Goal: Task Accomplishment & Management: Use online tool/utility

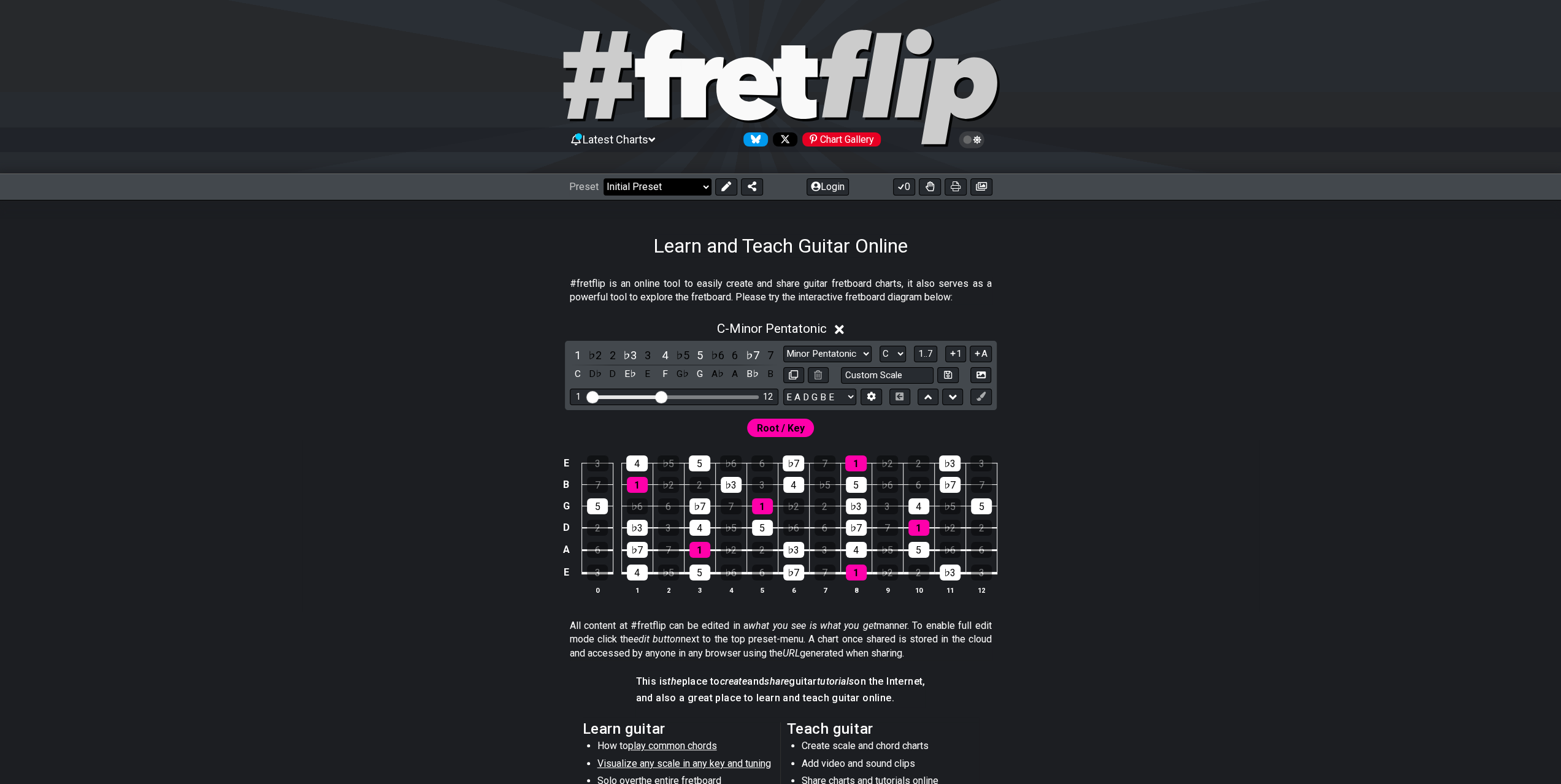
click at [638, 182] on select "Welcome to #fretflip! Initial Preset Custom Preset Minor Pentatonic Major Penta…" at bounding box center [657, 187] width 108 height 17
click at [830, 182] on button "Login" at bounding box center [827, 187] width 42 height 17
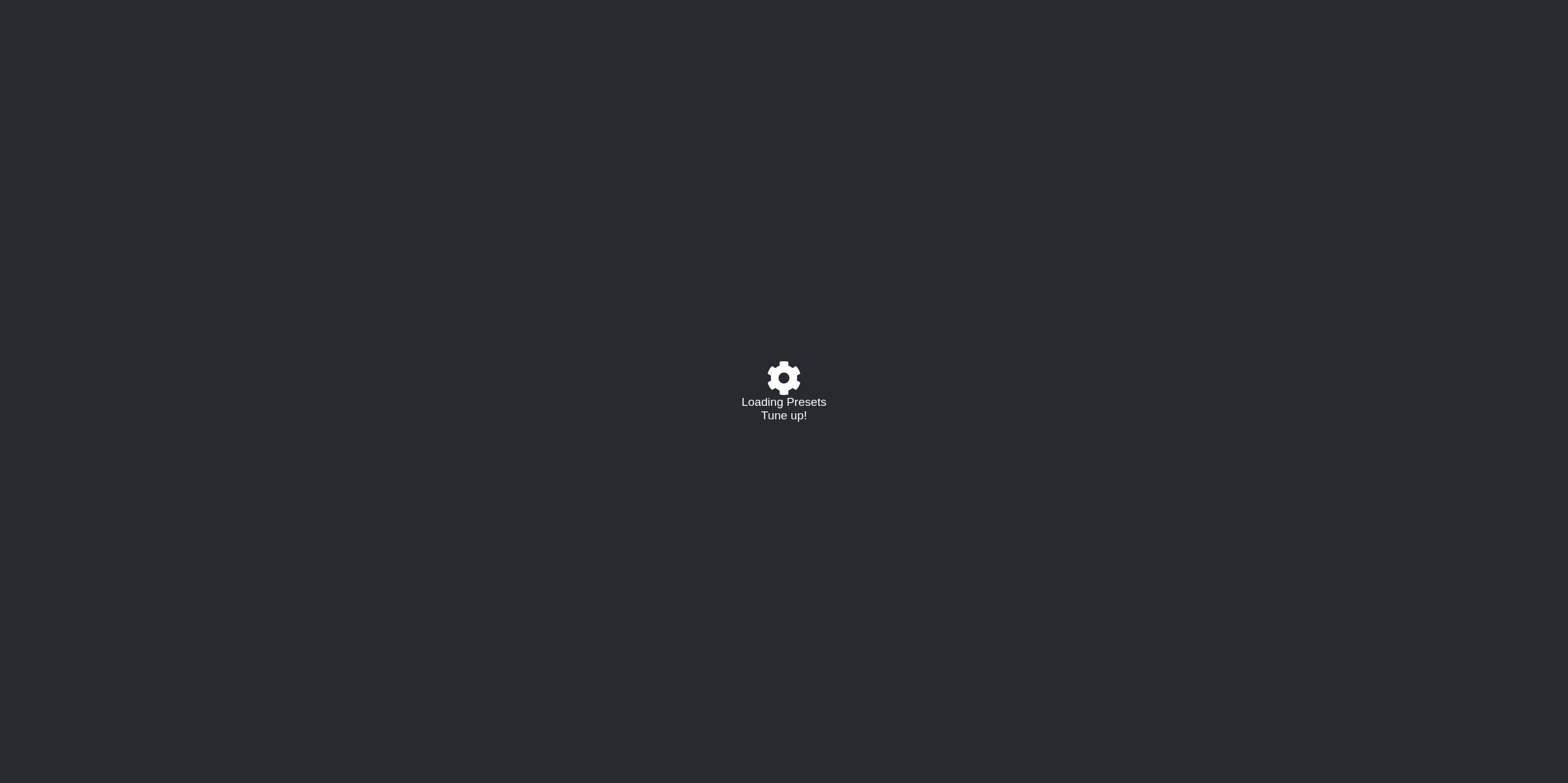
select select "C"
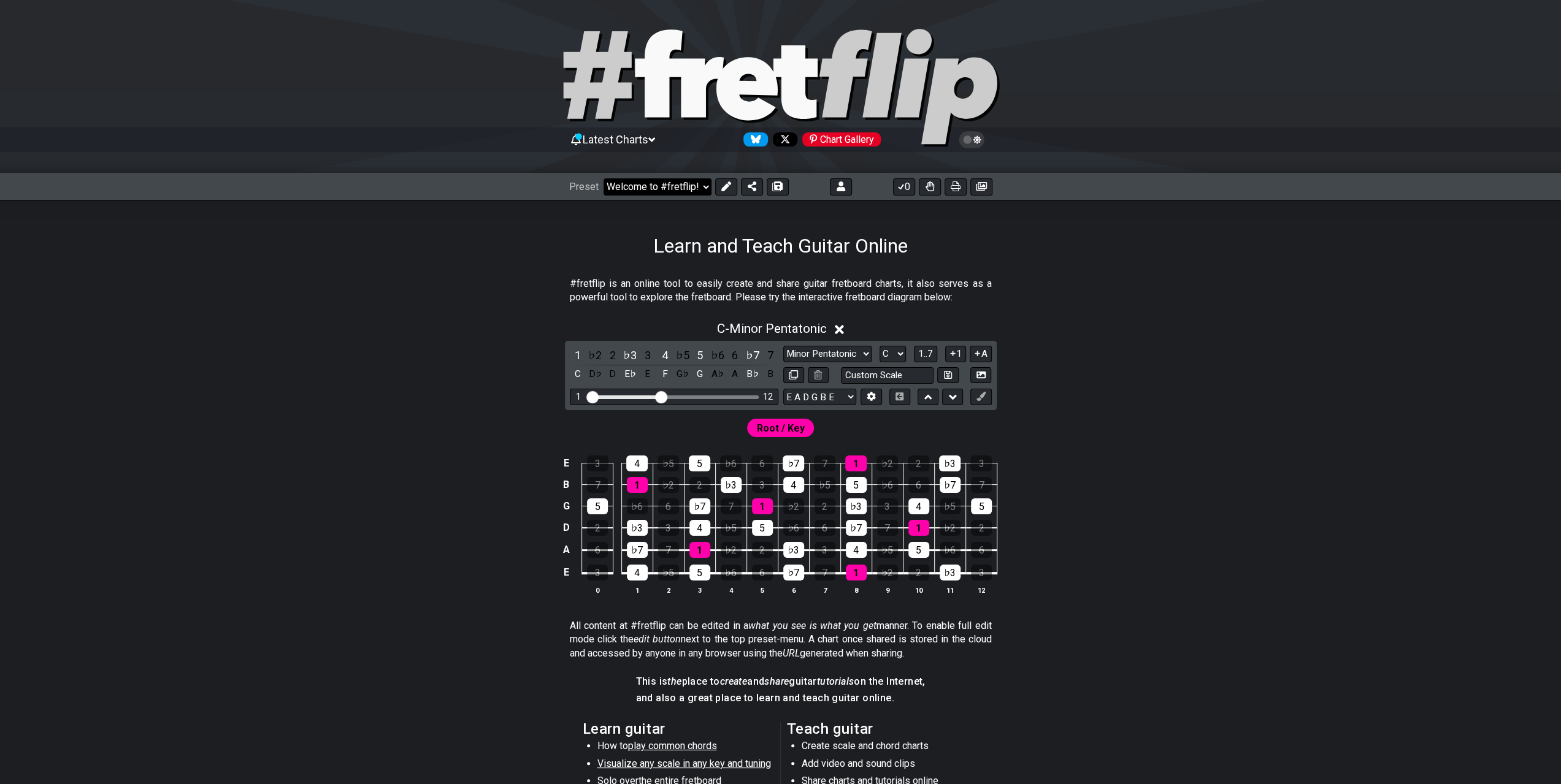
click at [651, 181] on select "Welcome to #fretflip! Initial Preset Custom Preset Minor Pentatonic Major Penta…" at bounding box center [657, 187] width 108 height 17
click at [604, 179] on select "Welcome to #fretflip! Initial Preset Custom Preset 4 string bass - D standard -…" at bounding box center [657, 187] width 108 height 17
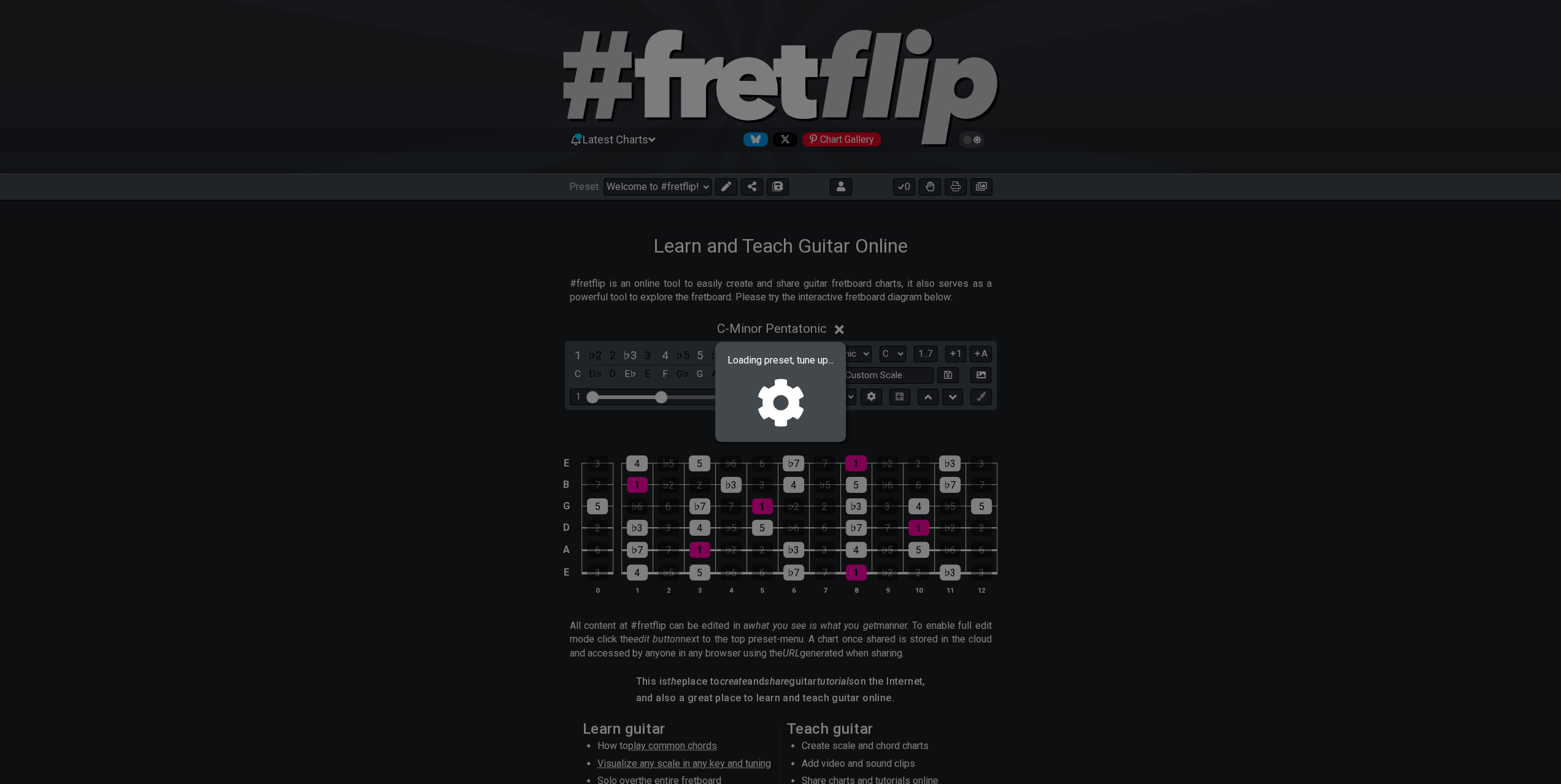
select select "/0233SLRCB"
select select "A"
select select "A LOCRIAN OPEN D"
select select "D A D F A D"
select select "A"
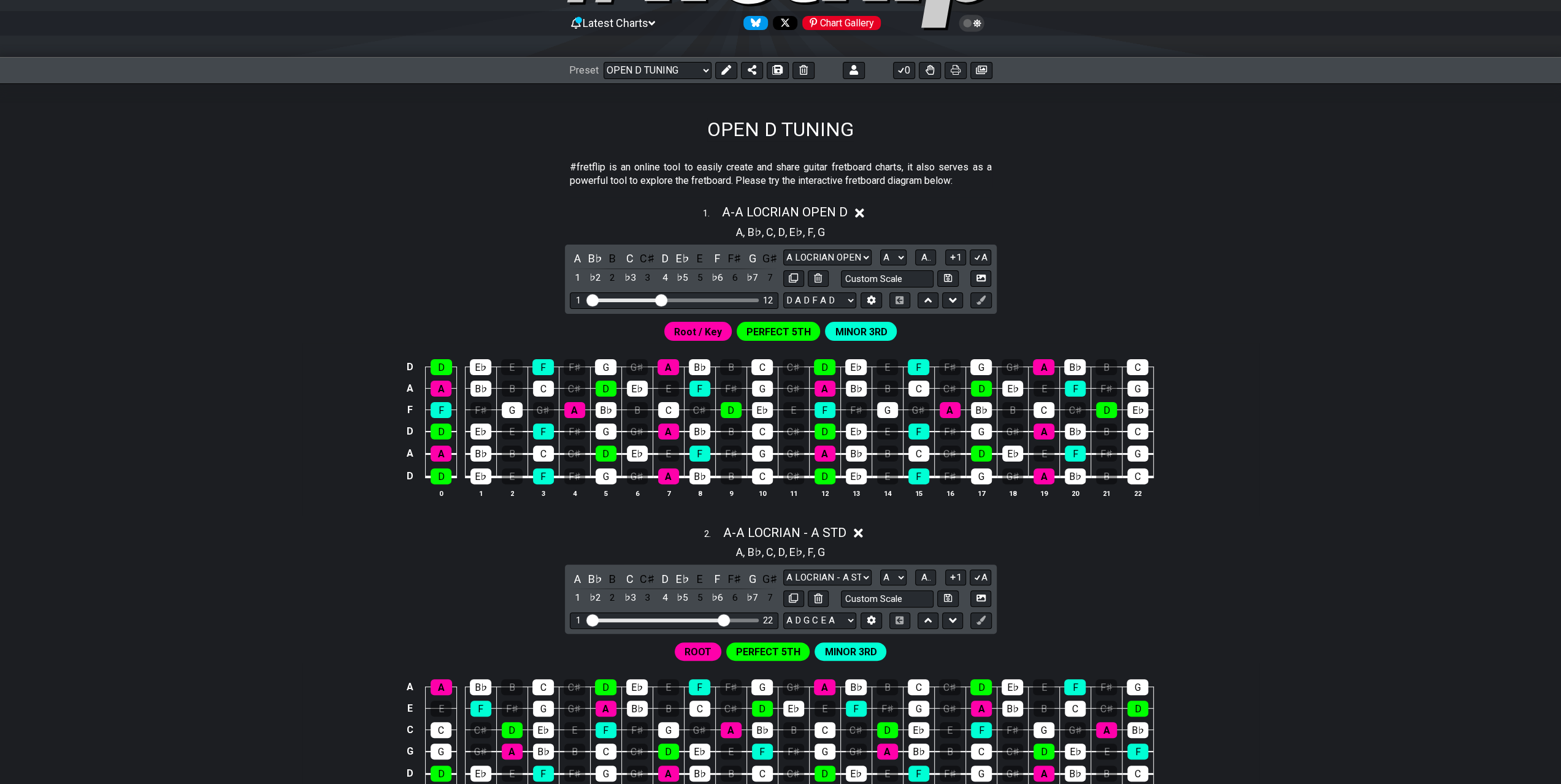
scroll to position [184, 0]
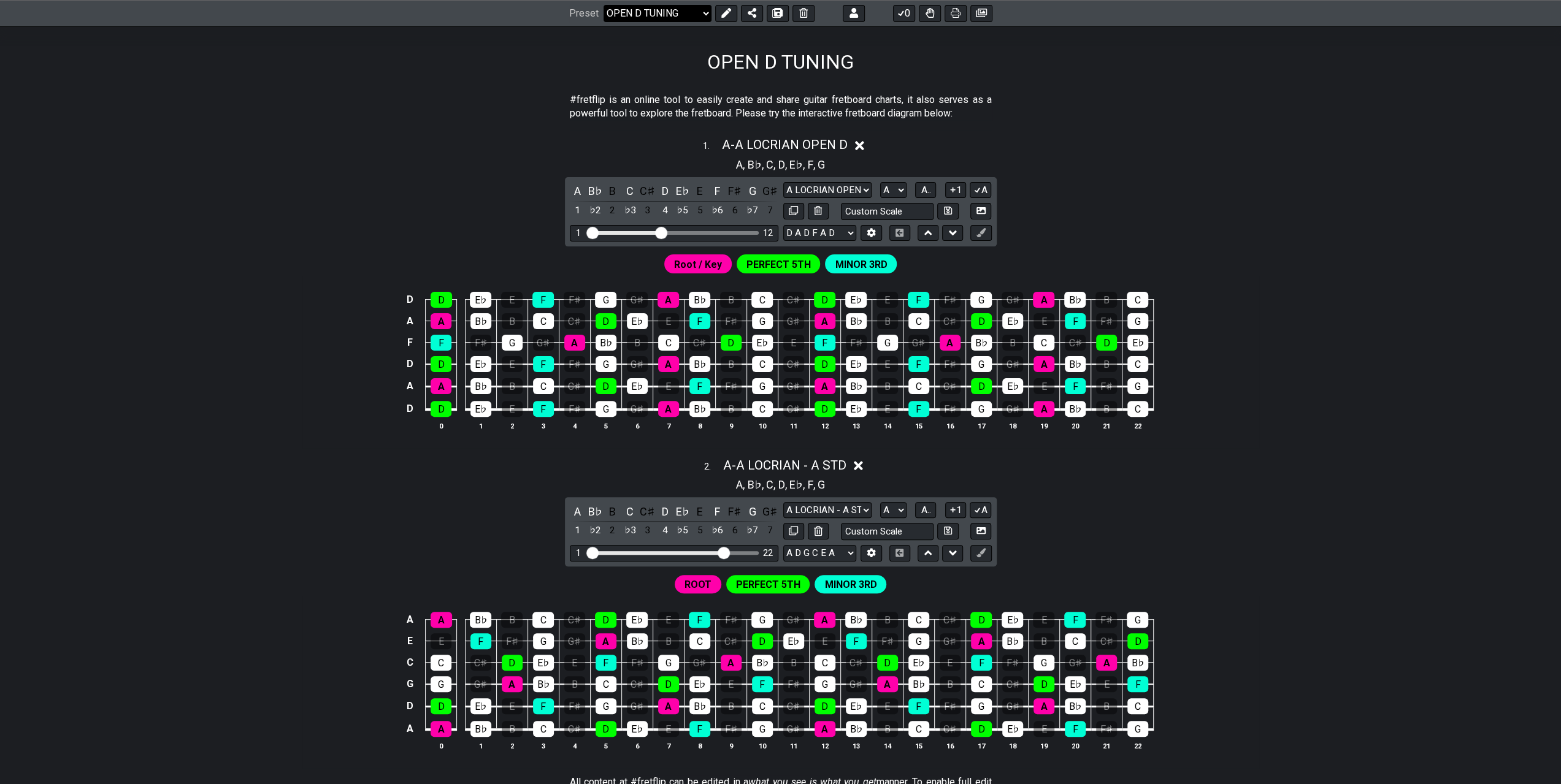
click at [696, 9] on select "Welcome to #fretflip! Initial Preset Custom Preset 4 string bass - D standard -…" at bounding box center [657, 13] width 108 height 17
click at [604, 5] on select "Welcome to #fretflip! Initial Preset Custom Preset 4 string bass - D standard -…" at bounding box center [657, 13] width 108 height 17
select select "/023Y97Z9X"
select select "G"
select select "Lydian"
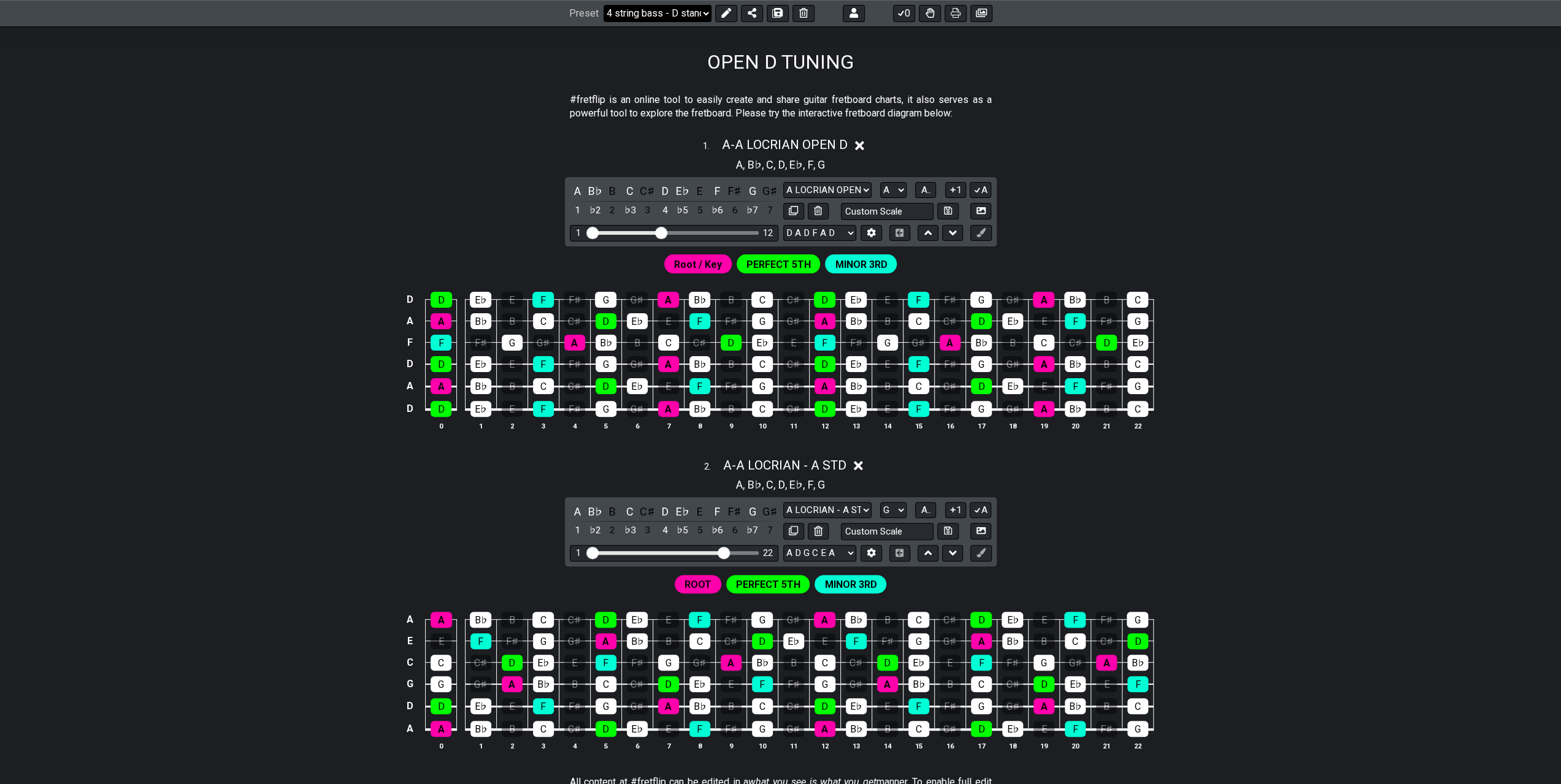
select select "F C G D"
select select "G"
select select "C"
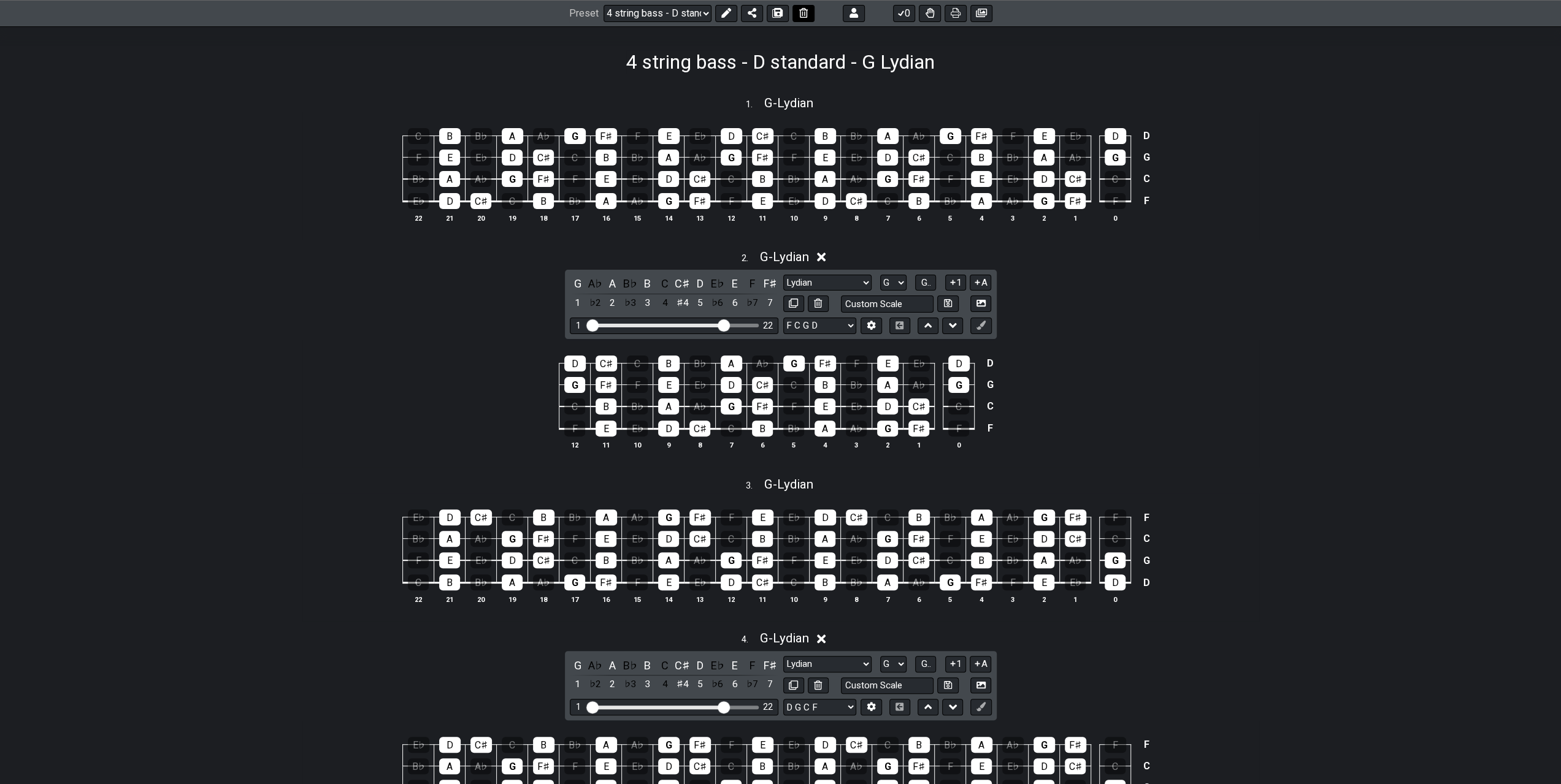
click at [799, 15] on icon at bounding box center [804, 13] width 9 height 10
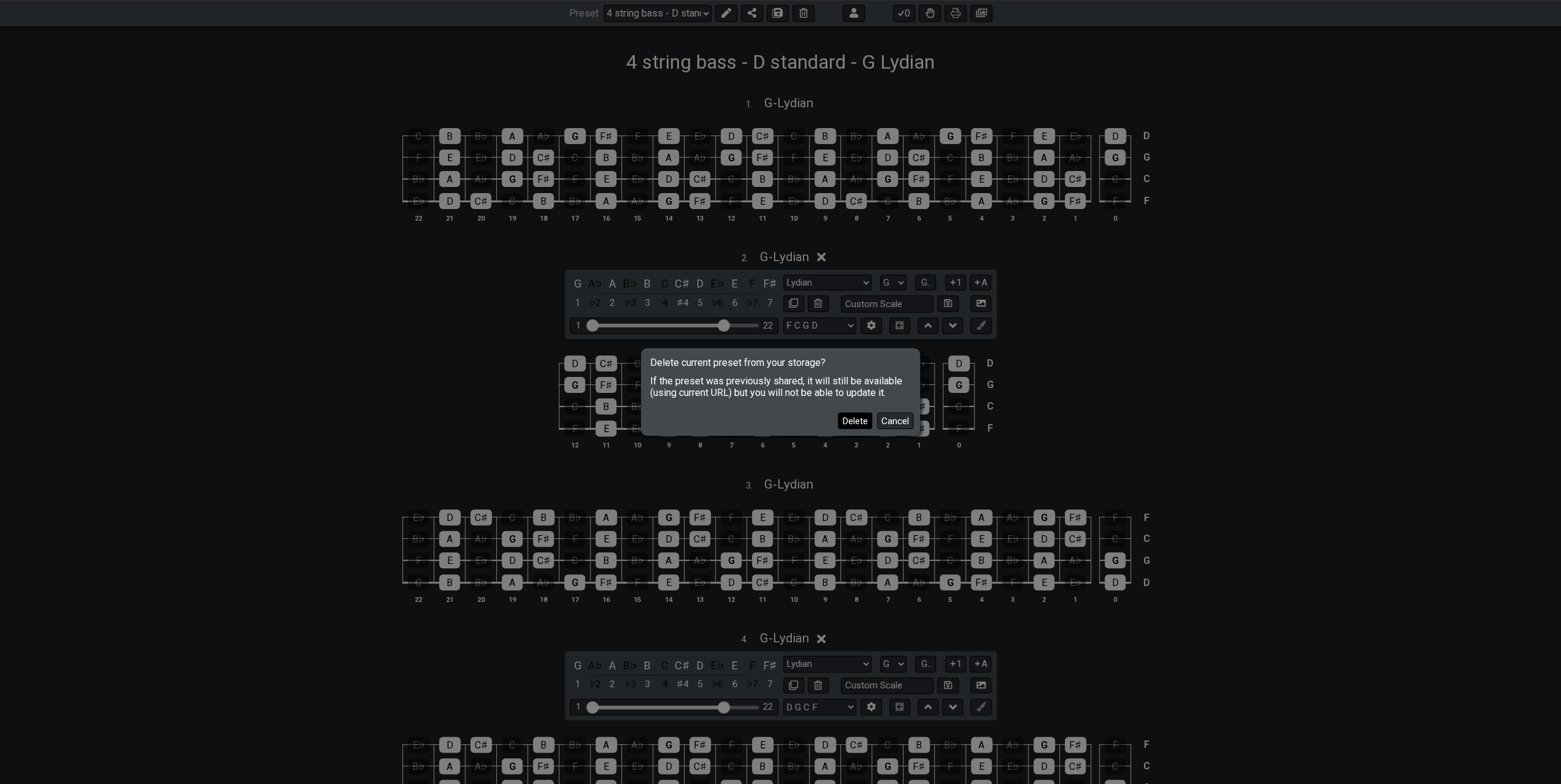
click at [857, 418] on button "Delete" at bounding box center [855, 420] width 35 height 17
select select "/welcome"
select select "C"
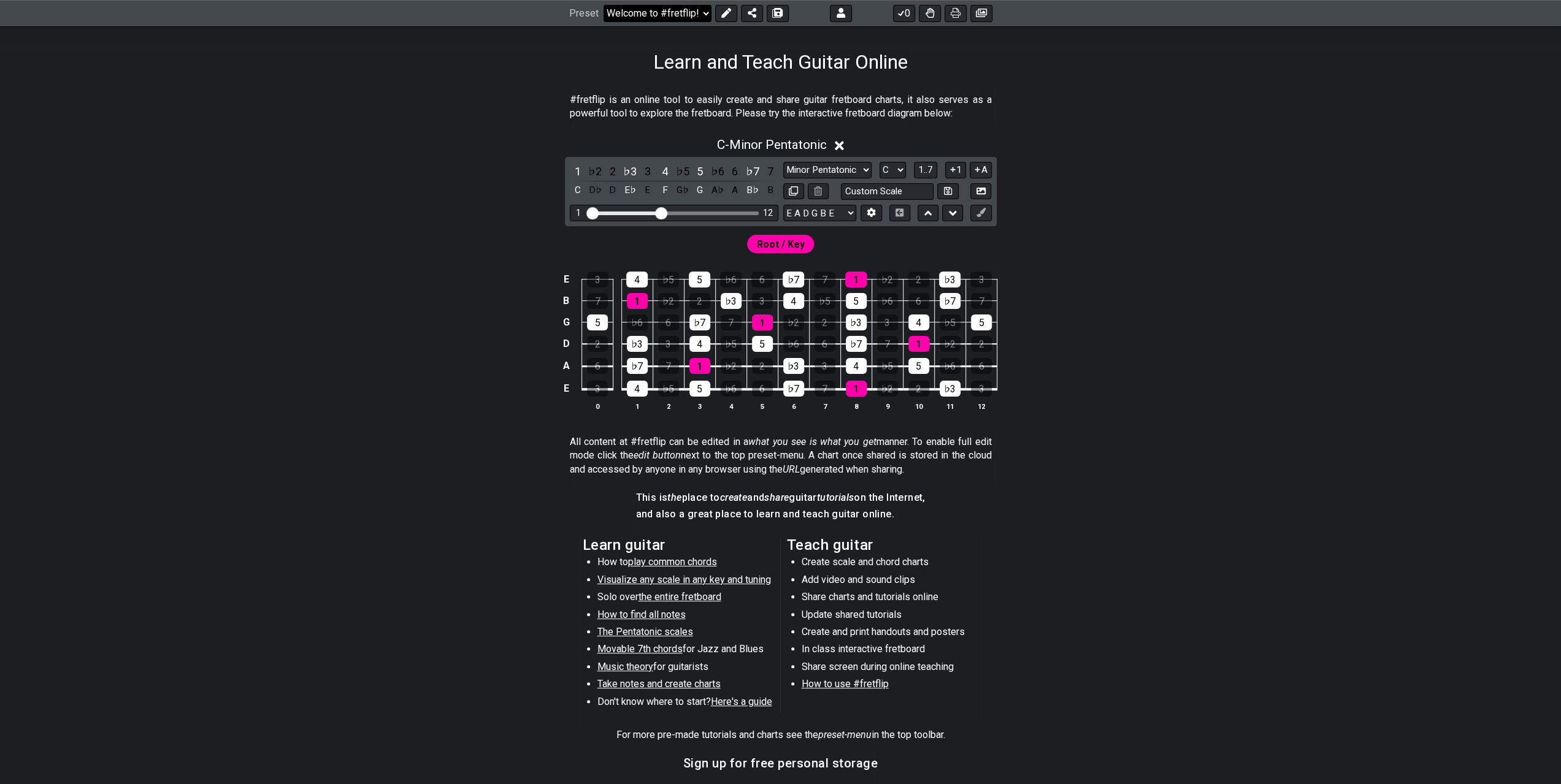
click at [696, 15] on select "Welcome to #fretflip! Initial Preset Custom Preset A LOCRIAN OPEN D TUNING Mino…" at bounding box center [657, 13] width 108 height 17
click at [604, 5] on select "Welcome to #fretflip! Initial Preset Custom Preset A LOCRIAN OPEN D TUNING Mino…" at bounding box center [657, 13] width 108 height 17
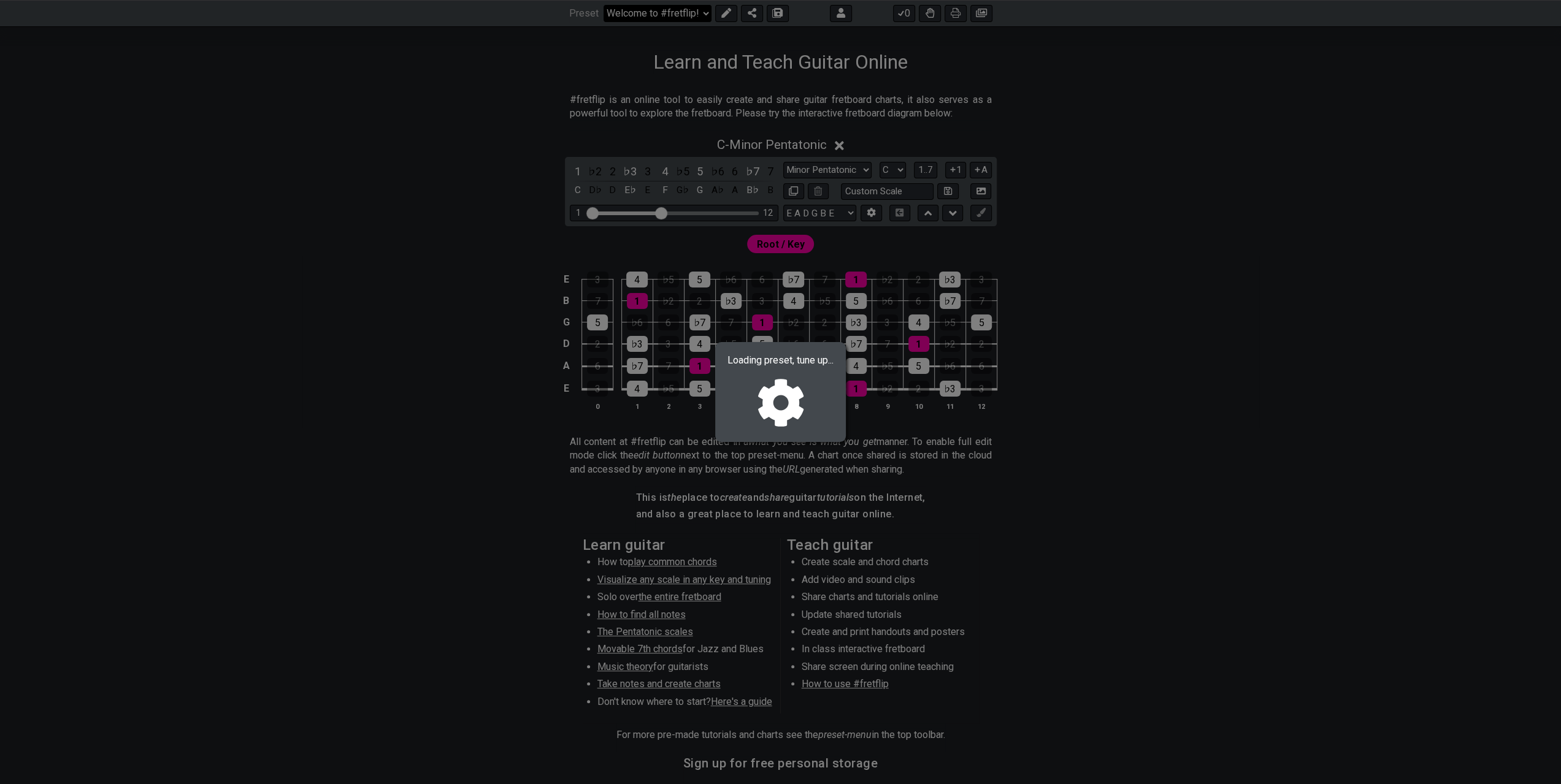
select select "/0233SLRCB"
select select "A"
select select "A LOCRIAN OPEN D"
select select "D A D F A D"
select select "A"
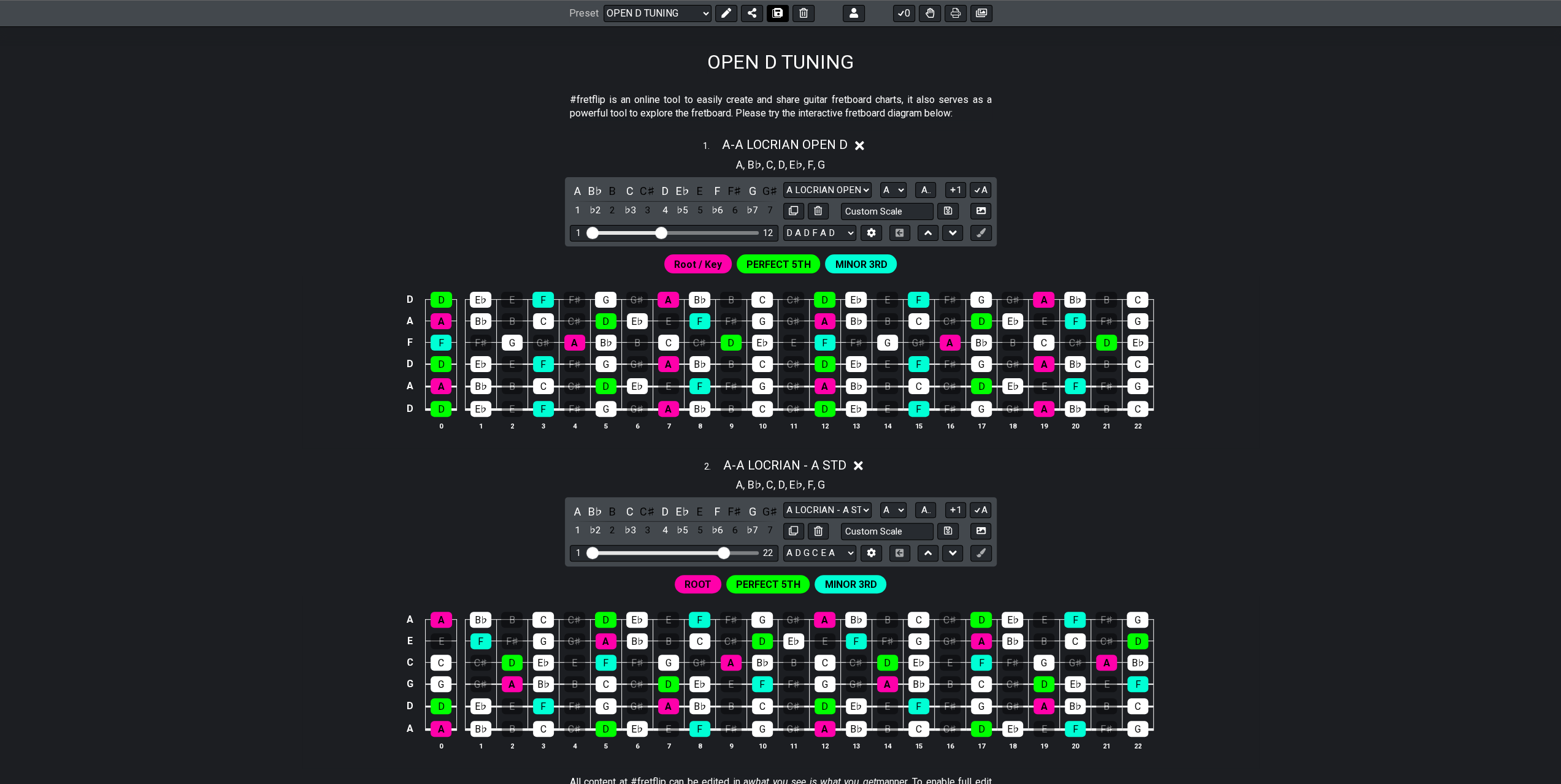
click at [773, 15] on icon at bounding box center [778, 13] width 9 height 10
select select "/02R4QE39"
click at [703, 11] on select "Welcome to #fretflip! Initial Preset Custom Preset A LOCRIAN OPEN D TUNING OPEN…" at bounding box center [657, 13] width 108 height 17
click at [865, 188] on select "A LOCRIAN OPEN D A LOCRIAN OPEN D Minor Pentatonic Major Pentatonic Minor Blues…" at bounding box center [827, 190] width 88 height 17
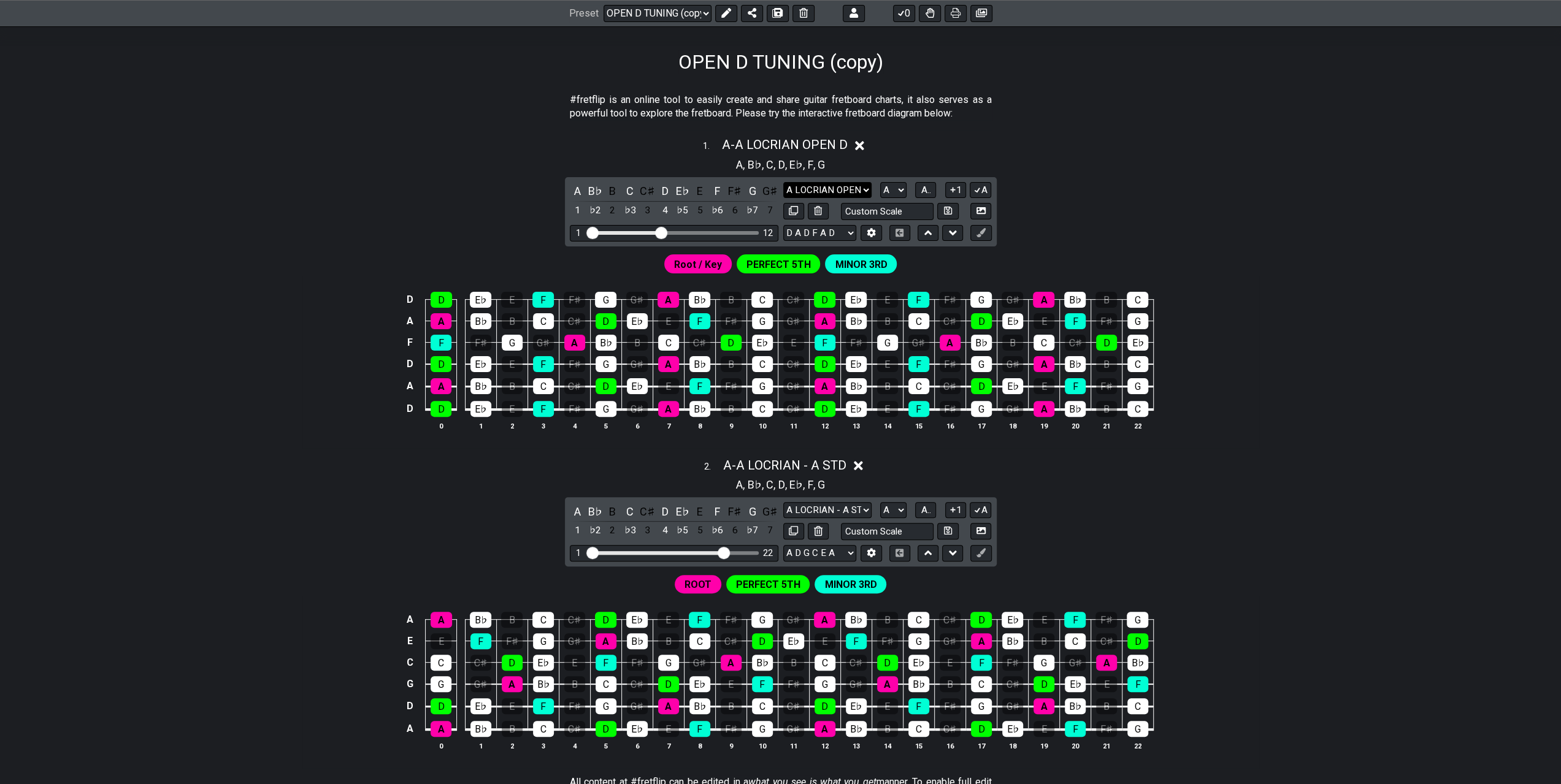
select select "Phrygian"
click at [783, 182] on select "A LOCRIAN OPEN D A LOCRIAN OPEN D Minor Pentatonic Major Pentatonic Minor Blues…" at bounding box center [827, 190] width 88 height 17
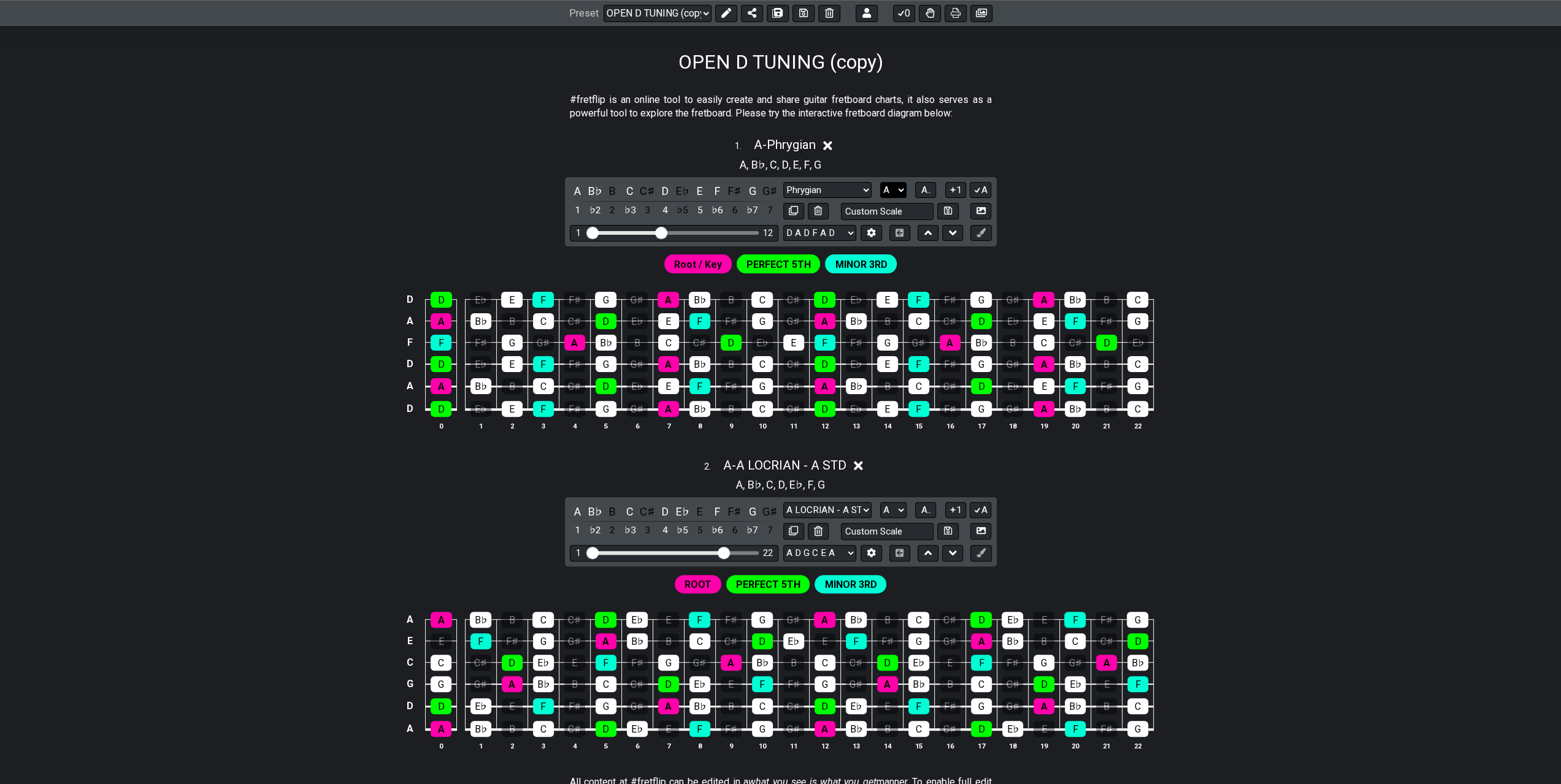
click at [899, 187] on select "A♭ A A♯ B♭ B C C♯ D♭ D D♯ E♭ E F F♯ G♭ G G♯" at bounding box center [894, 190] width 27 height 17
select select "D"
click at [880, 182] on select "A♭ A A♯ B♭ B C C♯ D♭ D D♯ E♭ E F F♯ G♭ G G♯" at bounding box center [894, 190] width 27 height 17
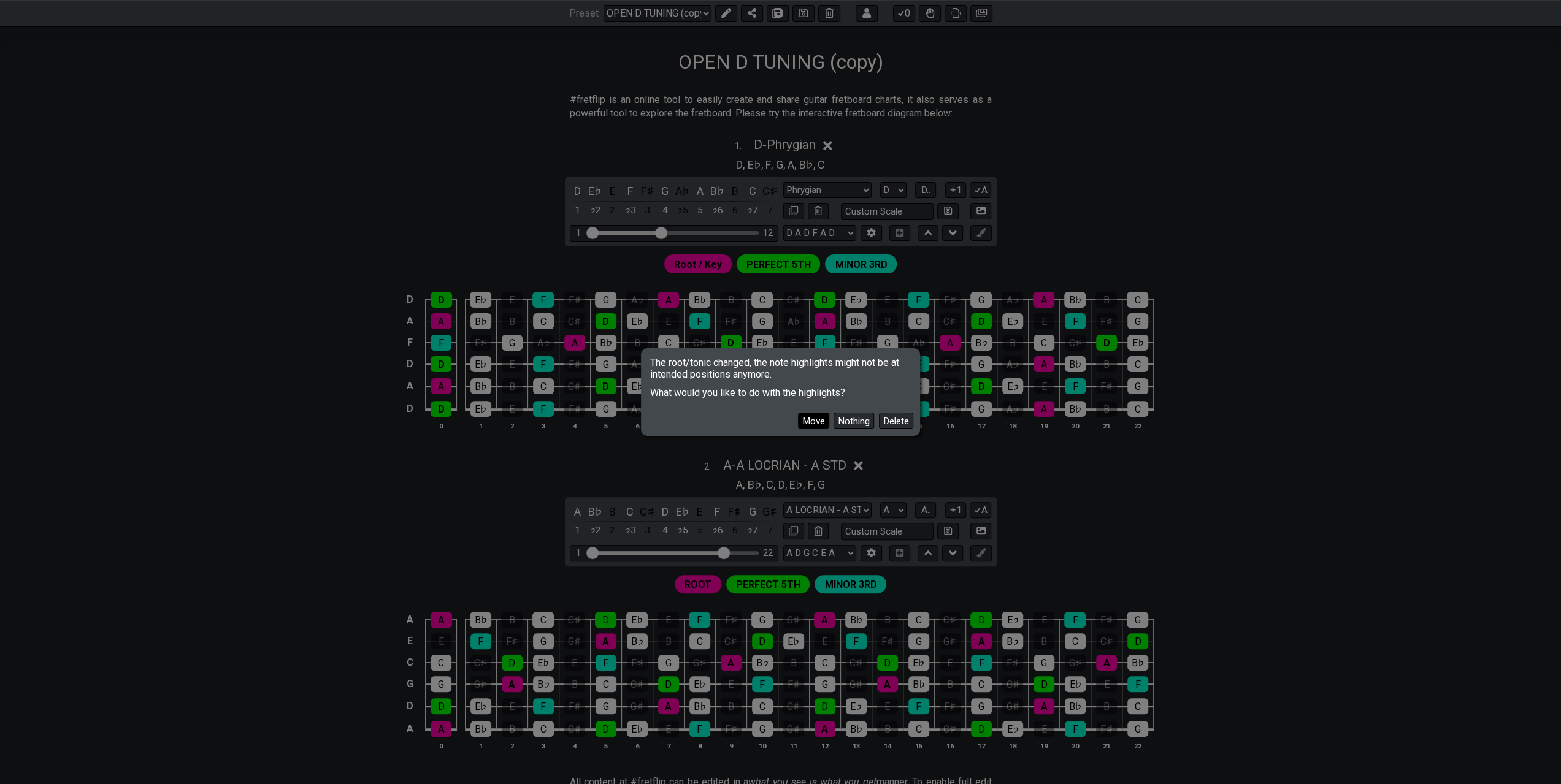
click at [819, 420] on button "Move" at bounding box center [813, 420] width 31 height 17
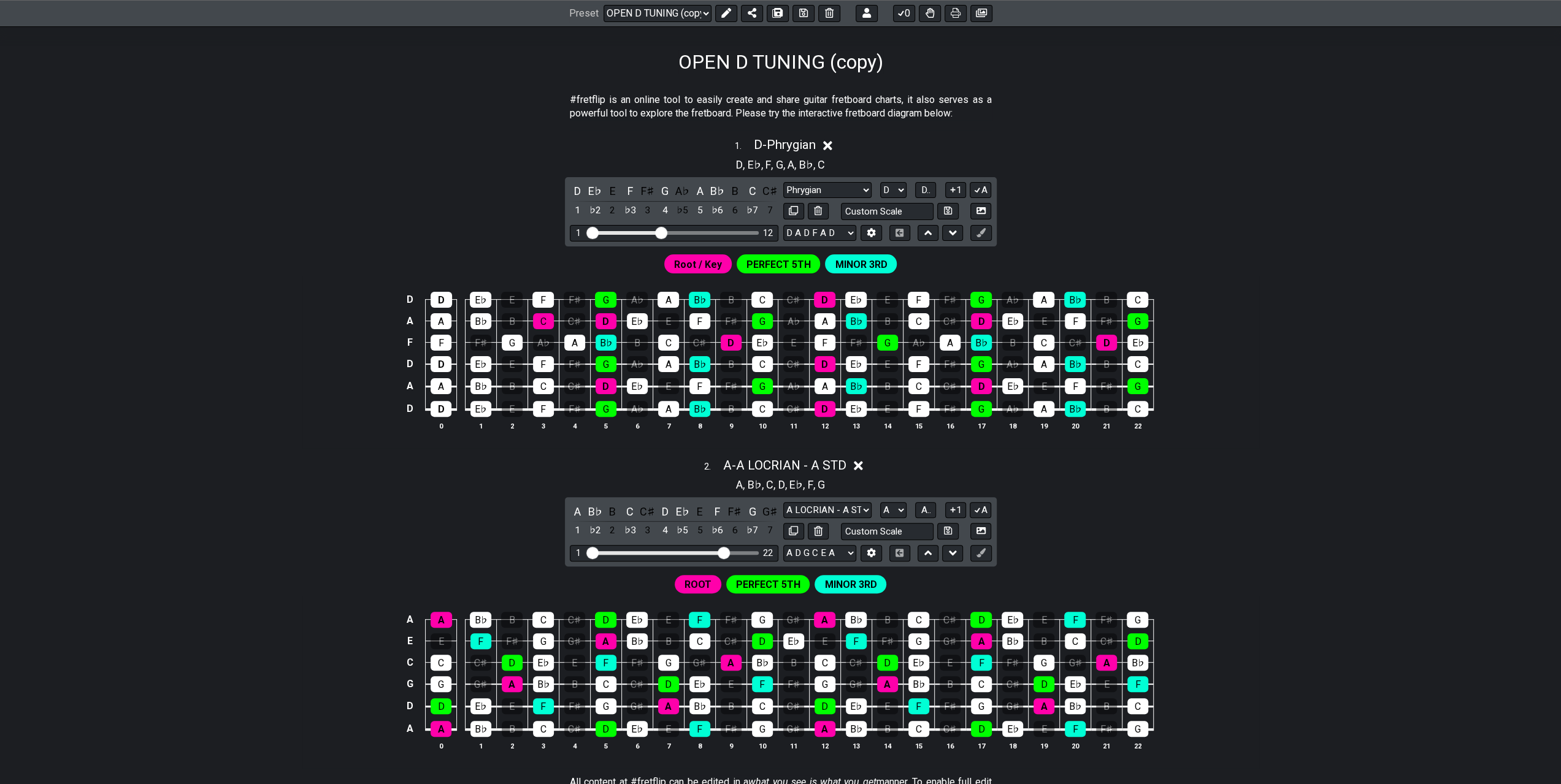
click at [688, 257] on span "Root / Key" at bounding box center [698, 265] width 48 height 18
click at [721, 12] on icon at bounding box center [726, 13] width 10 height 10
click at [679, 261] on span "Root / Key" at bounding box center [674, 265] width 48 height 18
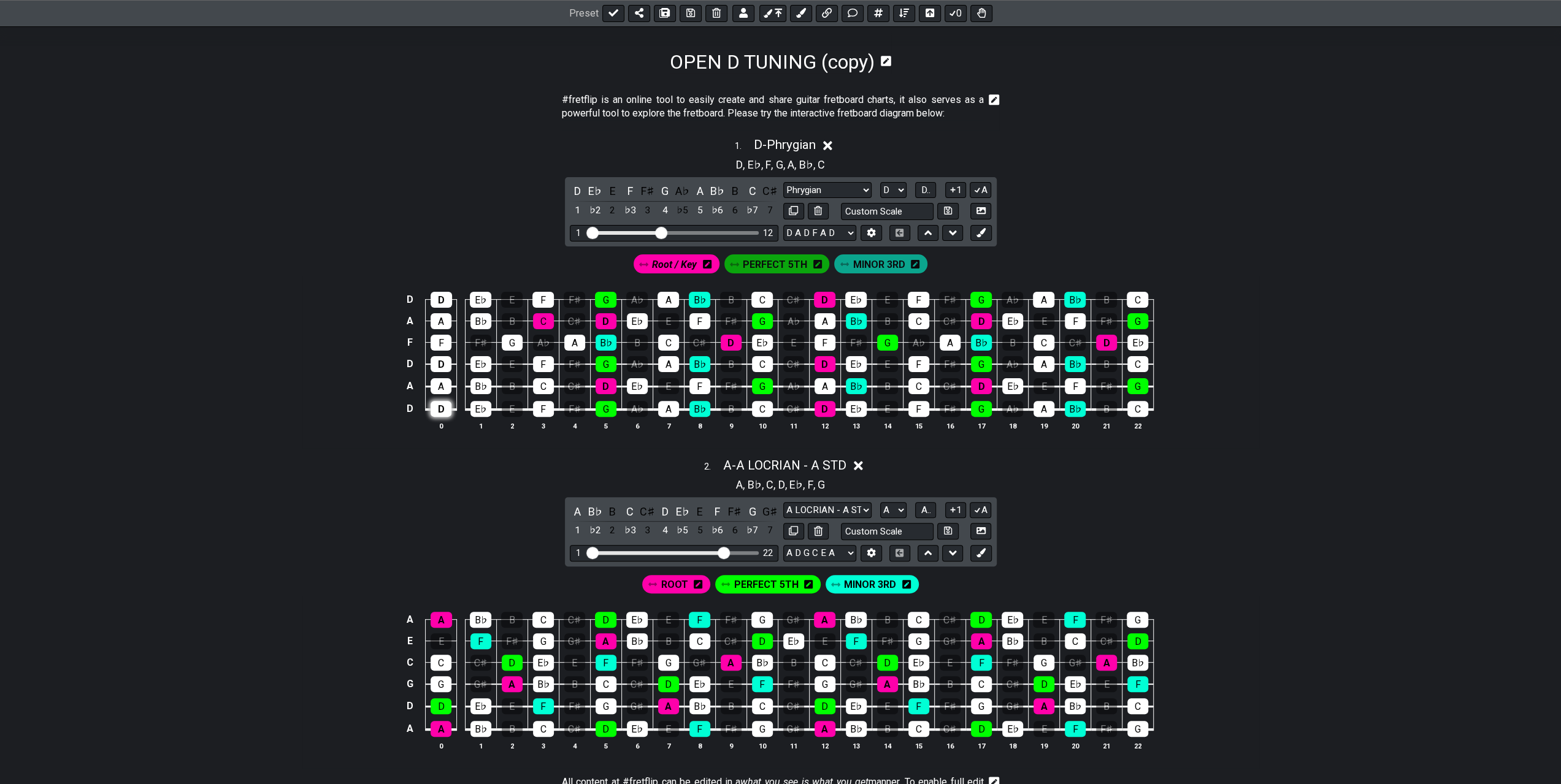
click at [441, 409] on div "D" at bounding box center [442, 409] width 21 height 16
click at [443, 360] on div "D" at bounding box center [442, 365] width 21 height 16
click at [447, 299] on div "D" at bounding box center [442, 300] width 21 height 16
click at [541, 319] on div "C" at bounding box center [543, 321] width 21 height 16
click at [766, 265] on span "PERFECT 5TH" at bounding box center [774, 265] width 65 height 18
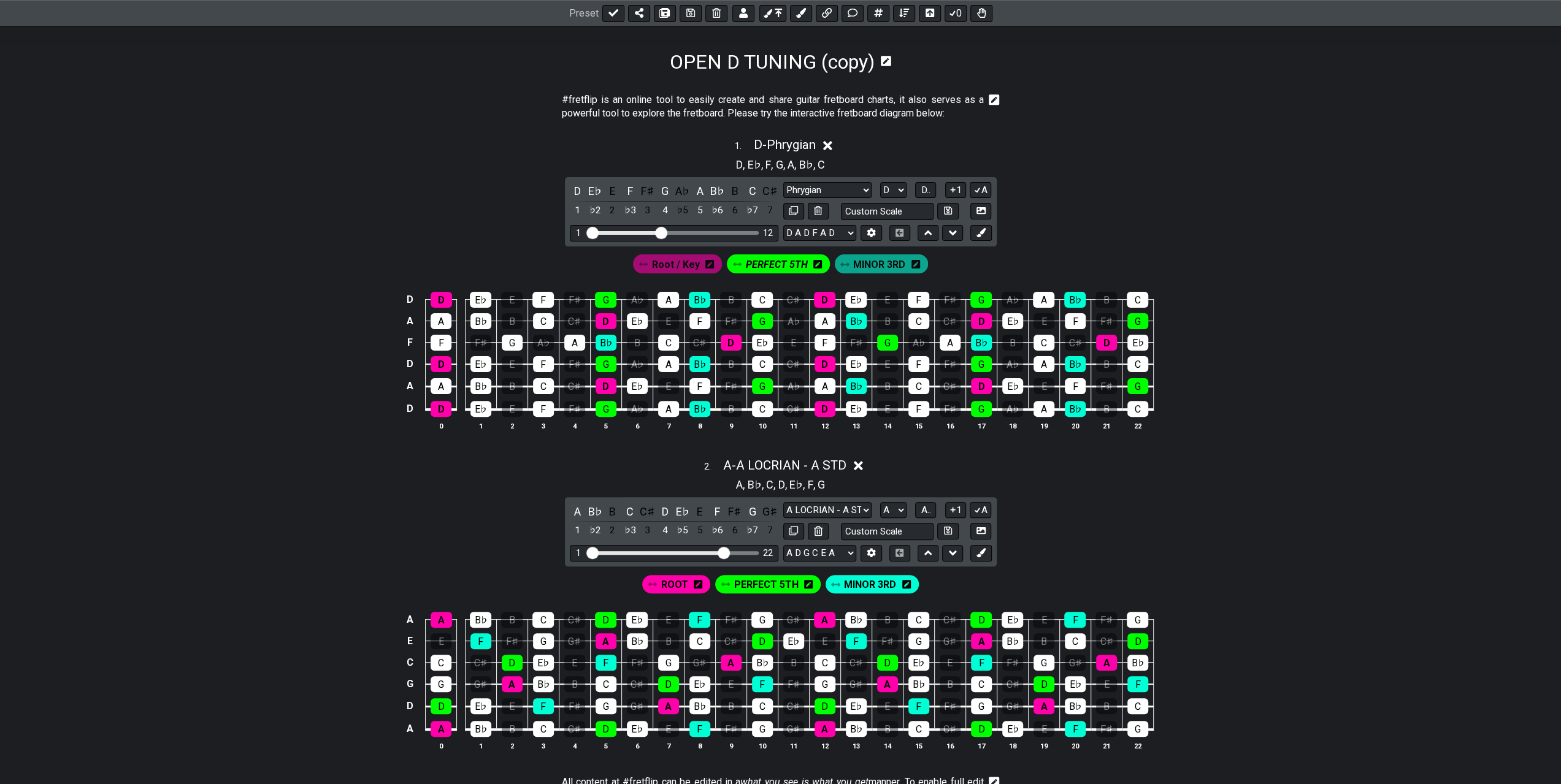
click at [762, 263] on span "PERFECT 5TH" at bounding box center [777, 265] width 62 height 18
click at [874, 265] on span "MINOR 3RD" at bounding box center [880, 265] width 52 height 18
click at [436, 342] on div "F" at bounding box center [442, 342] width 21 height 16
click at [549, 301] on div "F" at bounding box center [543, 300] width 21 height 16
click at [546, 361] on div "F" at bounding box center [543, 365] width 21 height 16
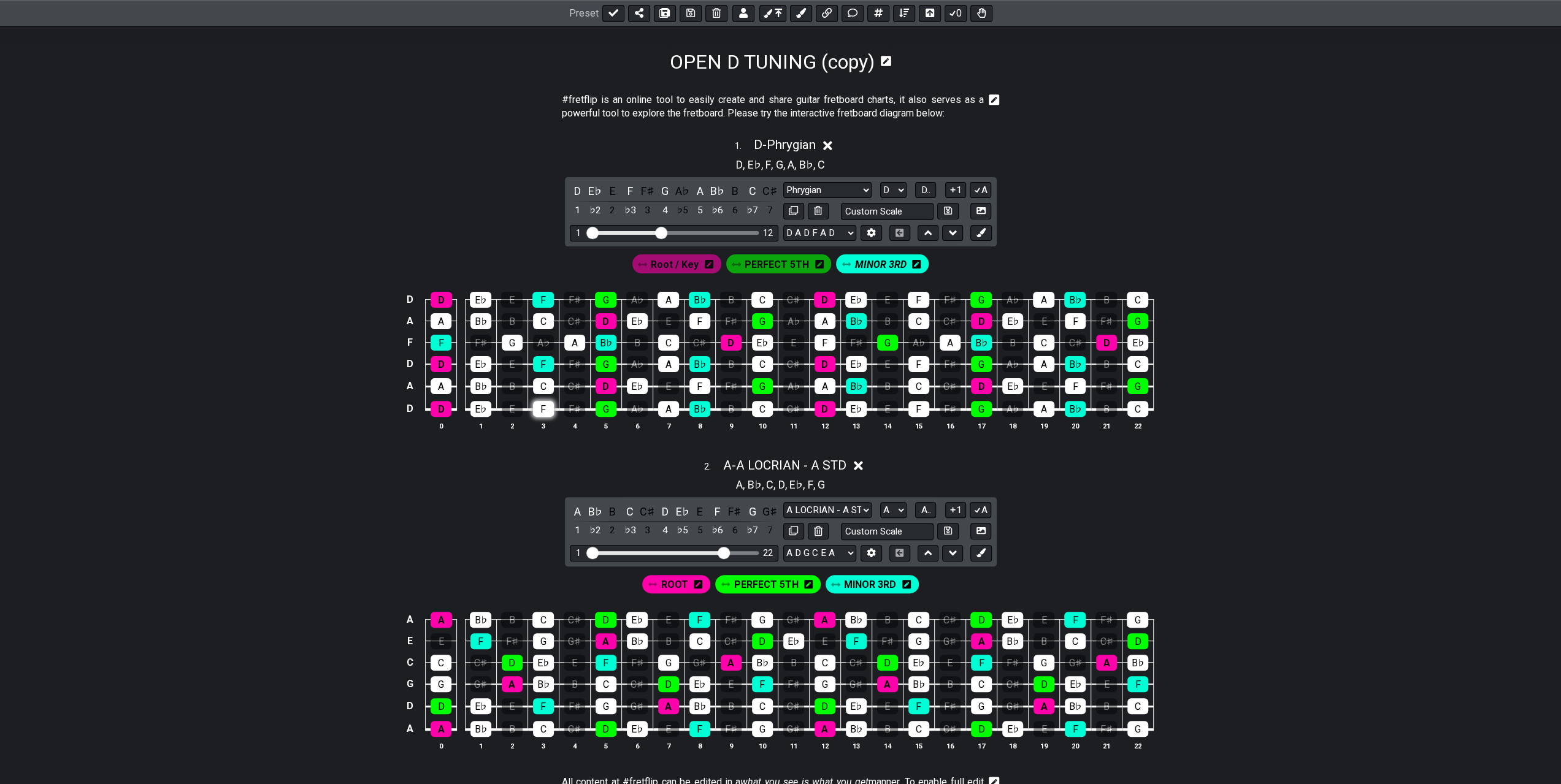
click at [545, 404] on div "F" at bounding box center [543, 409] width 21 height 16
click at [609, 342] on div "B♭" at bounding box center [606, 342] width 21 height 16
click at [699, 303] on div "B♭" at bounding box center [699, 300] width 21 height 16
click at [699, 313] on div "F" at bounding box center [700, 321] width 21 height 16
click at [703, 358] on div "B♭" at bounding box center [700, 365] width 21 height 16
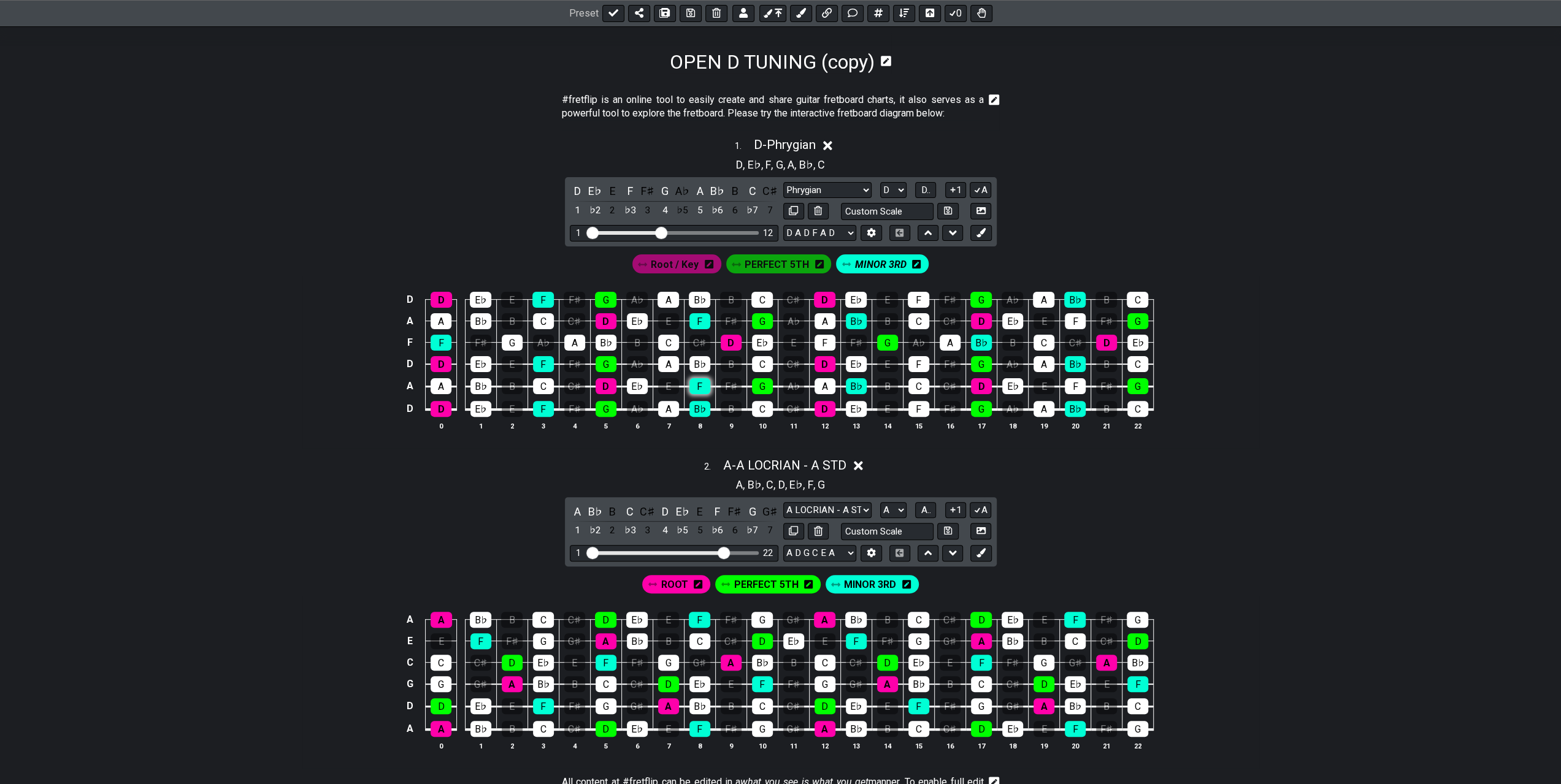
click at [705, 380] on div "F" at bounding box center [700, 387] width 21 height 16
click at [703, 405] on div "B♭" at bounding box center [700, 409] width 21 height 16
click at [824, 337] on div "F" at bounding box center [825, 342] width 21 height 16
click at [855, 388] on div "B♭" at bounding box center [857, 387] width 21 height 16
click at [851, 320] on div "B♭" at bounding box center [857, 321] width 21 height 16
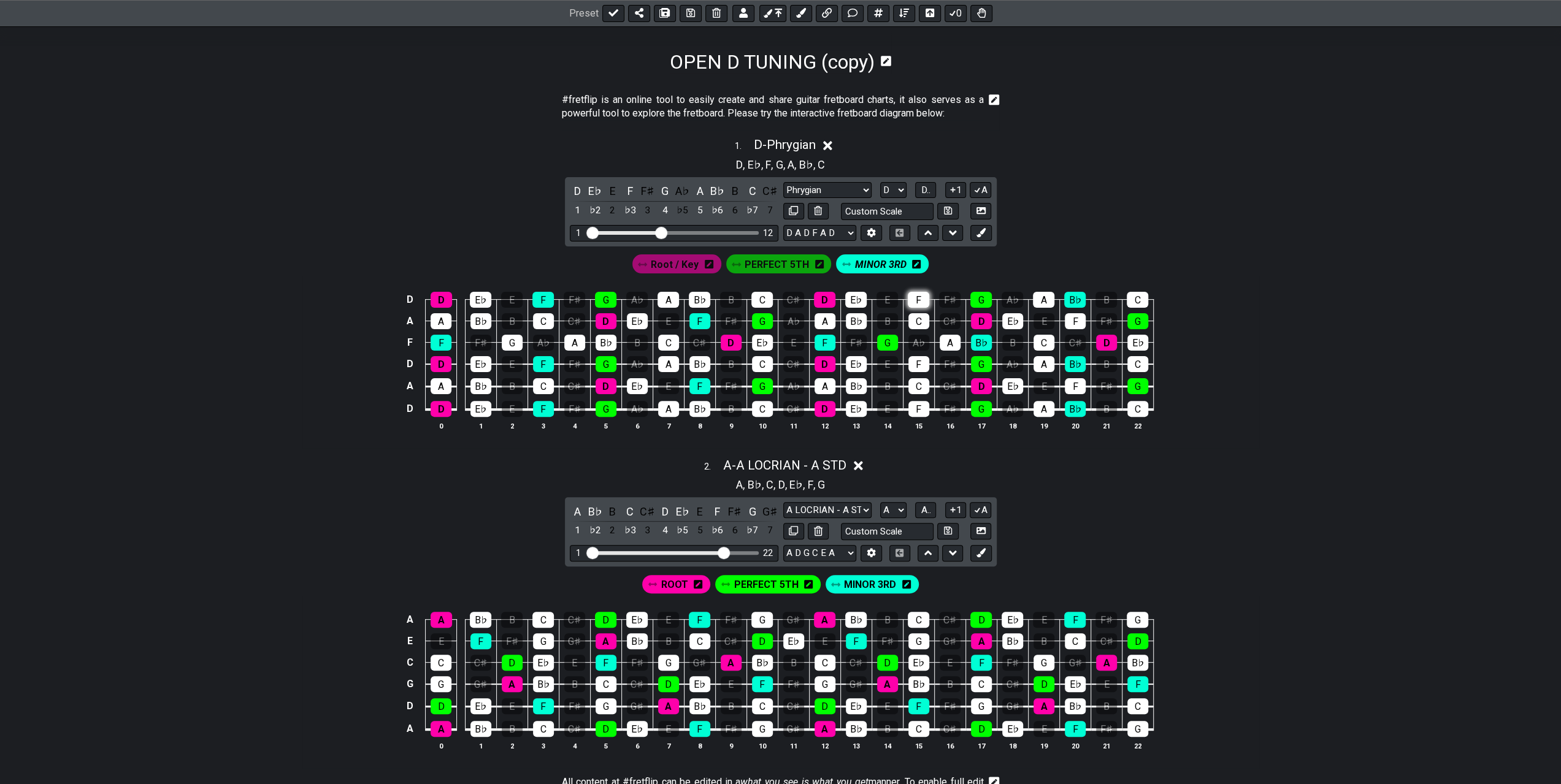
click at [914, 293] on div "F" at bounding box center [919, 300] width 21 height 16
click at [909, 360] on div "F" at bounding box center [919, 365] width 21 height 16
click at [919, 407] on div "F" at bounding box center [919, 409] width 21 height 16
click at [980, 345] on div "B♭" at bounding box center [981, 342] width 21 height 16
click at [1080, 387] on div "F" at bounding box center [1075, 387] width 21 height 16
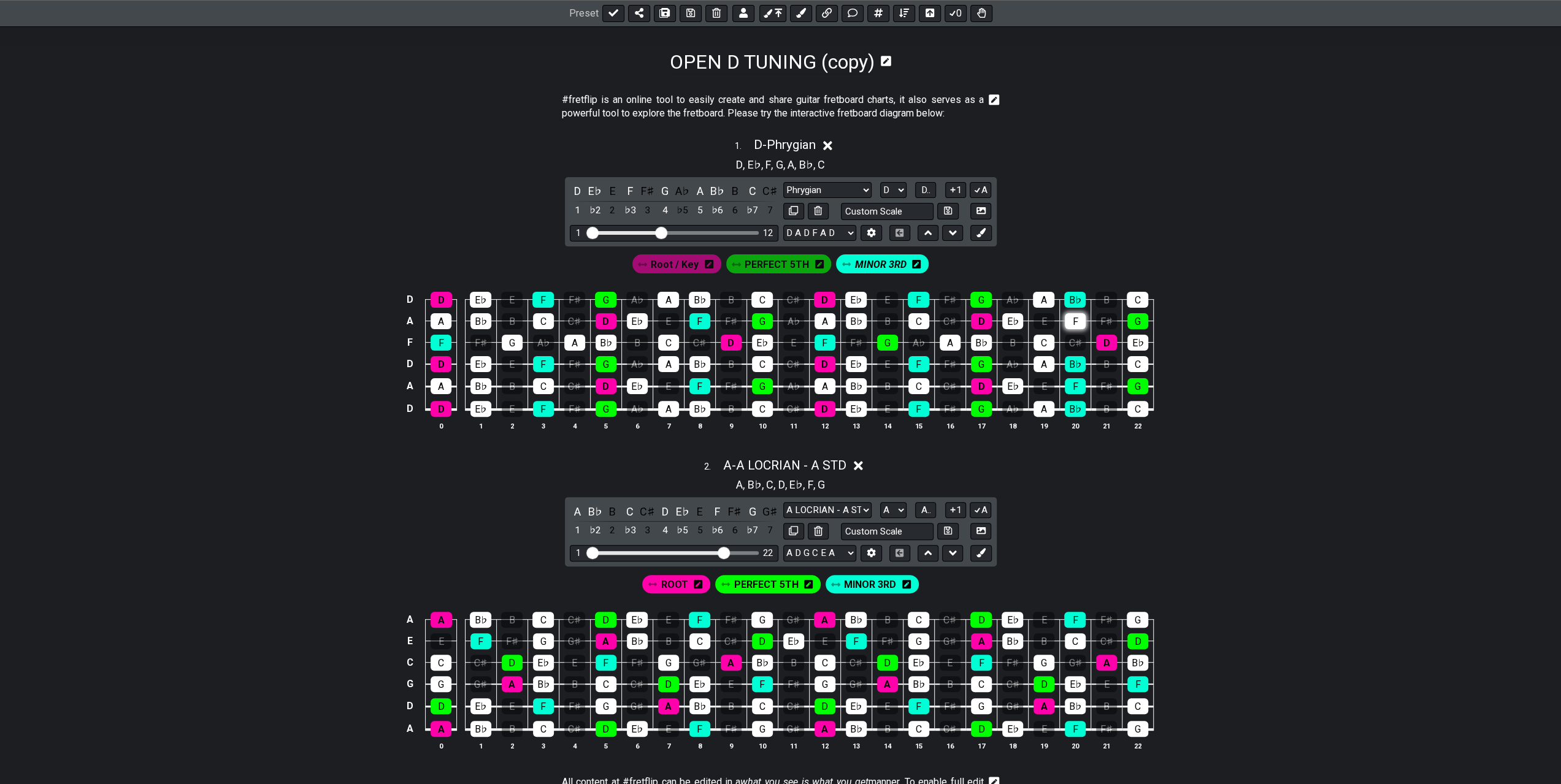
click at [1068, 319] on div "F" at bounding box center [1075, 321] width 21 height 16
click at [1071, 295] on div "B♭" at bounding box center [1074, 300] width 21 height 16
click at [1073, 358] on div "B♭" at bounding box center [1075, 365] width 21 height 16
click at [1072, 408] on div "B♭" at bounding box center [1075, 409] width 21 height 16
click at [793, 271] on span "PERFECT 5TH" at bounding box center [776, 265] width 65 height 18
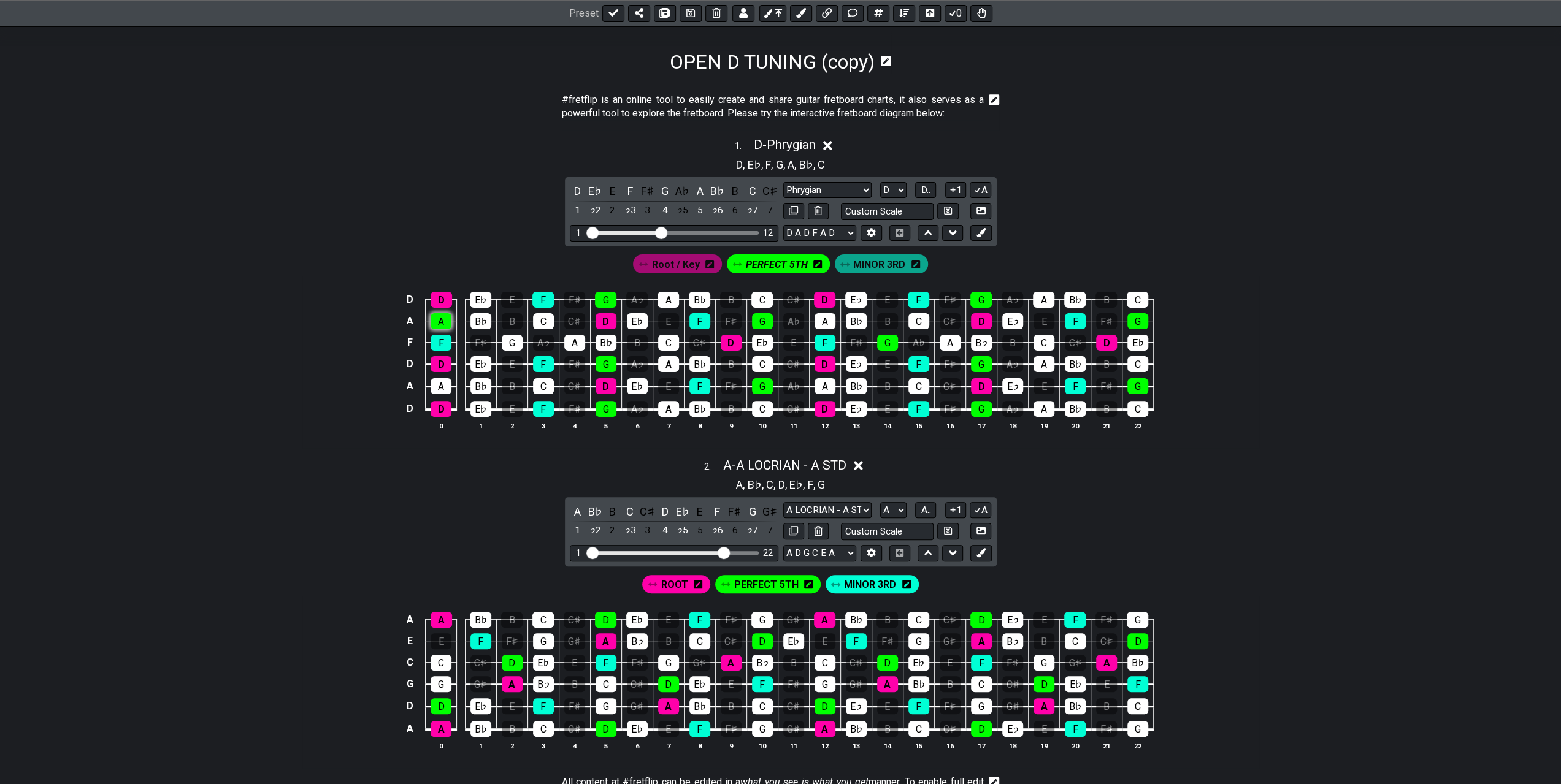
click at [439, 319] on div "A" at bounding box center [442, 321] width 21 height 16
click at [442, 379] on div "A" at bounding box center [442, 387] width 21 height 16
click at [576, 343] on div "A" at bounding box center [575, 342] width 21 height 16
click at [607, 298] on div "G" at bounding box center [605, 300] width 21 height 16
click at [612, 362] on div "G" at bounding box center [606, 365] width 21 height 16
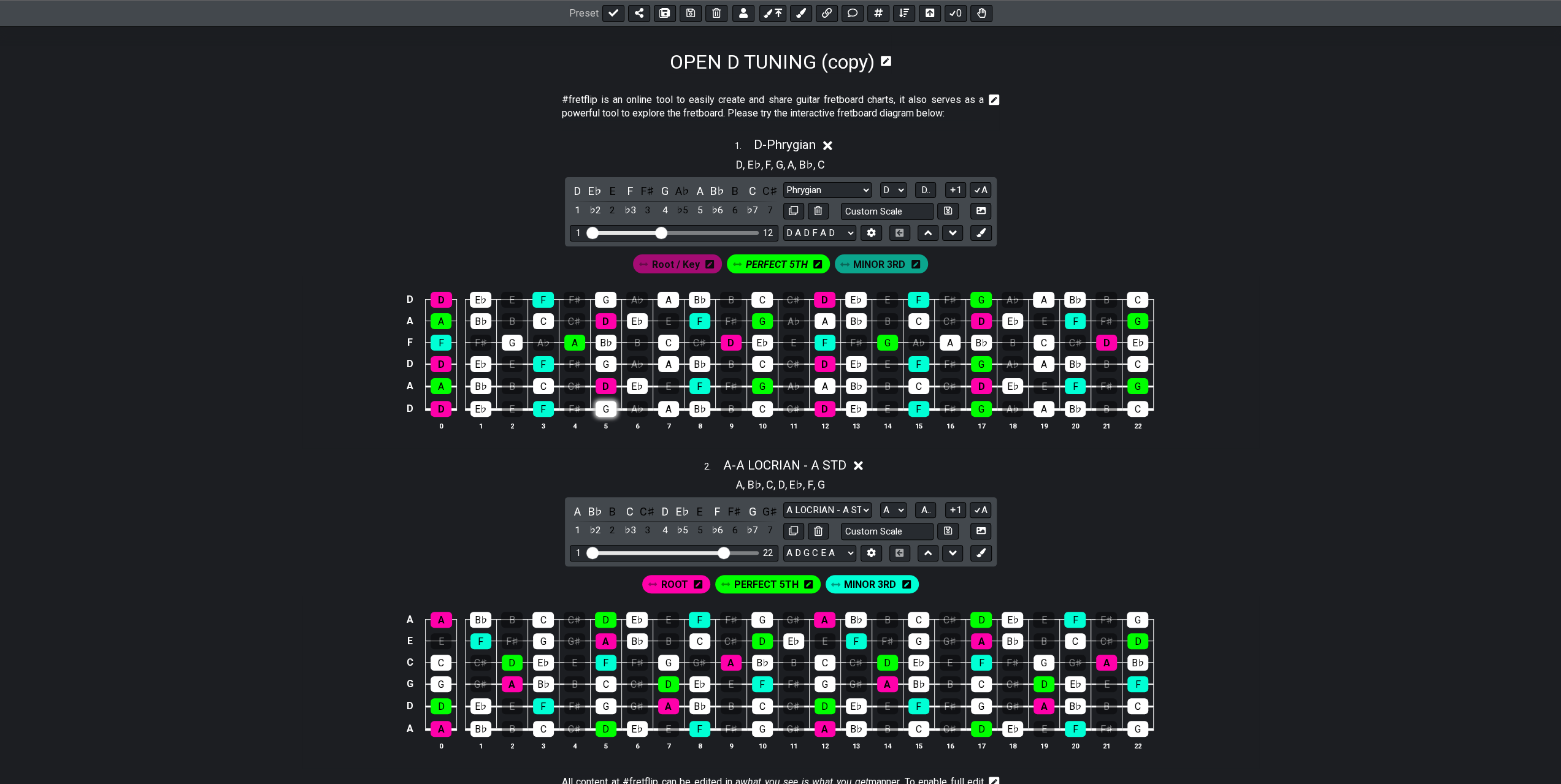
click at [612, 405] on div "G" at bounding box center [606, 409] width 21 height 16
click at [667, 299] on div "A" at bounding box center [668, 300] width 21 height 16
click at [670, 363] on div "A" at bounding box center [669, 365] width 21 height 16
click at [673, 409] on div "A" at bounding box center [669, 409] width 21 height 16
click at [764, 320] on div "G" at bounding box center [763, 321] width 21 height 16
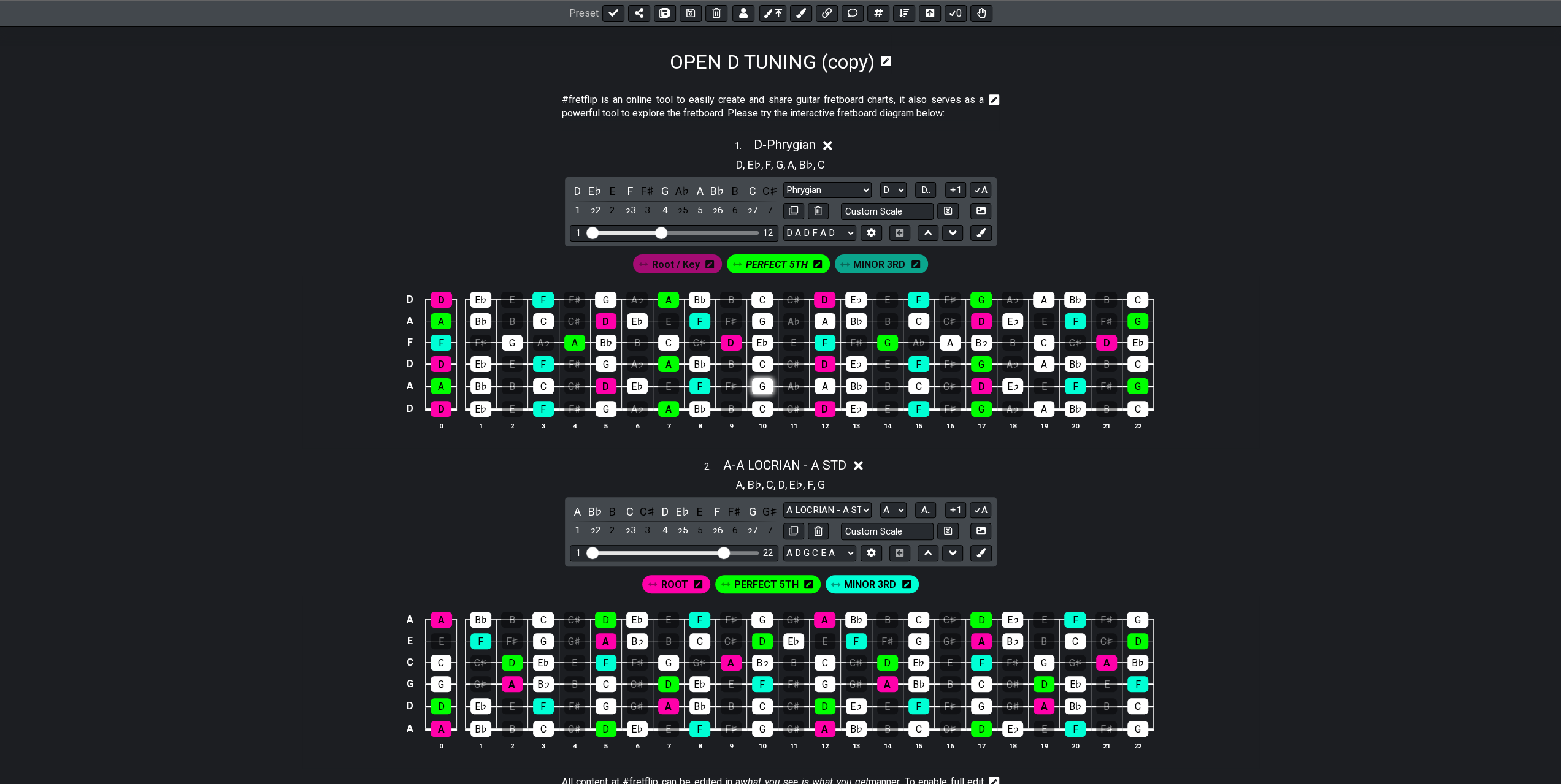
click at [763, 382] on div "G" at bounding box center [763, 387] width 21 height 16
click at [828, 384] on div "A" at bounding box center [825, 387] width 21 height 16
click at [822, 323] on div "A" at bounding box center [825, 321] width 21 height 16
click at [886, 342] on div "G" at bounding box center [888, 342] width 21 height 16
click at [952, 345] on div "A" at bounding box center [950, 342] width 21 height 16
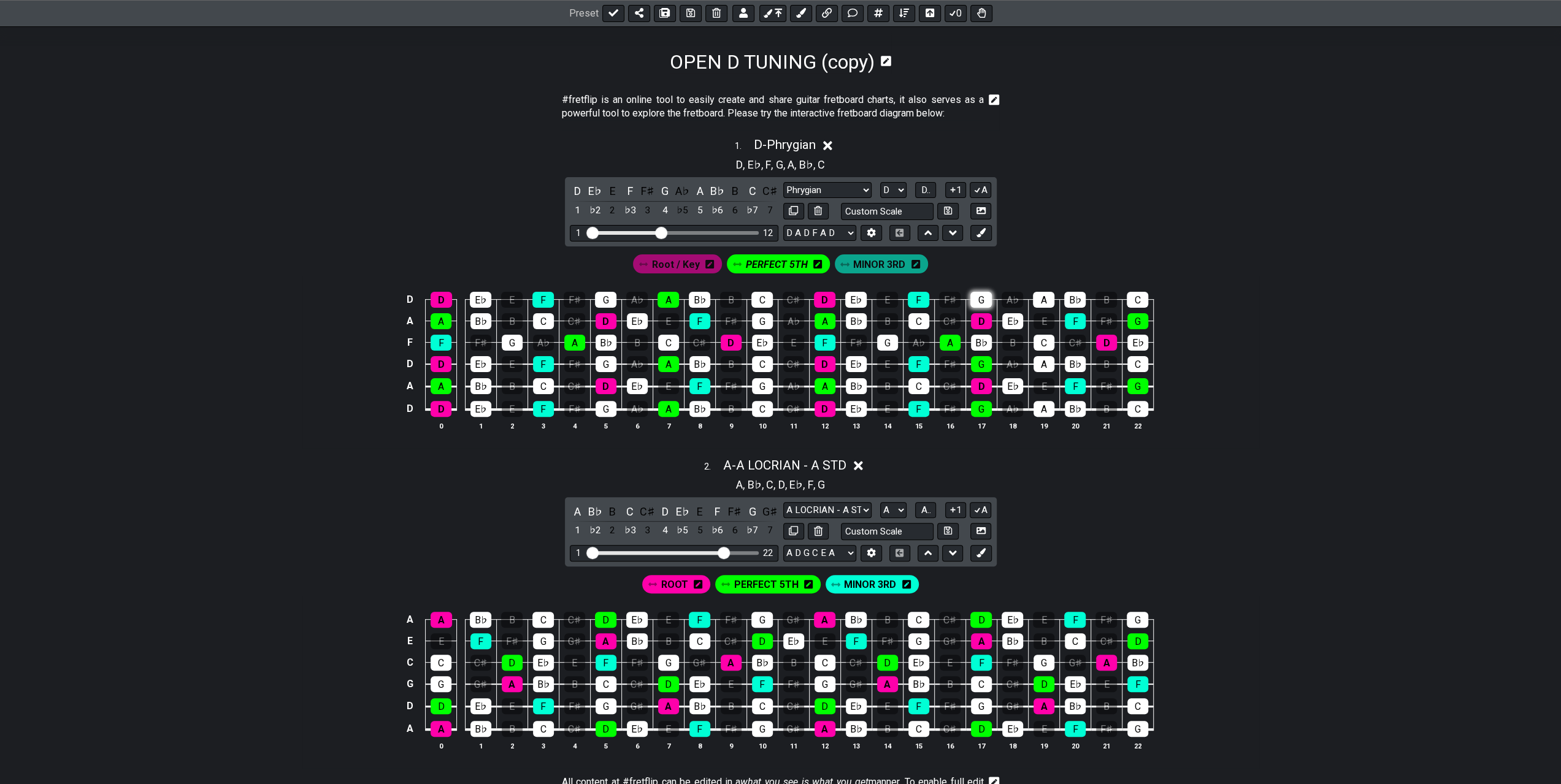
click at [984, 299] on div "G" at bounding box center [980, 300] width 21 height 16
drag, startPoint x: 982, startPoint y: 360, endPoint x: 976, endPoint y: 394, distance: 34.5
click at [982, 361] on div "G" at bounding box center [981, 365] width 21 height 16
click at [976, 408] on div "G" at bounding box center [981, 409] width 21 height 16
click at [1039, 404] on div "A" at bounding box center [1044, 409] width 21 height 16
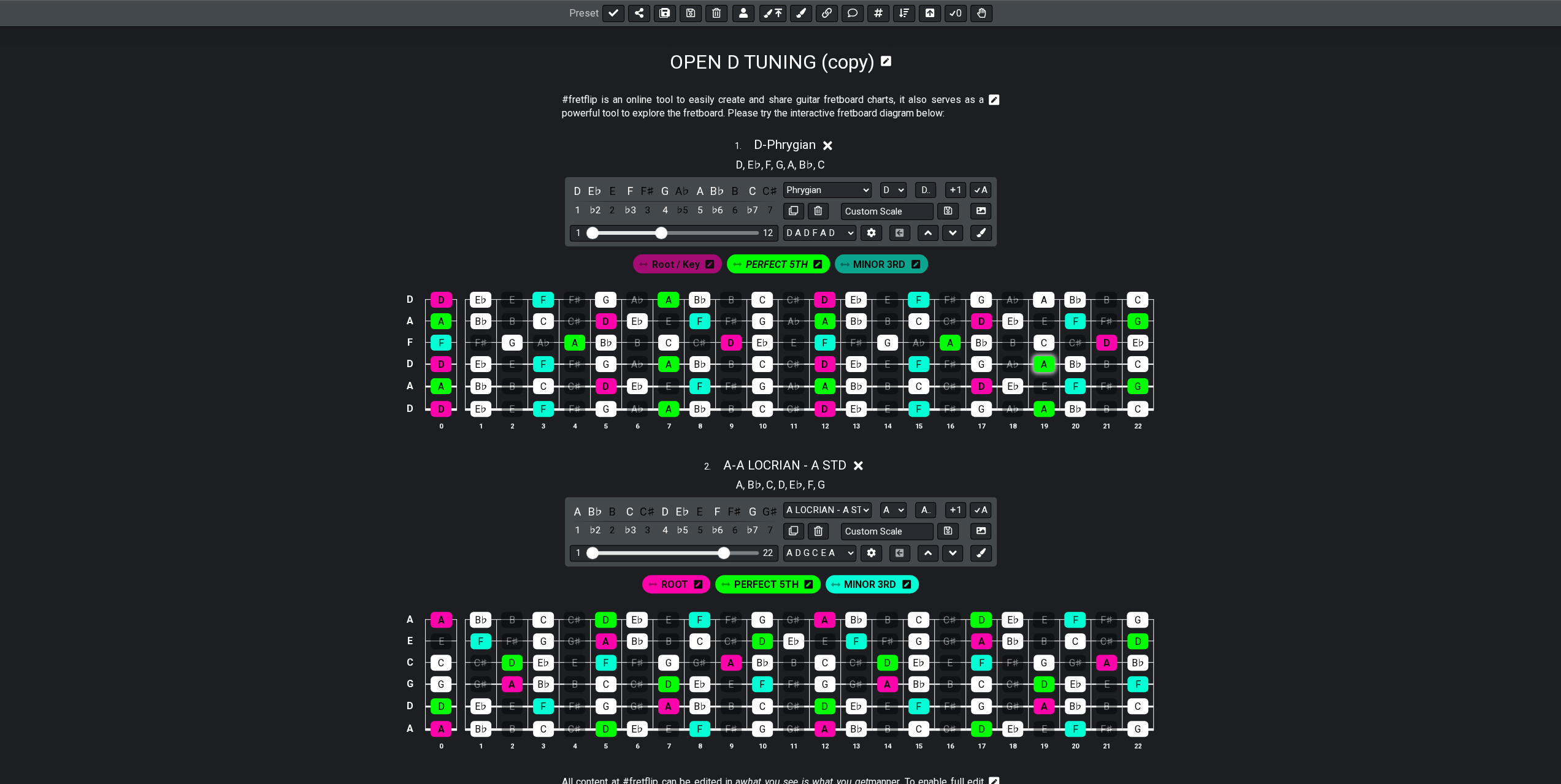
click at [1040, 358] on div "A" at bounding box center [1044, 365] width 21 height 16
click at [1042, 304] on div "A" at bounding box center [1043, 300] width 21 height 16
drag, startPoint x: 1139, startPoint y: 320, endPoint x: 1142, endPoint y: 331, distance: 11.4
click at [1139, 322] on div "G" at bounding box center [1138, 321] width 21 height 16
click at [1142, 384] on div "G" at bounding box center [1138, 387] width 21 height 16
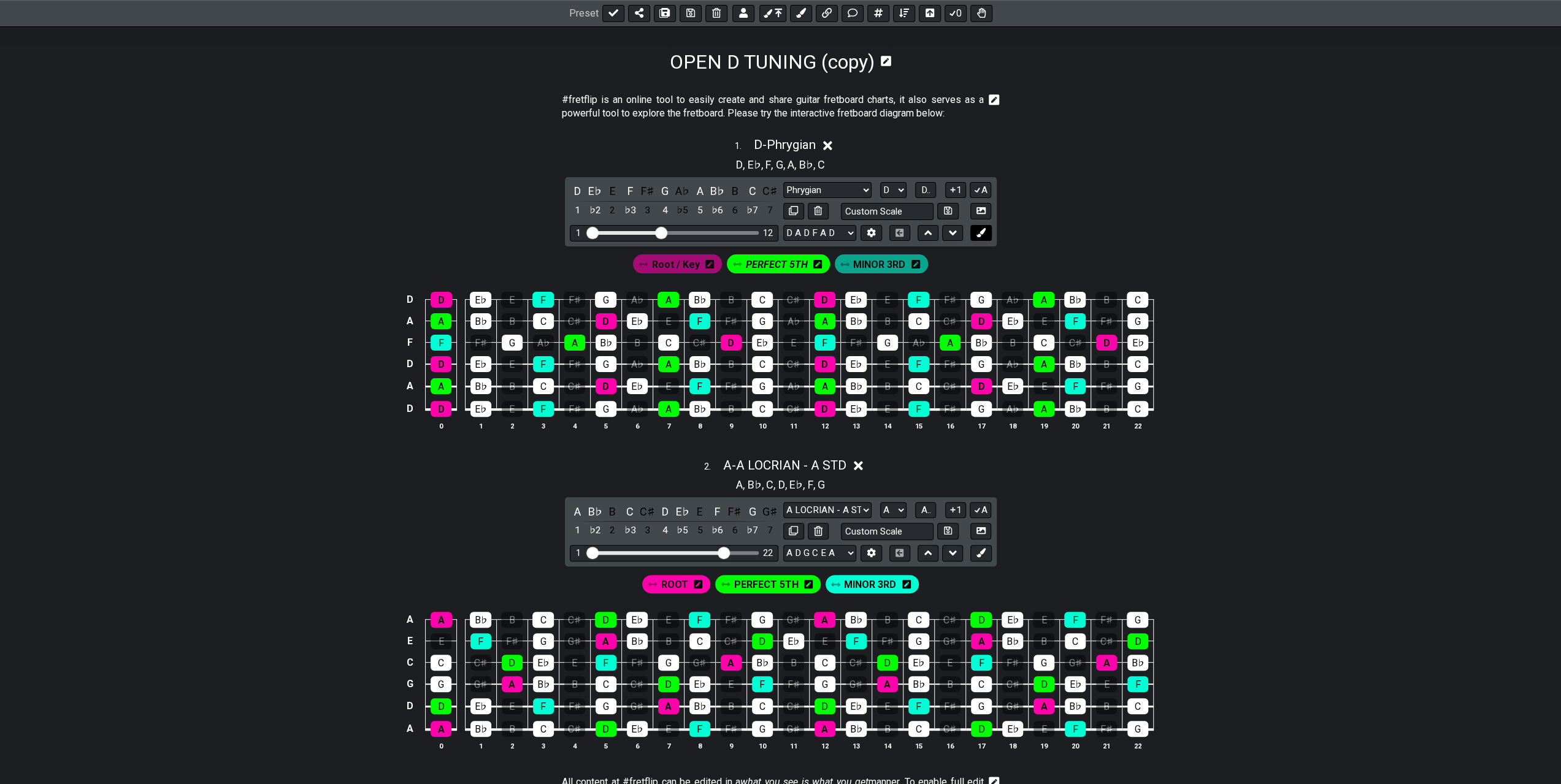
click at [976, 233] on icon at bounding box center [980, 233] width 9 height 9
click at [964, 264] on icon at bounding box center [965, 265] width 9 height 9
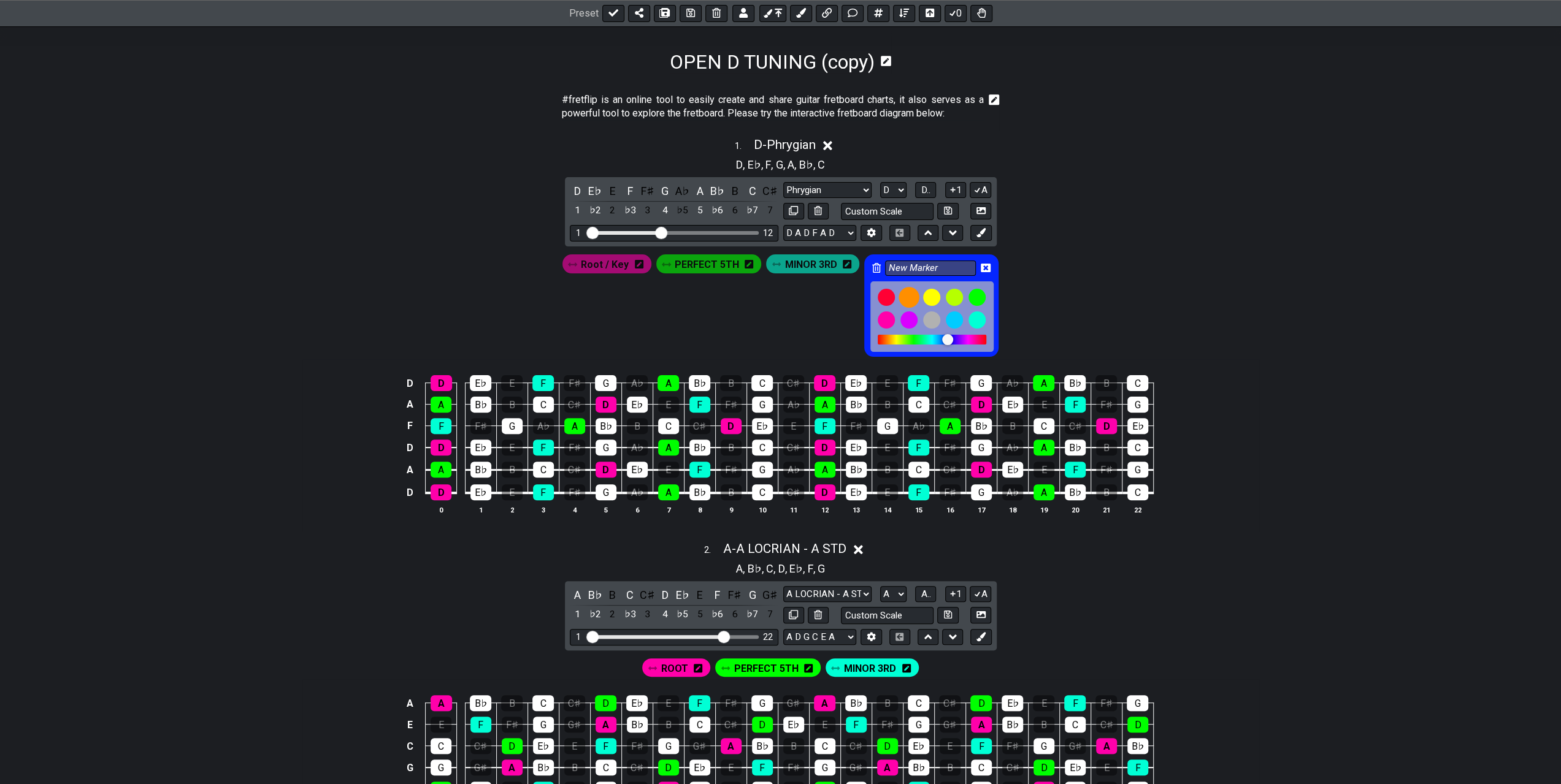
click at [909, 295] on div at bounding box center [909, 297] width 21 height 21
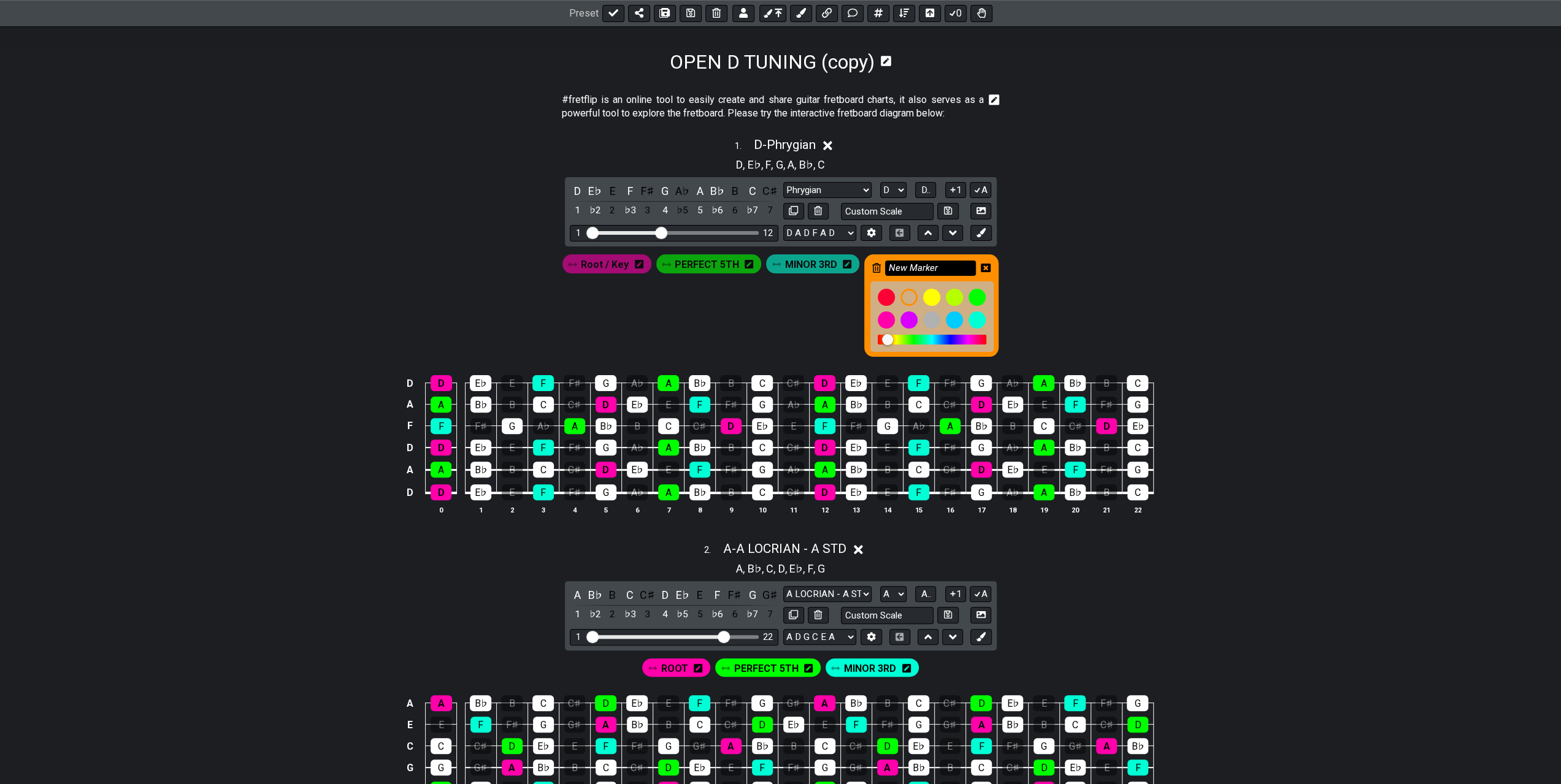
click at [960, 263] on input "New Marker" at bounding box center [930, 268] width 91 height 15
type input "N"
type input "MINOR 7th"
click at [985, 268] on icon at bounding box center [985, 267] width 10 height 10
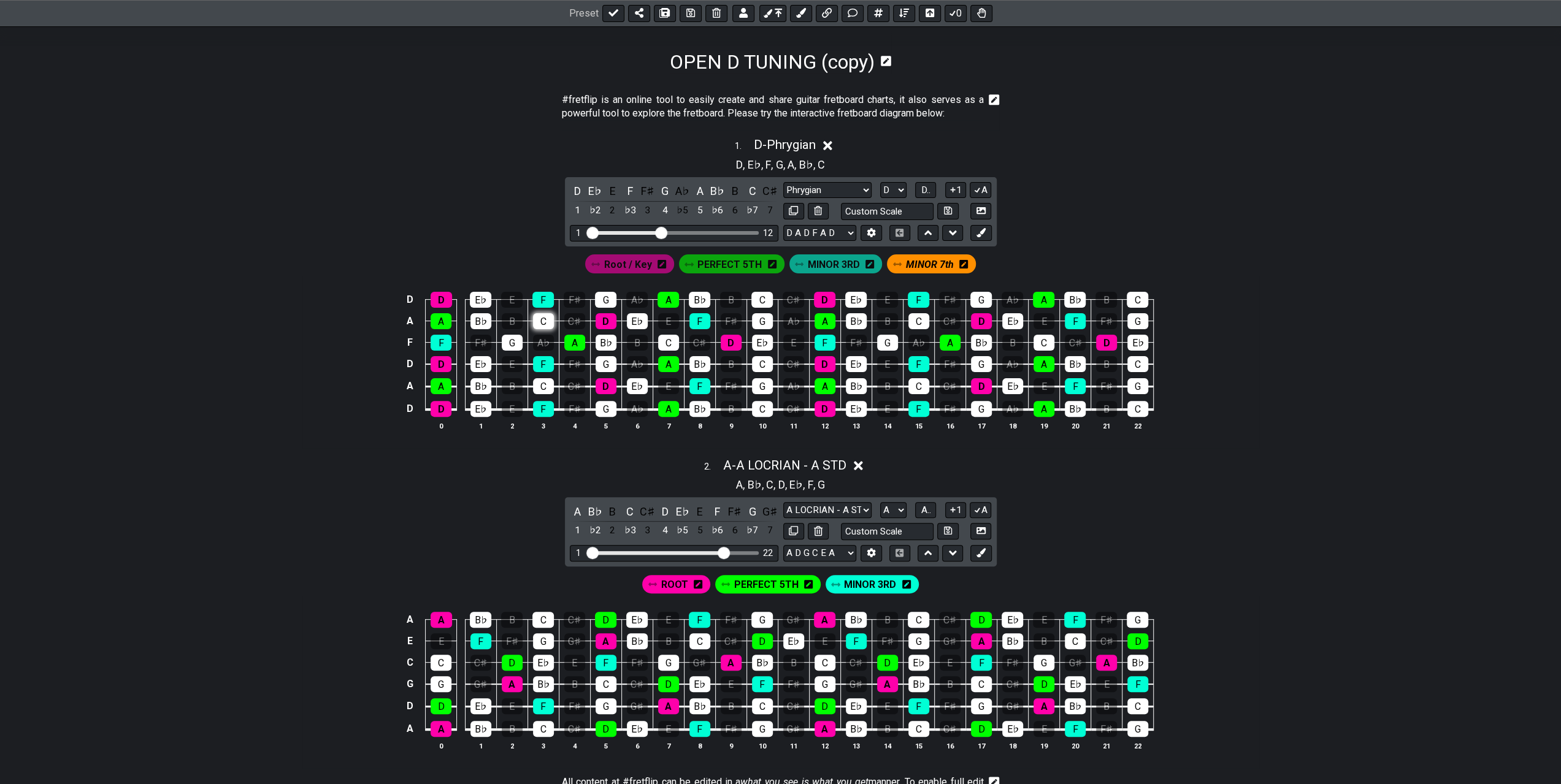
click at [546, 319] on div "C" at bounding box center [543, 321] width 21 height 16
click at [547, 385] on div "C" at bounding box center [543, 387] width 21 height 16
click at [663, 338] on div "C" at bounding box center [669, 342] width 21 height 16
drag, startPoint x: 765, startPoint y: 409, endPoint x: 765, endPoint y: 369, distance: 40.0
click at [765, 407] on div "C" at bounding box center [763, 409] width 21 height 16
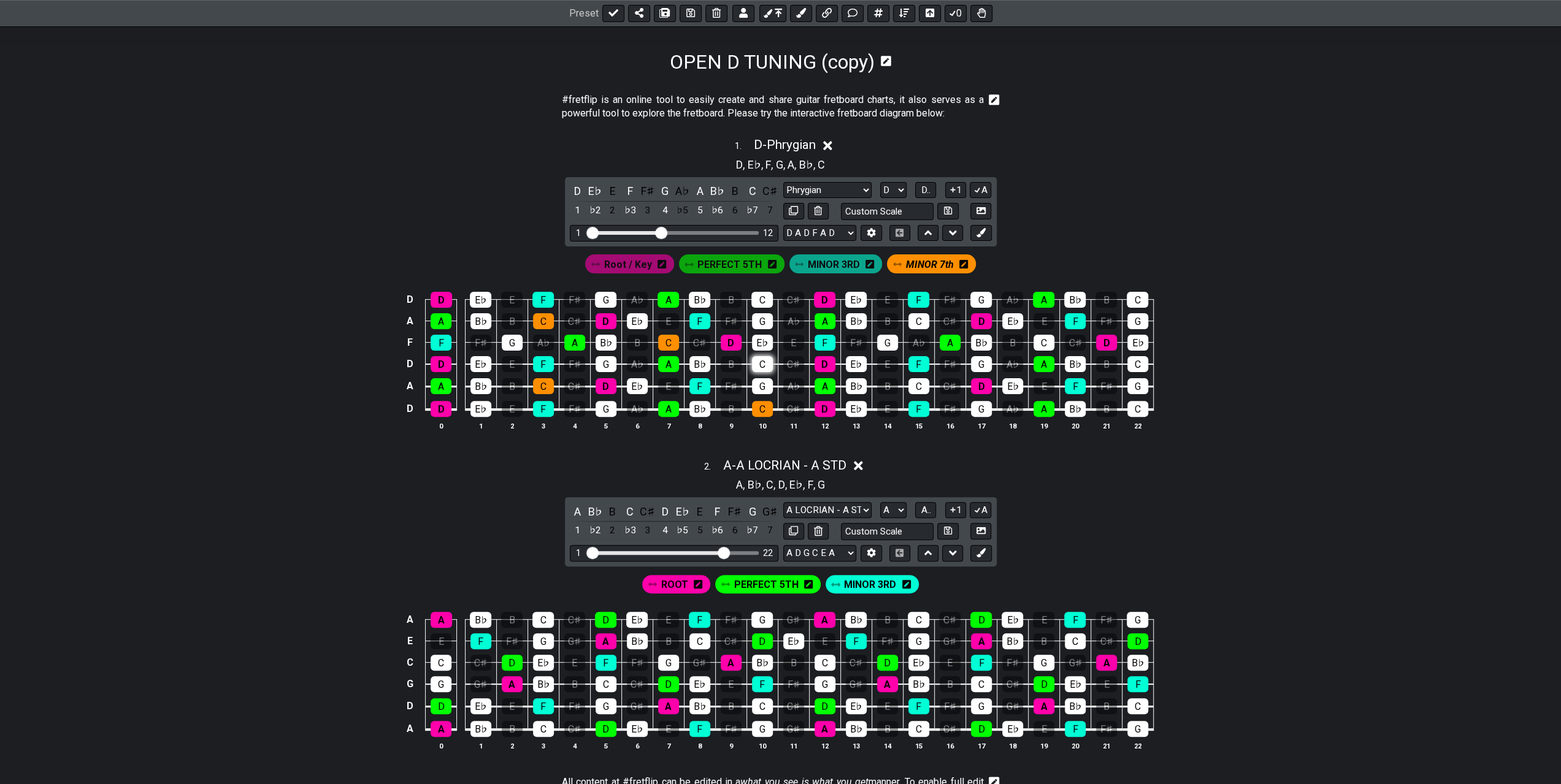
click at [765, 361] on div "C" at bounding box center [763, 365] width 21 height 16
click at [765, 323] on div "G" at bounding box center [763, 321] width 21 height 16
click at [763, 319] on div "G" at bounding box center [763, 321] width 21 height 16
click at [765, 299] on div "C" at bounding box center [762, 300] width 21 height 16
drag, startPoint x: 918, startPoint y: 315, endPoint x: 920, endPoint y: 320, distance: 5.4
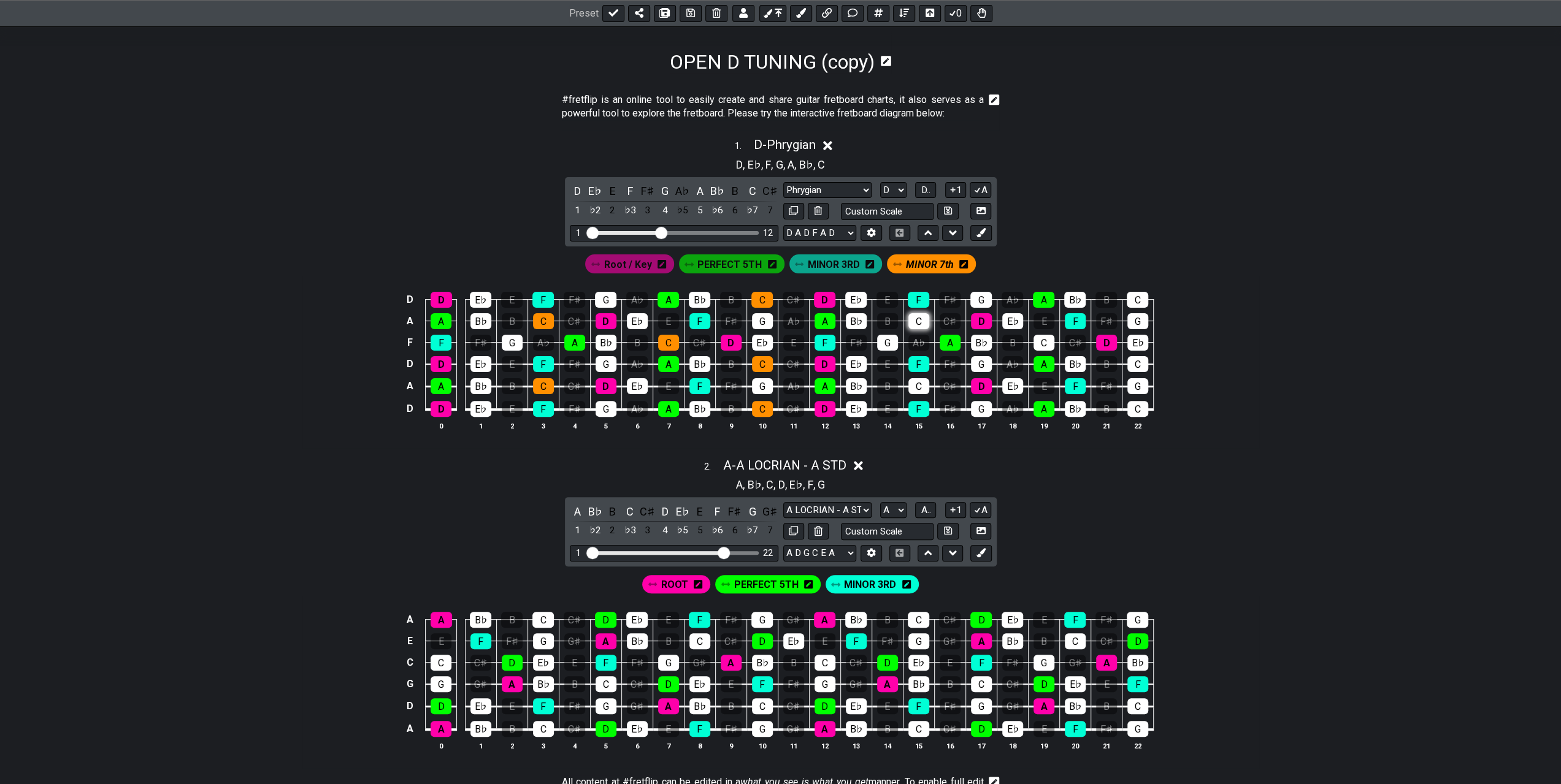
click at [917, 317] on div "C" at bounding box center [919, 321] width 21 height 16
drag, startPoint x: 926, startPoint y: 382, endPoint x: 932, endPoint y: 387, distance: 7.8
click at [925, 383] on div "C" at bounding box center [919, 387] width 21 height 16
click at [1041, 340] on div "C" at bounding box center [1044, 342] width 21 height 16
click at [1136, 404] on div "C" at bounding box center [1138, 409] width 21 height 16
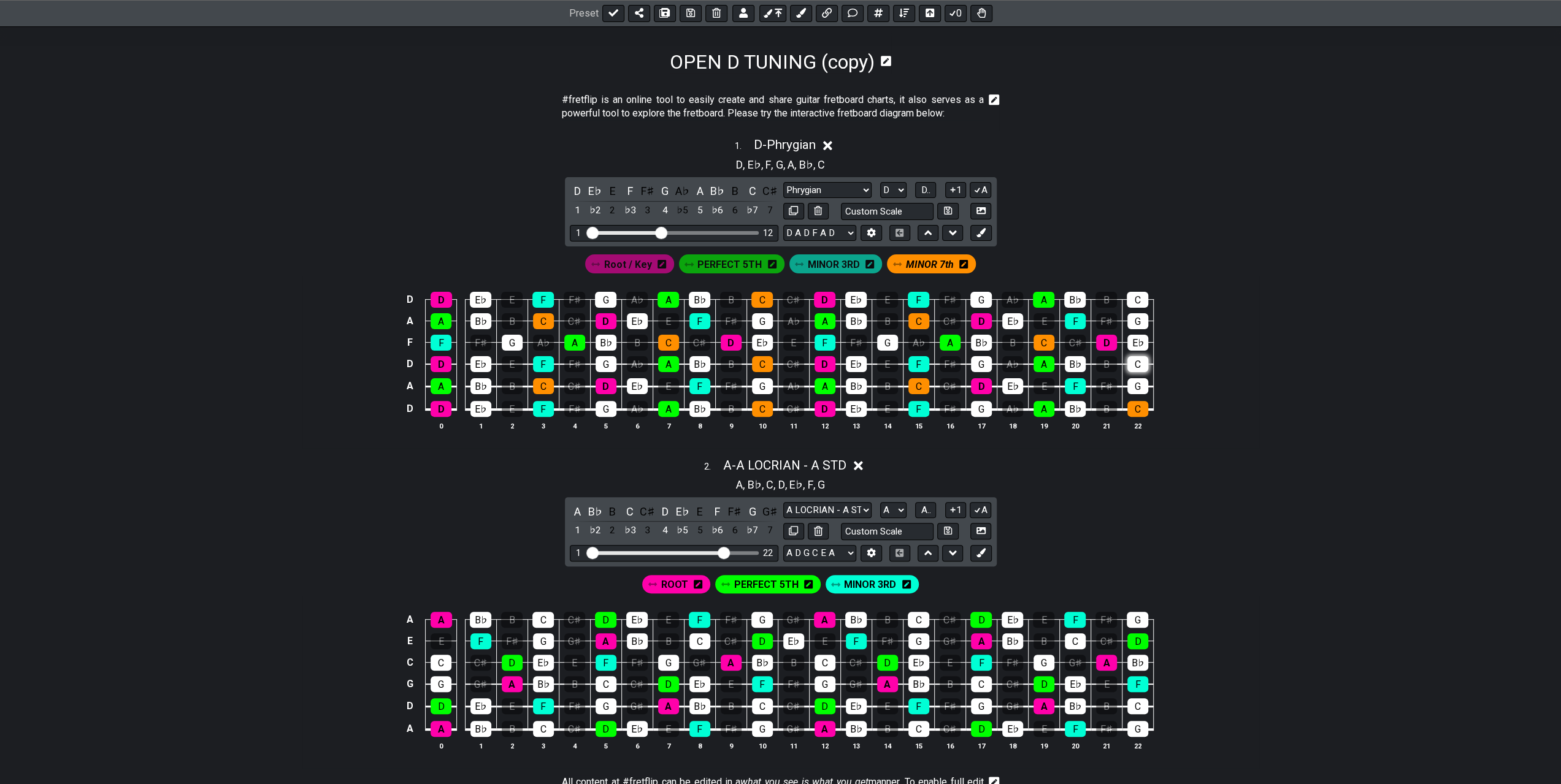
click at [1134, 363] on div "C" at bounding box center [1138, 365] width 21 height 16
click at [1138, 298] on div "C" at bounding box center [1137, 300] width 21 height 16
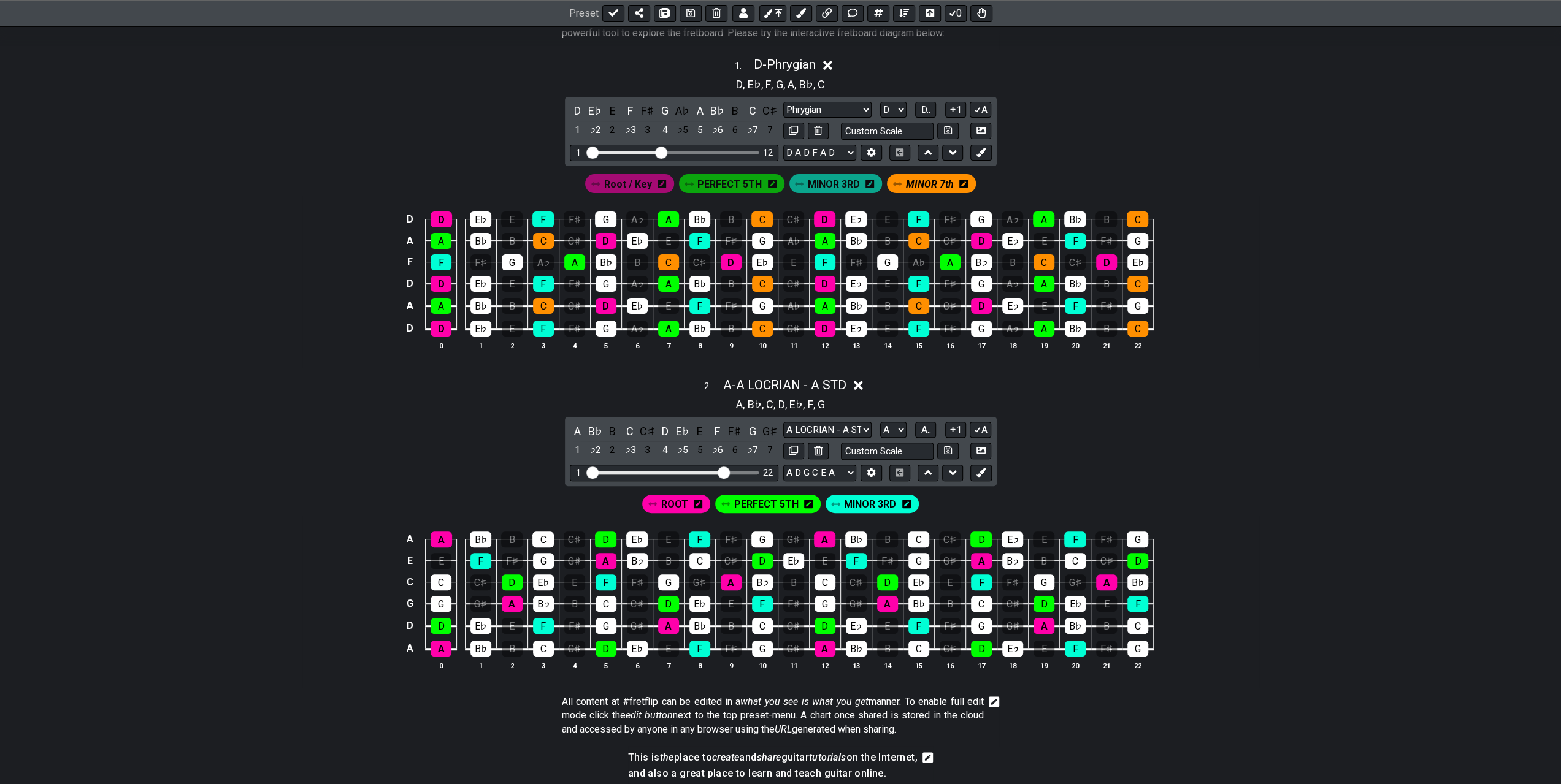
scroll to position [307, 0]
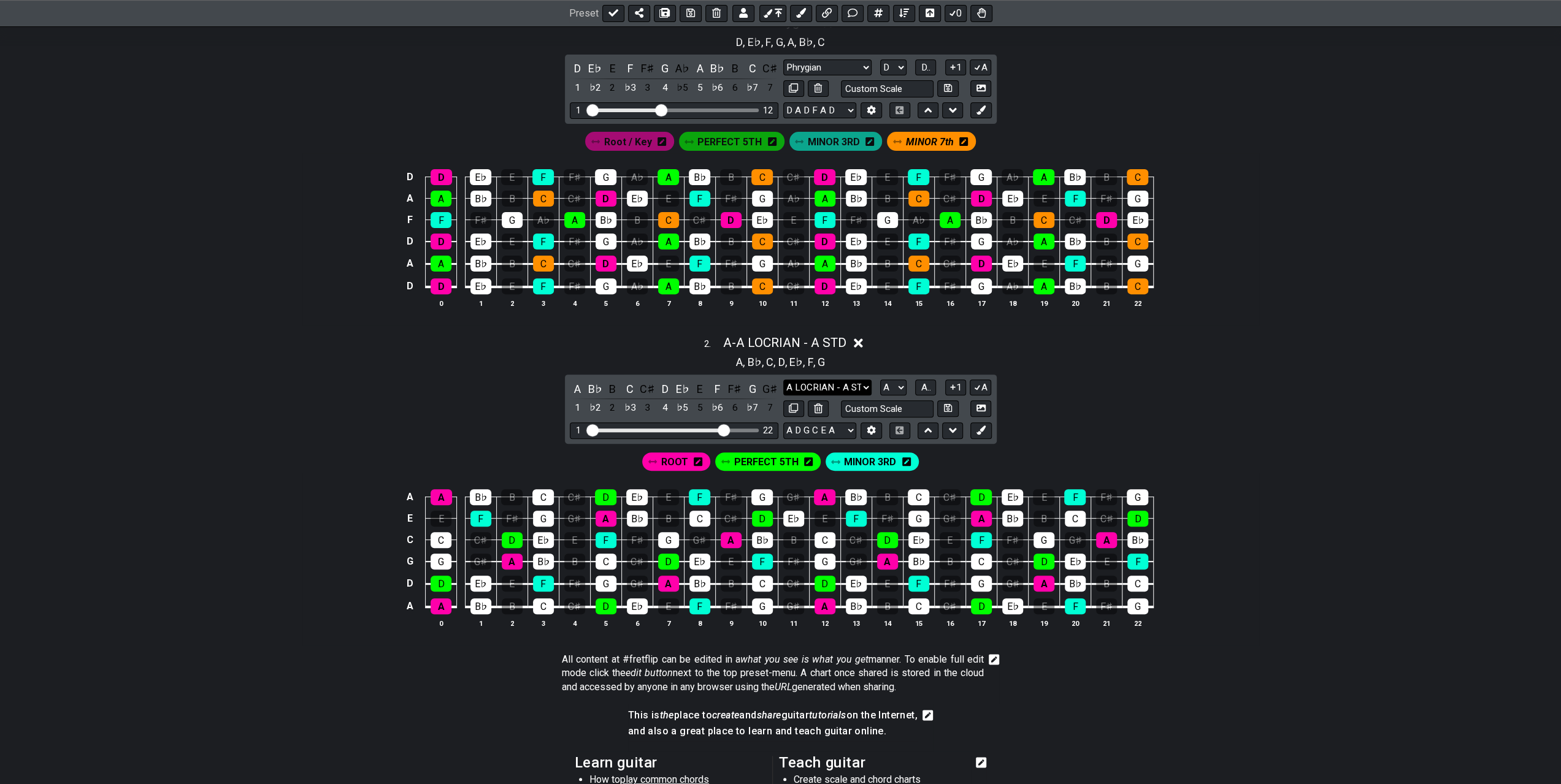
click at [832, 385] on select "A LOCRIAN - A STD A LOCRIAN - A STD Minor Pentatonic Major Pentatonic Minor Blu…" at bounding box center [827, 388] width 88 height 17
select select "Phrygian"
click at [783, 380] on select "A LOCRIAN - A STD A LOCRIAN - A STD Minor Pentatonic Major Pentatonic Minor Blu…" at bounding box center [827, 388] width 88 height 17
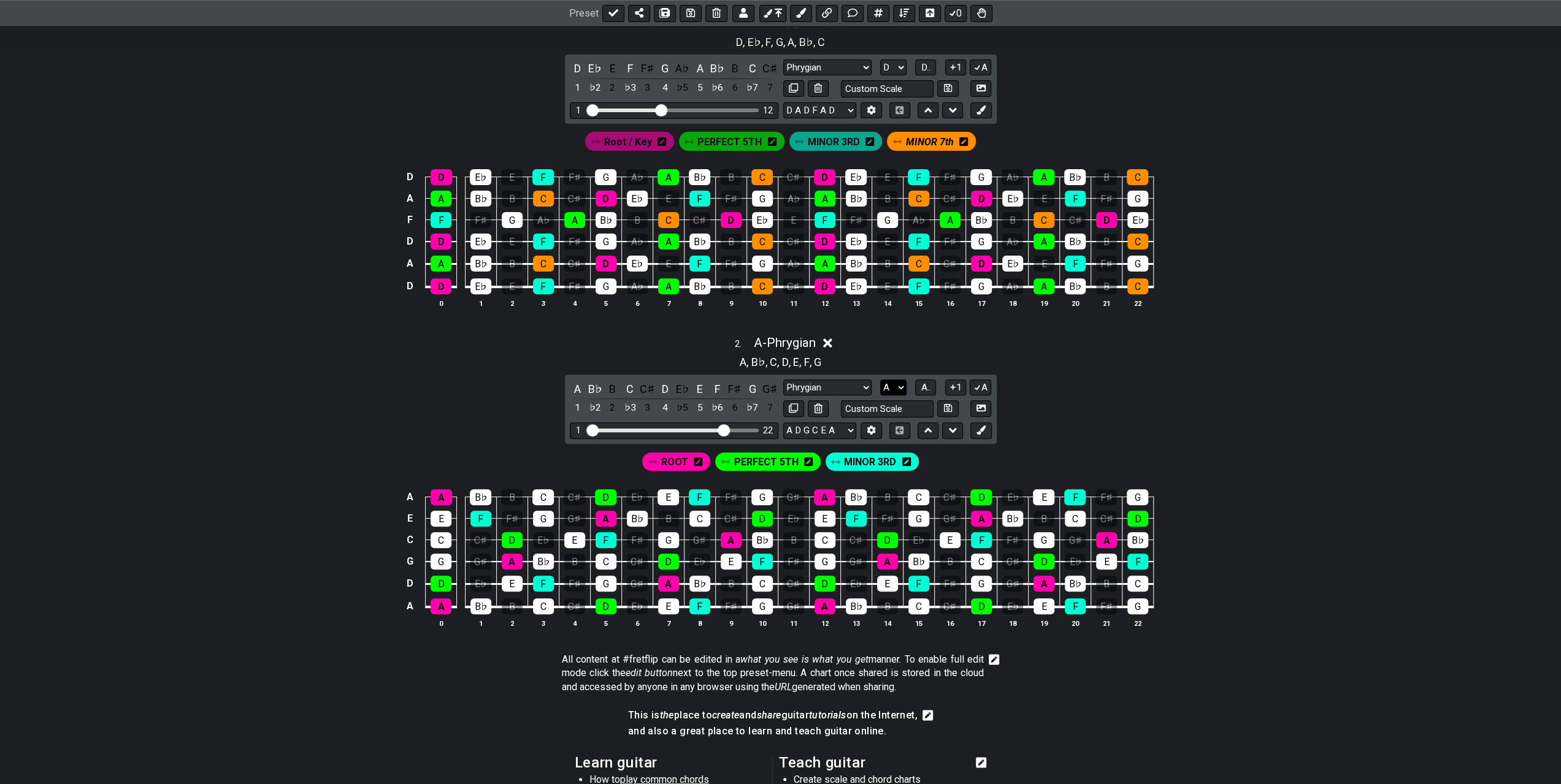
click at [894, 384] on select "A♭ A A♯ B♭ B C C♯ D♭ D D♯ E♭ E F F♯ G♭ G G♯" at bounding box center [894, 388] width 27 height 17
select select "D"
click at [880, 380] on select "A♭ A A♯ B♭ B C C♯ D♭ D D♯ E♭ E F F♯ G♭ G G♯" at bounding box center [894, 388] width 27 height 17
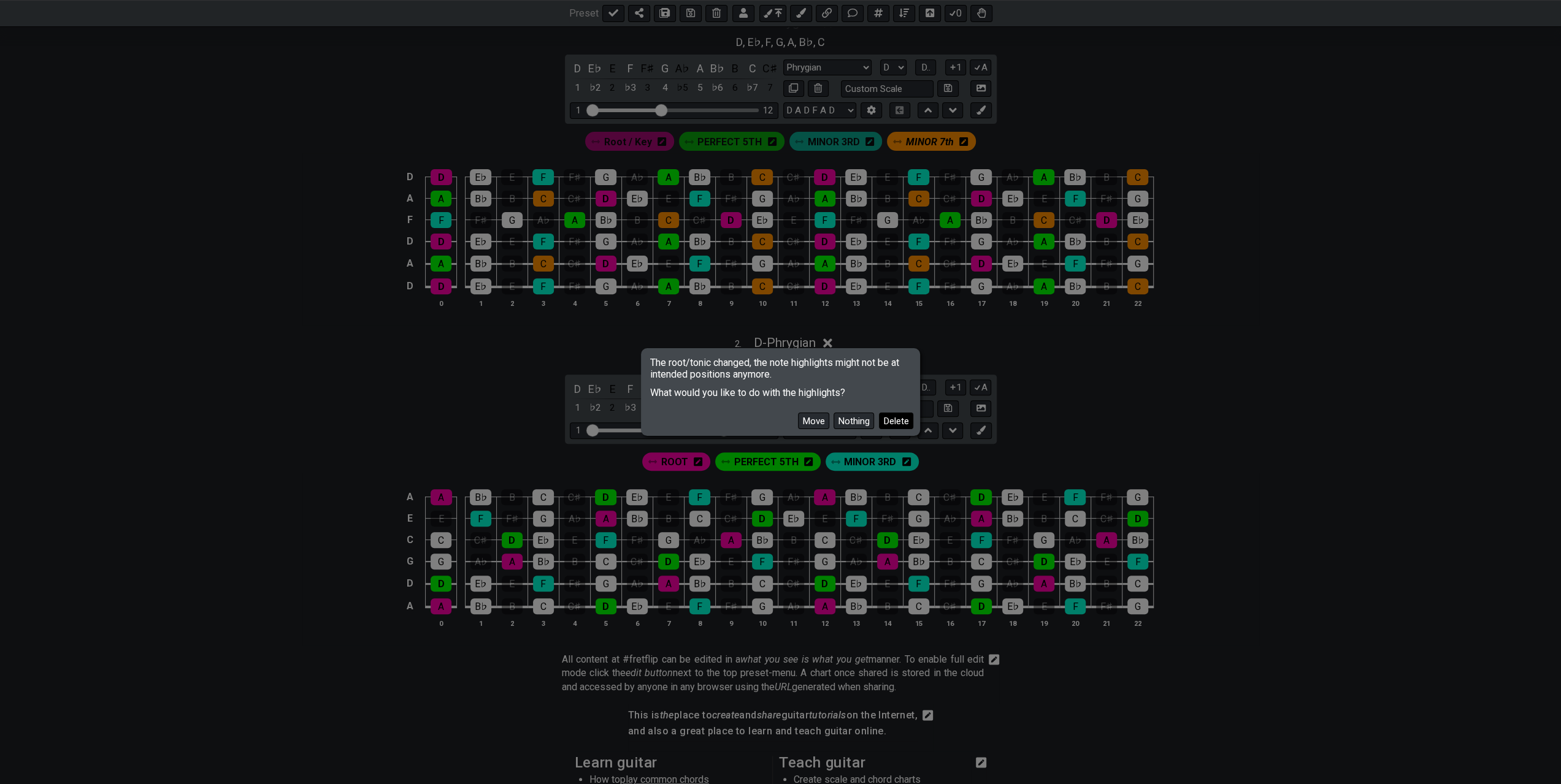
click at [890, 424] on button "Delete" at bounding box center [896, 420] width 35 height 17
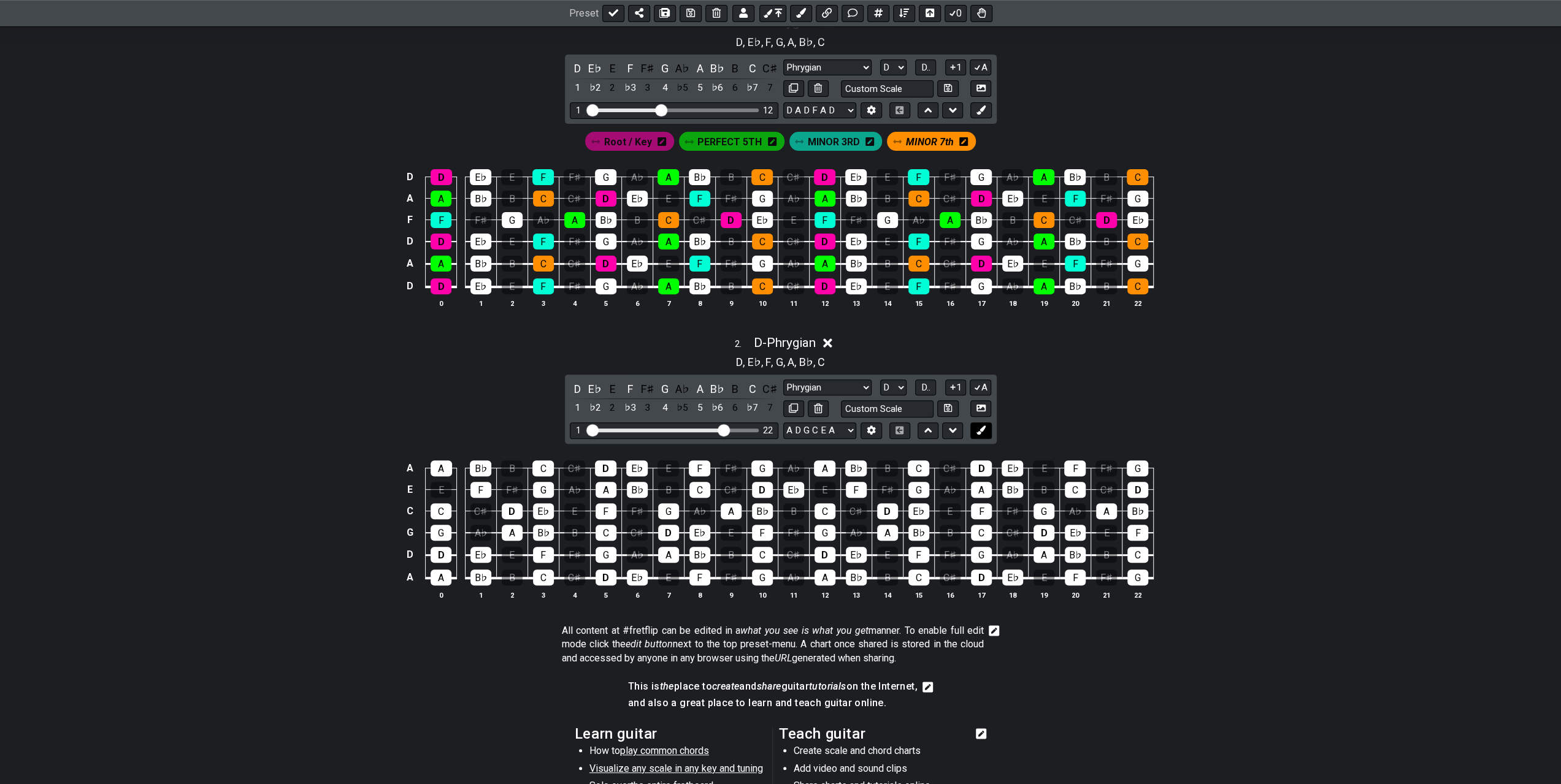
click at [979, 430] on icon at bounding box center [980, 430] width 9 height 9
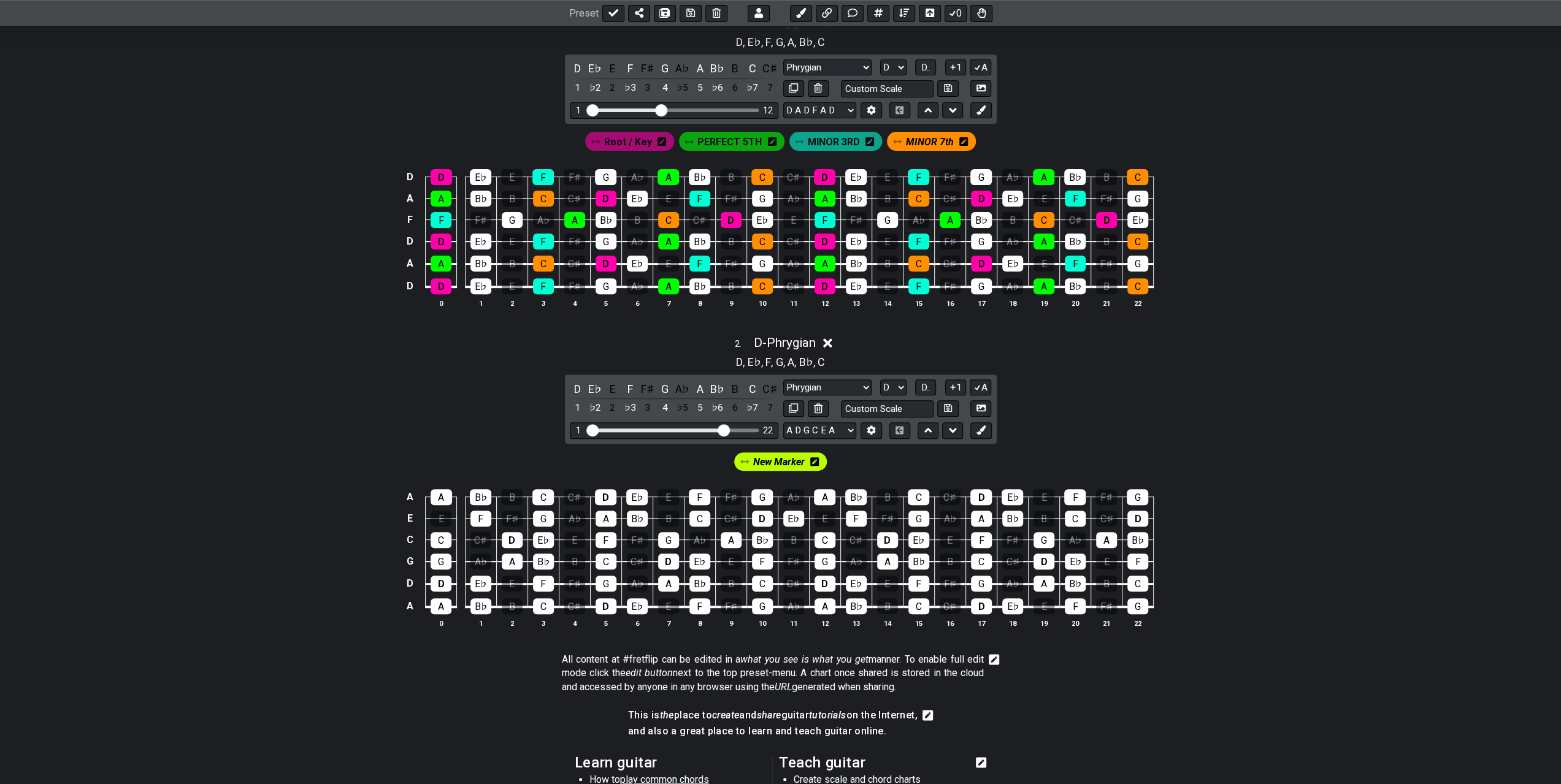
click at [816, 461] on icon at bounding box center [815, 462] width 9 height 9
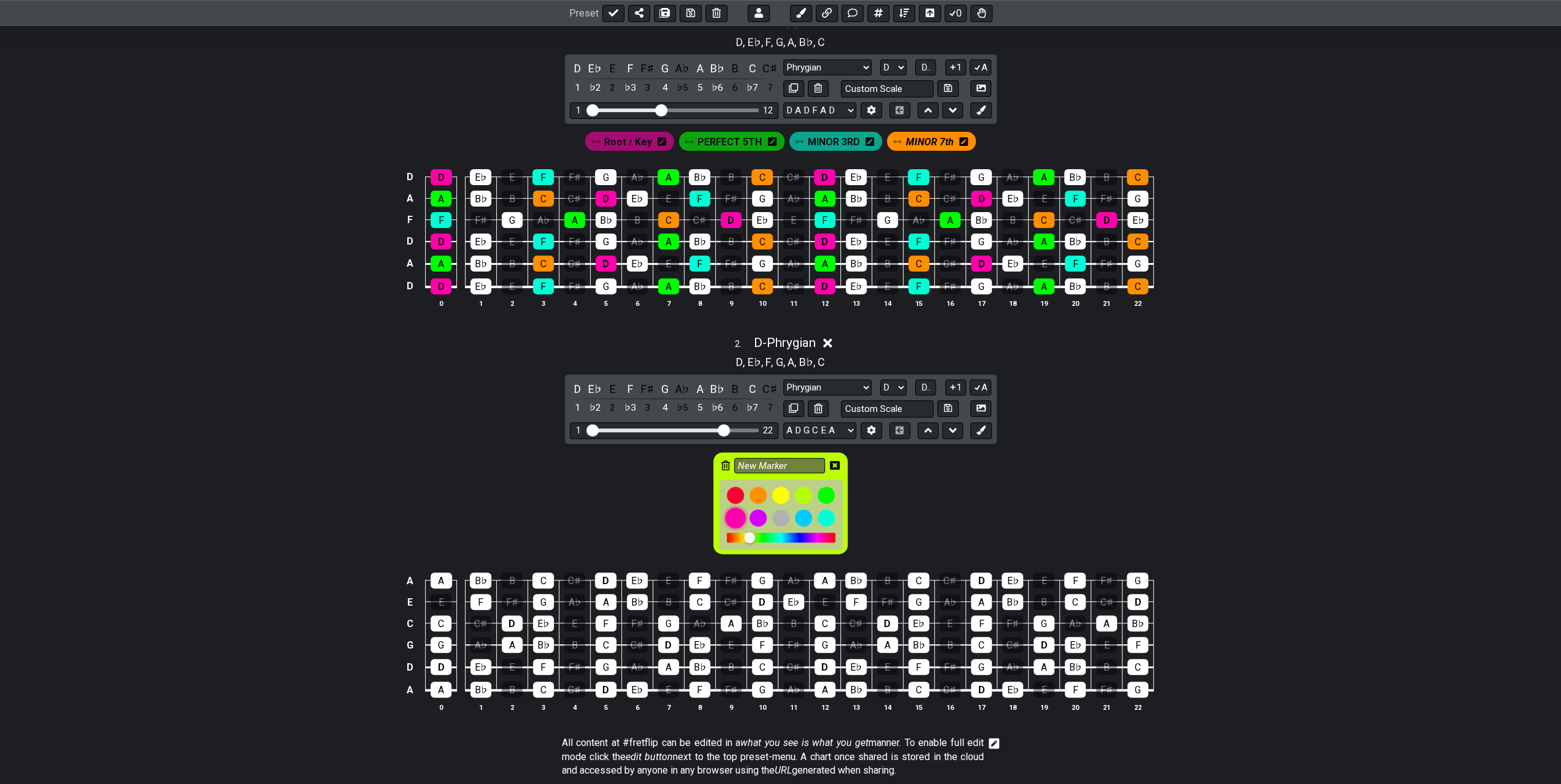
click at [736, 512] on div at bounding box center [735, 519] width 21 height 21
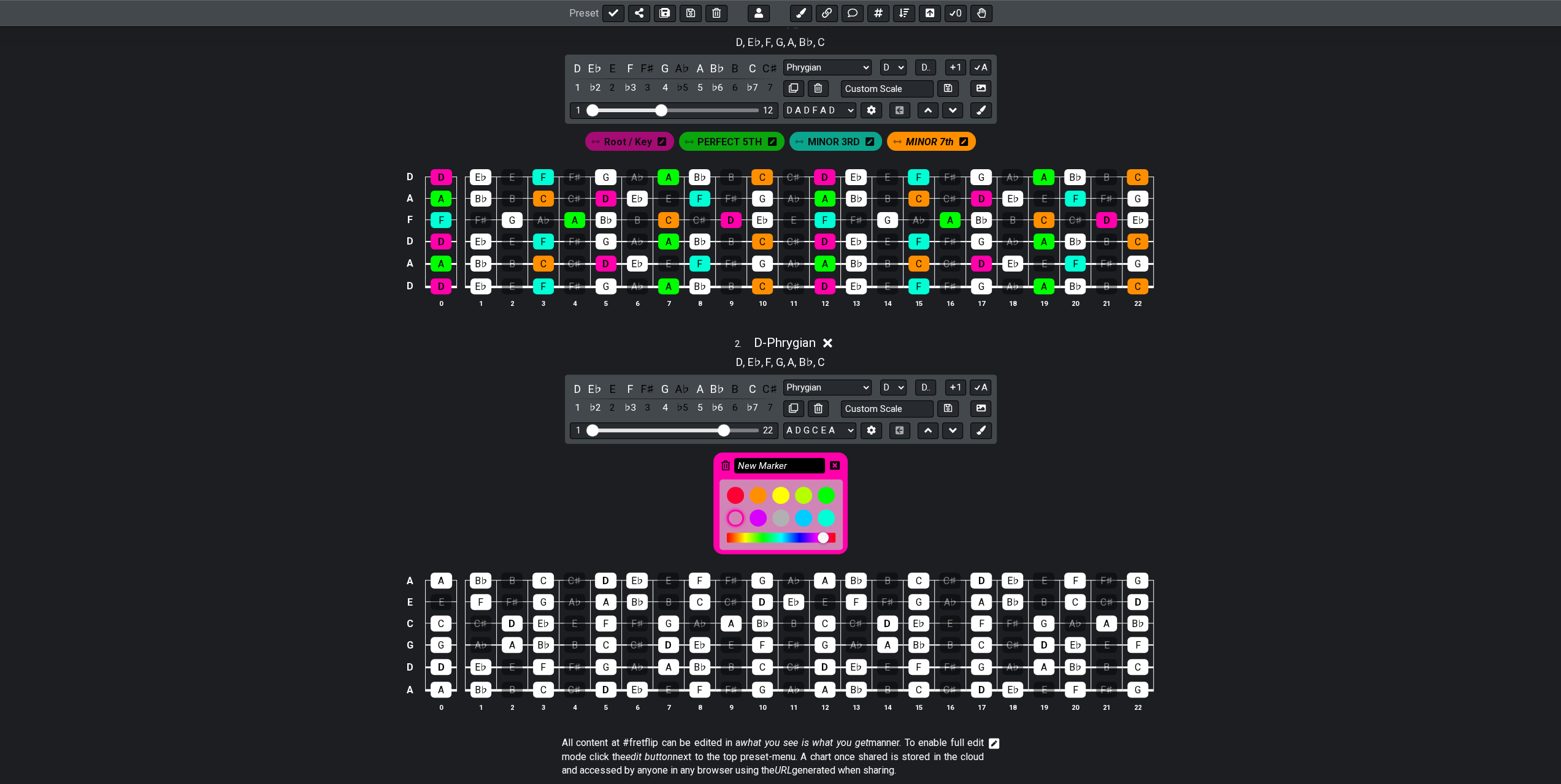
click at [780, 463] on input "New Marker" at bounding box center [780, 465] width 91 height 15
drag, startPoint x: 790, startPoint y: 458, endPoint x: 728, endPoint y: 462, distance: 62.1
click at [728, 463] on div "New Marker" at bounding box center [780, 503] width 135 height 103
type input "ROOT"
click at [838, 461] on icon at bounding box center [834, 465] width 10 height 9
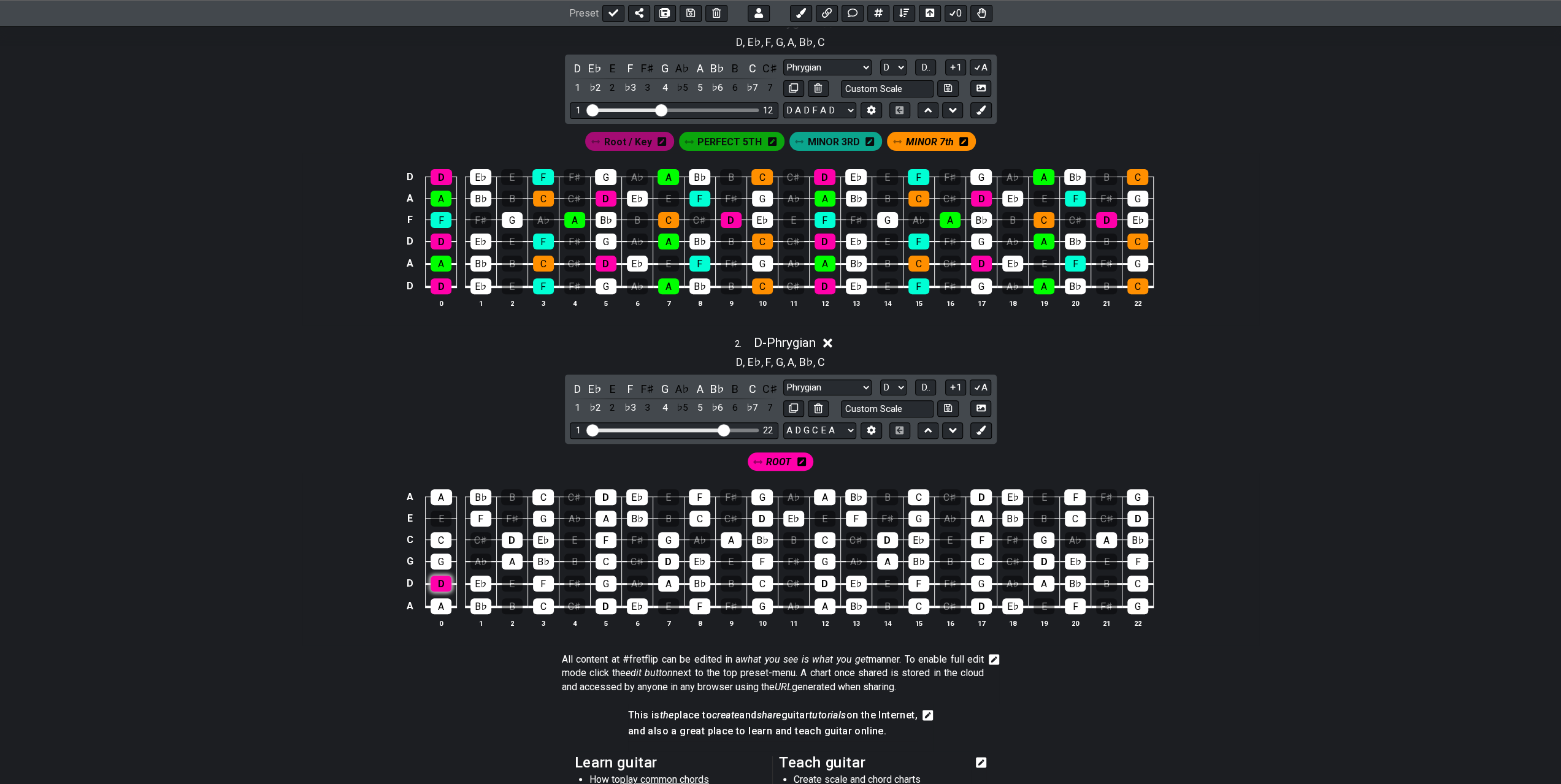
click at [449, 583] on div "D" at bounding box center [442, 584] width 21 height 16
click at [512, 539] on div "D" at bounding box center [512, 541] width 21 height 16
click at [607, 603] on div "D" at bounding box center [606, 606] width 21 height 16
click at [612, 500] on div "D" at bounding box center [605, 497] width 21 height 16
click at [677, 558] on div "D" at bounding box center [669, 562] width 21 height 16
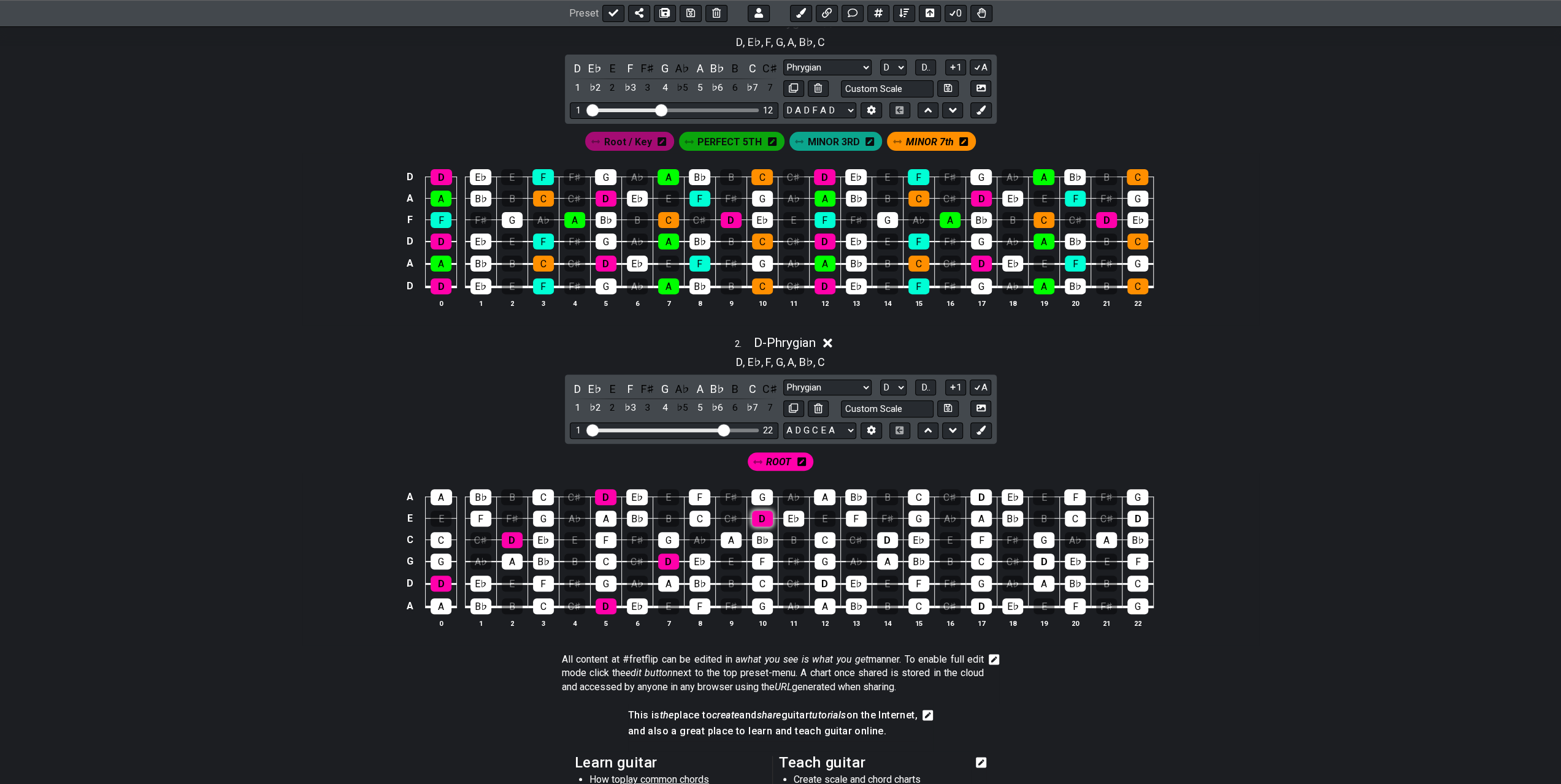
click at [770, 518] on div "D" at bounding box center [763, 519] width 21 height 16
click at [824, 580] on div "D" at bounding box center [825, 584] width 21 height 16
click at [884, 534] on div "D" at bounding box center [888, 541] width 21 height 16
click at [978, 496] on div "D" at bounding box center [980, 497] width 21 height 16
click at [985, 601] on div "D" at bounding box center [981, 606] width 21 height 16
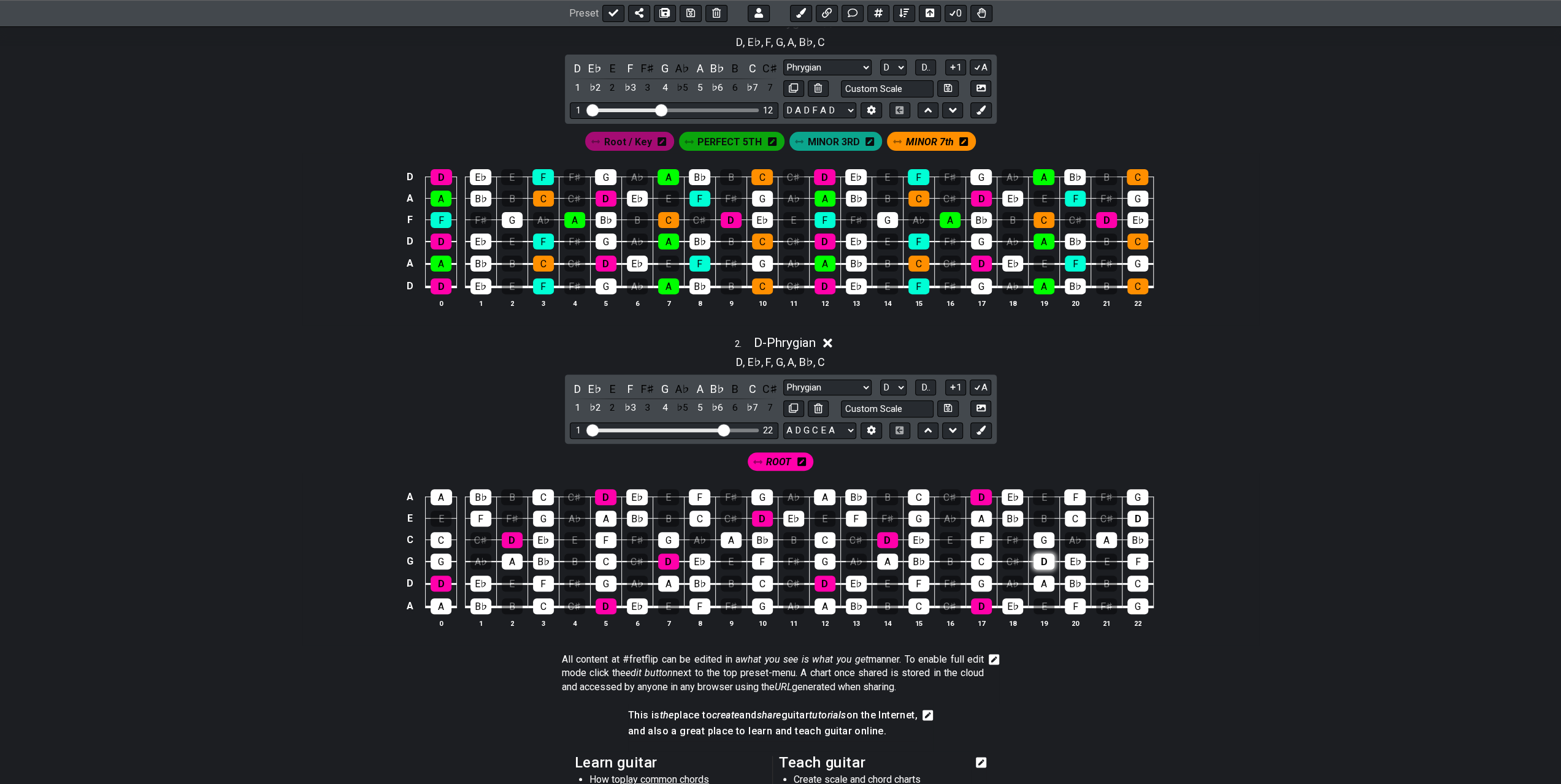
click at [1040, 557] on div "D" at bounding box center [1044, 562] width 21 height 16
click at [1134, 518] on div "D" at bounding box center [1138, 519] width 21 height 16
click at [984, 427] on icon at bounding box center [980, 430] width 9 height 9
click at [849, 463] on icon at bounding box center [850, 462] width 9 height 9
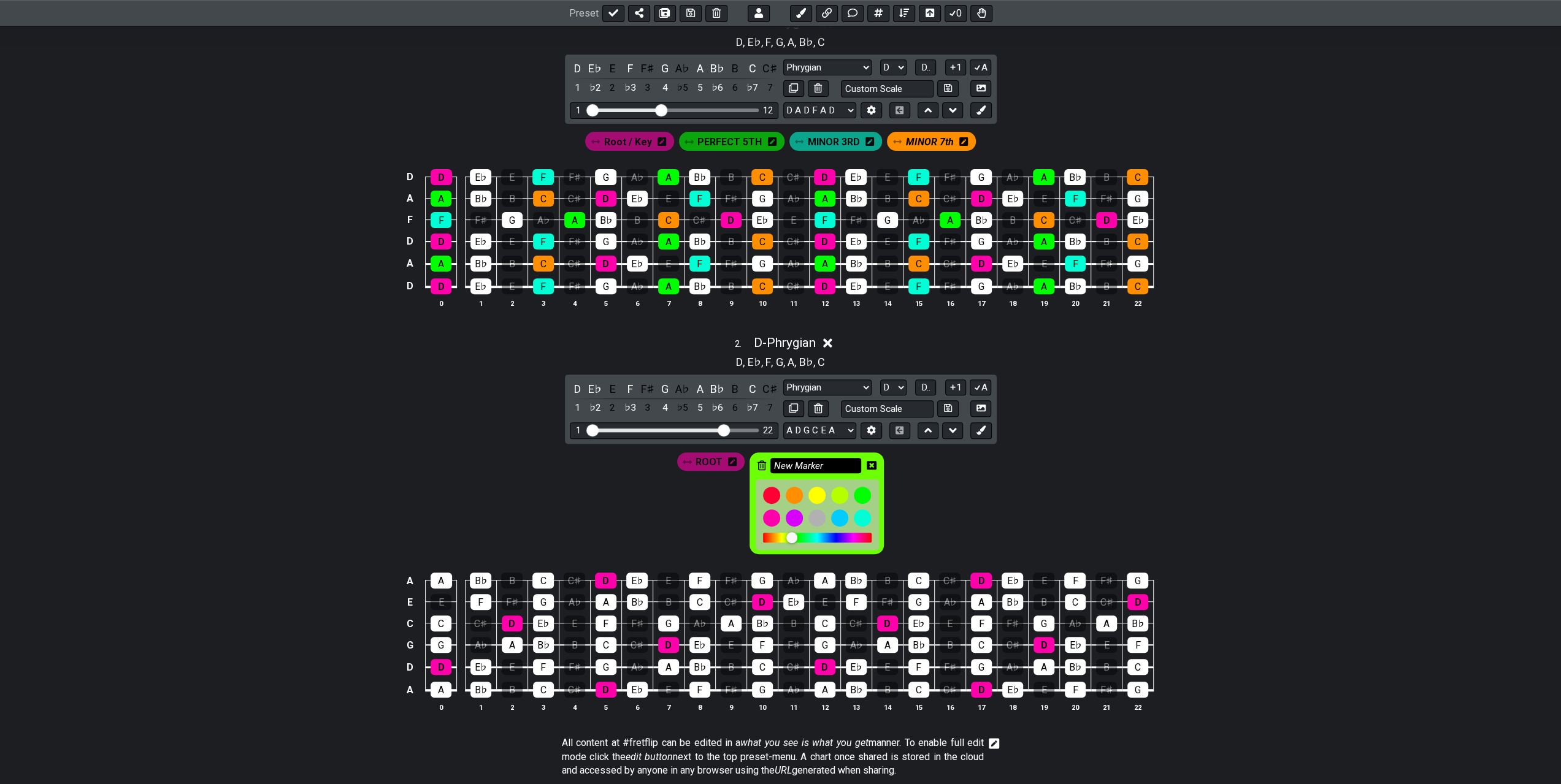
click at [840, 463] on input "New Marker" at bounding box center [815, 465] width 91 height 15
type input "N"
type input "PERFECT 5TH"
click at [870, 462] on icon at bounding box center [871, 465] width 10 height 10
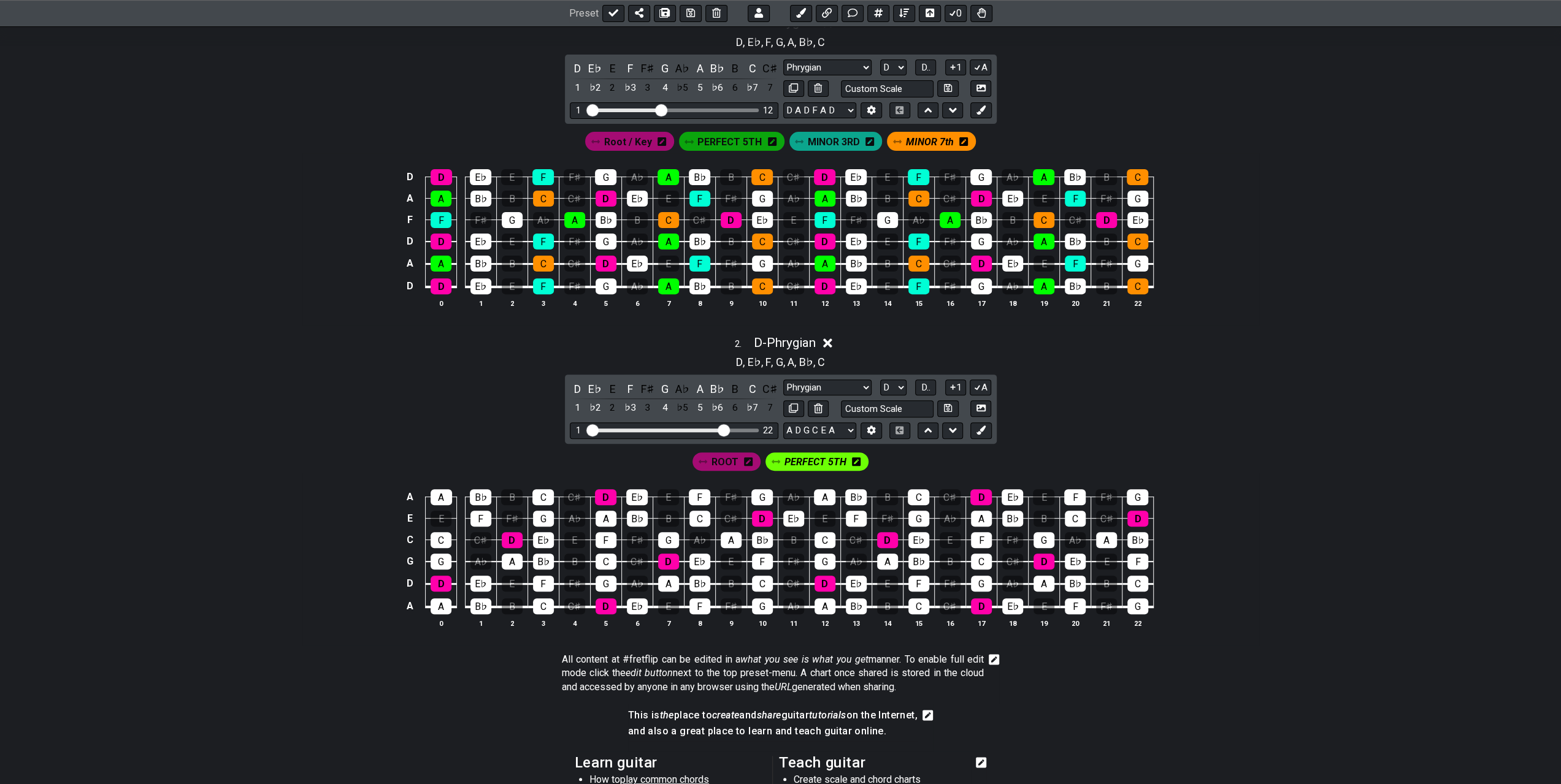
click at [1216, 135] on div "Root / Key PERFECT 5TH MINOR 3RD MINOR 7th" at bounding box center [780, 138] width 957 height 29
click at [448, 608] on div "A" at bounding box center [442, 606] width 21 height 16
click at [442, 493] on div "A" at bounding box center [442, 497] width 21 height 16
click at [512, 557] on div "A" at bounding box center [512, 562] width 21 height 16
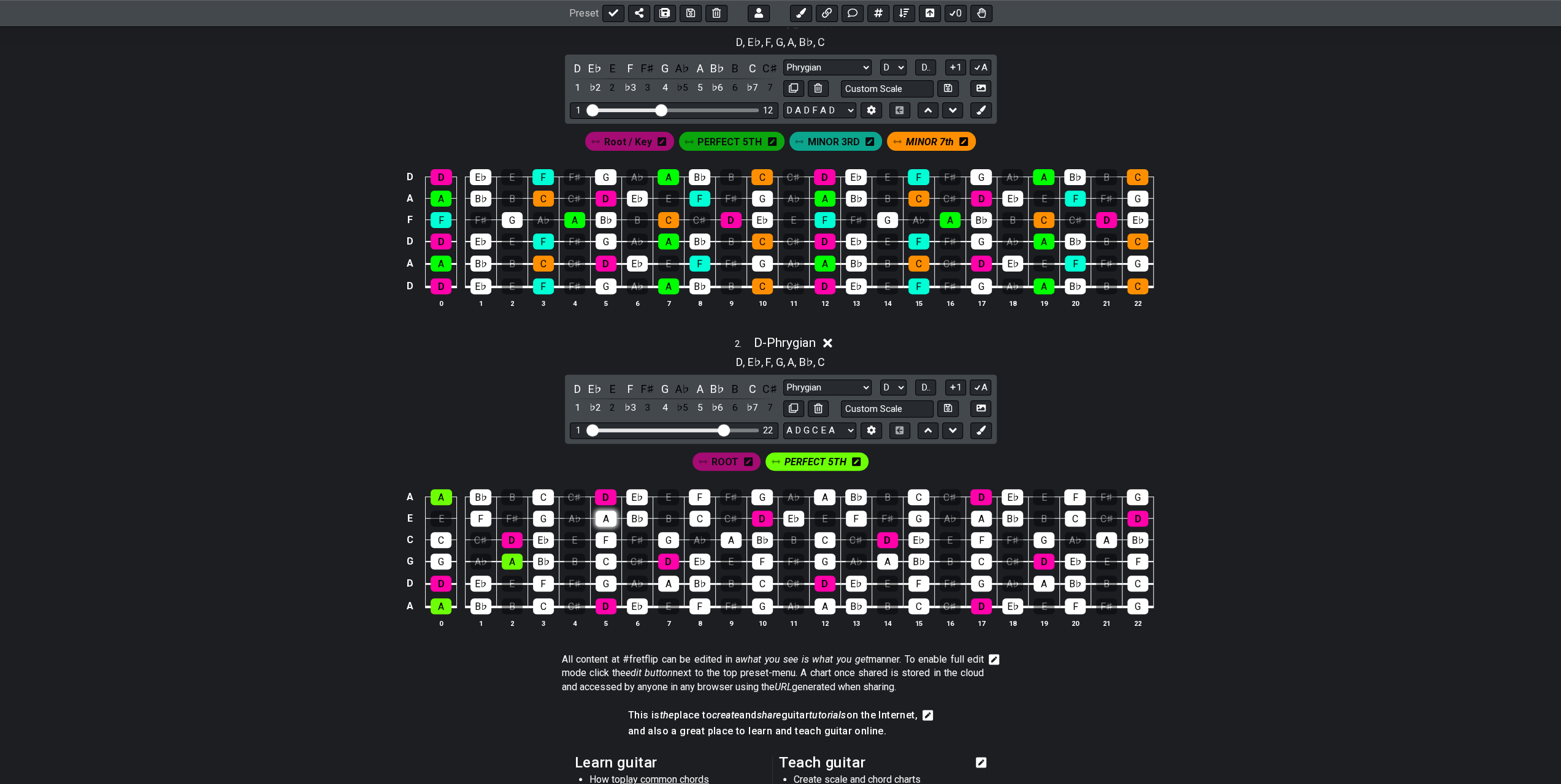
click at [606, 519] on div "A" at bounding box center [606, 519] width 21 height 16
click at [668, 583] on div "A" at bounding box center [669, 584] width 21 height 16
click at [727, 540] on div "A" at bounding box center [731, 541] width 21 height 16
click at [817, 496] on div "A" at bounding box center [825, 497] width 21 height 16
click at [829, 606] on div "A" at bounding box center [825, 606] width 21 height 16
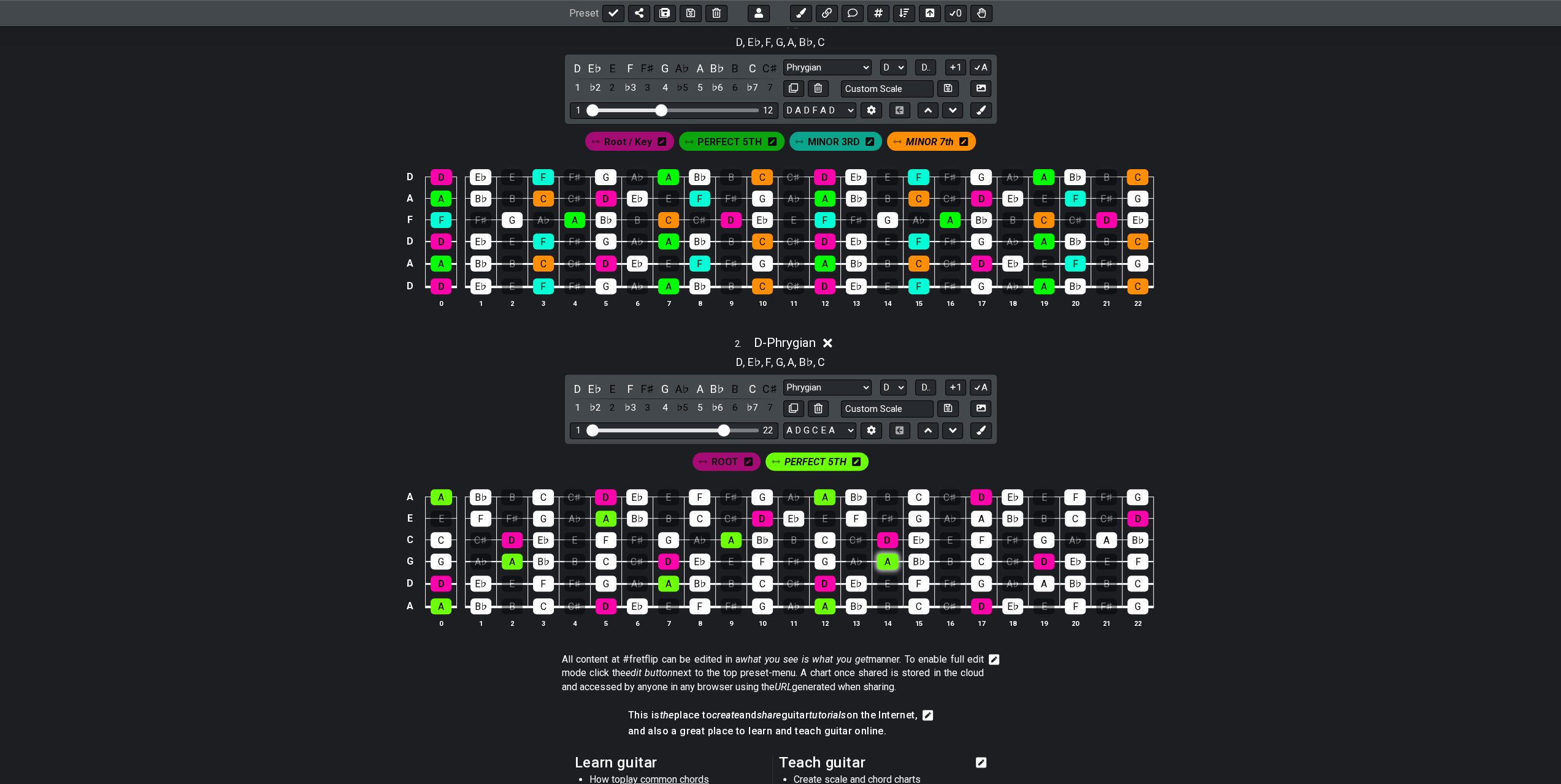
click at [884, 557] on div "A" at bounding box center [888, 562] width 21 height 16
click at [990, 515] on tbody "A A B♭ B C C♯ D E♭ E F F♯ G A♭ A B♭ B C C♯ D E♭ E F F♯ G E E F F♯ G A♭ A B♭ B C…" at bounding box center [778, 548] width 750 height 144
click at [987, 519] on div "A" at bounding box center [981, 519] width 21 height 16
click at [1043, 580] on div "A" at bounding box center [1044, 584] width 21 height 16
click at [1106, 541] on div "A" at bounding box center [1107, 541] width 21 height 16
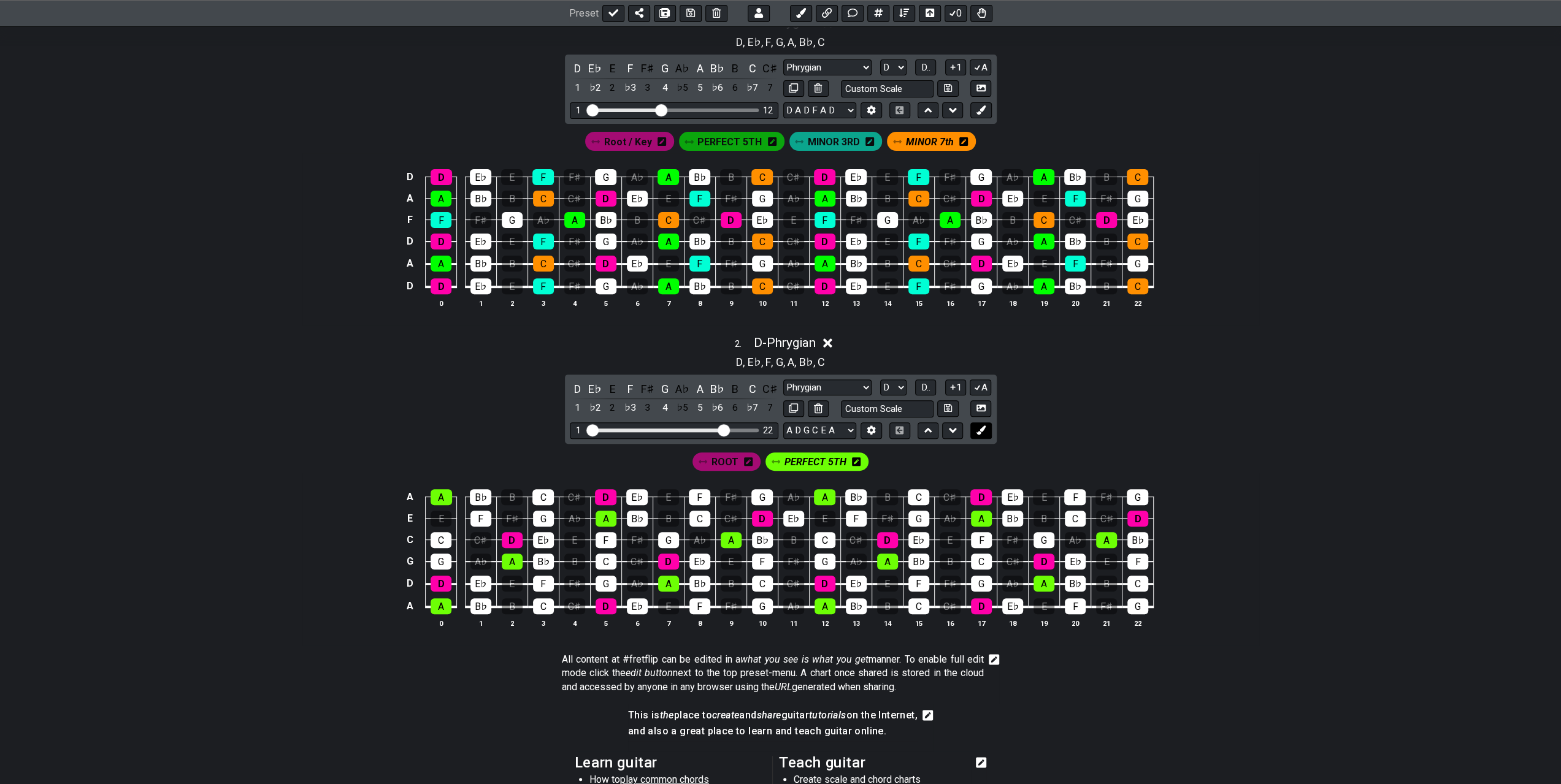
click at [982, 426] on icon at bounding box center [980, 430] width 9 height 9
click at [902, 459] on icon at bounding box center [906, 462] width 9 height 9
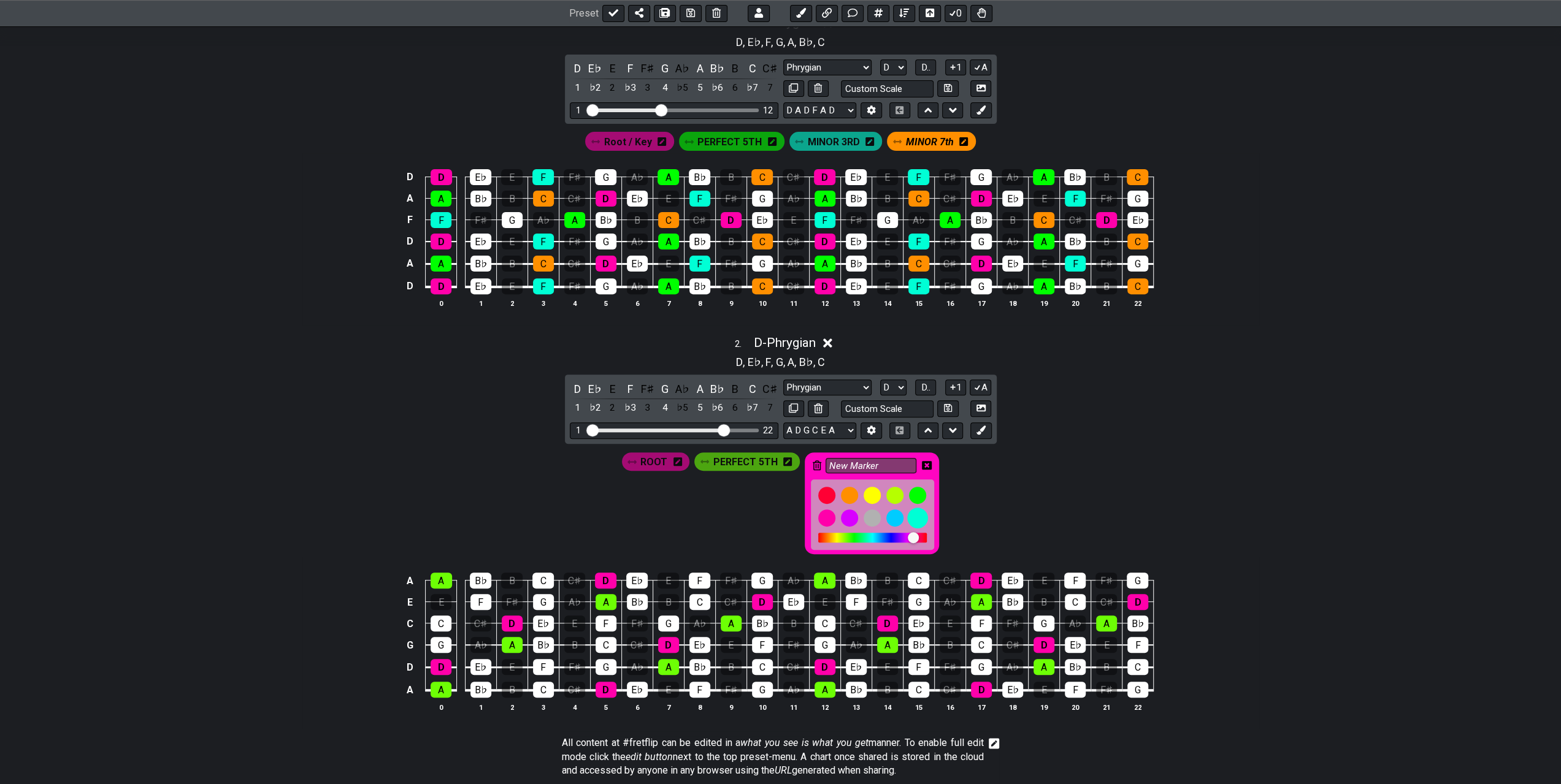
click at [914, 512] on div at bounding box center [918, 519] width 21 height 21
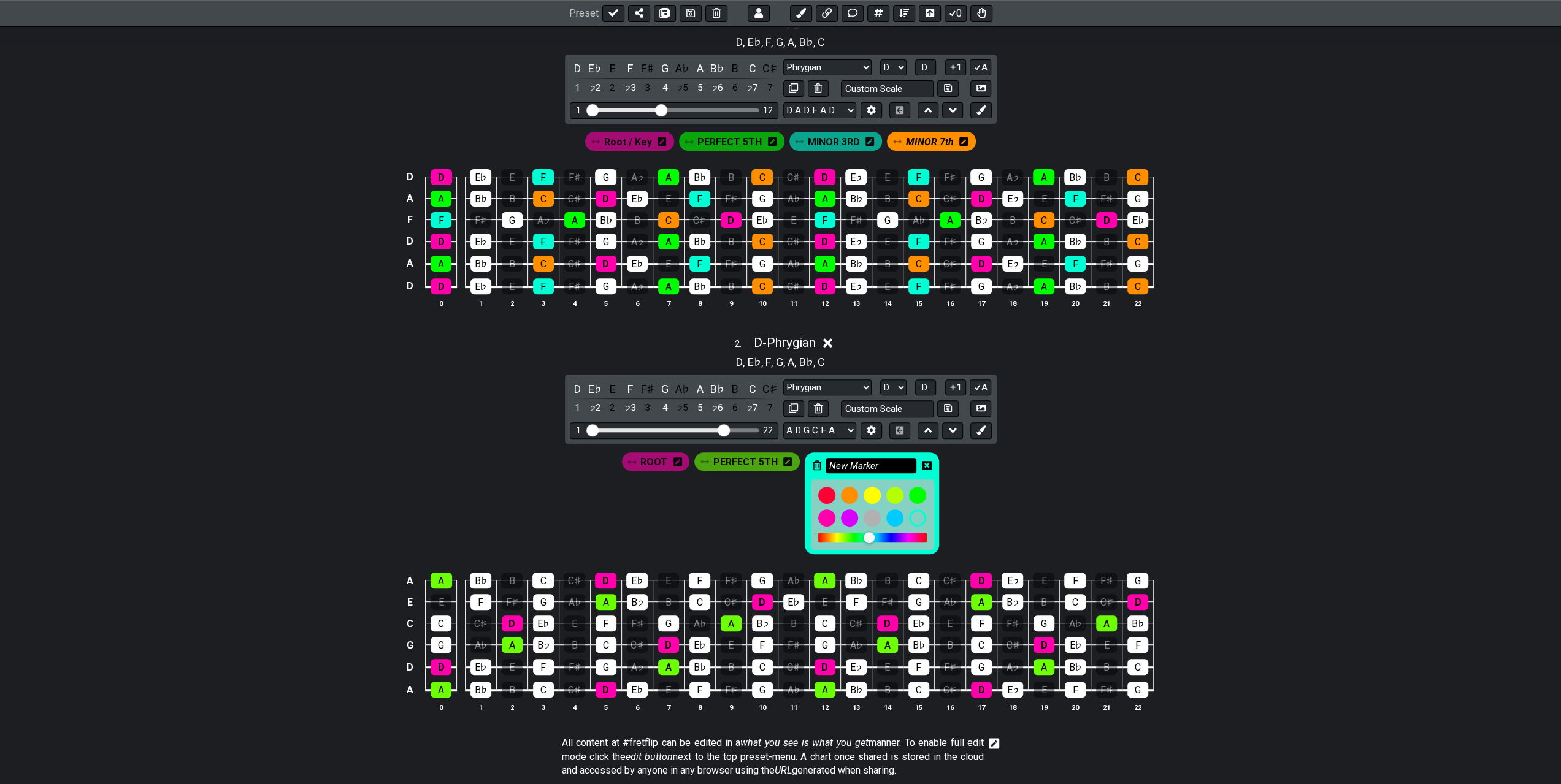
click at [873, 460] on input "New Marker" at bounding box center [871, 465] width 91 height 15
drag, startPoint x: 877, startPoint y: 460, endPoint x: 824, endPoint y: 465, distance: 53.2
click at [826, 465] on input "New Marker" at bounding box center [871, 465] width 91 height 15
type input "MINOR 3RD"
click at [927, 460] on icon at bounding box center [927, 465] width 10 height 10
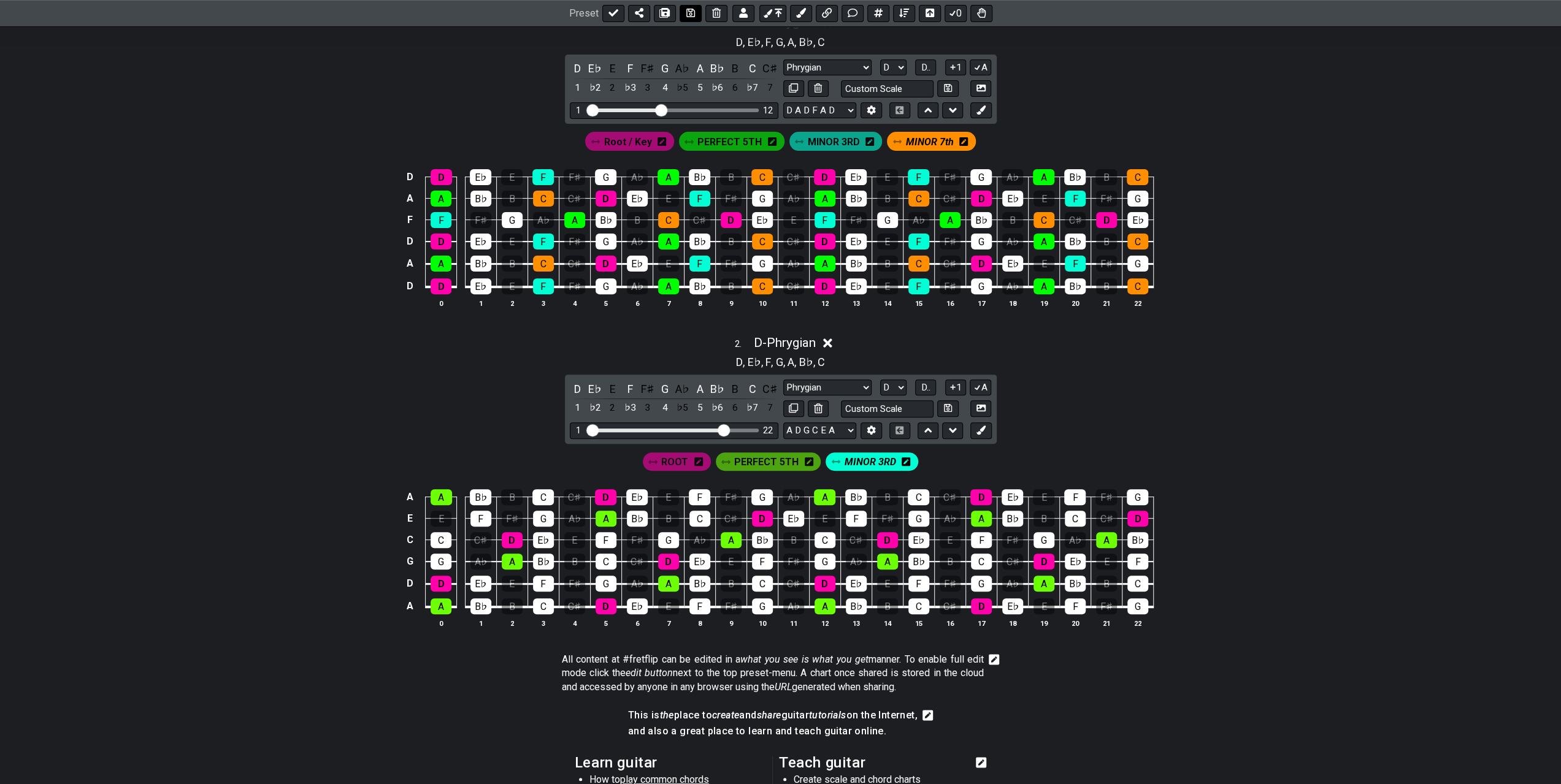
click at [687, 14] on icon at bounding box center [691, 13] width 9 height 10
click at [475, 513] on div "F" at bounding box center [481, 519] width 21 height 16
click at [546, 579] on div "F" at bounding box center [543, 584] width 21 height 16
click at [610, 534] on div "F" at bounding box center [606, 541] width 21 height 16
click at [700, 490] on div "F" at bounding box center [699, 497] width 21 height 16
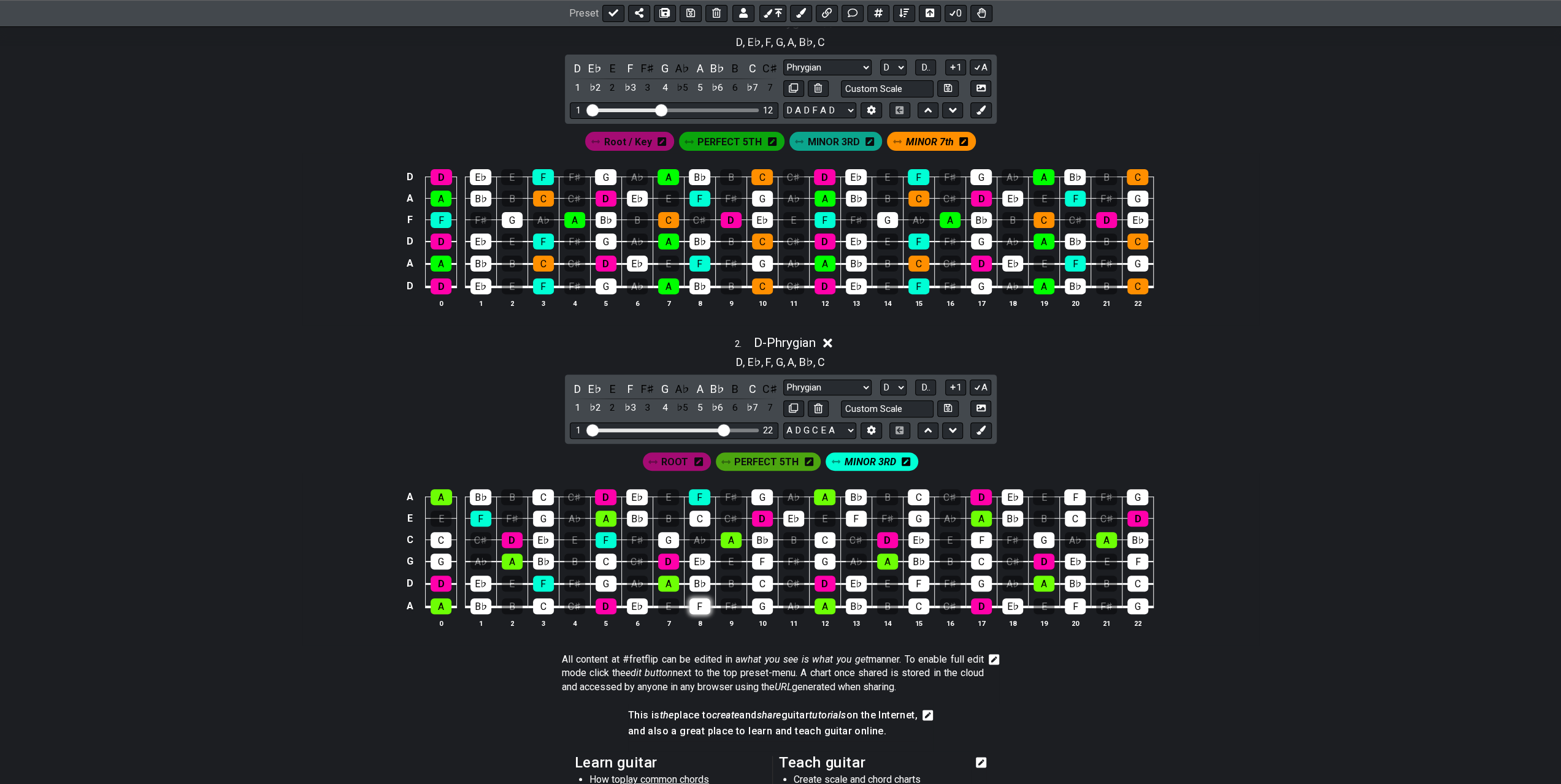
click at [704, 599] on div "F" at bounding box center [700, 606] width 21 height 16
click at [753, 561] on div "F" at bounding box center [763, 562] width 21 height 16
click at [853, 517] on div "F" at bounding box center [857, 519] width 21 height 16
click at [920, 576] on div "F" at bounding box center [919, 584] width 21 height 16
click at [983, 538] on div "F" at bounding box center [981, 541] width 21 height 16
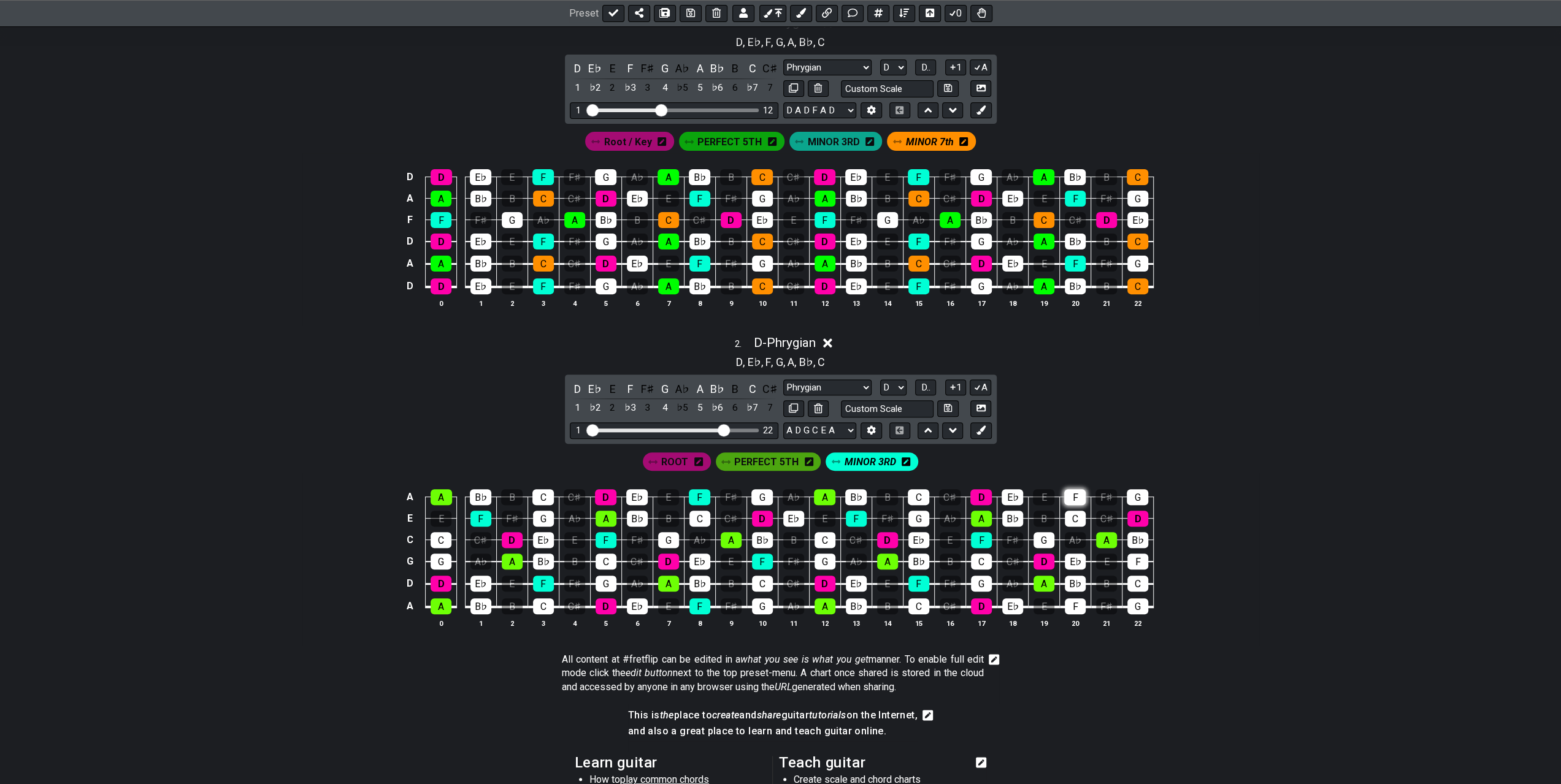
click at [1071, 493] on div "F" at bounding box center [1074, 497] width 21 height 16
click at [1076, 603] on div "F" at bounding box center [1075, 606] width 21 height 16
click at [1139, 565] on div "F" at bounding box center [1138, 562] width 21 height 16
click at [981, 430] on icon at bounding box center [980, 430] width 9 height 9
click at [952, 460] on icon at bounding box center [955, 461] width 9 height 10
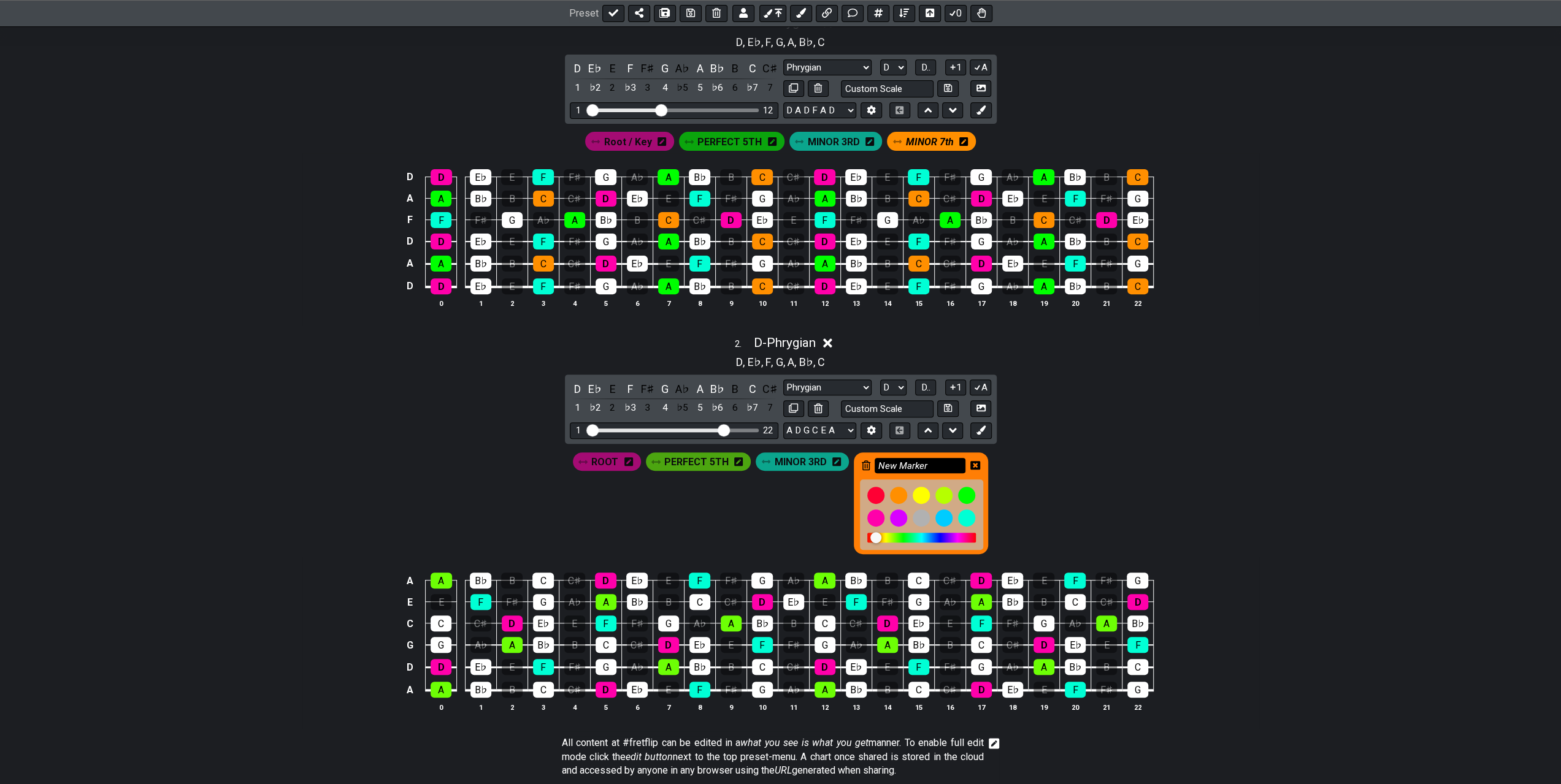
drag, startPoint x: 936, startPoint y: 458, endPoint x: 873, endPoint y: 460, distance: 63.0
click at [874, 460] on input "New Marker" at bounding box center [919, 465] width 91 height 15
type input "MINOR 7TH"
click at [974, 460] on icon at bounding box center [974, 465] width 10 height 10
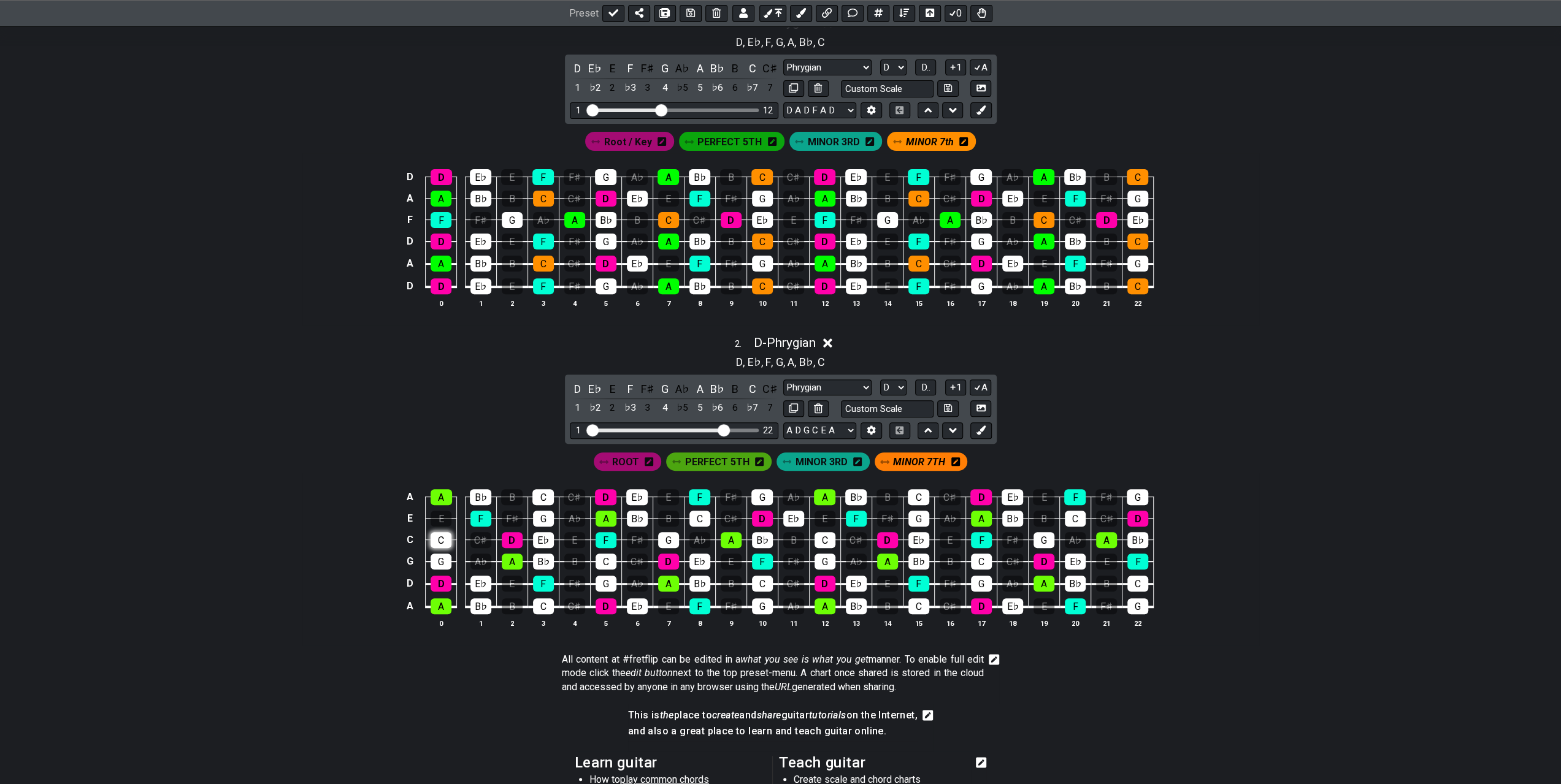
click at [444, 541] on div "C" at bounding box center [442, 541] width 21 height 16
click at [543, 498] on div "C" at bounding box center [543, 497] width 21 height 16
click at [552, 601] on div "C" at bounding box center [543, 606] width 21 height 16
click at [611, 564] on div "C" at bounding box center [606, 562] width 21 height 16
click at [700, 514] on div "C" at bounding box center [700, 519] width 21 height 16
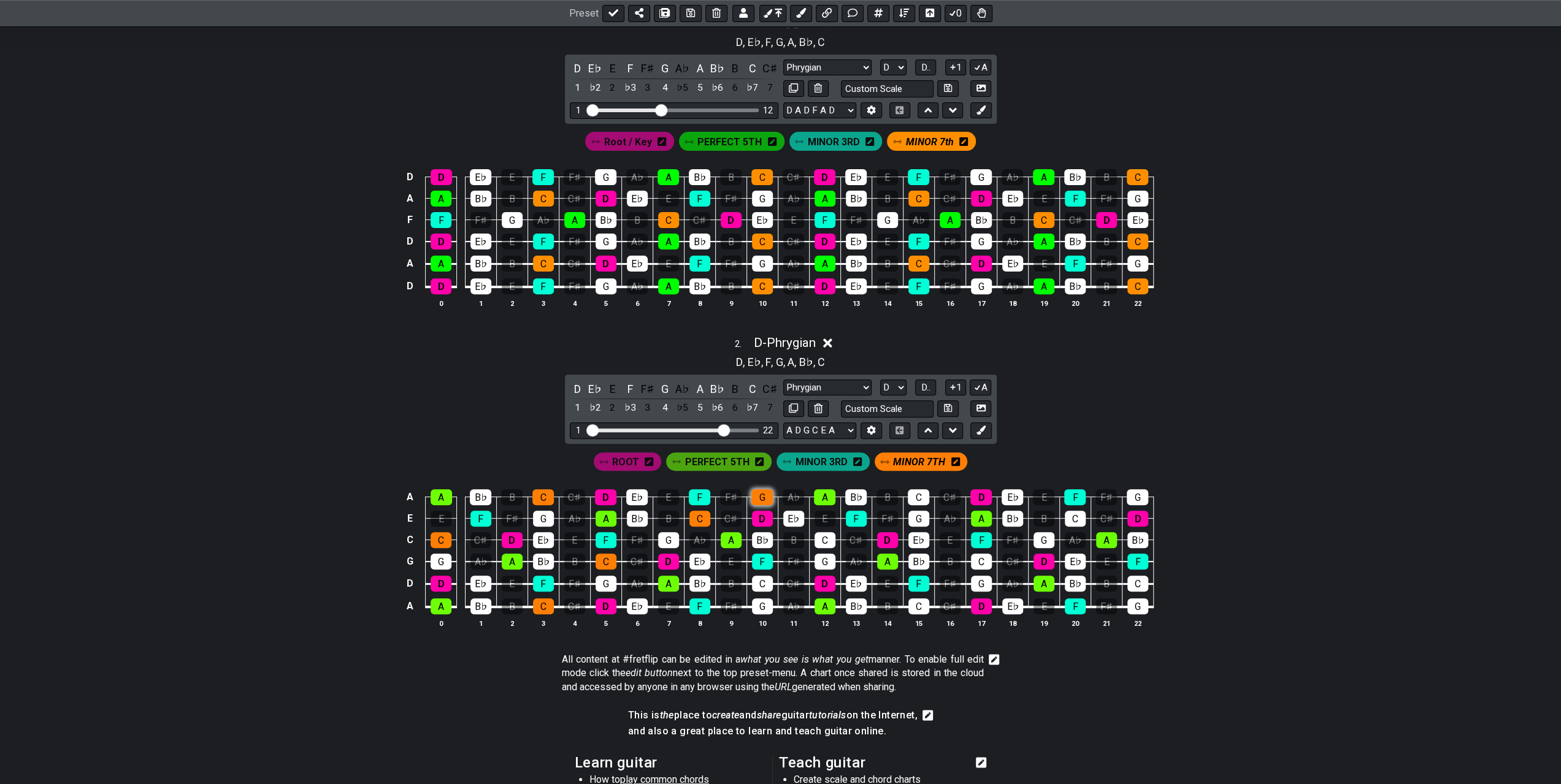
click at [760, 496] on div "G" at bounding box center [762, 497] width 21 height 16
click at [768, 578] on div "C" at bounding box center [763, 584] width 21 height 16
click at [827, 536] on div "C" at bounding box center [825, 541] width 21 height 16
click at [919, 495] on div "C" at bounding box center [919, 497] width 21 height 16
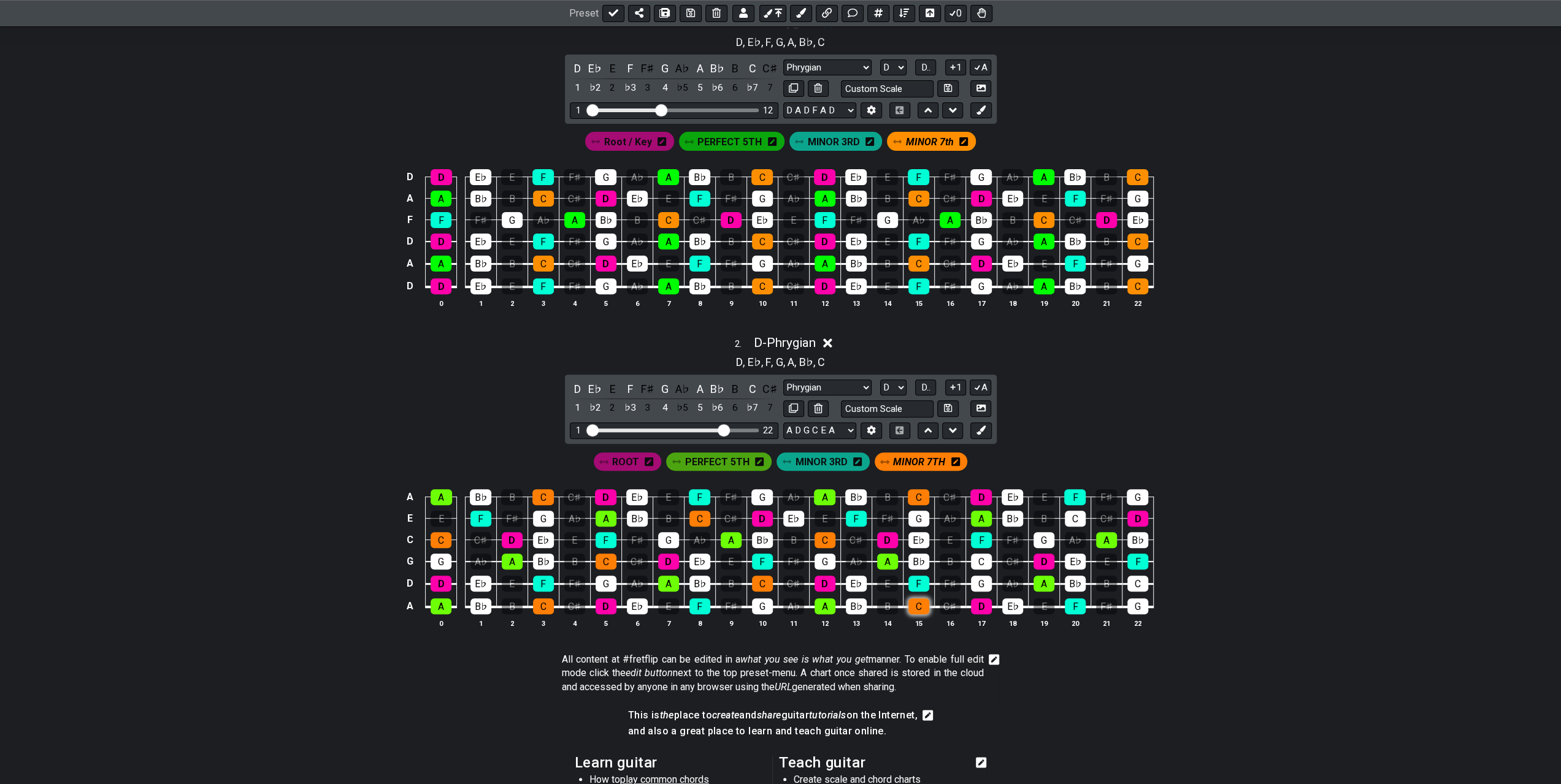
click at [927, 606] on div "C" at bounding box center [919, 606] width 21 height 16
click at [982, 557] on div "C" at bounding box center [981, 562] width 21 height 16
click at [1072, 513] on div "C" at bounding box center [1075, 519] width 21 height 16
click at [1134, 582] on div "C" at bounding box center [1138, 584] width 21 height 16
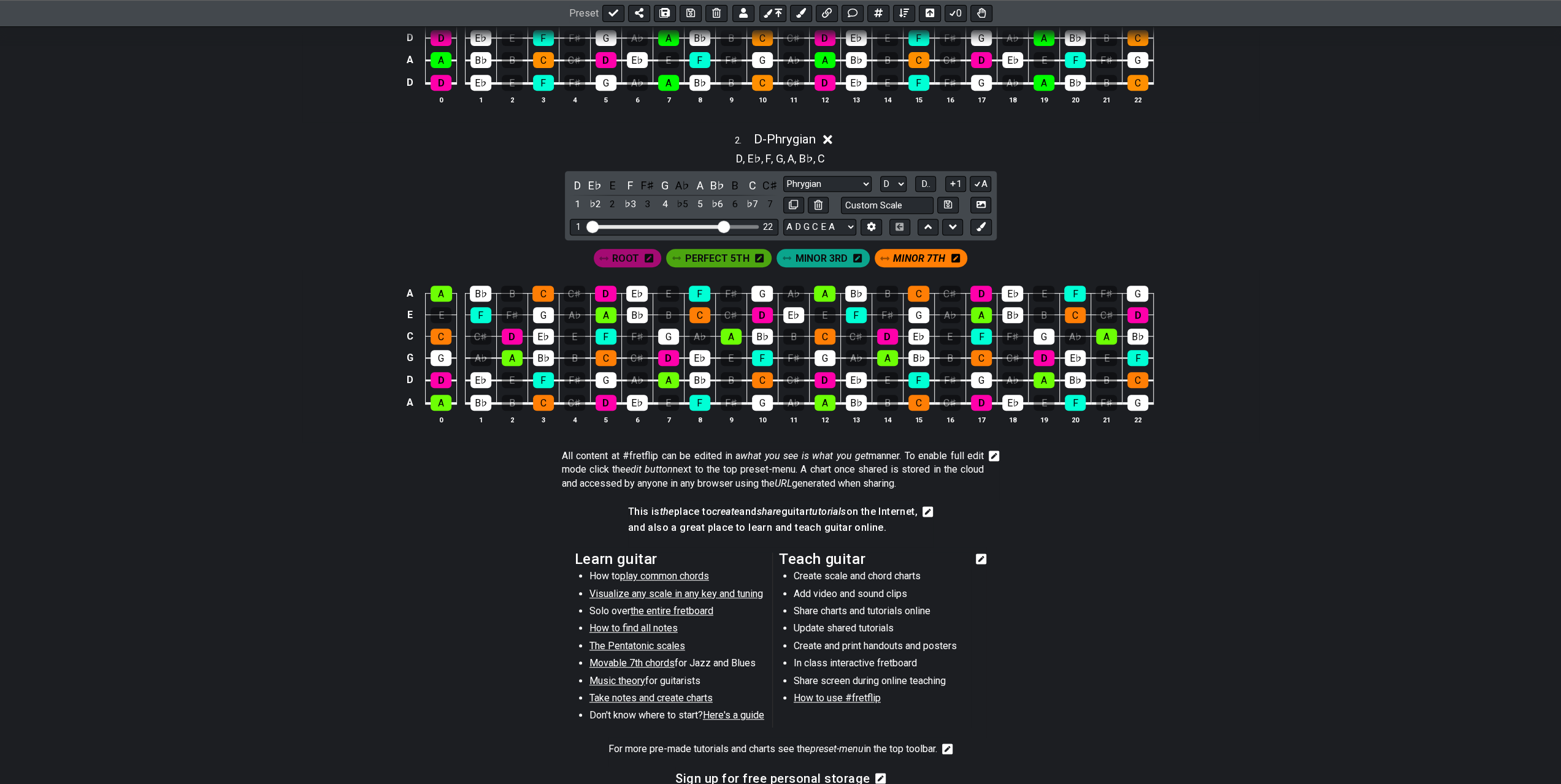
scroll to position [552, 0]
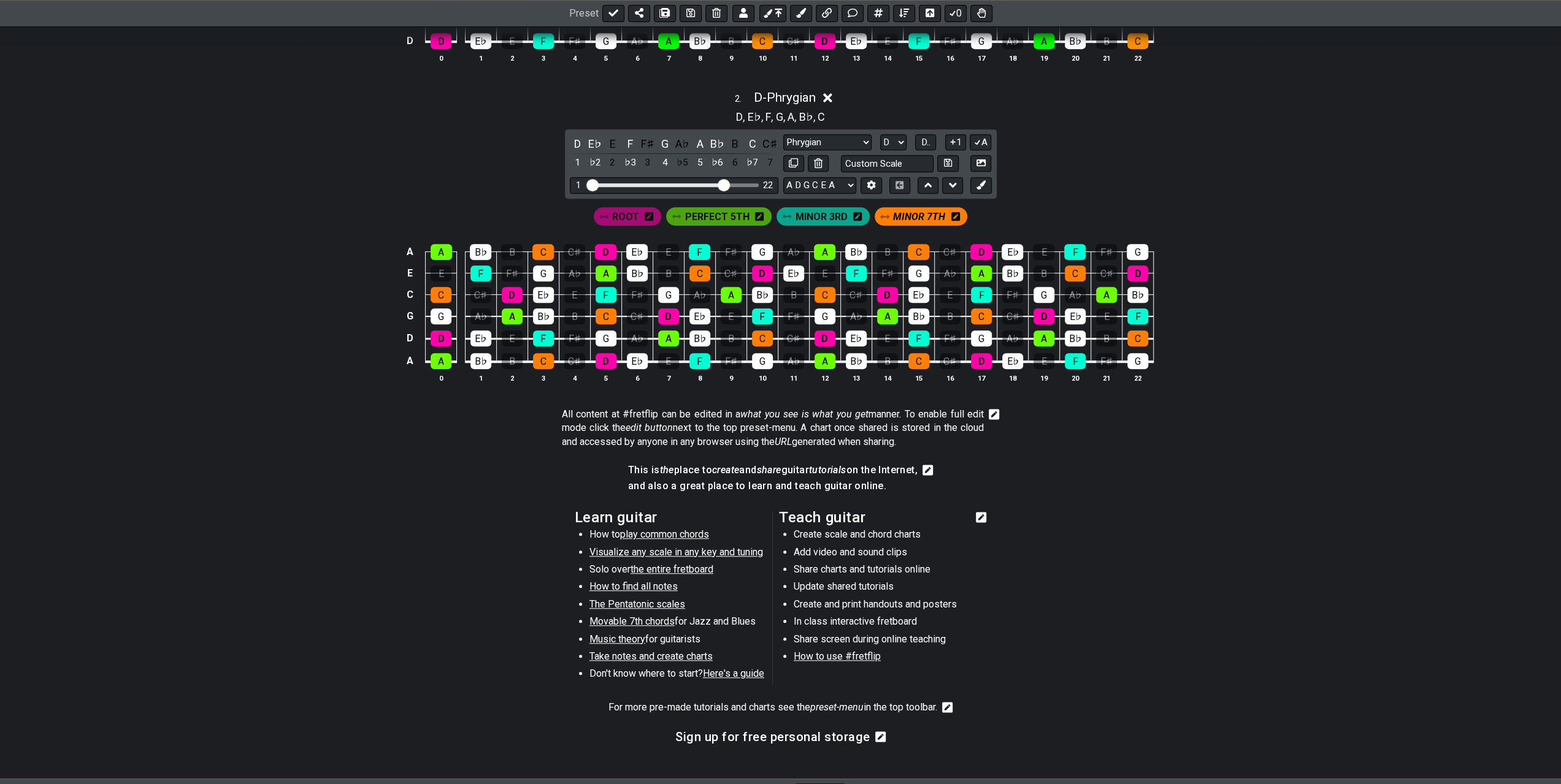
click at [994, 410] on icon at bounding box center [994, 414] width 11 height 11
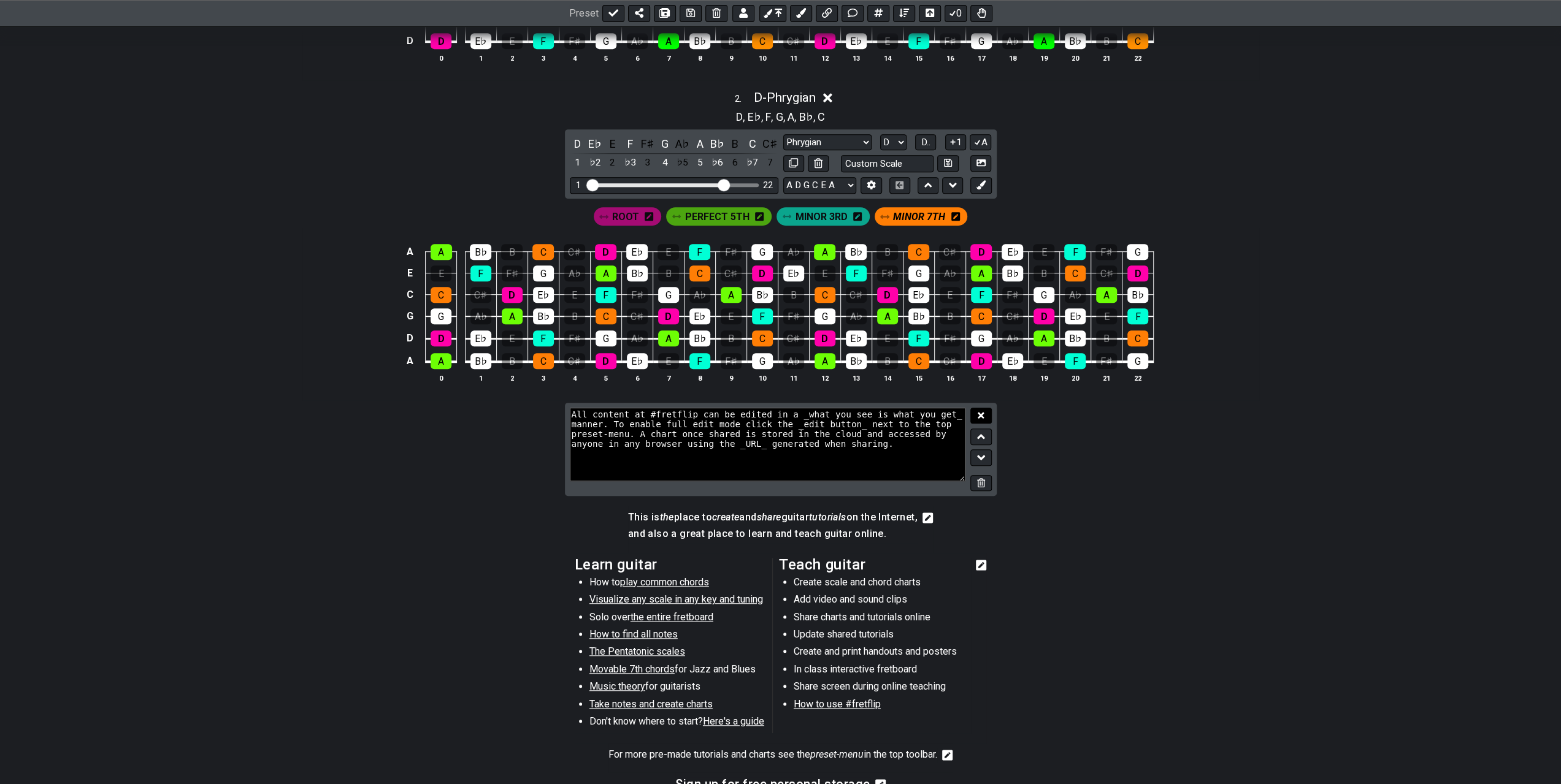
click at [983, 412] on icon at bounding box center [980, 415] width 6 height 6
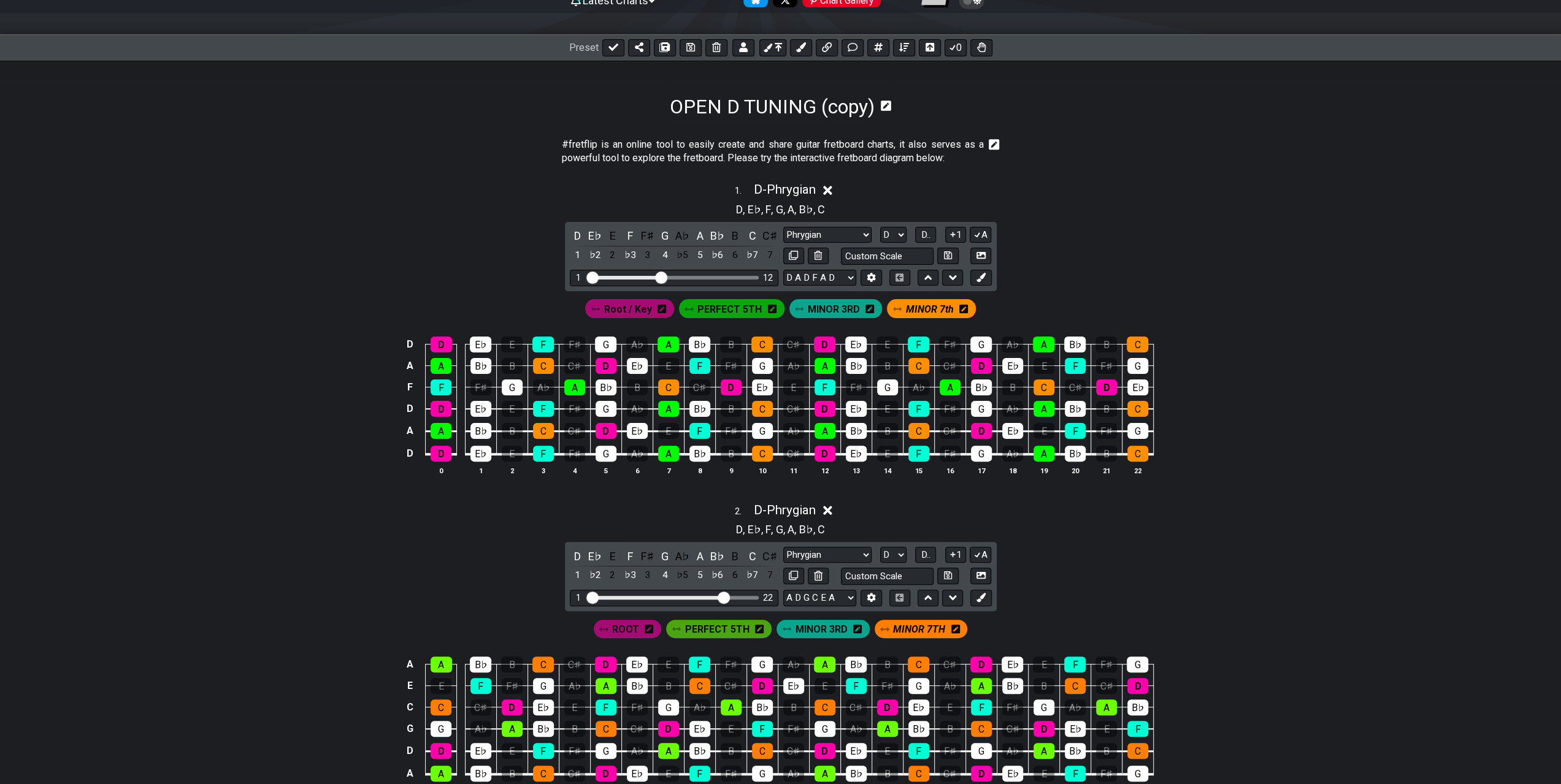
scroll to position [123, 0]
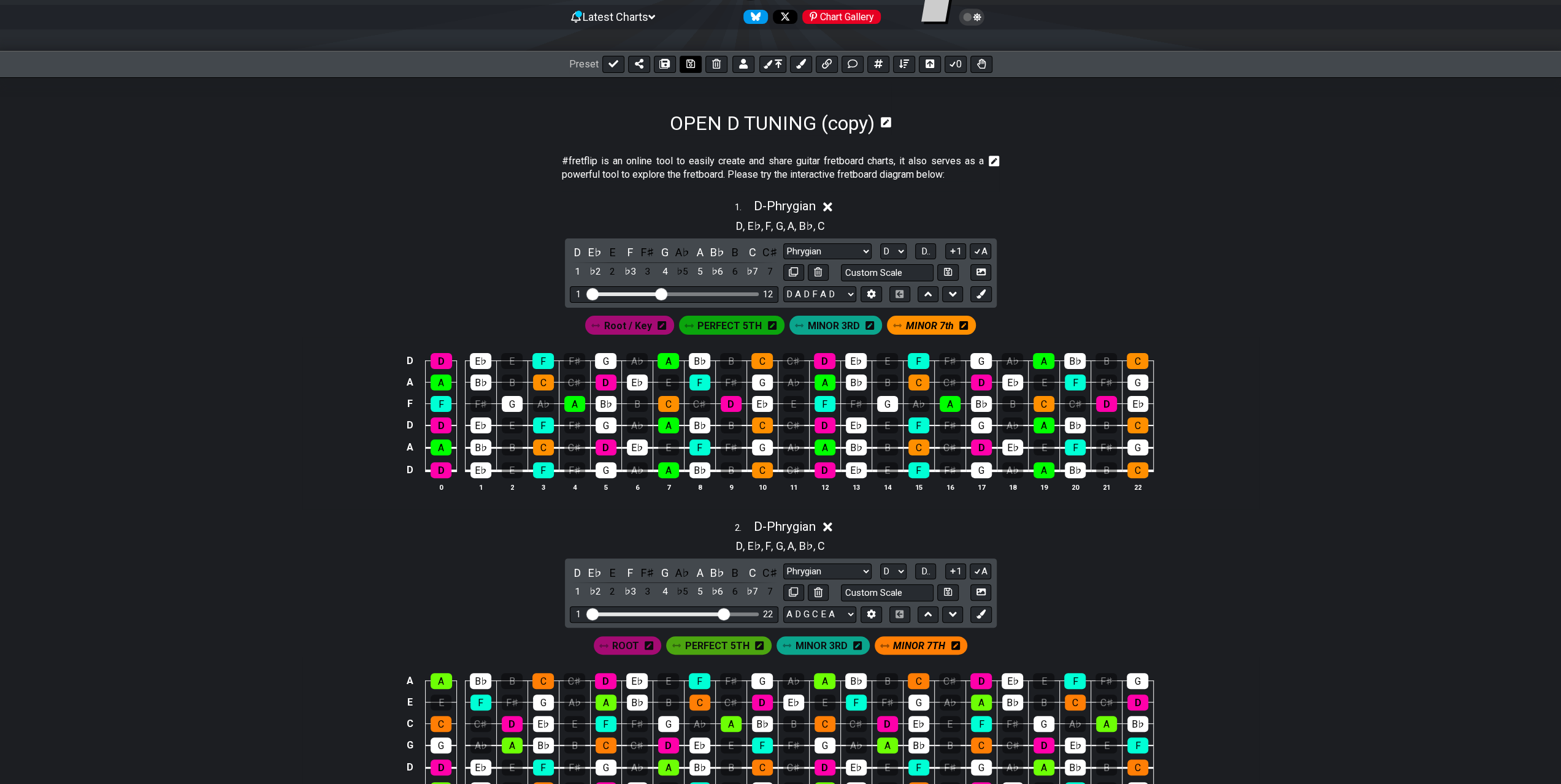
click at [687, 59] on icon at bounding box center [691, 64] width 9 height 9
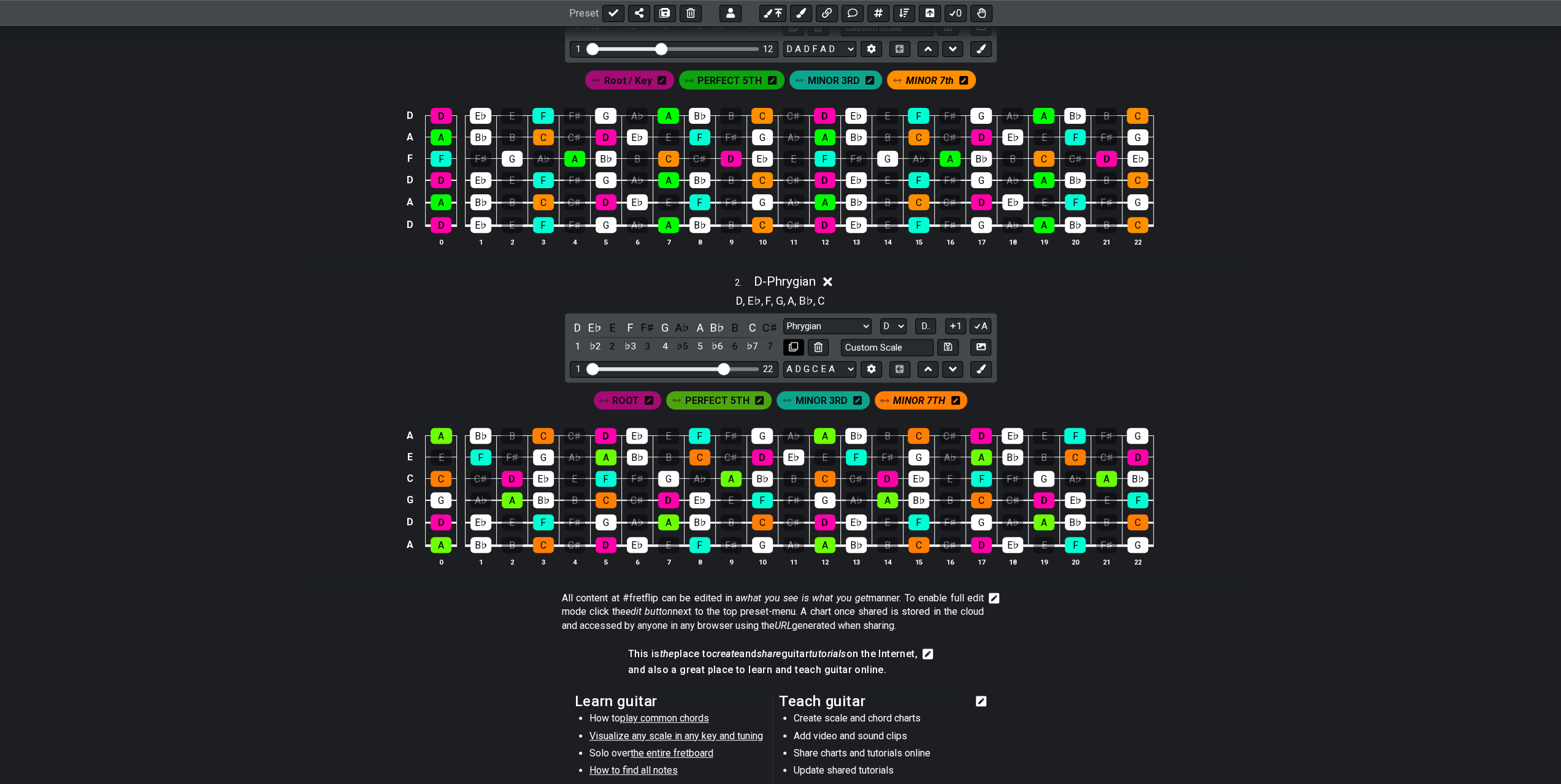
click at [791, 345] on icon at bounding box center [793, 347] width 9 height 9
select select "Phrygian"
select select "D"
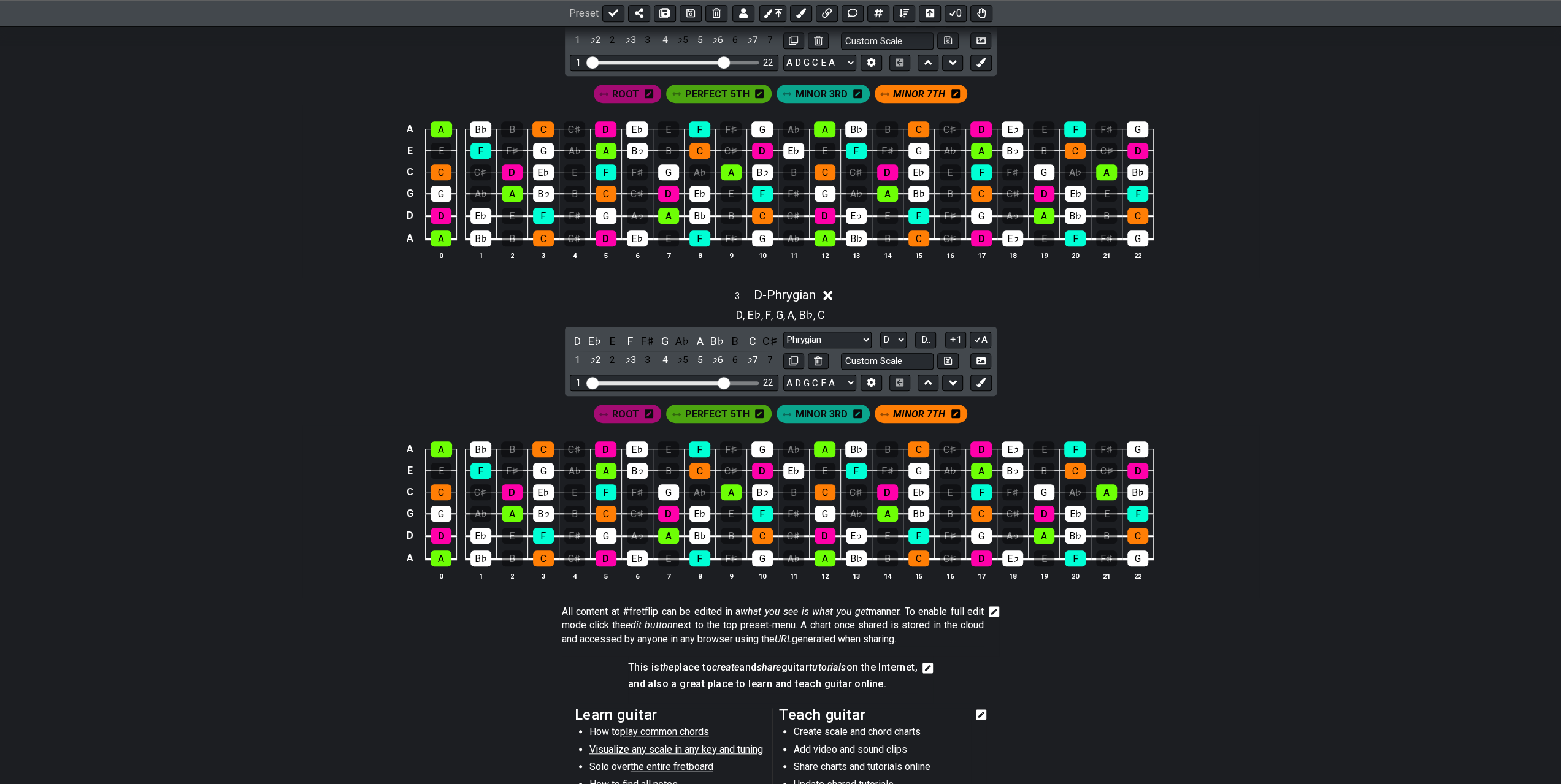
scroll to position [368, 0]
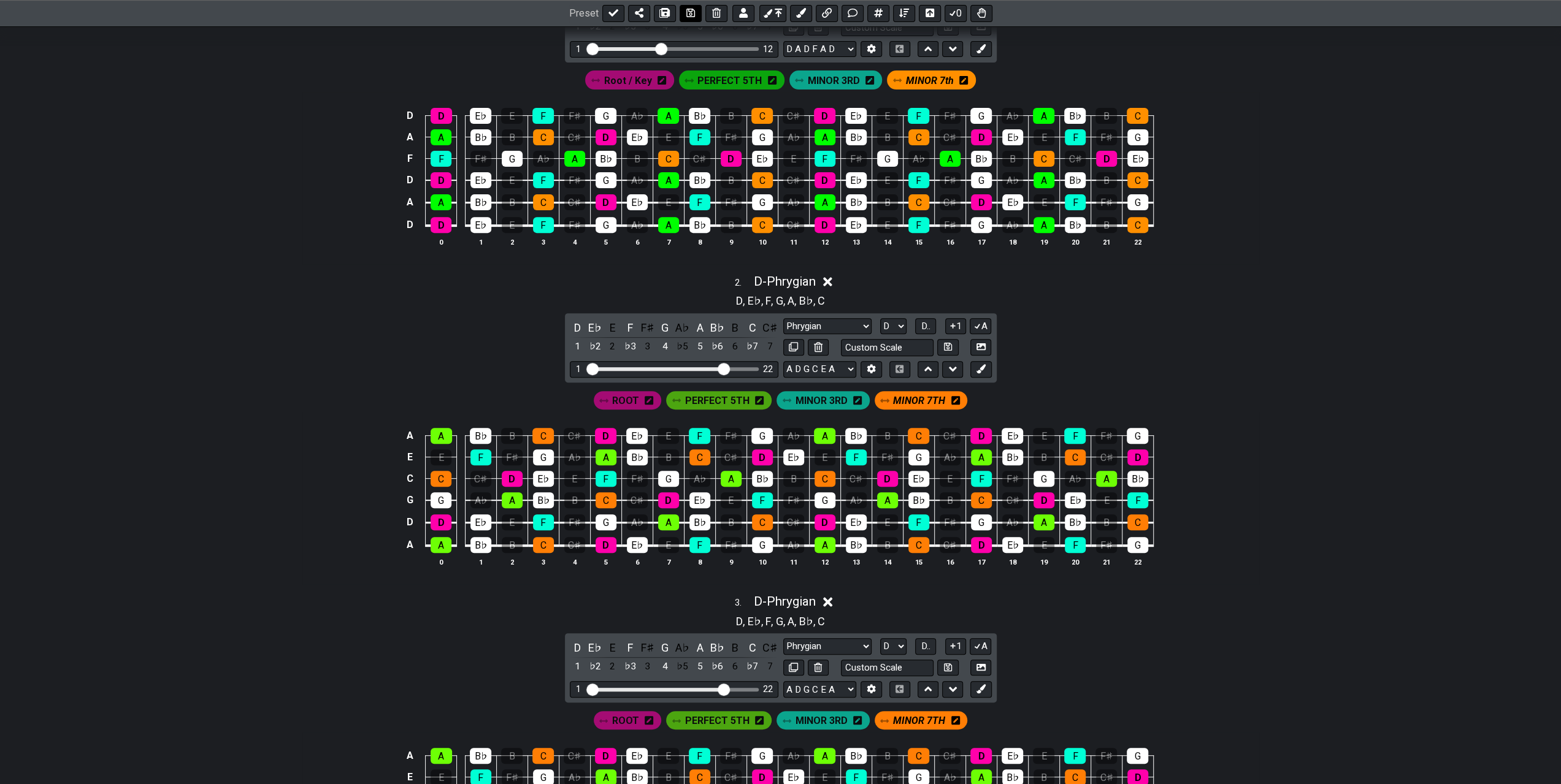
click at [687, 12] on icon at bounding box center [691, 13] width 9 height 10
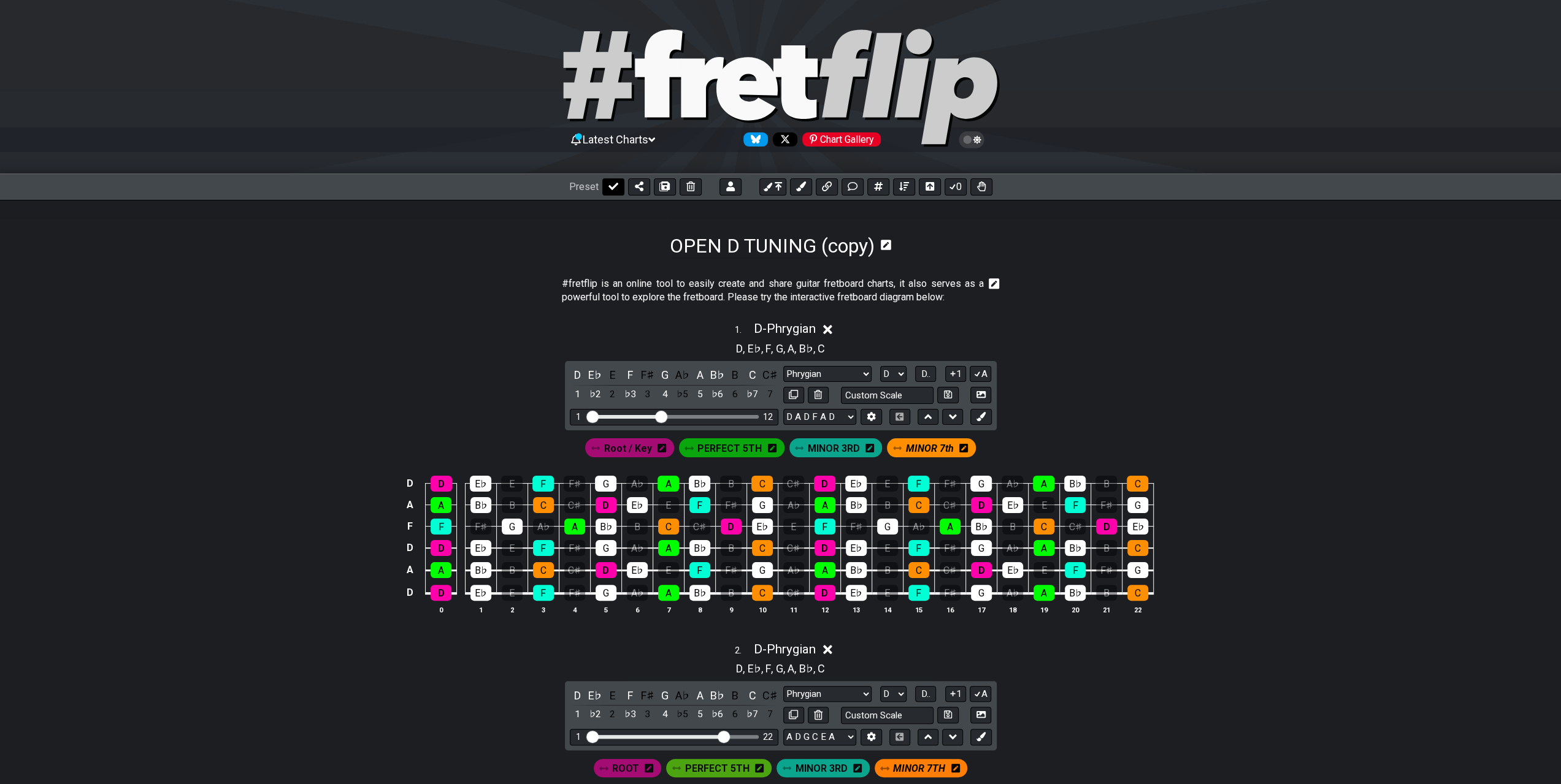
click at [606, 185] on button at bounding box center [613, 187] width 22 height 17
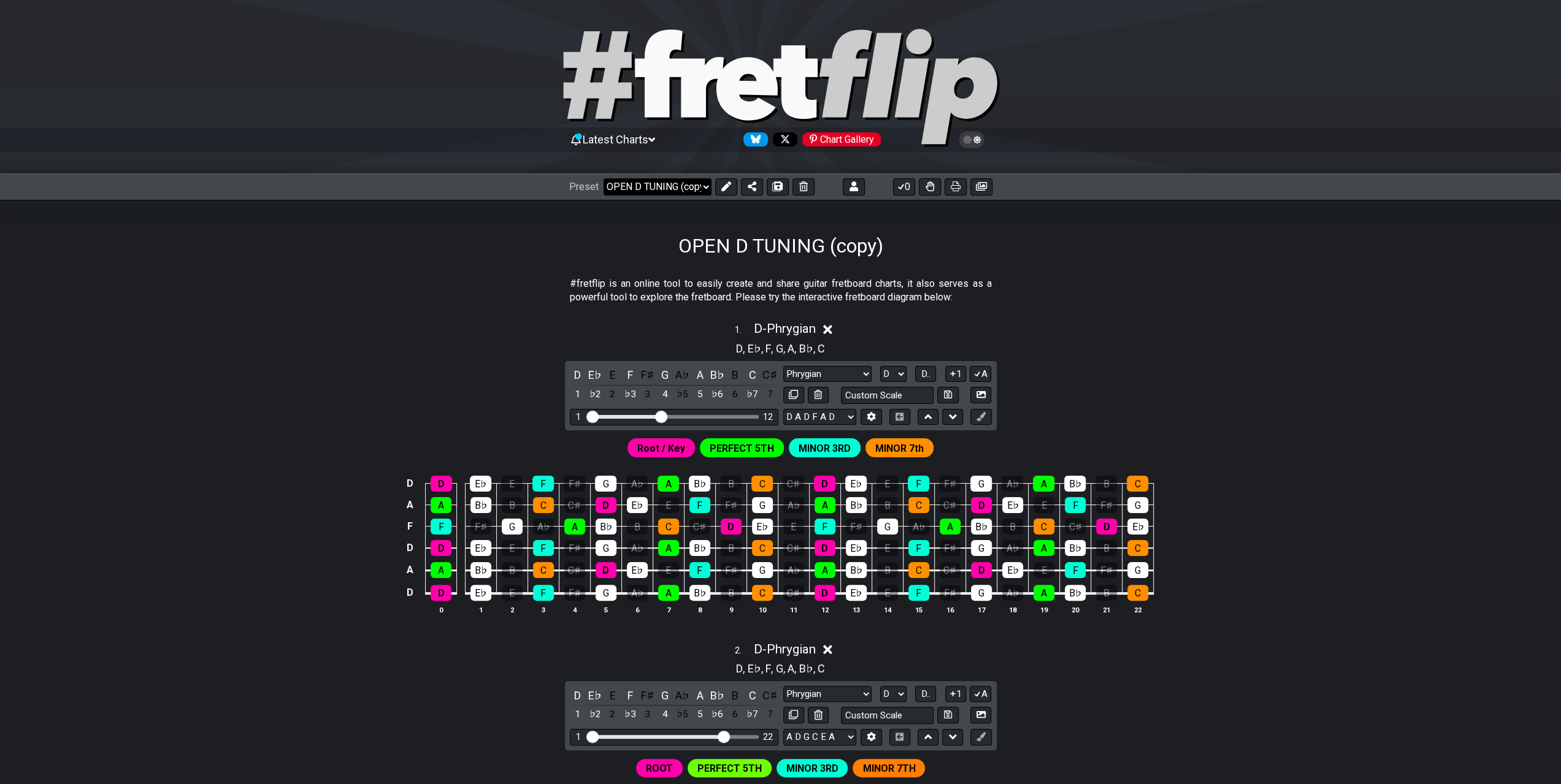
click at [703, 187] on select "Welcome to #fretflip! Initial Preset Custom Preset A LOCRIAN OPEN D TUNING OPEN…" at bounding box center [657, 187] width 108 height 17
click at [604, 179] on select "Welcome to #fretflip! Initial Preset Custom Preset A LOCRIAN OPEN D TUNING OPEN…" at bounding box center [657, 187] width 108 height 17
select select "/02R4QE39"
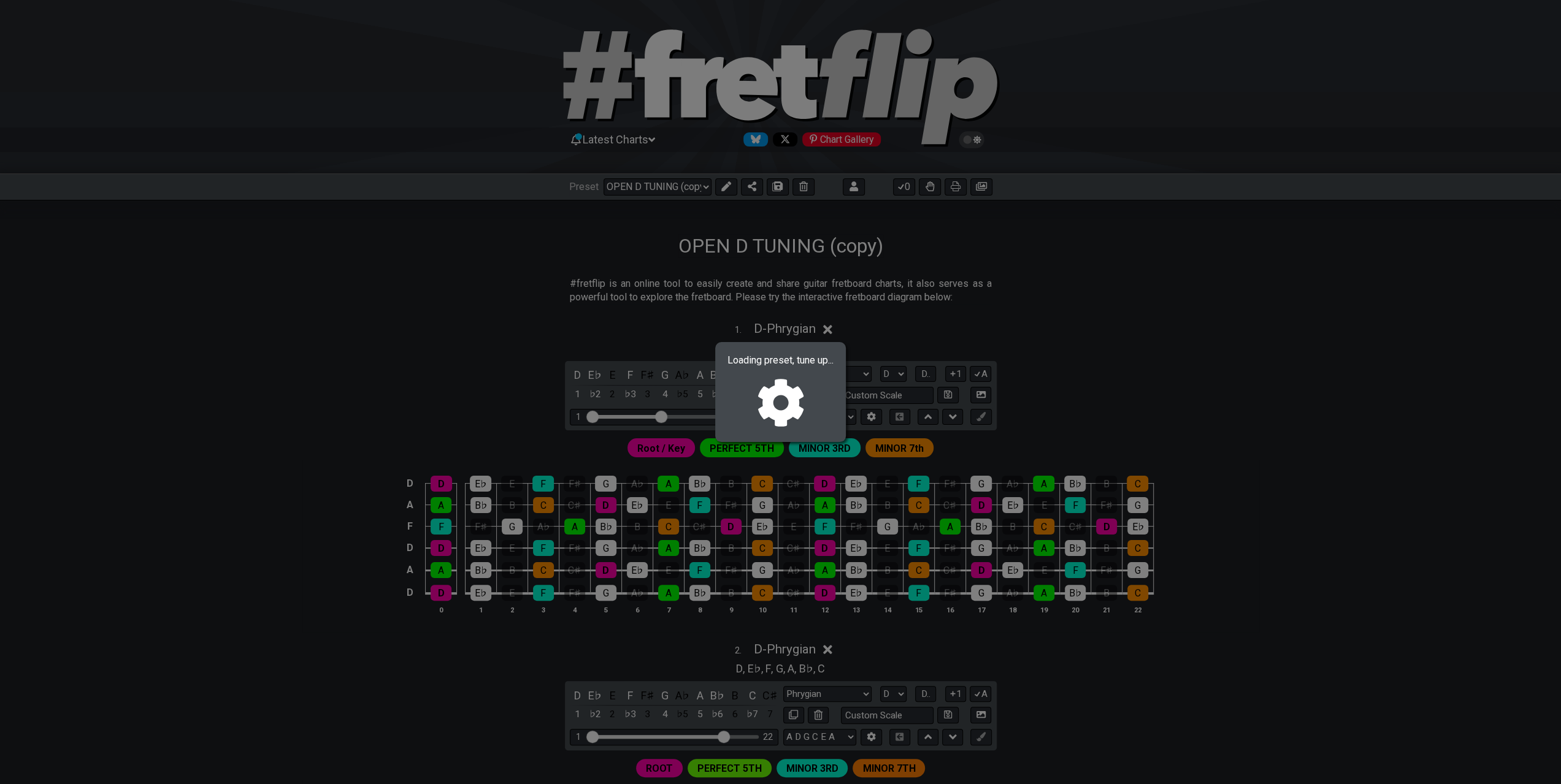
select select "A"
select select "/02392T1DT"
select select "Locrian"
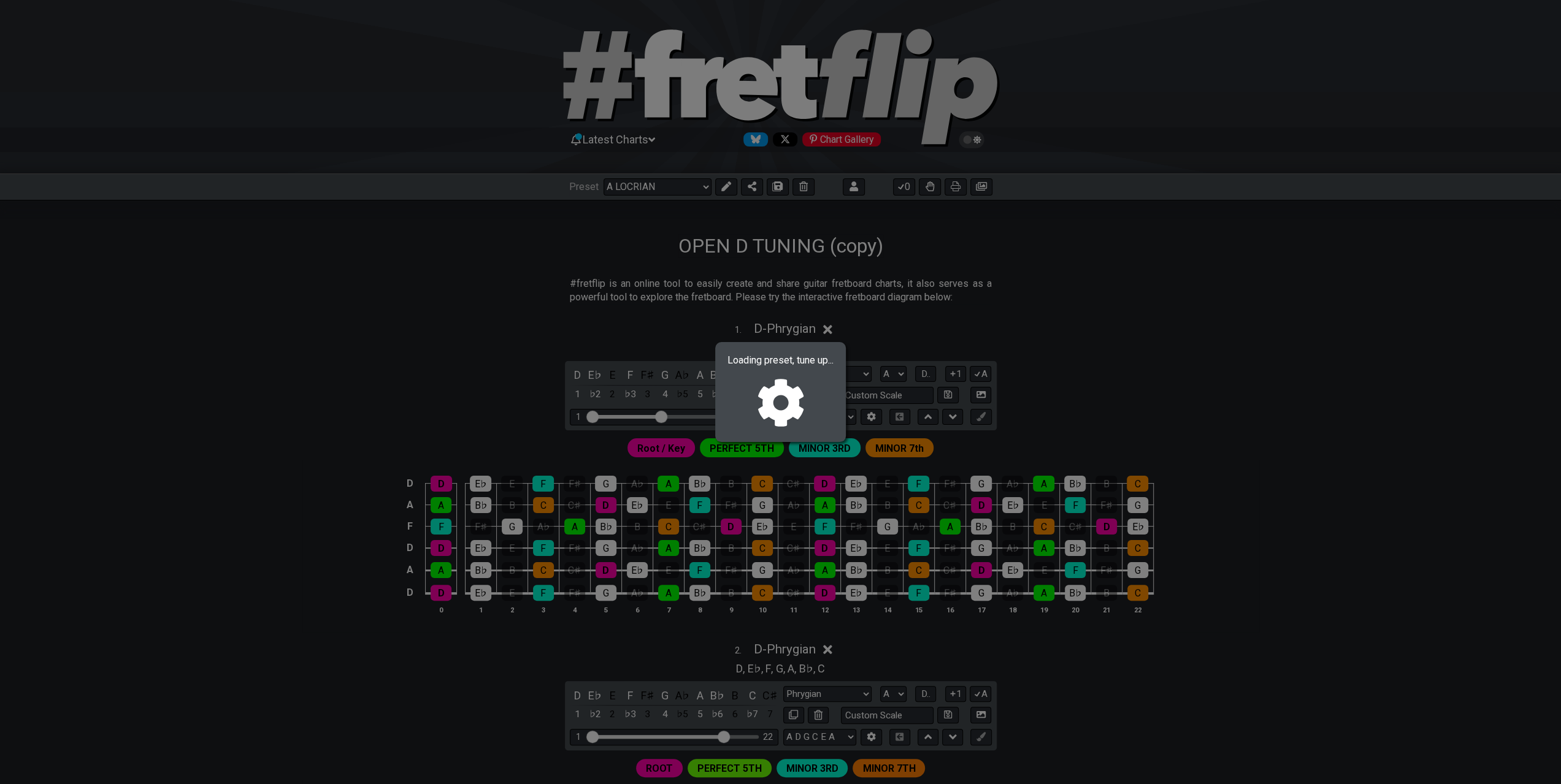
select select "D A D G"
select select "Locrian"
select select "A D G C F"
select select "Locrian"
select select "D A D G B E"
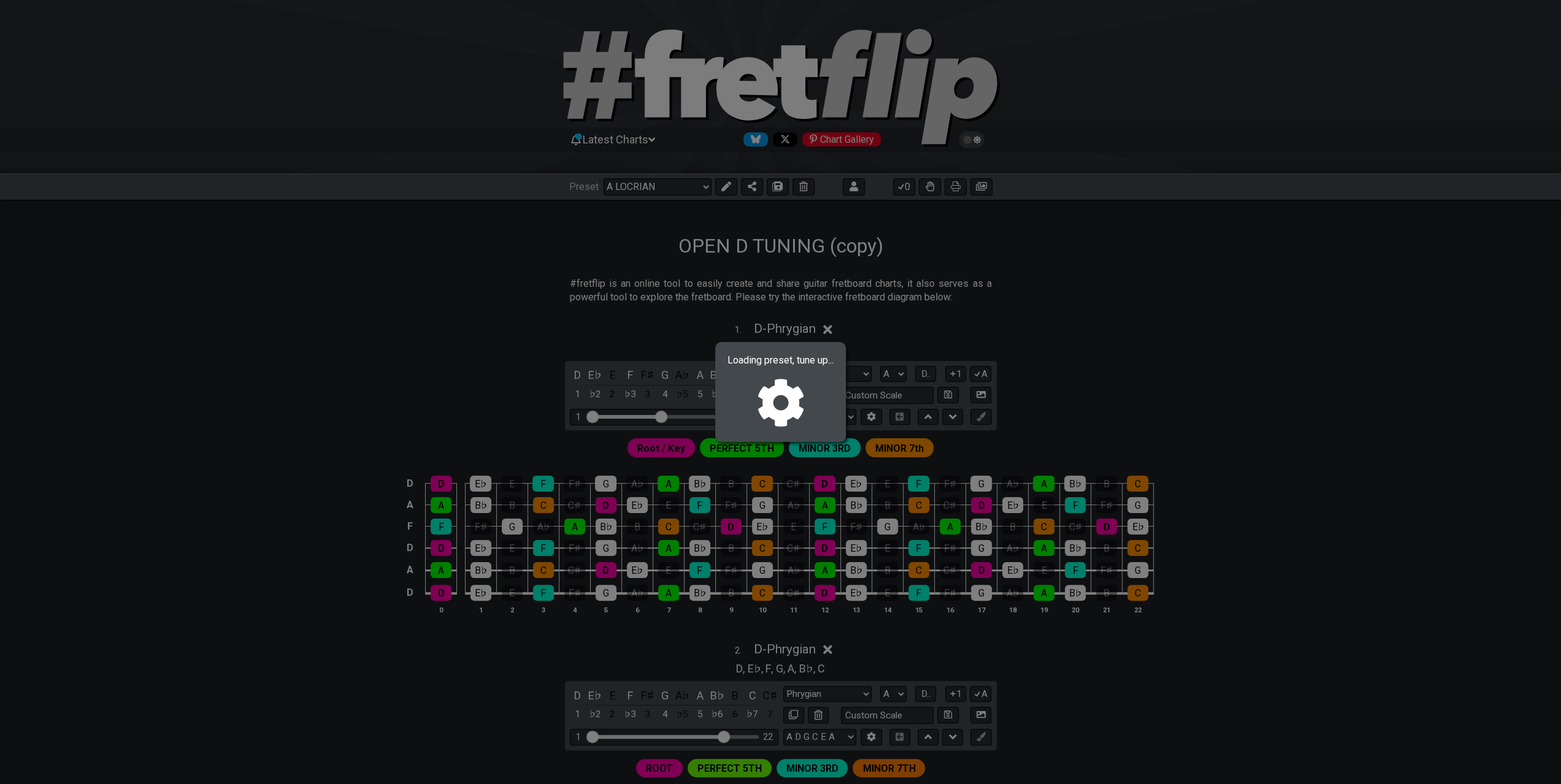
select select "A"
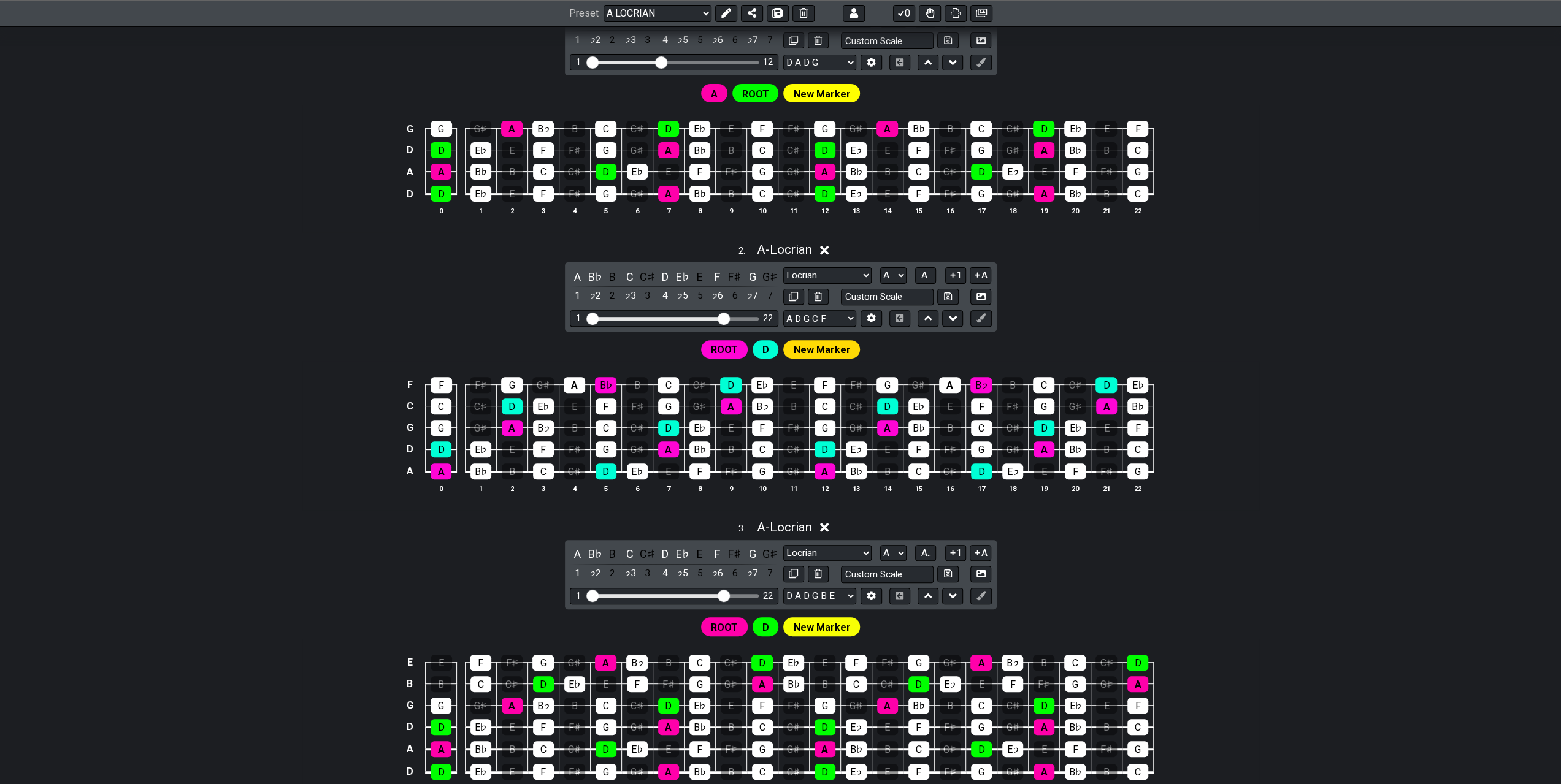
scroll to position [307, 0]
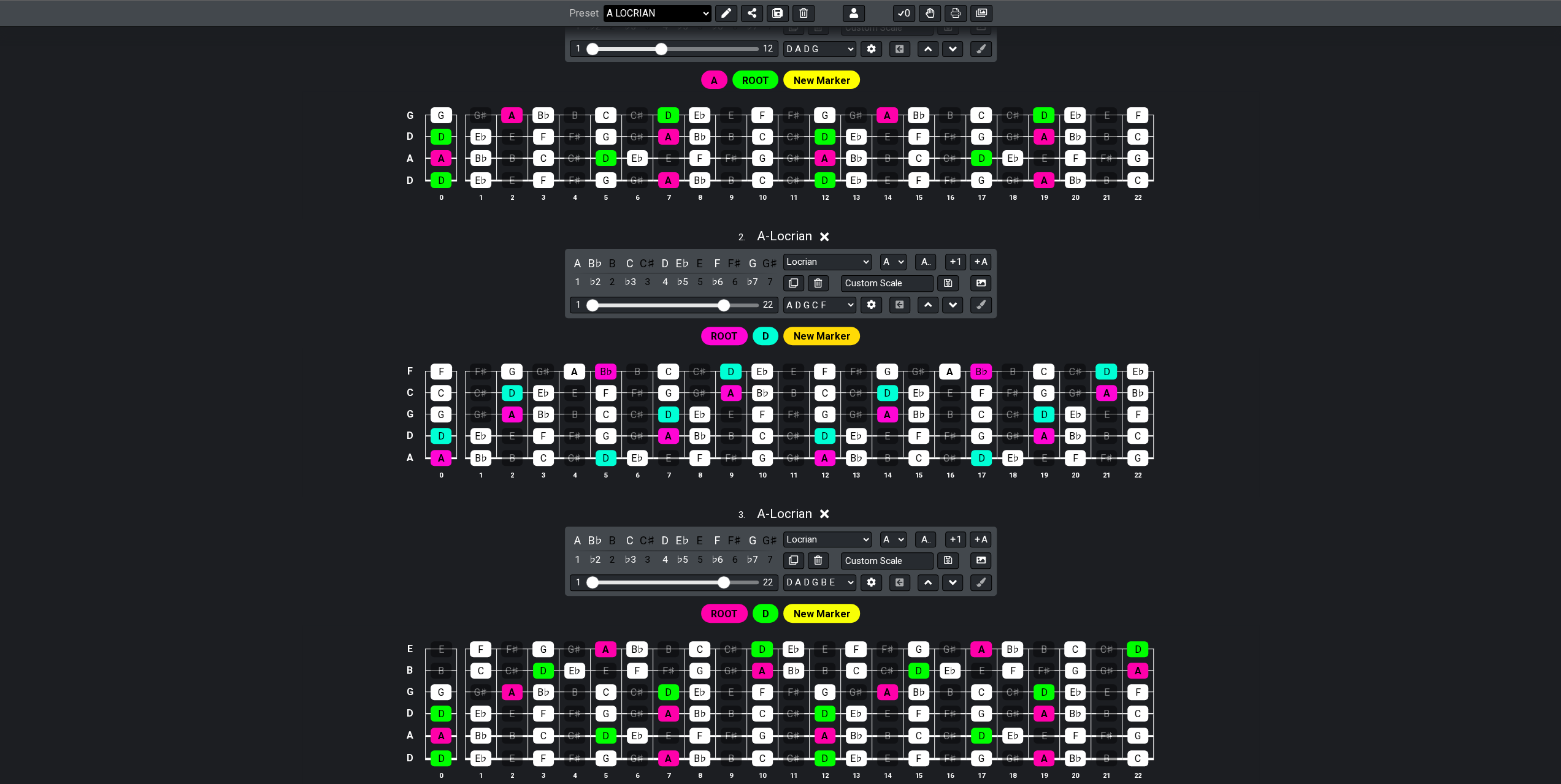
click at [700, 12] on select "Welcome to #fretflip! Initial Preset Custom Preset A LOCRIAN OPEN D TUNING OPEN…" at bounding box center [657, 13] width 108 height 17
click at [604, 22] on select "Welcome to #fretflip! Initial Preset Custom Preset A LOCRIAN OPEN D TUNING OPEN…" at bounding box center [657, 13] width 108 height 17
select select "/02392T1DT"
select select "D"
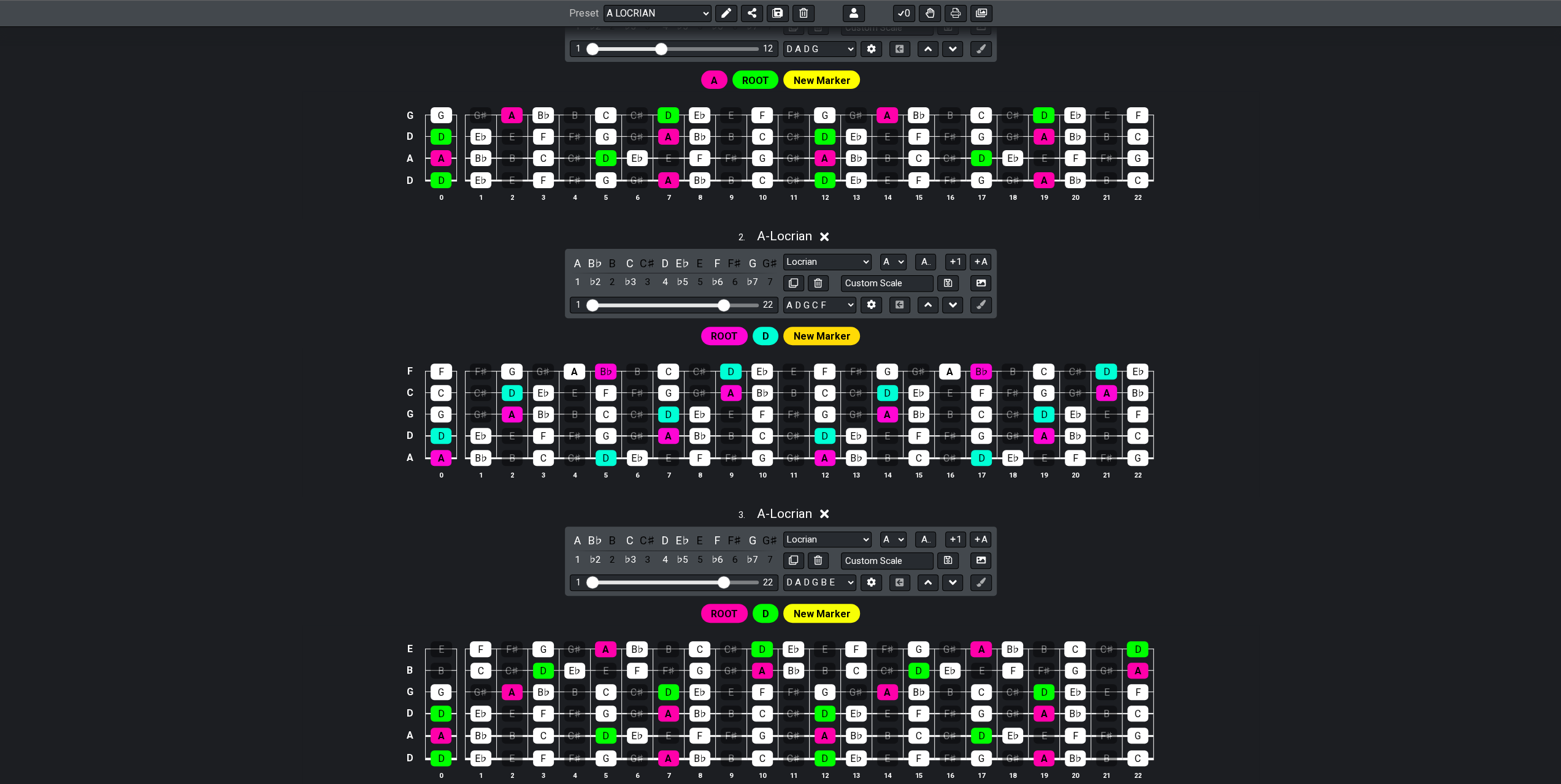
select select "D"
select select "/02R4QE39"
select select "Phrygian"
select select "D A D F A D"
select select "Phrygian"
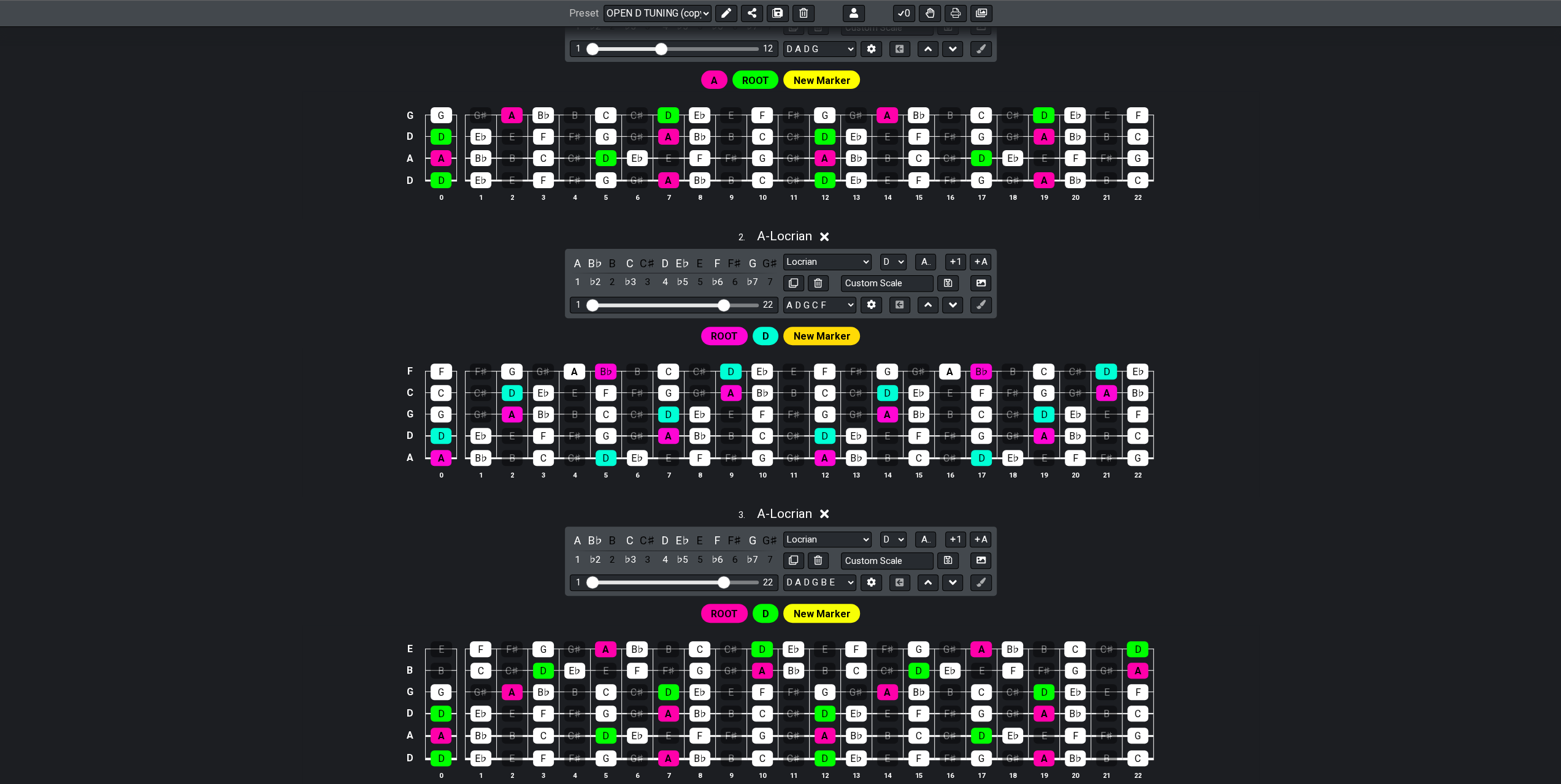
select select "A D G C E A"
select select "Phrygian"
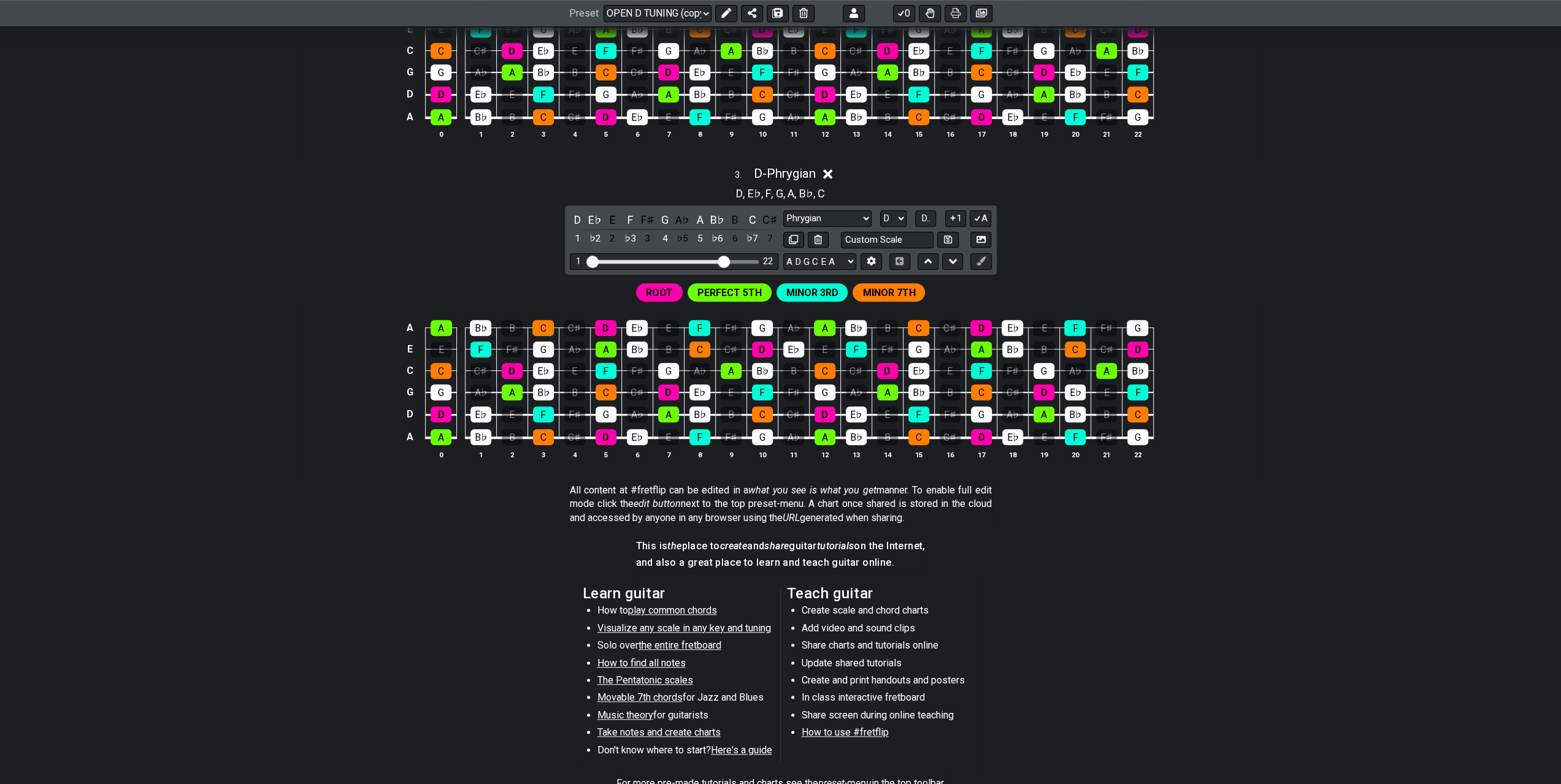
scroll to position [797, 0]
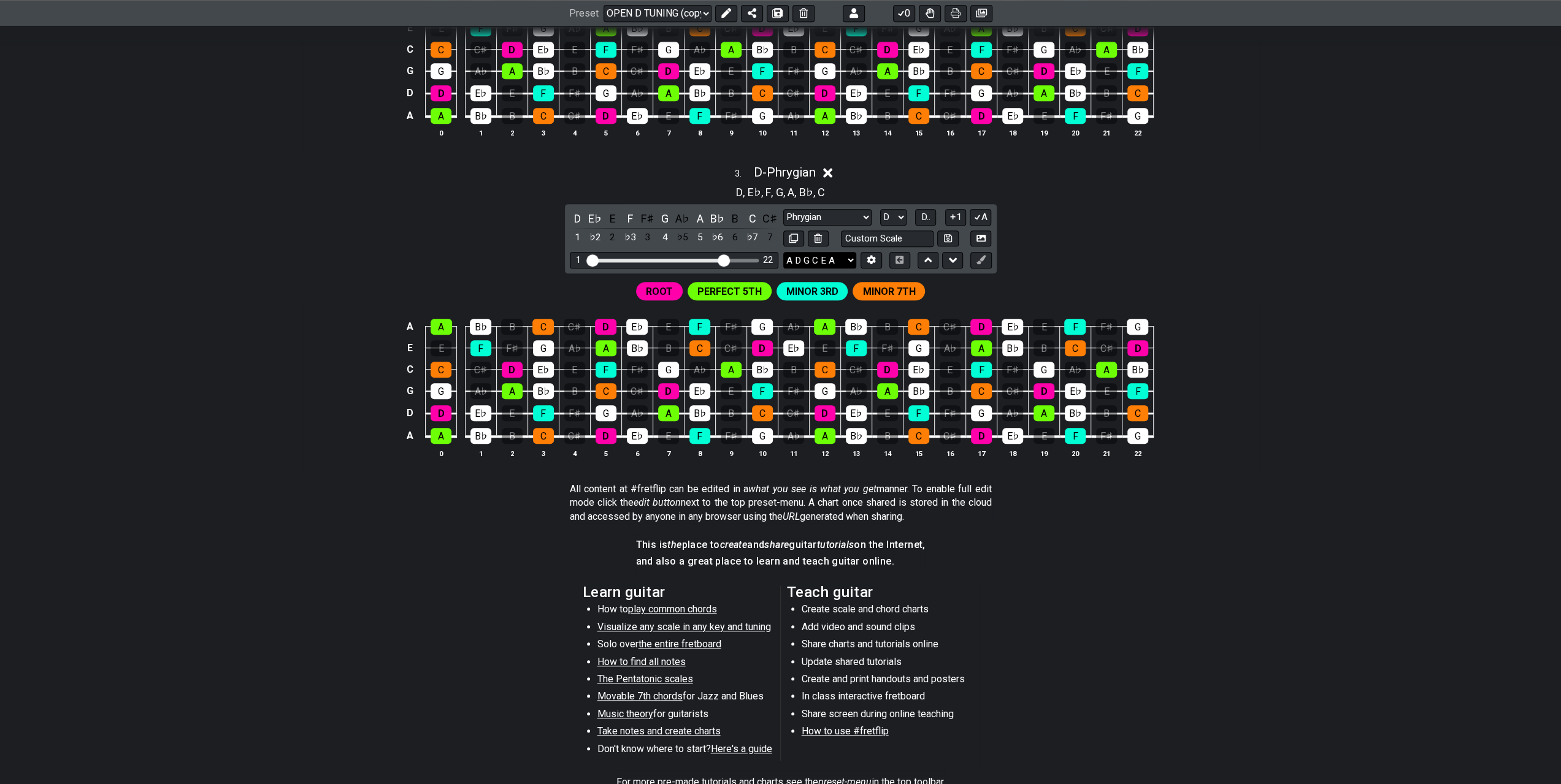
click at [850, 253] on select "A D G C E A D A D F A D E A D G B E B E A D F♯ B A D G C E A D A D G B E E♭ A♭ …" at bounding box center [819, 260] width 73 height 17
select select "A D G C F A D"
click at [783, 252] on select "A D G C E A D A D F A D E A D G B E B E A D F♯ B A D G C E A D A D G B E E♭ A♭ …" at bounding box center [819, 260] width 73 height 17
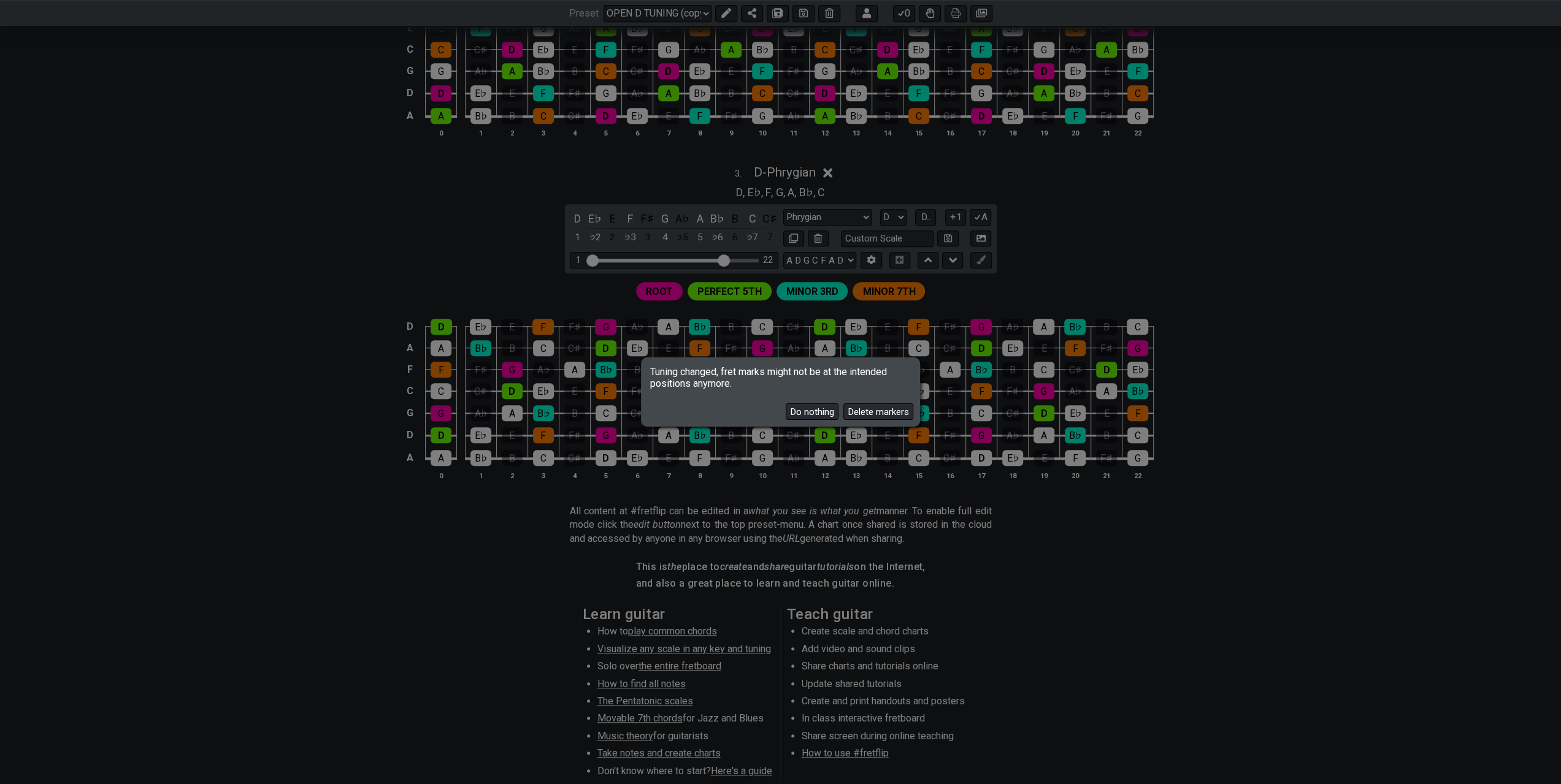
click at [853, 411] on button "Delete markers" at bounding box center [878, 411] width 70 height 17
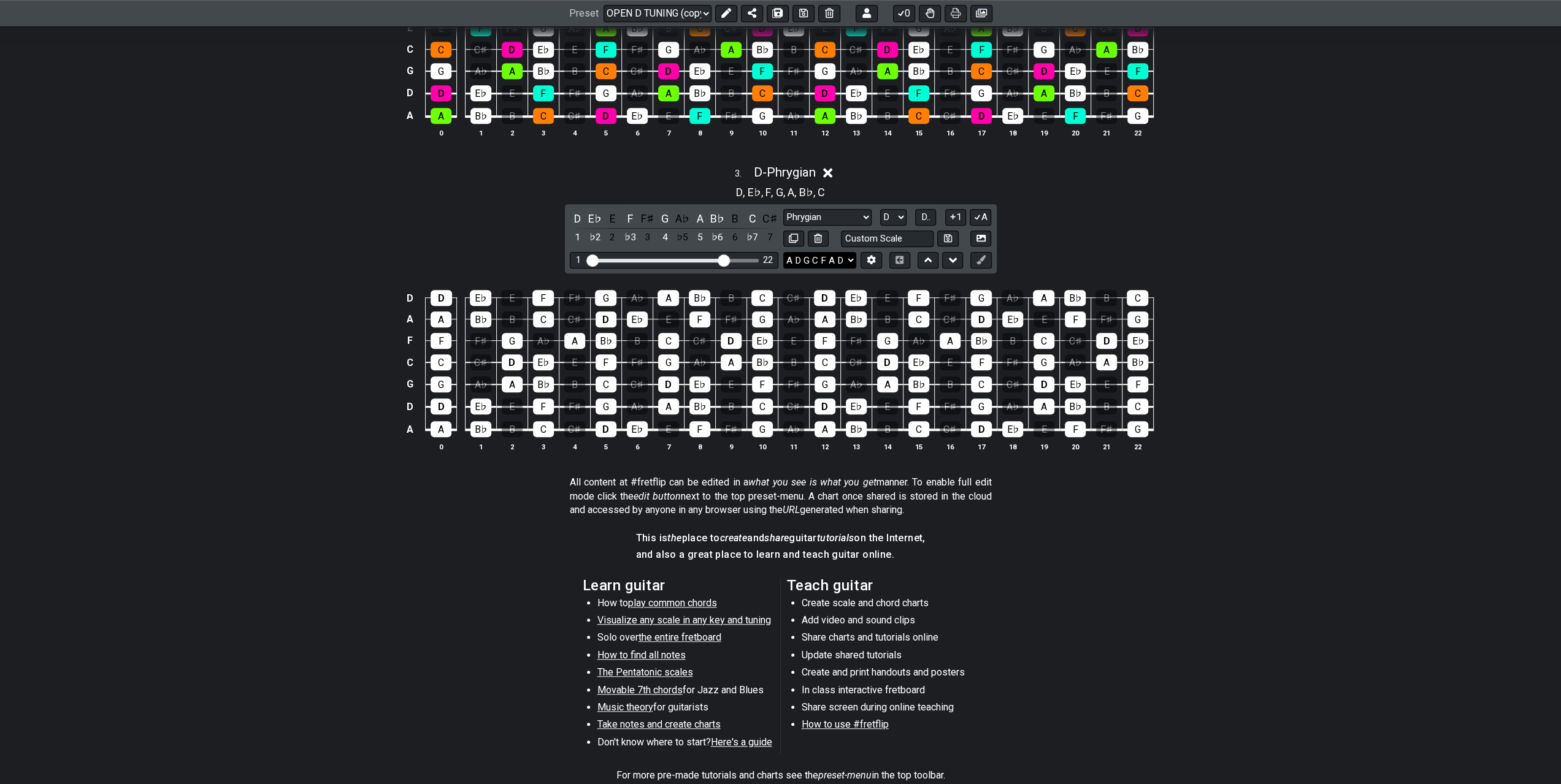
click at [848, 255] on select "A D G C E A D A D F A D E A D G B E B E A D F♯ B A D G C E A D A D G B E E♭ A♭ …" at bounding box center [819, 260] width 73 height 17
click at [868, 258] on icon at bounding box center [872, 260] width 9 height 9
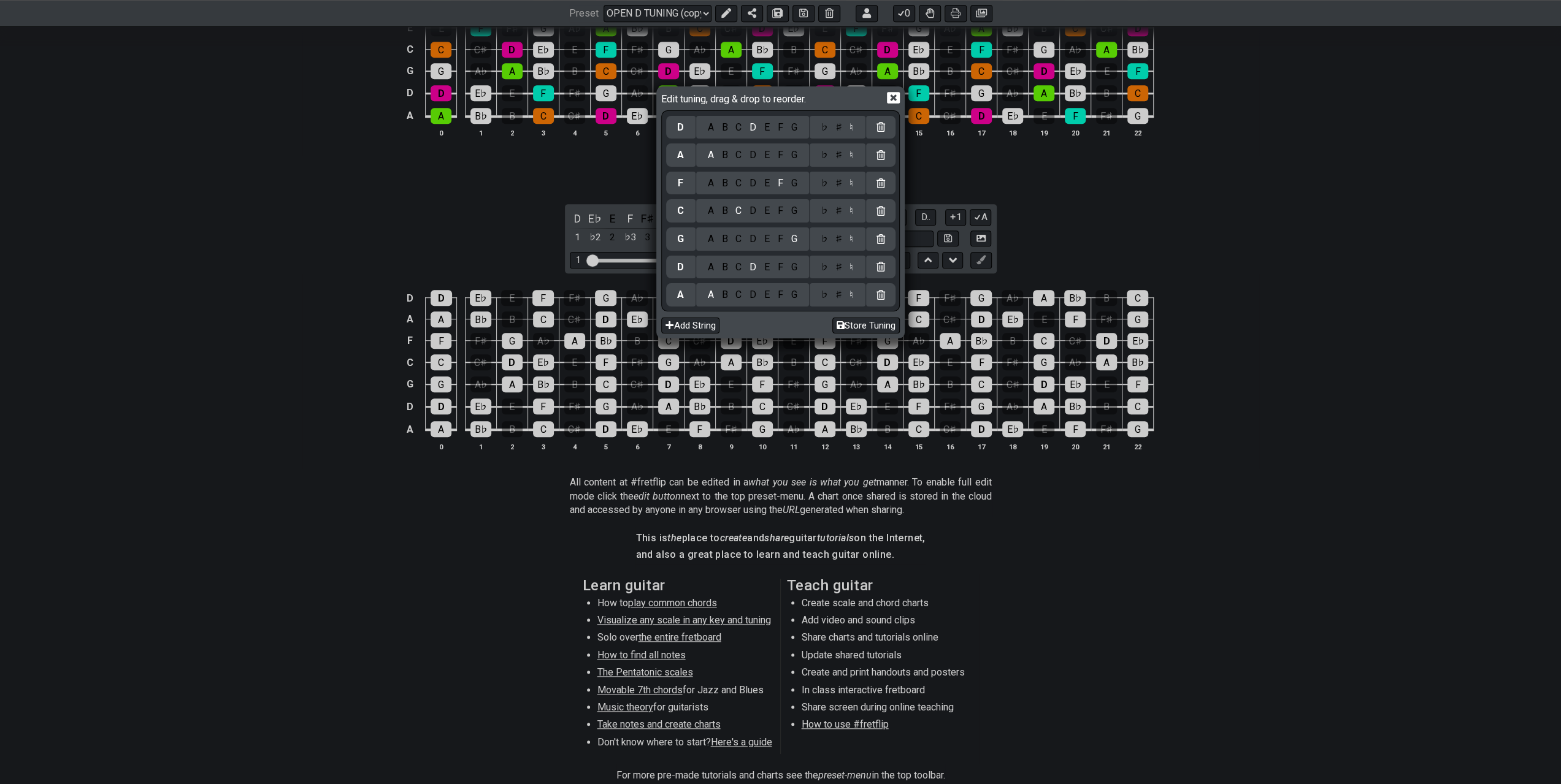
click at [878, 153] on icon at bounding box center [880, 155] width 9 height 10
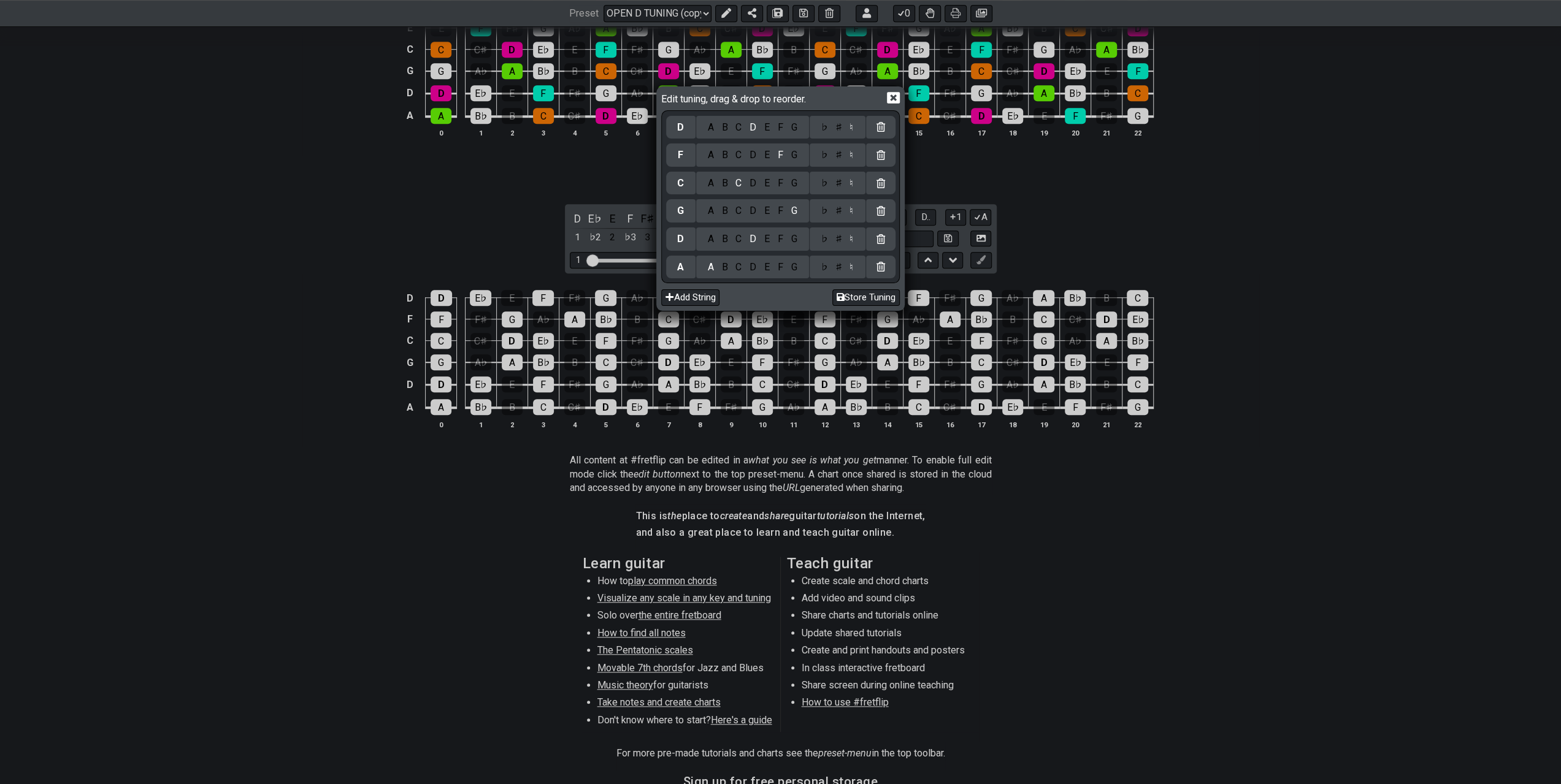
click at [881, 126] on icon at bounding box center [880, 127] width 9 height 10
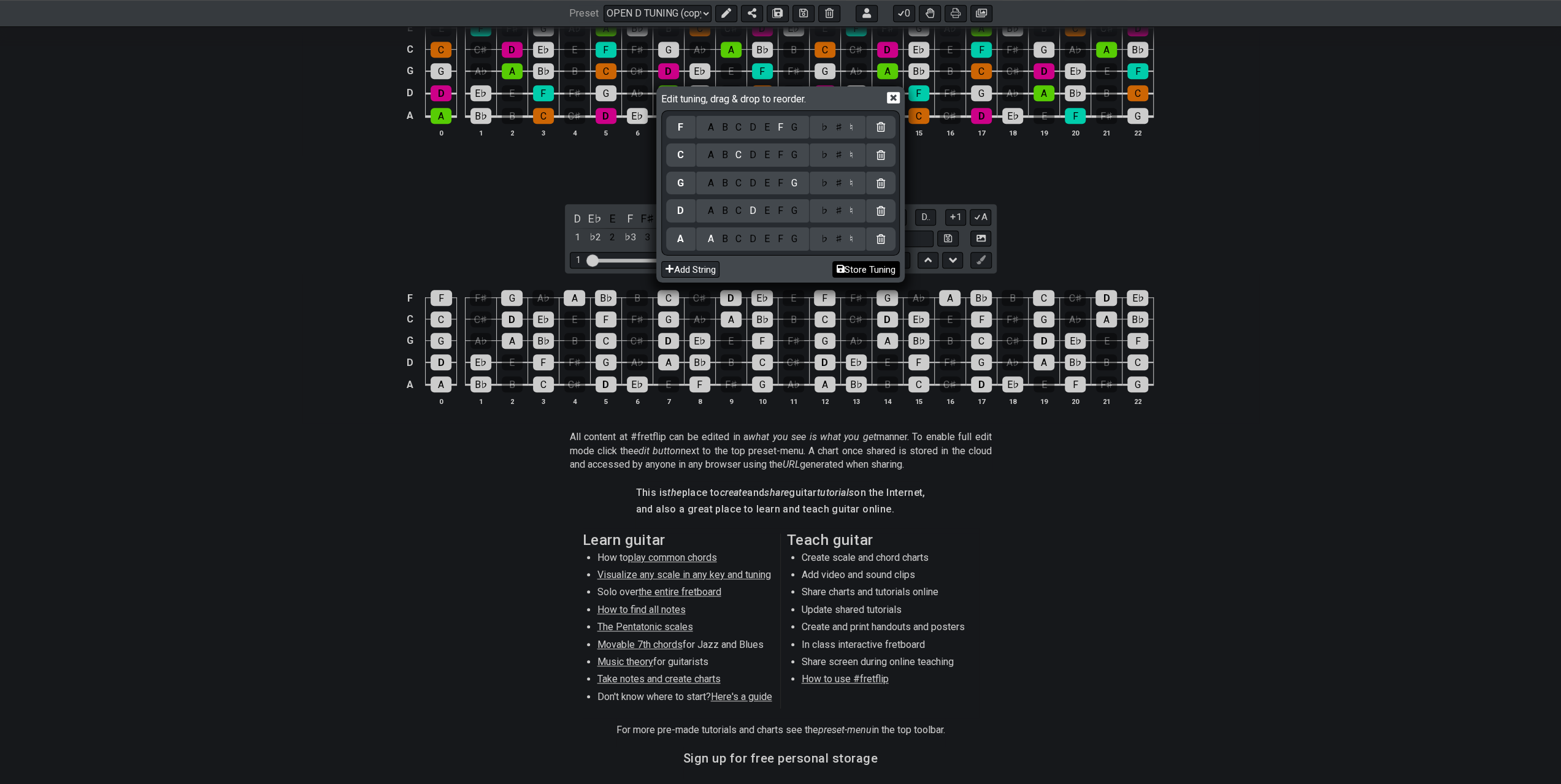
click at [860, 264] on button "Store Tuning" at bounding box center [865, 269] width 67 height 17
click at [847, 268] on button "Store Tuning" at bounding box center [865, 269] width 67 height 17
click at [892, 103] on icon at bounding box center [893, 97] width 13 height 12
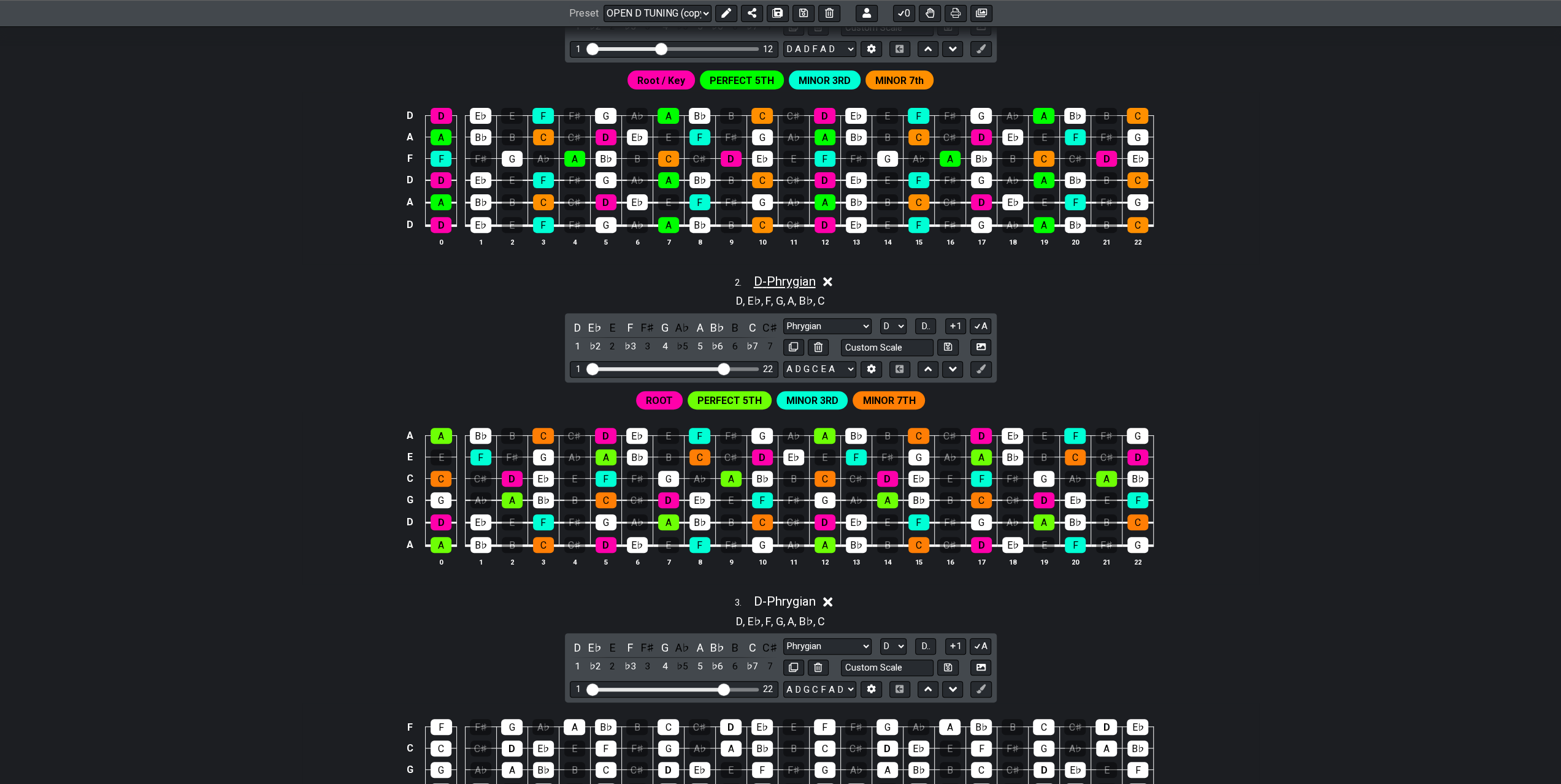
scroll to position [245, 0]
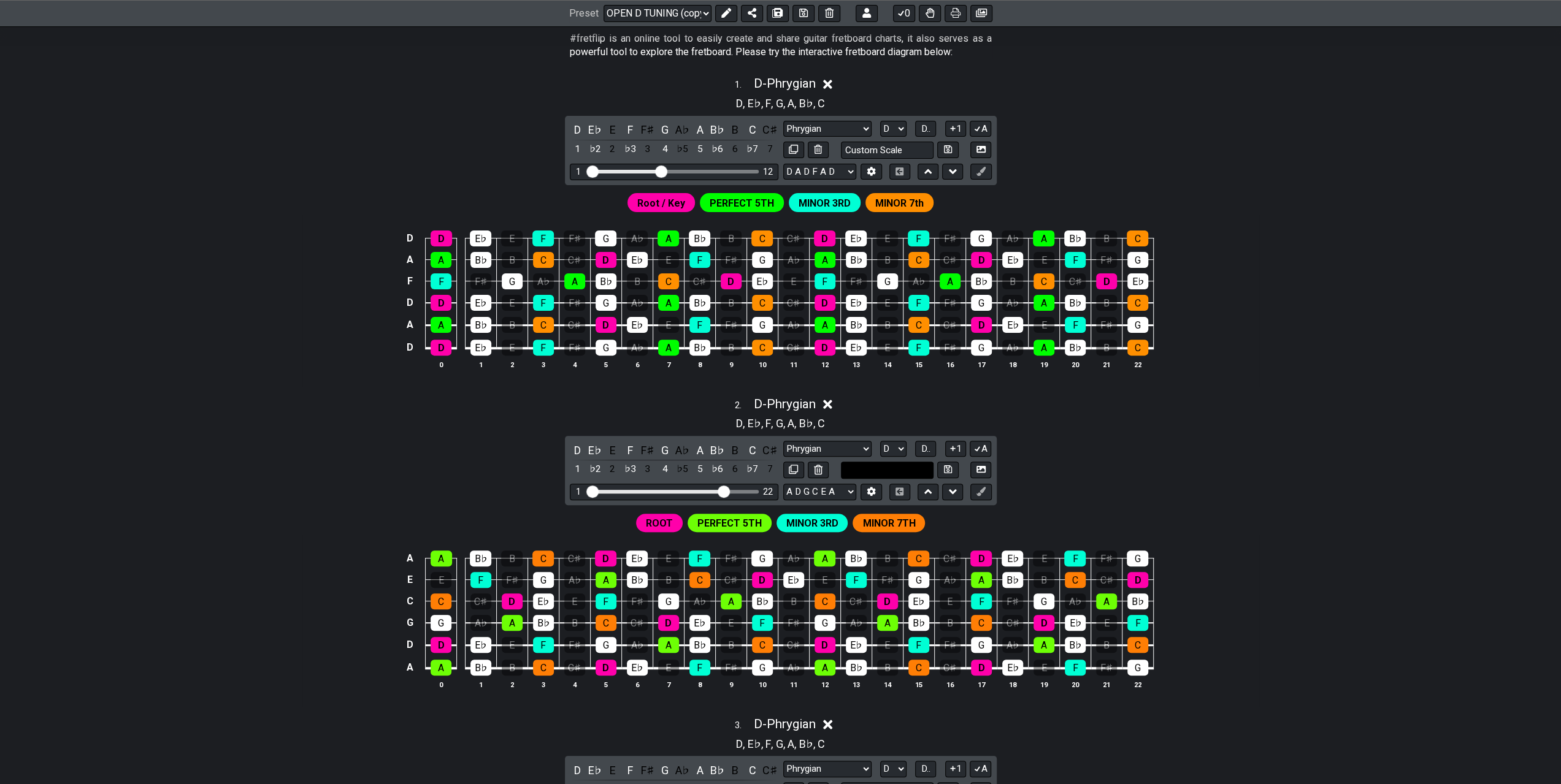
click at [904, 465] on input "text" at bounding box center [887, 470] width 93 height 17
type input "D PRYGIAN - [GEOGRAPHIC_DATA]"
click at [952, 468] on icon at bounding box center [948, 469] width 8 height 8
select select "D PRYGIAN - [GEOGRAPHIC_DATA]"
click at [872, 142] on input "text" at bounding box center [887, 150] width 93 height 17
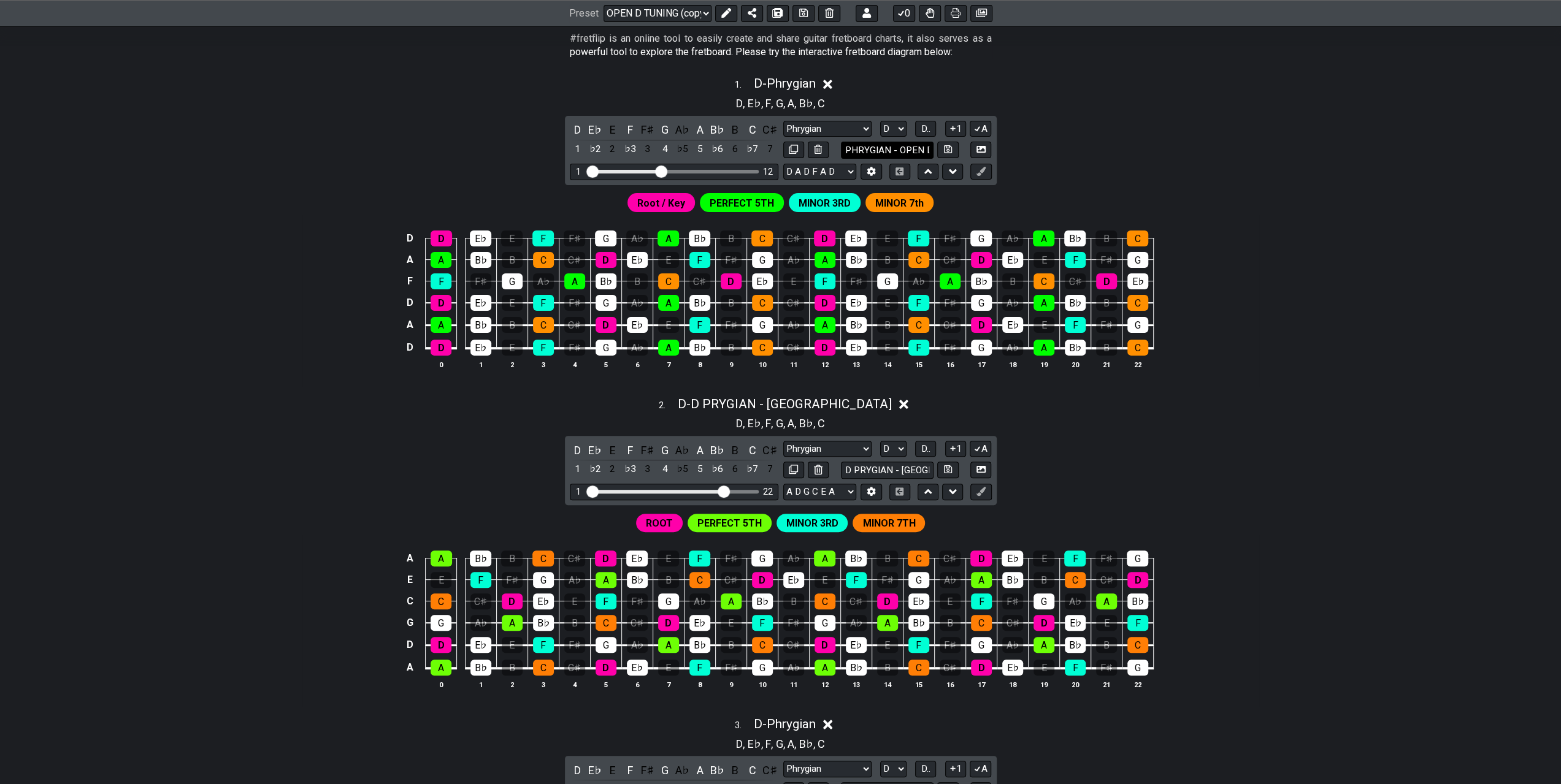
scroll to position [0, 17]
type input "D PHRYGIAN - OPEN Dm"
click at [946, 147] on icon at bounding box center [948, 149] width 8 height 8
select select "D PHRYGIAN - OPEN Dm"
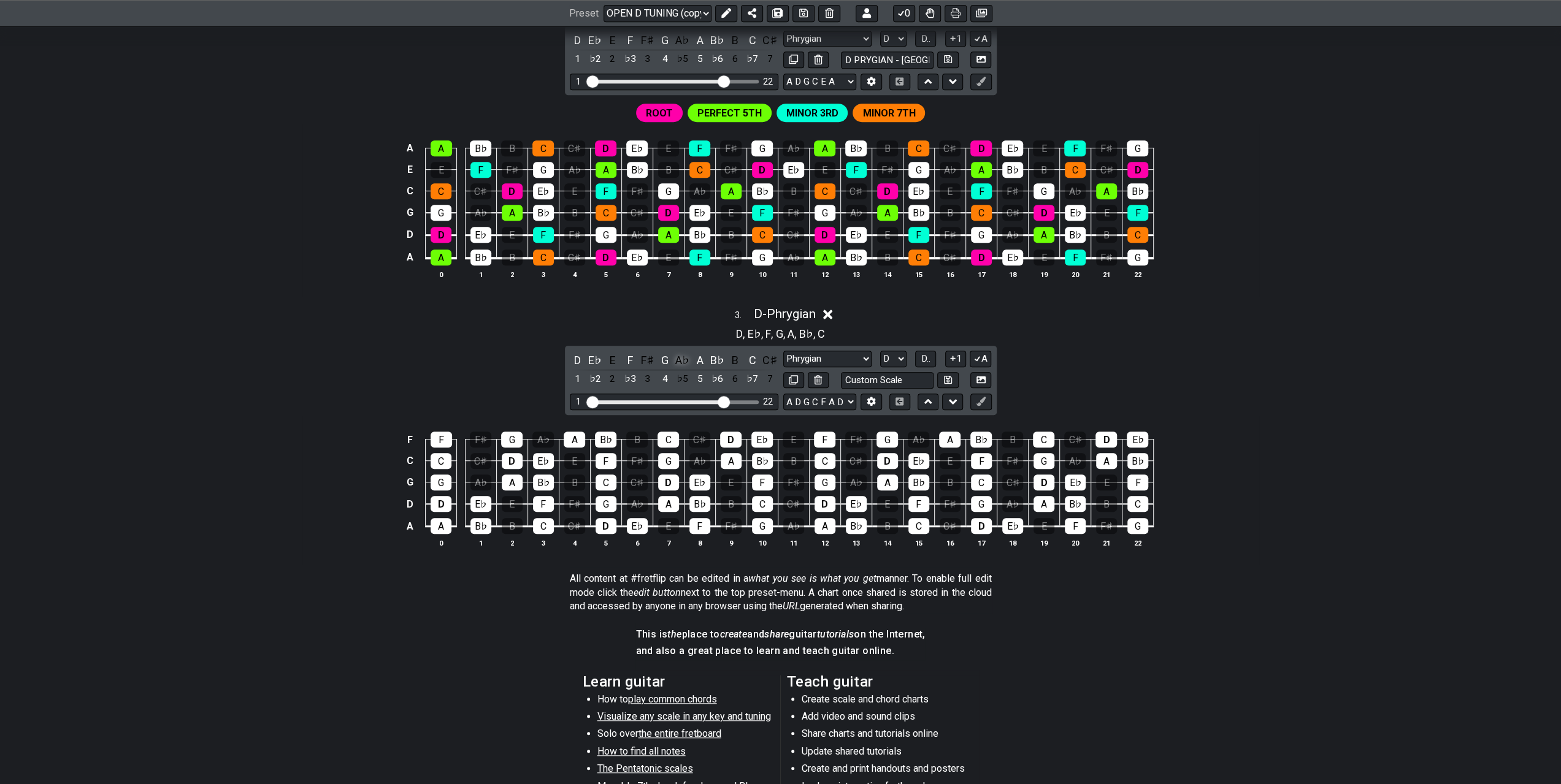
scroll to position [674, 0]
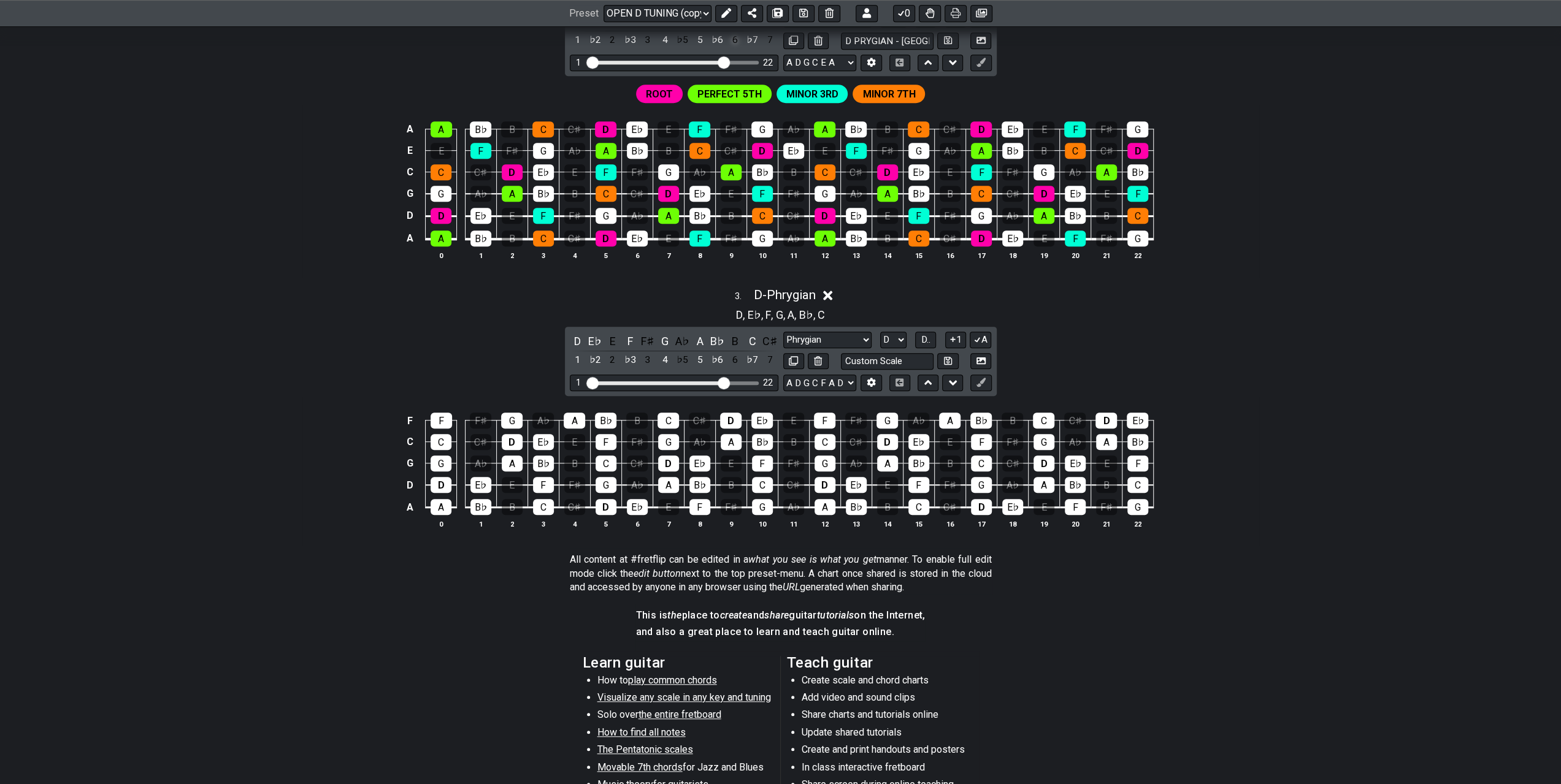
drag, startPoint x: 724, startPoint y: 9, endPoint x: 734, endPoint y: 40, distance: 32.6
click at [724, 9] on icon at bounding box center [726, 13] width 10 height 10
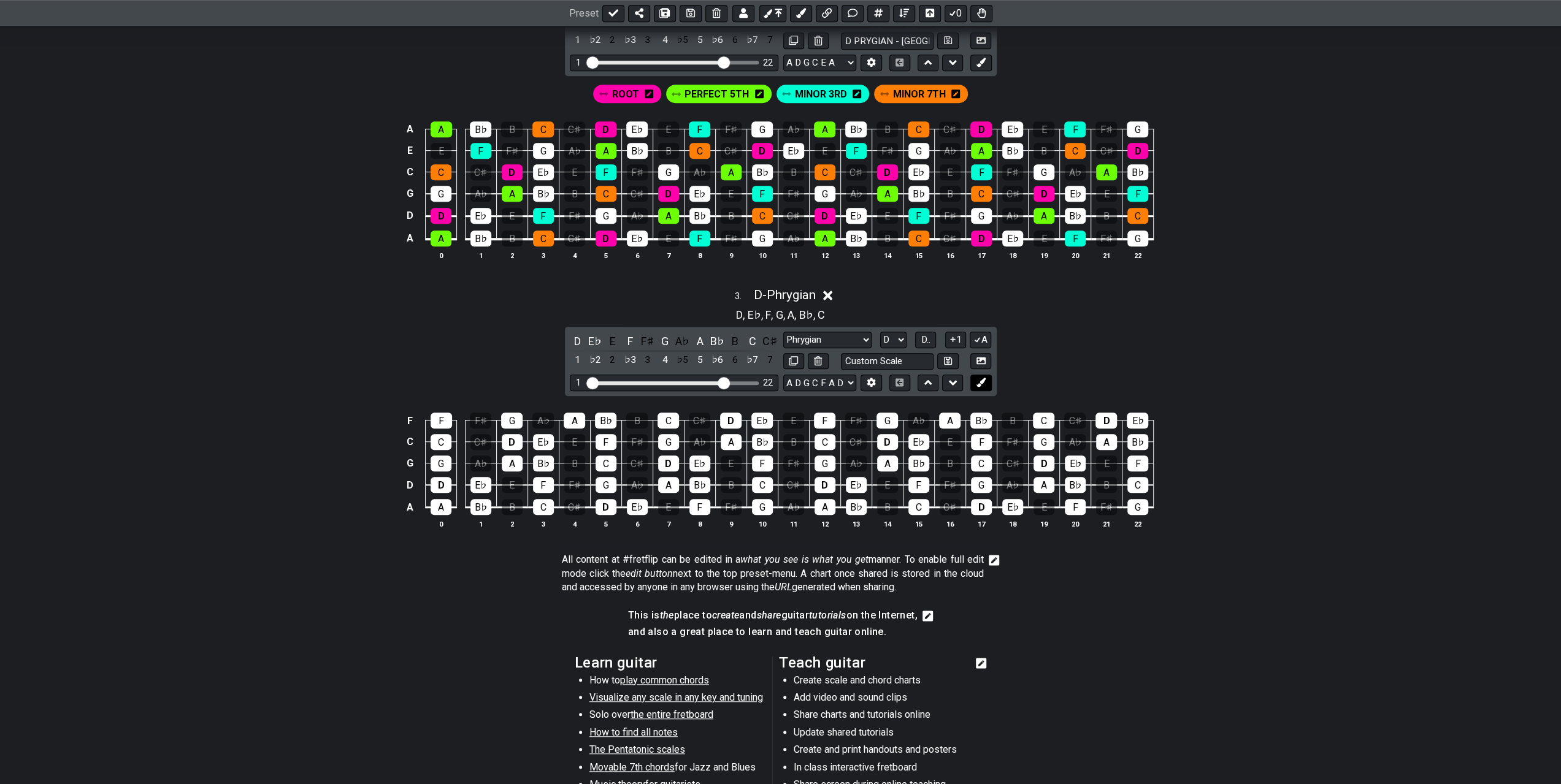
click at [981, 378] on icon at bounding box center [980, 382] width 9 height 9
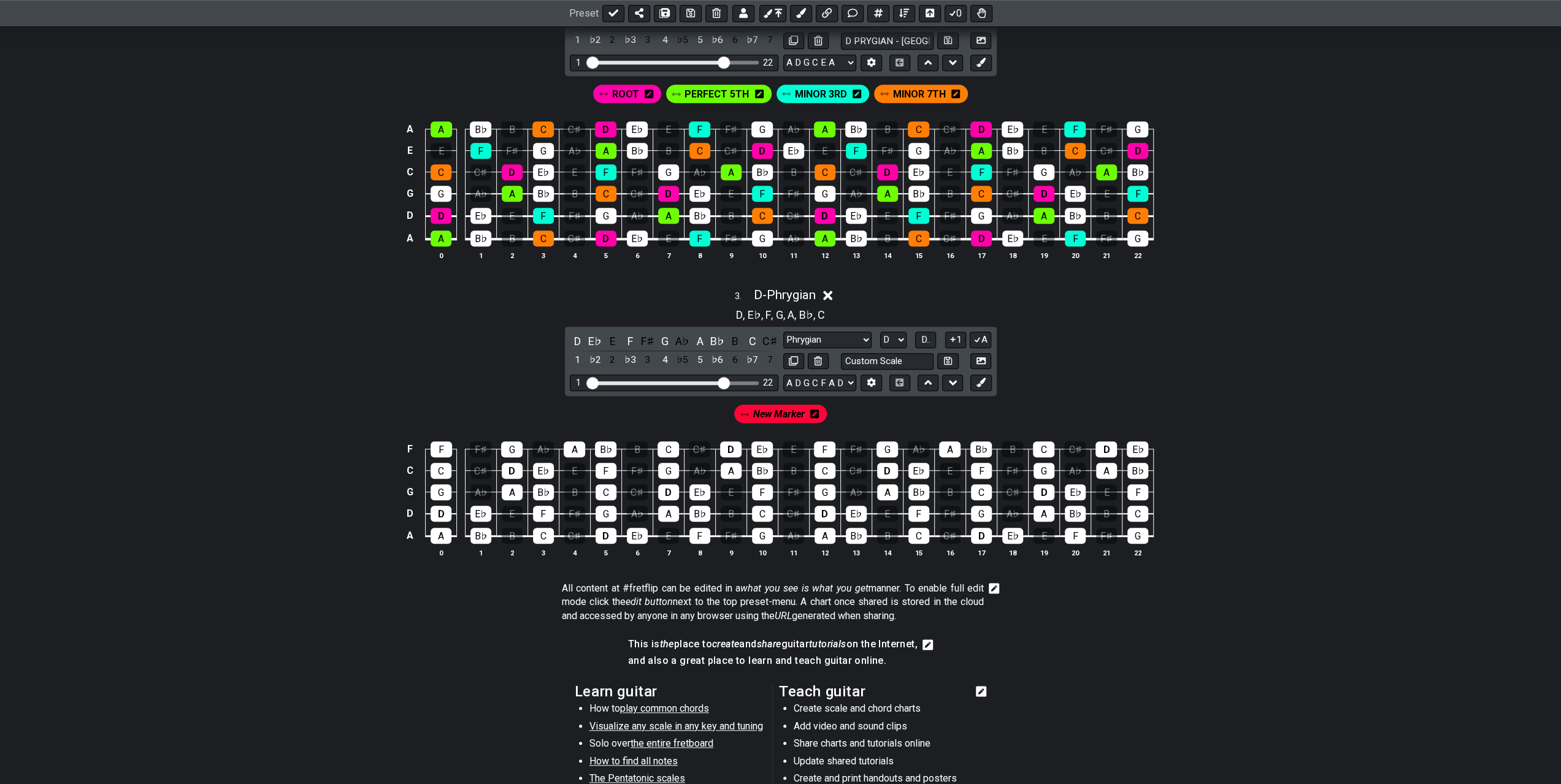
click at [816, 410] on icon at bounding box center [815, 414] width 9 height 9
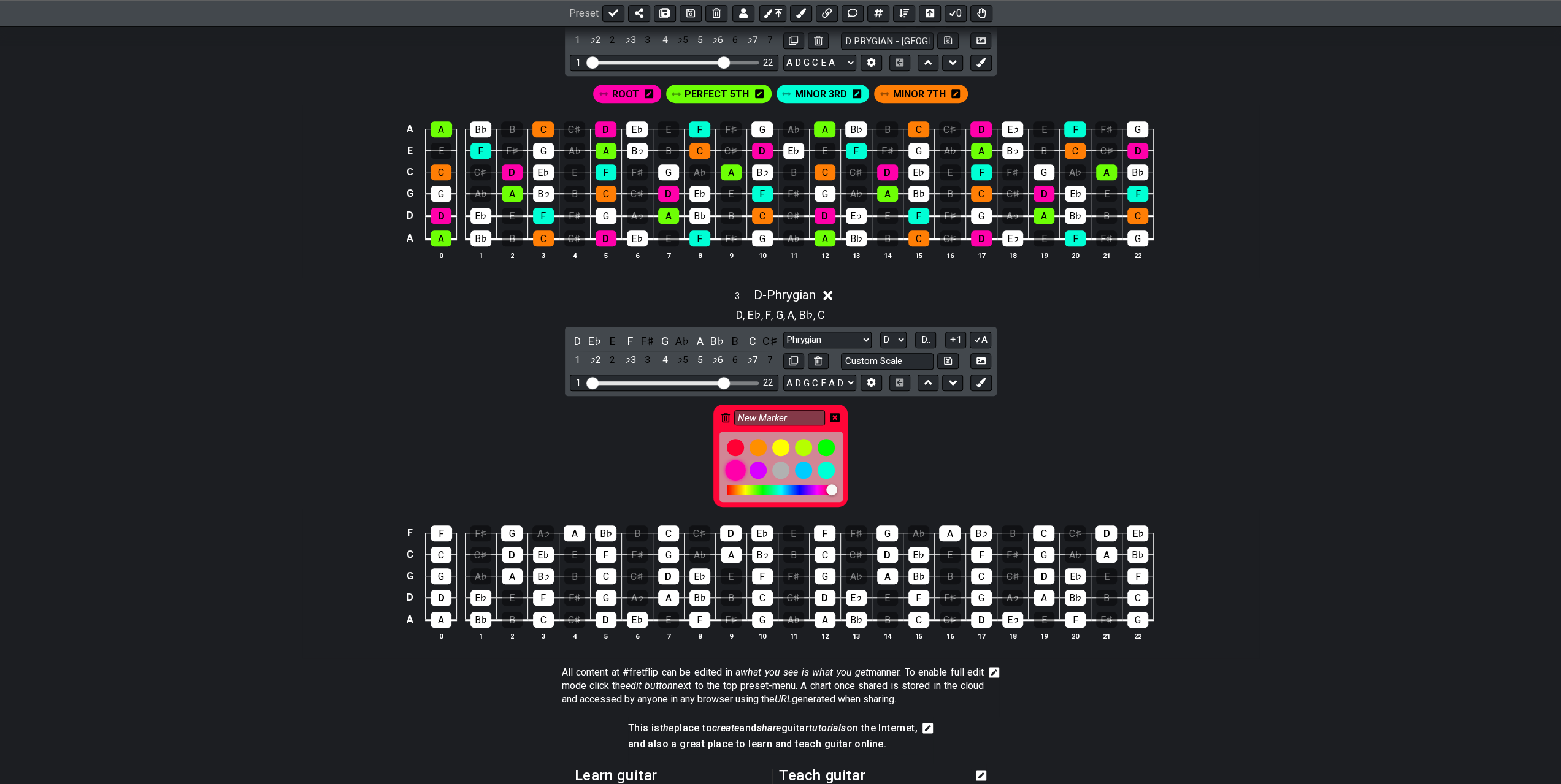
click at [737, 460] on div at bounding box center [735, 471] width 21 height 21
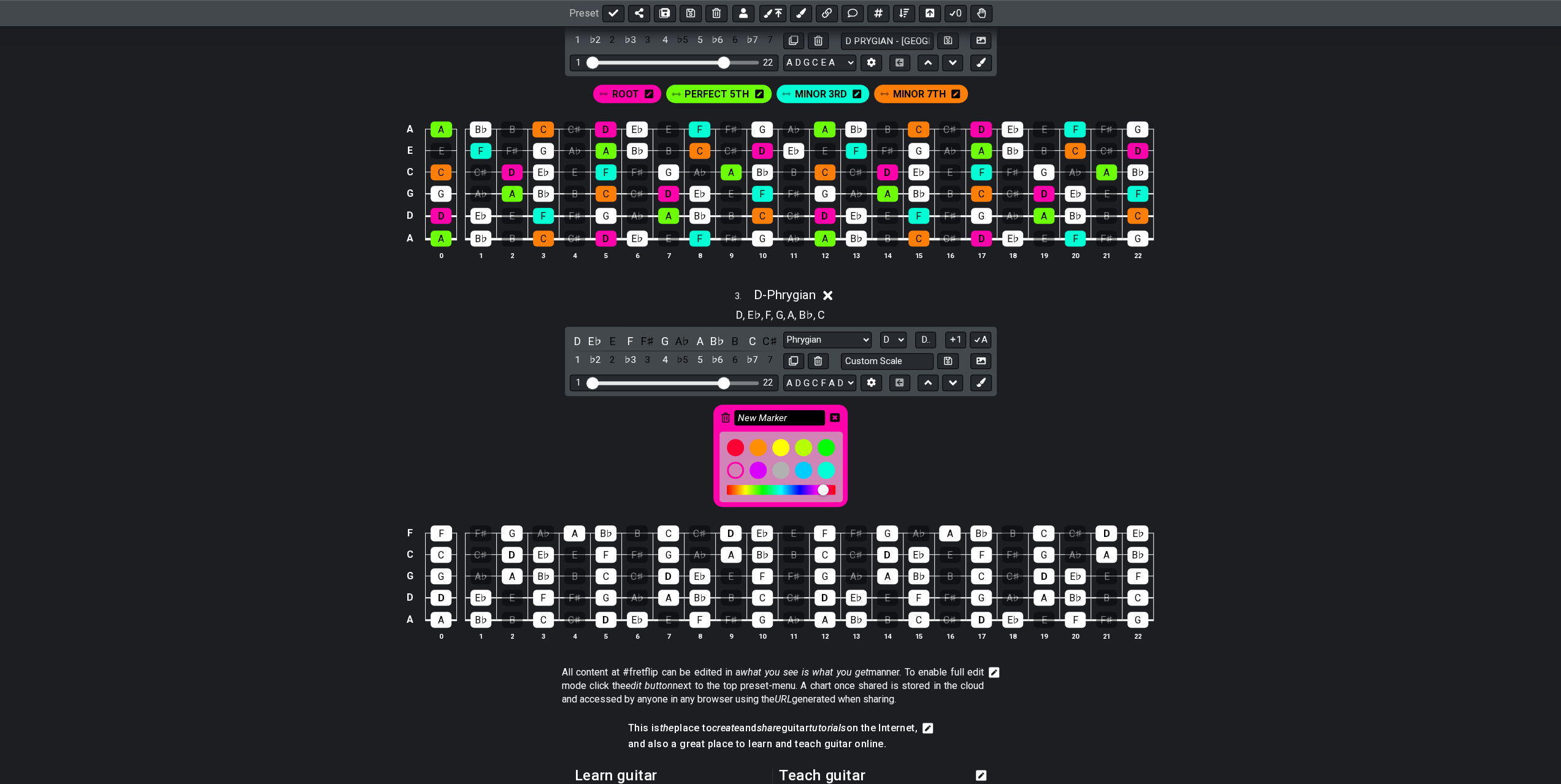
drag, startPoint x: 791, startPoint y: 412, endPoint x: 736, endPoint y: 414, distance: 55.0
click at [736, 414] on input "New Marker" at bounding box center [780, 418] width 91 height 15
type input "ROOT"
click at [834, 413] on icon at bounding box center [834, 418] width 10 height 9
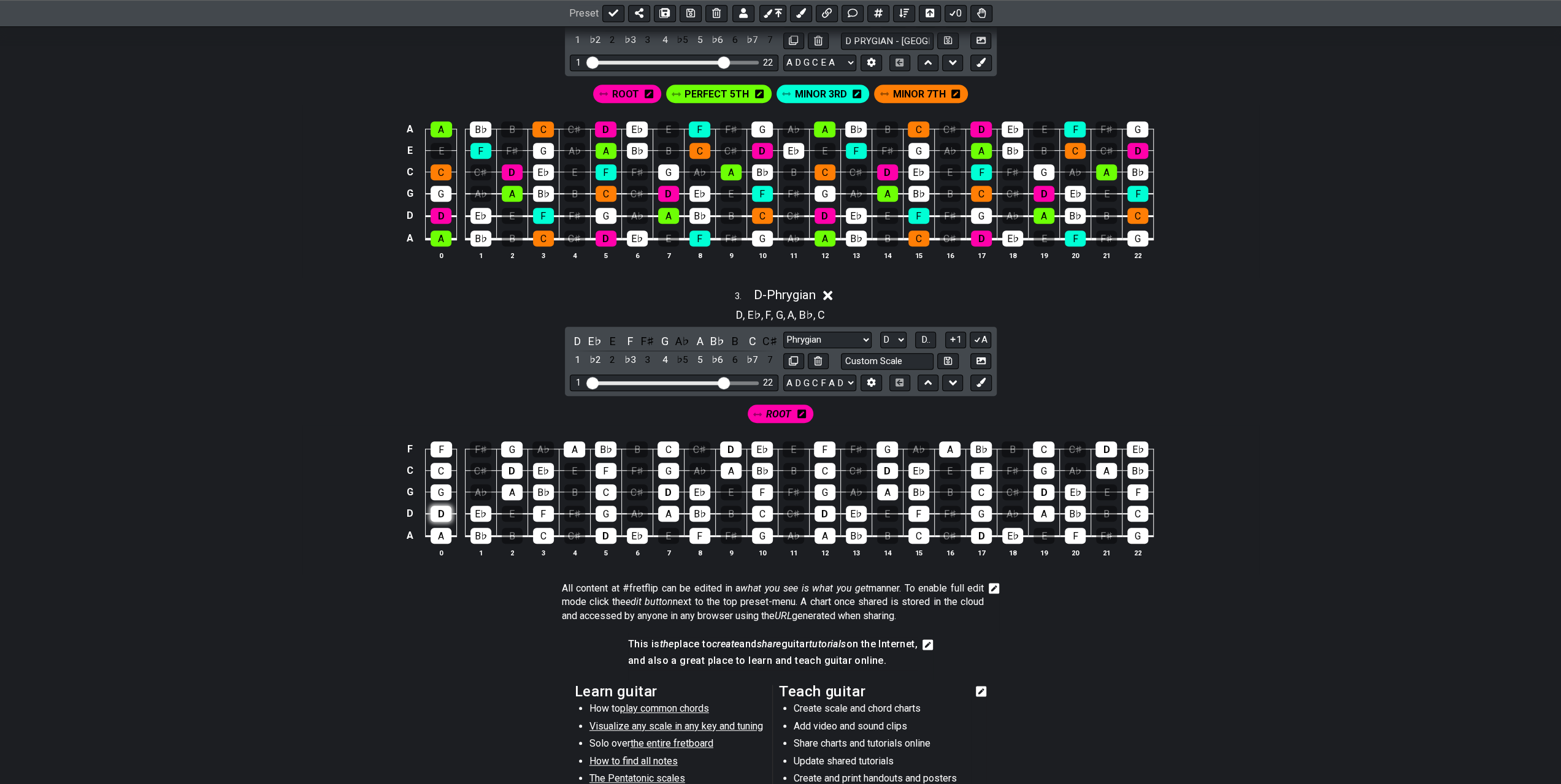
click at [441, 508] on div "D" at bounding box center [442, 514] width 21 height 16
click at [511, 465] on div "D" at bounding box center [512, 471] width 21 height 16
click at [605, 529] on div "D" at bounding box center [606, 536] width 21 height 16
drag, startPoint x: 668, startPoint y: 491, endPoint x: 733, endPoint y: 451, distance: 76.3
click at [668, 491] on div "D" at bounding box center [669, 493] width 21 height 16
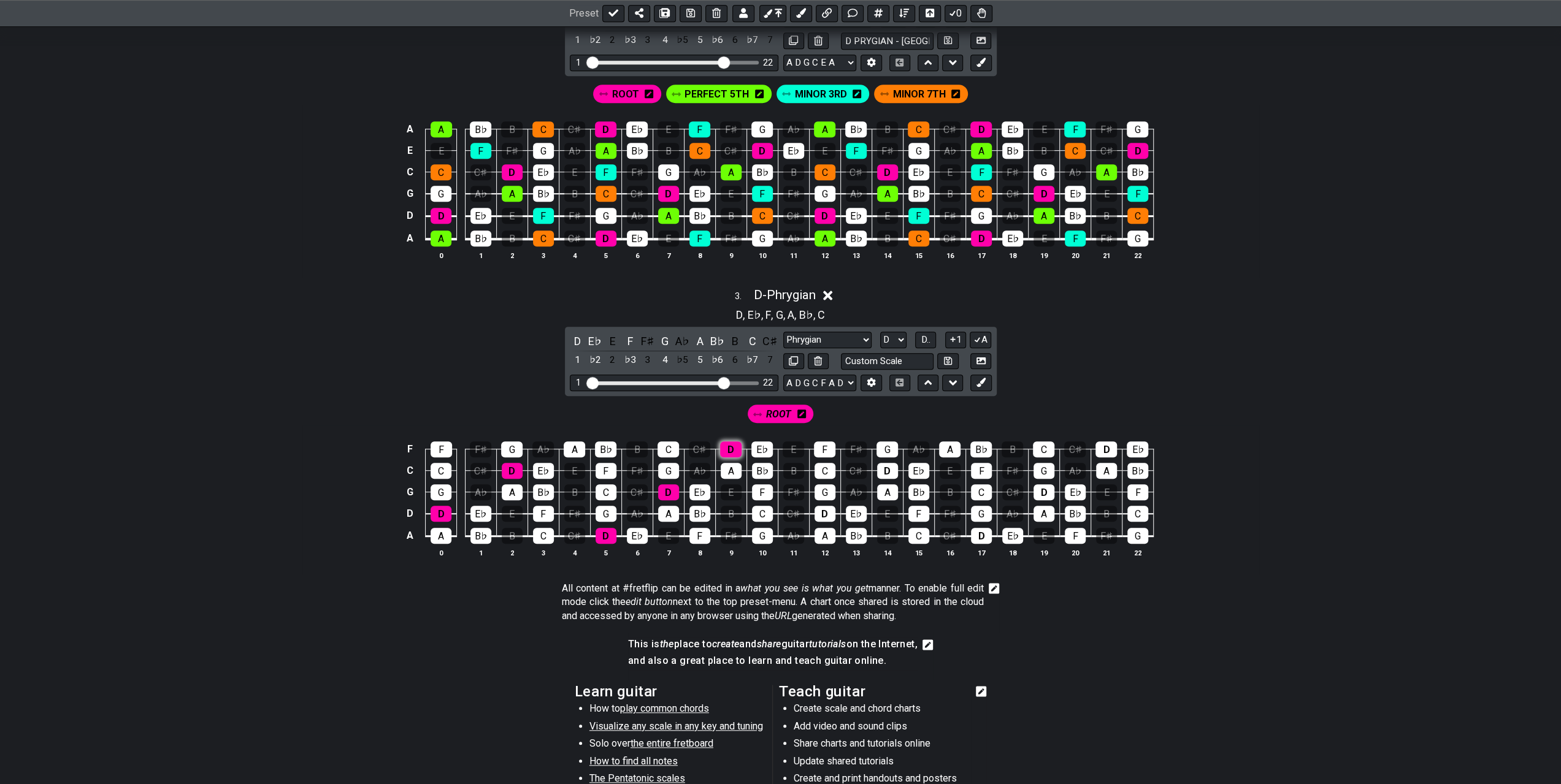
click at [736, 447] on div "D" at bounding box center [731, 450] width 21 height 16
drag, startPoint x: 817, startPoint y: 506, endPoint x: 859, endPoint y: 487, distance: 46.1
click at [818, 506] on div "D" at bounding box center [825, 514] width 21 height 16
click at [880, 465] on div "D" at bounding box center [888, 471] width 21 height 16
click at [976, 529] on div "D" at bounding box center [981, 536] width 21 height 16
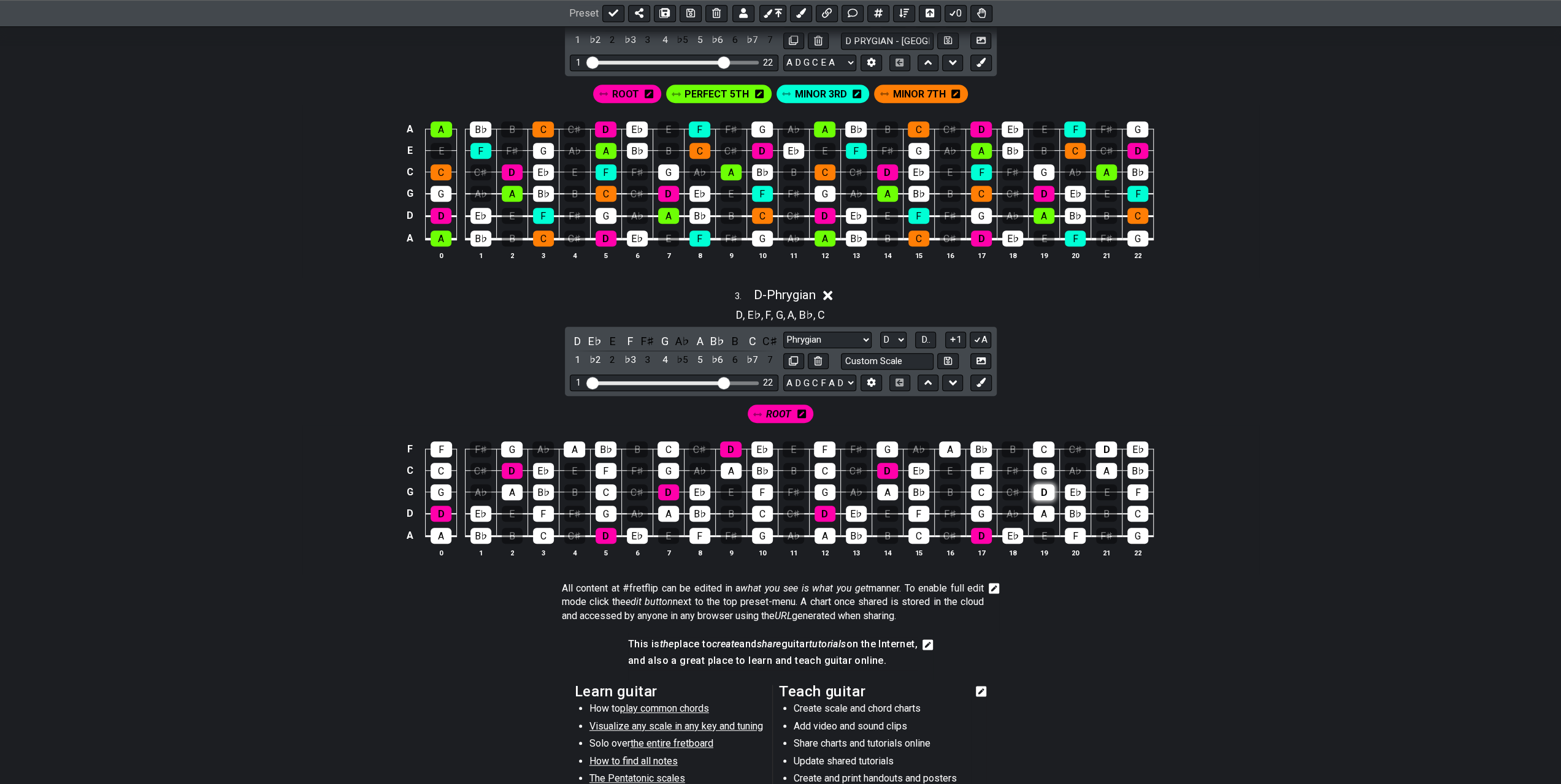
click at [1042, 488] on div "D" at bounding box center [1044, 493] width 21 height 16
click at [1110, 443] on div "D" at bounding box center [1106, 450] width 21 height 16
click at [985, 382] on icon at bounding box center [980, 382] width 9 height 9
click at [849, 412] on icon at bounding box center [850, 414] width 9 height 9
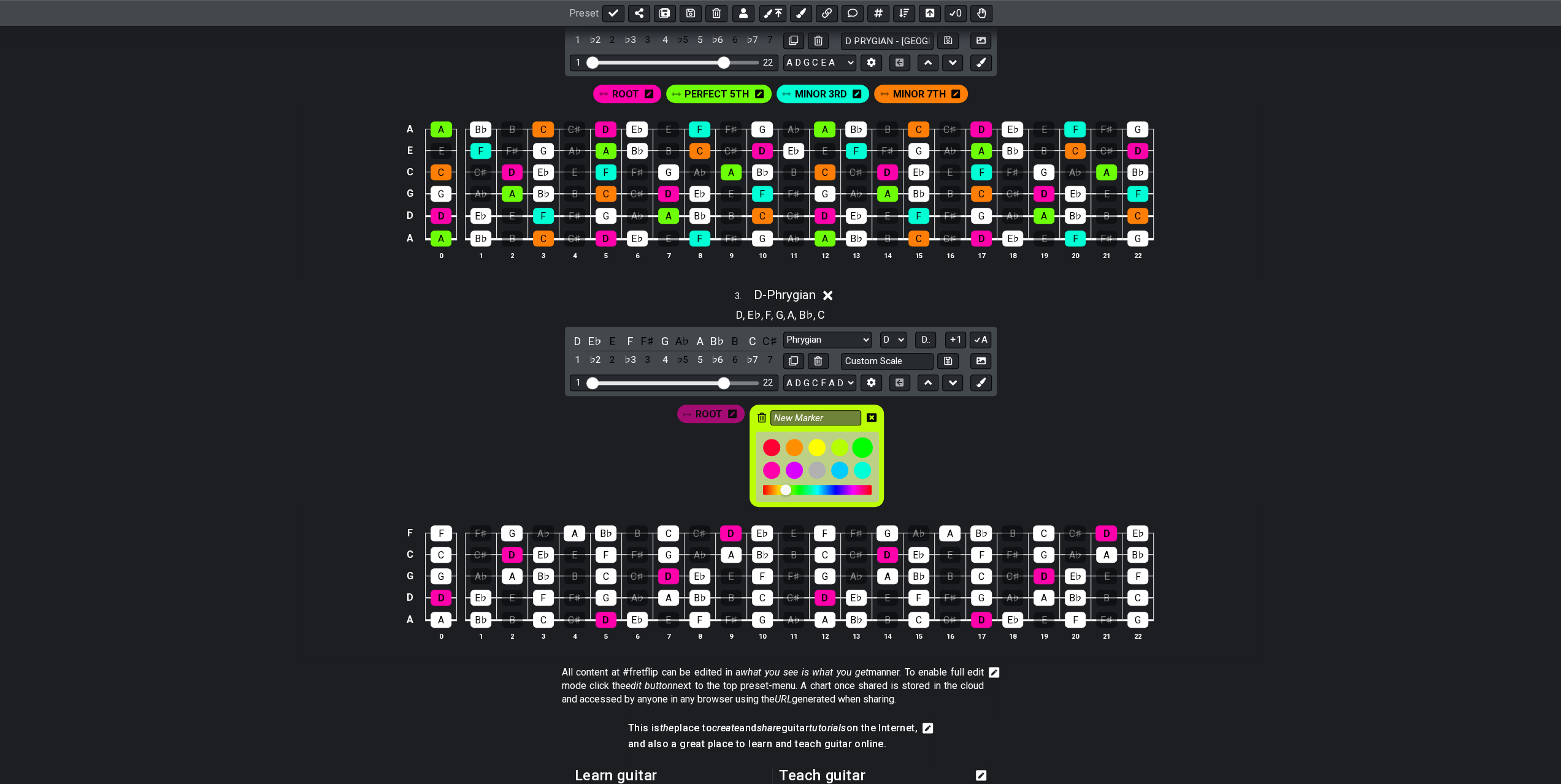
click at [862, 442] on div at bounding box center [863, 448] width 21 height 21
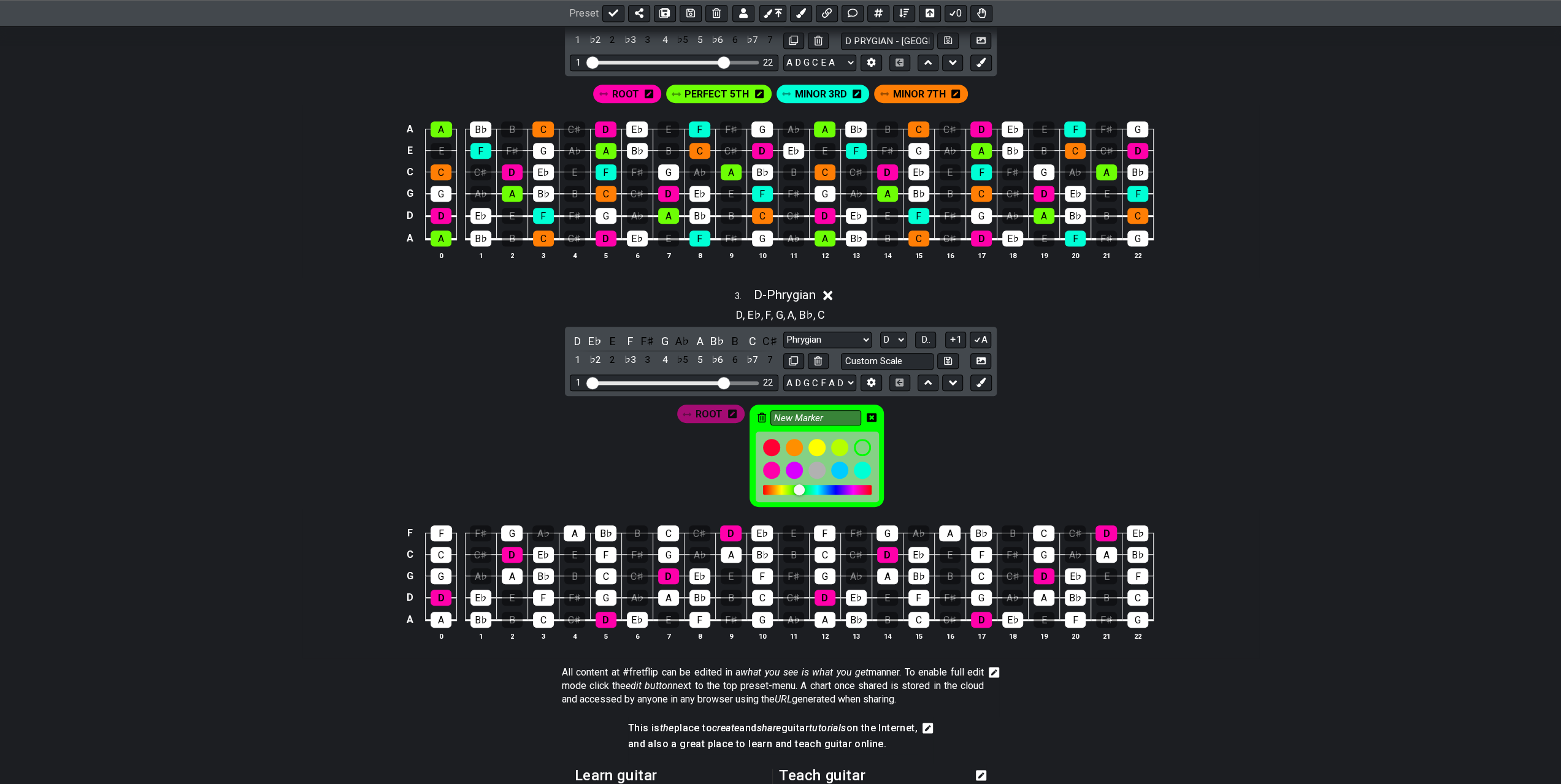
drag, startPoint x: 827, startPoint y: 411, endPoint x: 753, endPoint y: 411, distance: 74.0
click at [753, 411] on div "New Marker" at bounding box center [817, 456] width 135 height 103
type input "PERFECT 5TH"
click at [873, 412] on icon at bounding box center [871, 417] width 10 height 10
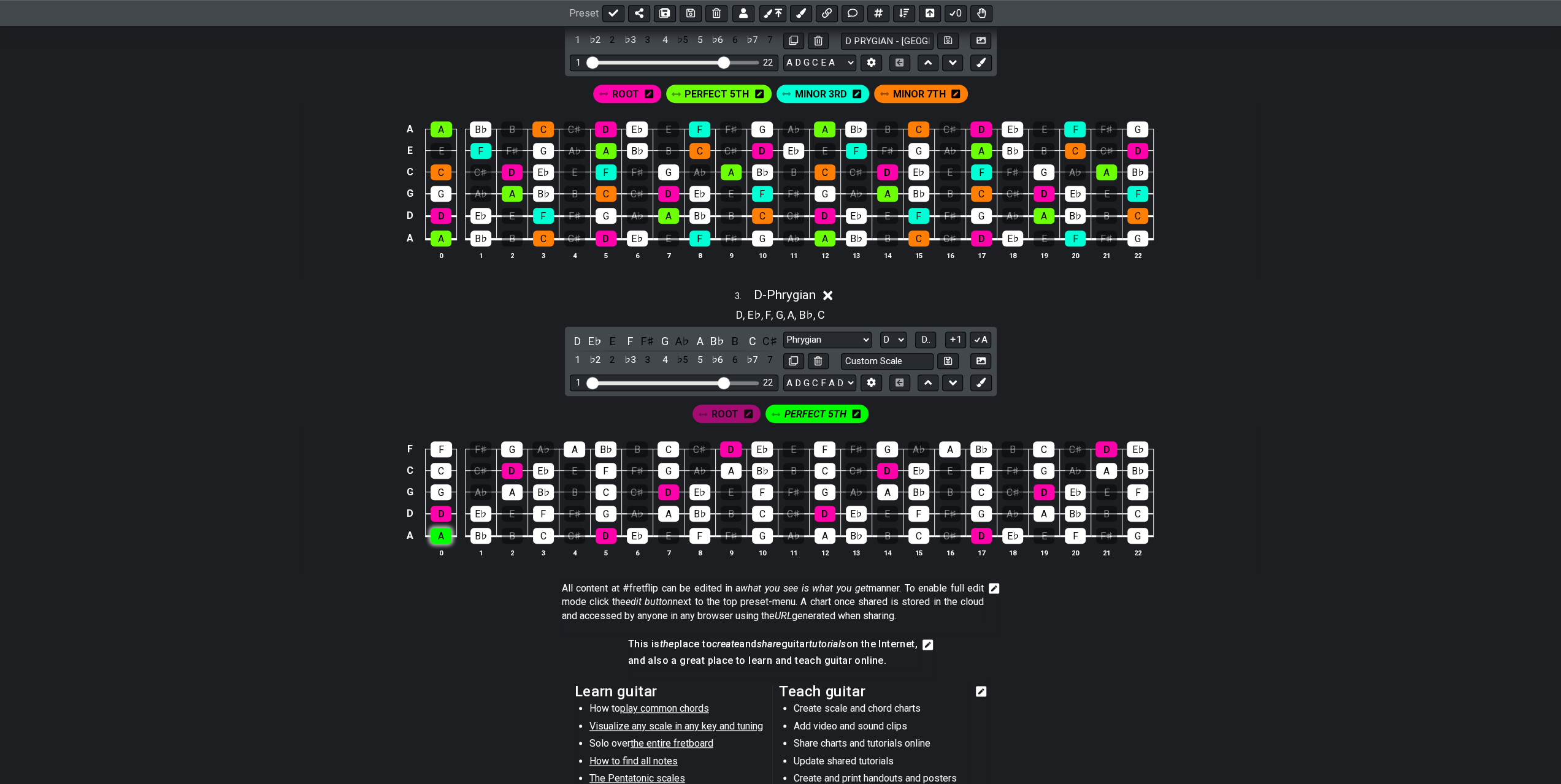
click at [444, 533] on div "A" at bounding box center [442, 536] width 21 height 16
click at [511, 488] on div "A" at bounding box center [512, 493] width 21 height 16
click at [583, 446] on div "A" at bounding box center [574, 450] width 21 height 16
click at [667, 511] on div "A" at bounding box center [669, 514] width 21 height 16
click at [730, 467] on div "A" at bounding box center [731, 471] width 21 height 16
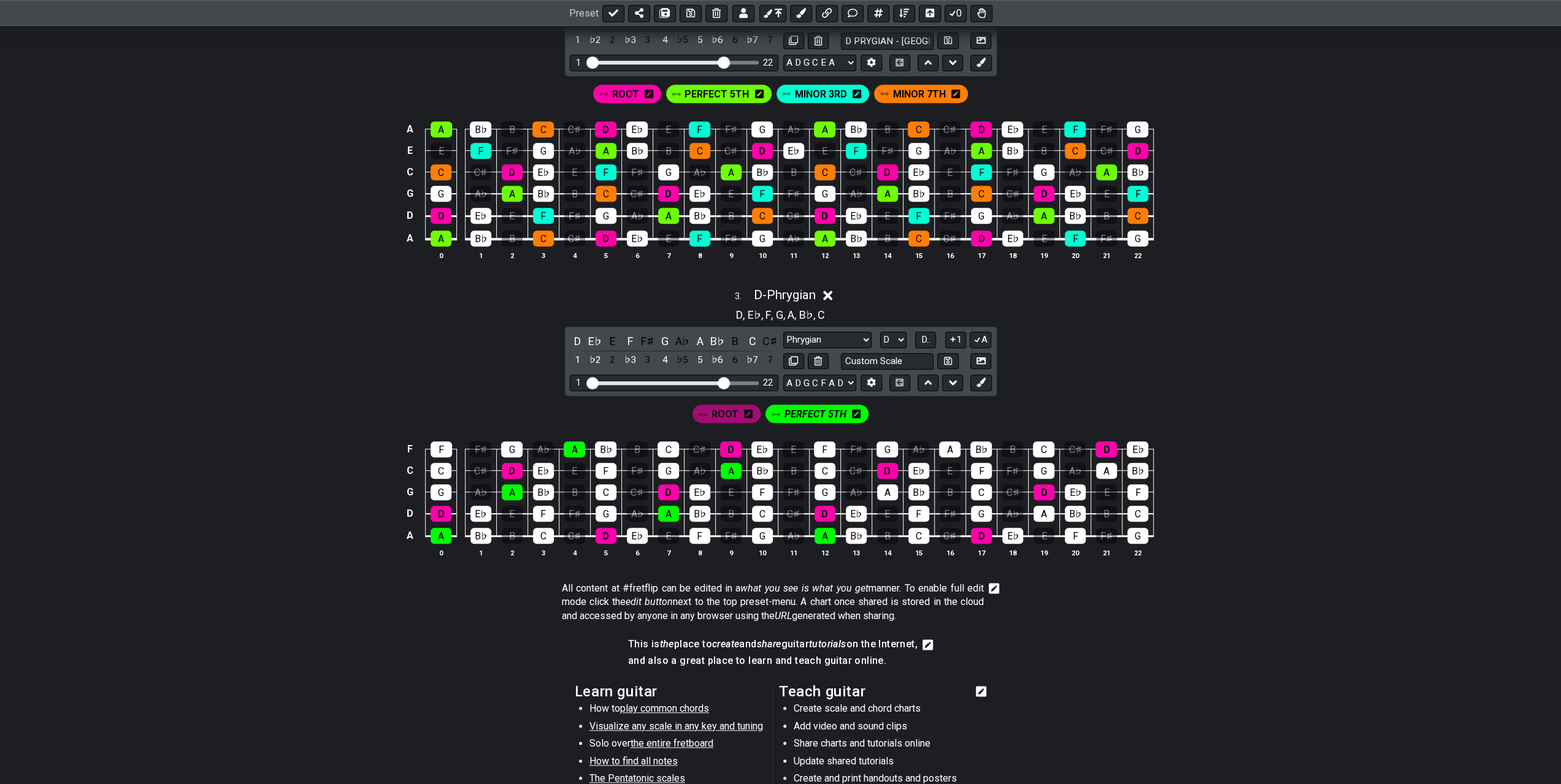
drag, startPoint x: 822, startPoint y: 535, endPoint x: 866, endPoint y: 511, distance: 50.1
click at [822, 535] on div "A" at bounding box center [825, 536] width 21 height 16
click at [883, 491] on div "A" at bounding box center [888, 493] width 21 height 16
click at [951, 444] on div "A" at bounding box center [950, 450] width 21 height 16
click at [1040, 511] on div "A" at bounding box center [1044, 514] width 21 height 16
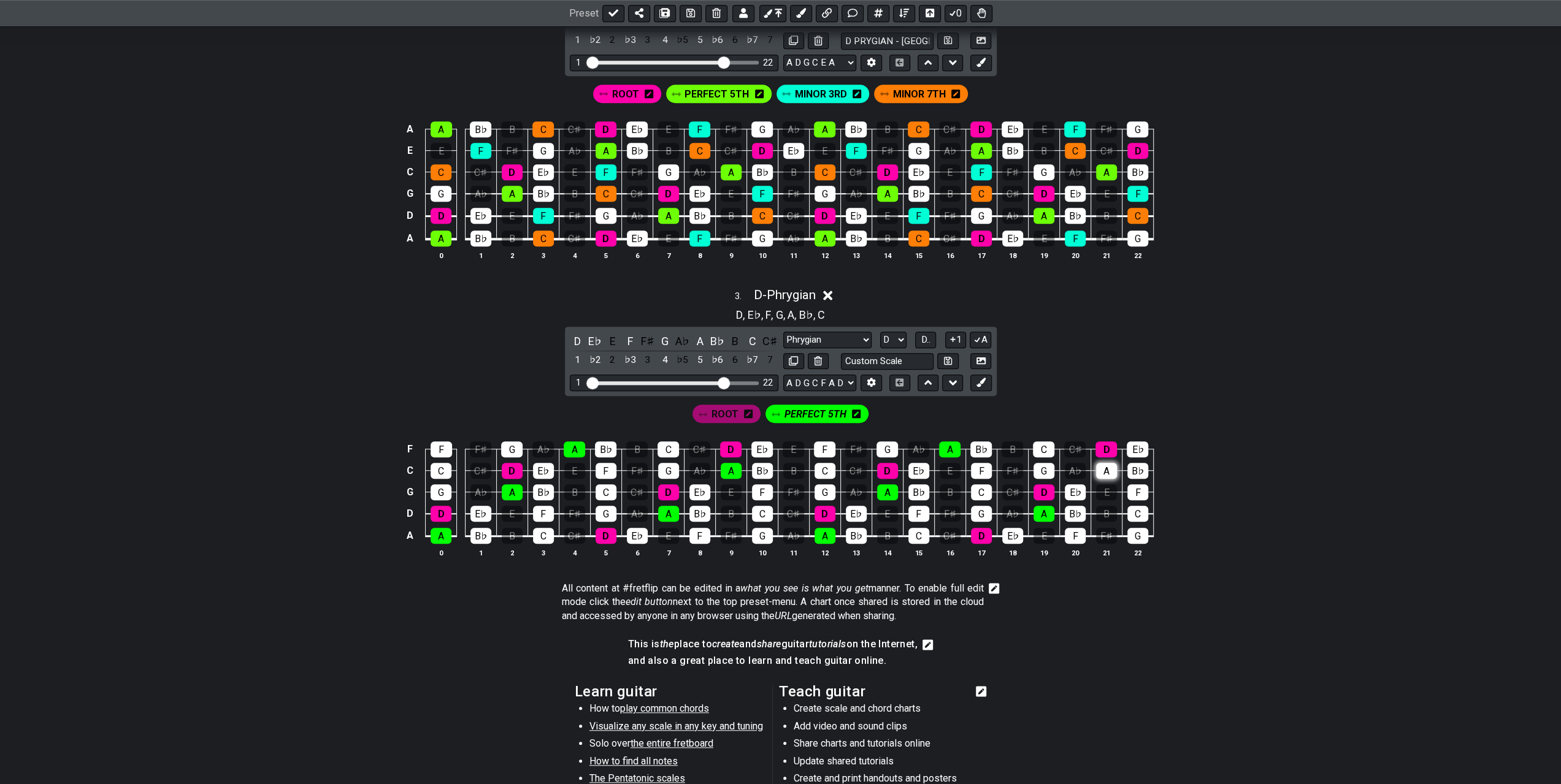
click at [1104, 465] on div "A" at bounding box center [1107, 471] width 21 height 16
click at [978, 378] on icon at bounding box center [980, 382] width 9 height 9
click at [905, 415] on icon at bounding box center [906, 414] width 9 height 18
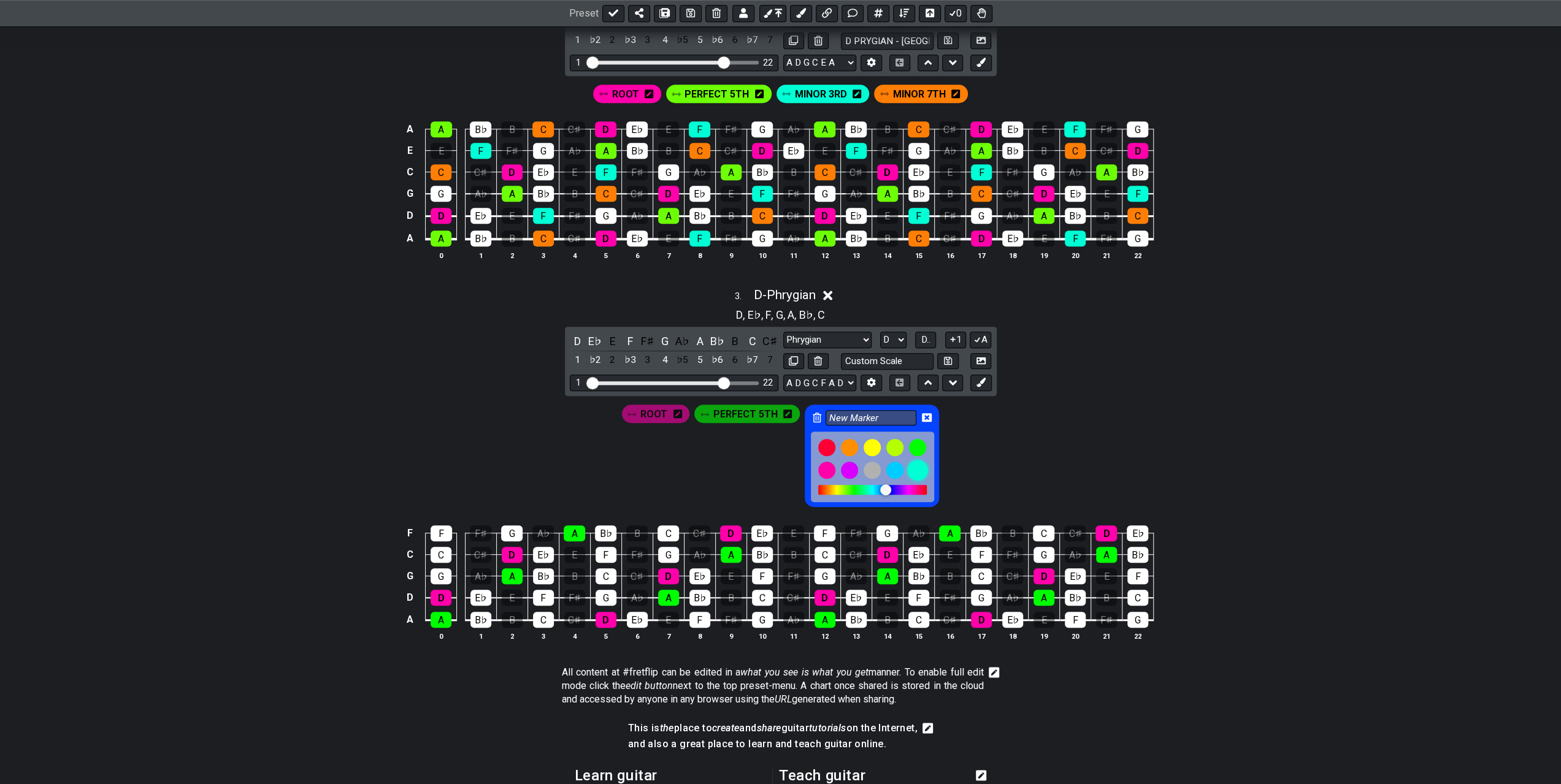
click at [912, 465] on div at bounding box center [918, 471] width 21 height 21
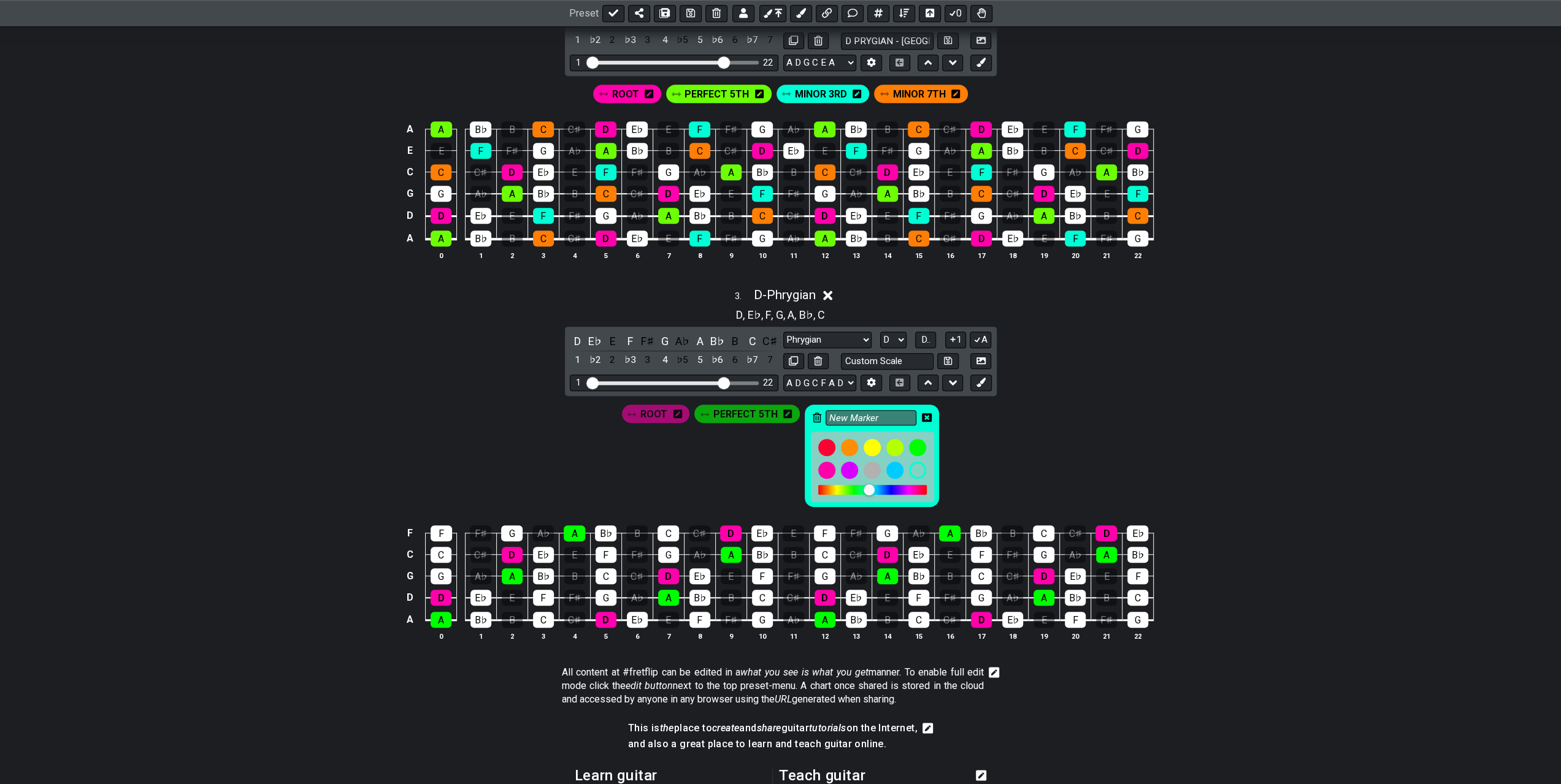
drag, startPoint x: 885, startPoint y: 419, endPoint x: 811, endPoint y: 408, distance: 74.8
click at [819, 413] on div "New Marker" at bounding box center [872, 456] width 135 height 103
type input "MINOR 3RD"
click at [927, 413] on icon at bounding box center [927, 418] width 10 height 9
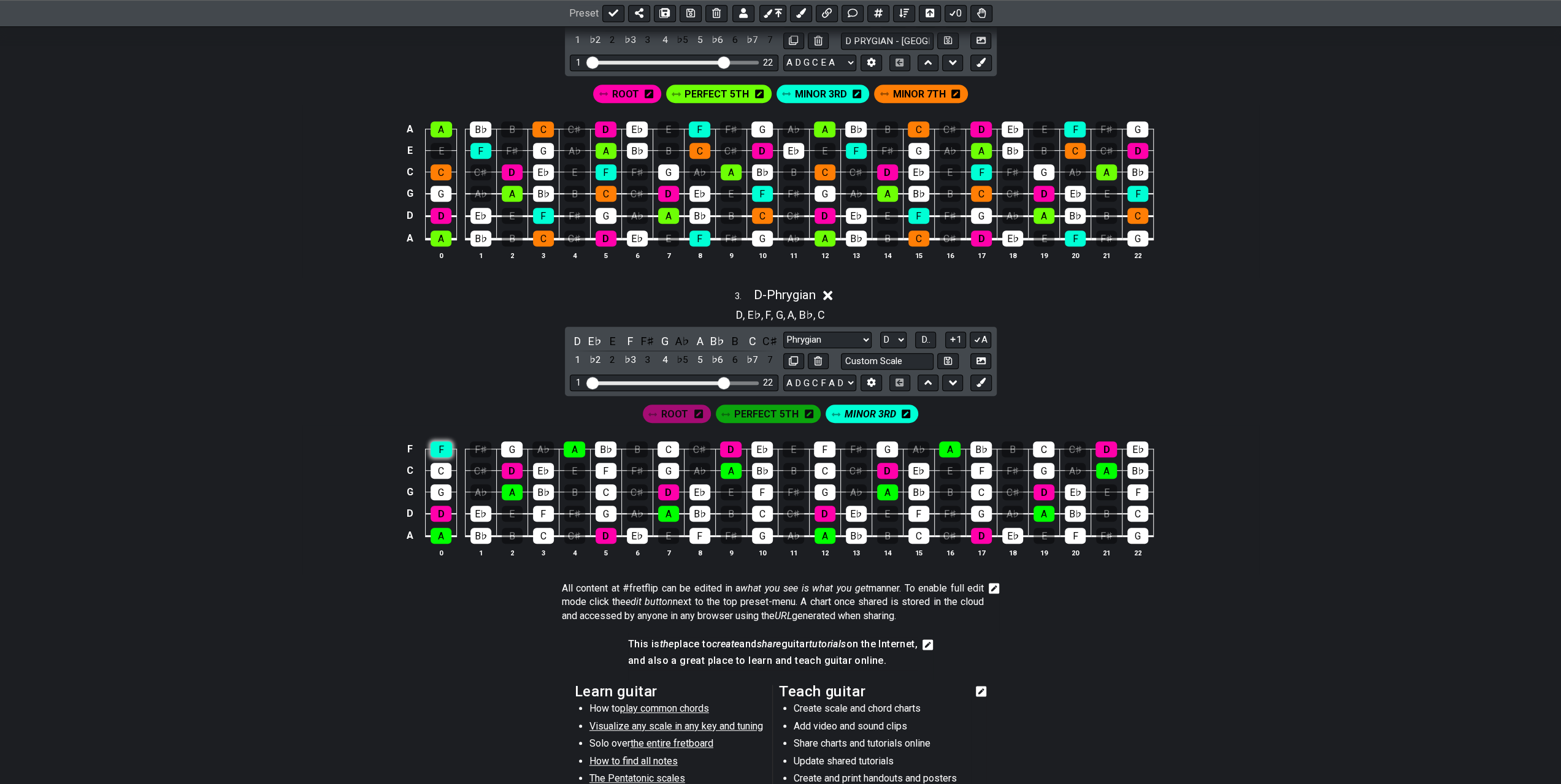
click at [440, 447] on div "F" at bounding box center [442, 450] width 21 height 16
click at [542, 511] on div "F" at bounding box center [543, 514] width 21 height 16
click at [604, 470] on div "F" at bounding box center [606, 471] width 21 height 16
click at [701, 534] on div "F" at bounding box center [700, 536] width 21 height 16
click at [760, 487] on div "F" at bounding box center [763, 493] width 21 height 16
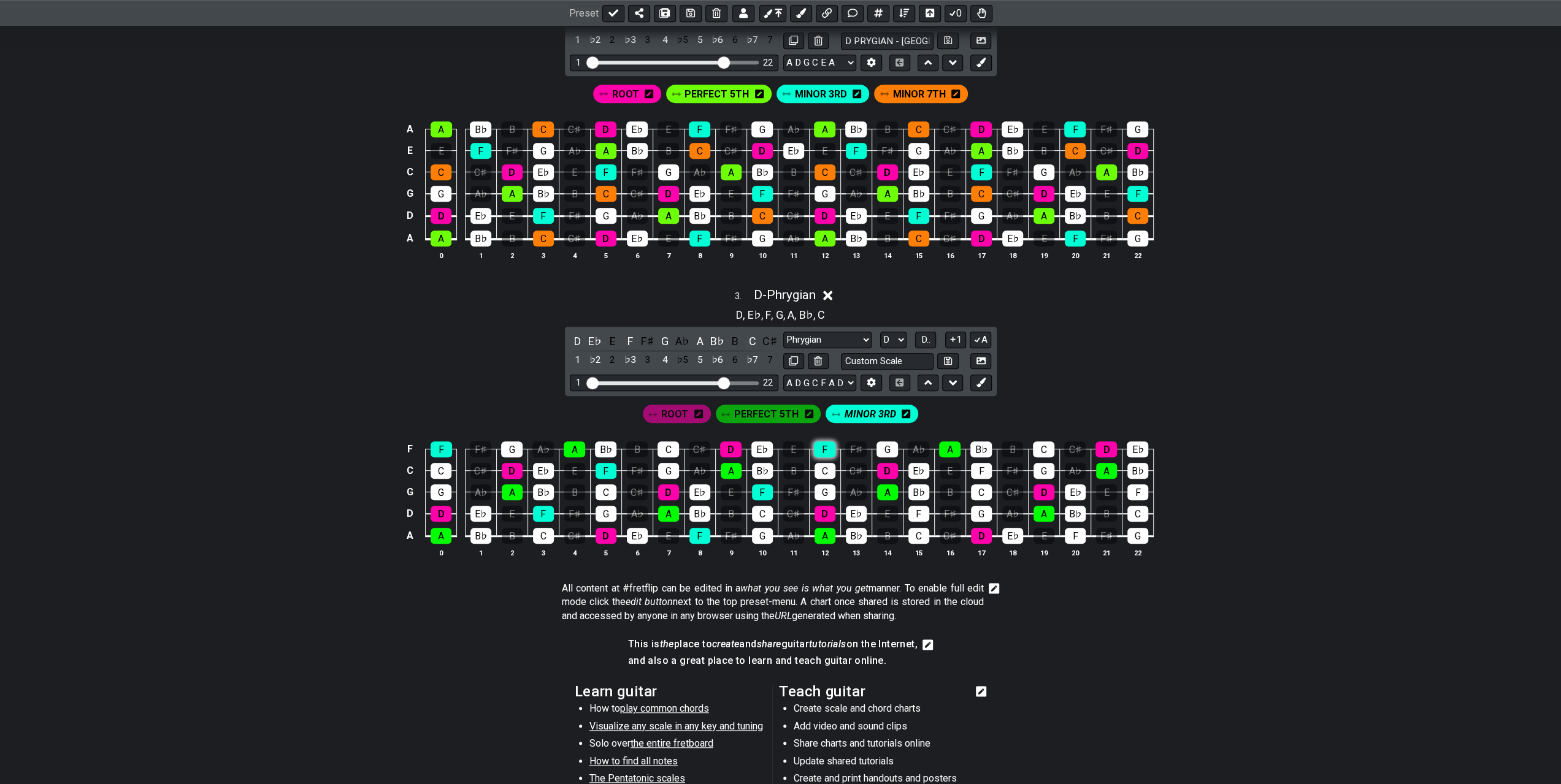
click at [830, 442] on div "F" at bounding box center [825, 450] width 21 height 16
click at [922, 509] on div "F" at bounding box center [919, 514] width 21 height 16
click at [986, 465] on div "F" at bounding box center [981, 471] width 21 height 16
drag, startPoint x: 1066, startPoint y: 533, endPoint x: 1084, endPoint y: 523, distance: 20.6
click at [1066, 533] on div "F" at bounding box center [1075, 536] width 21 height 16
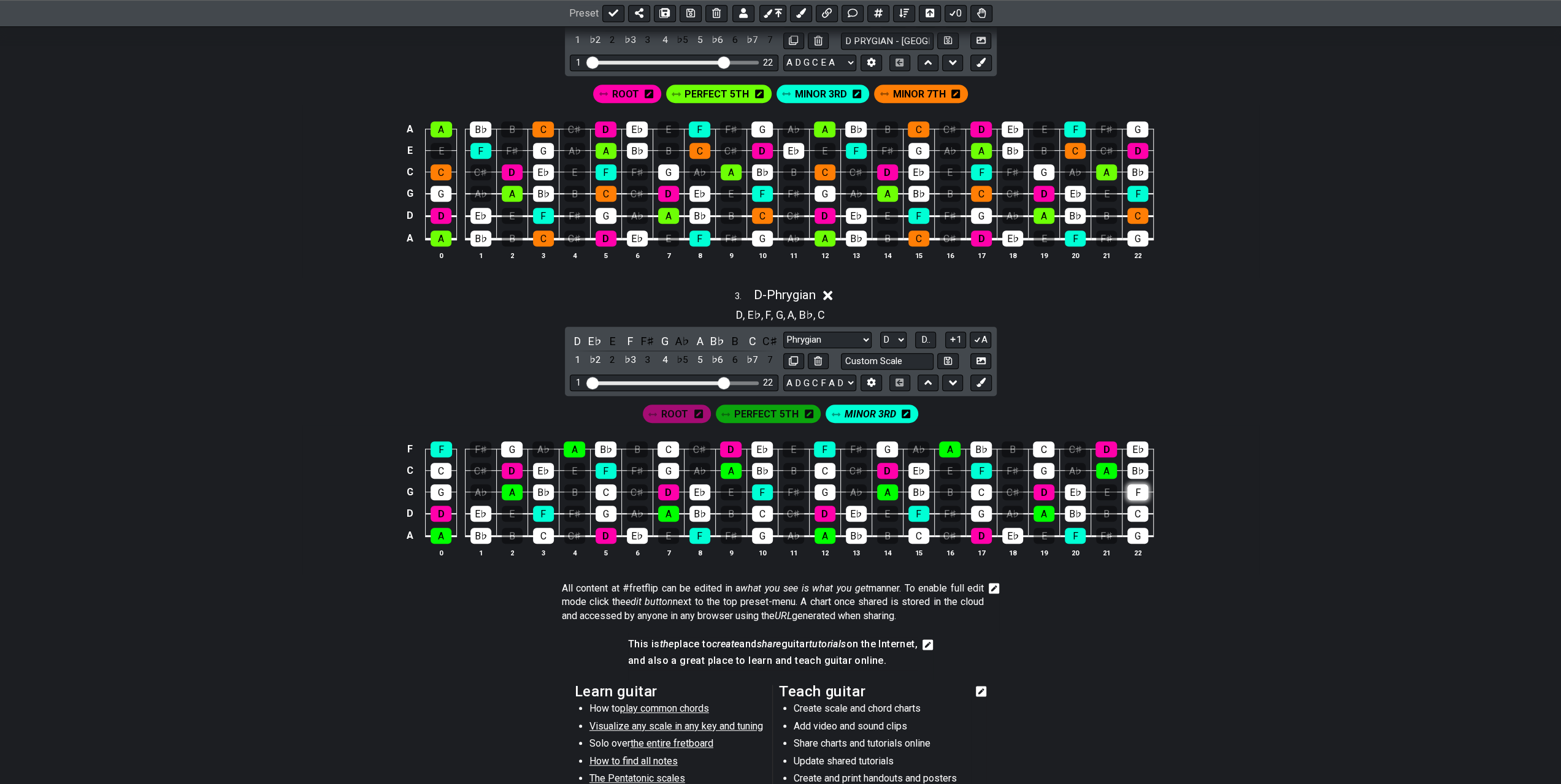
click at [1133, 487] on div "F" at bounding box center [1138, 493] width 21 height 16
click at [977, 378] on icon at bounding box center [980, 382] width 9 height 9
click at [954, 409] on icon at bounding box center [955, 413] width 9 height 10
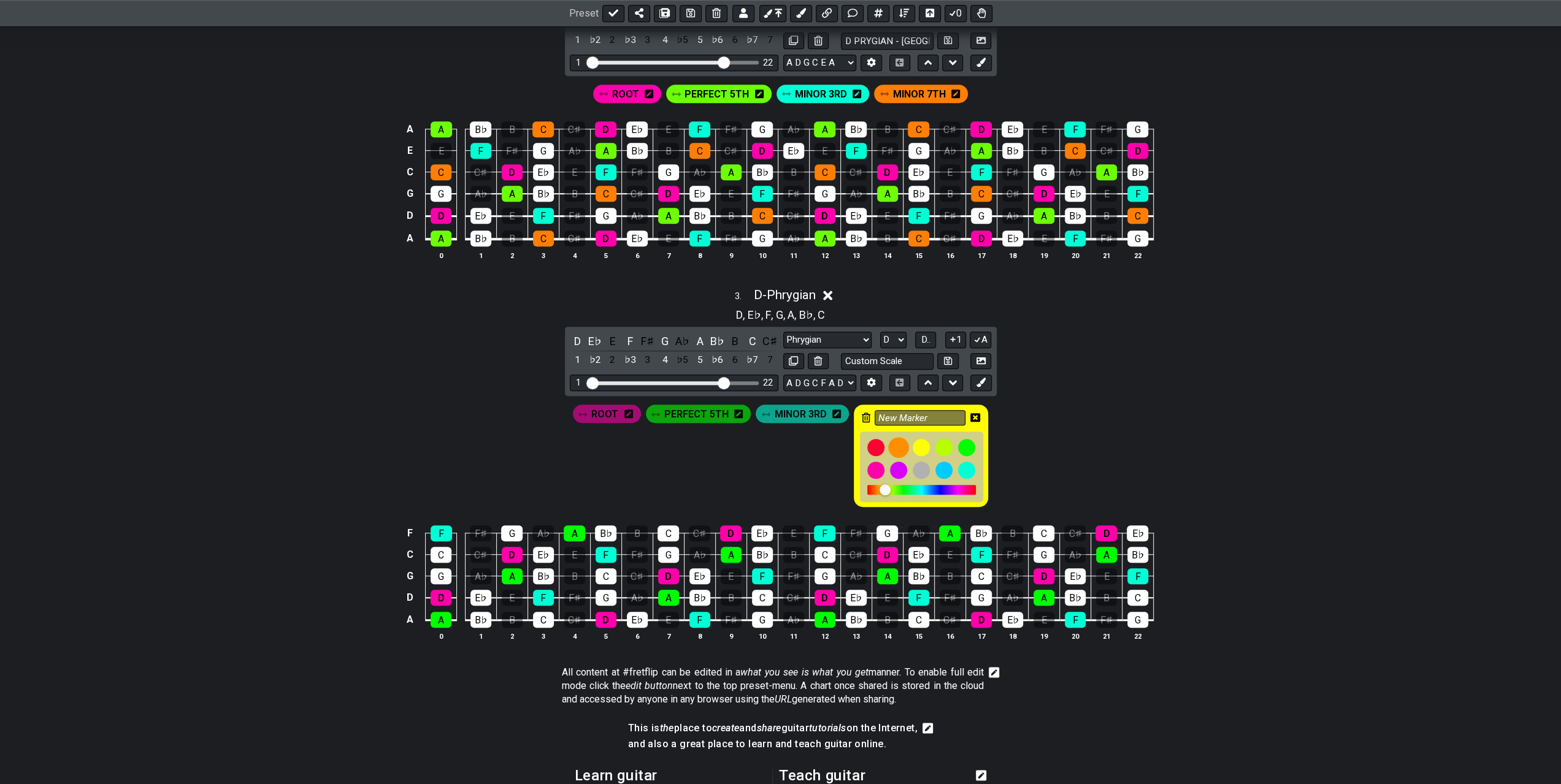
click at [900, 444] on div at bounding box center [899, 448] width 21 height 21
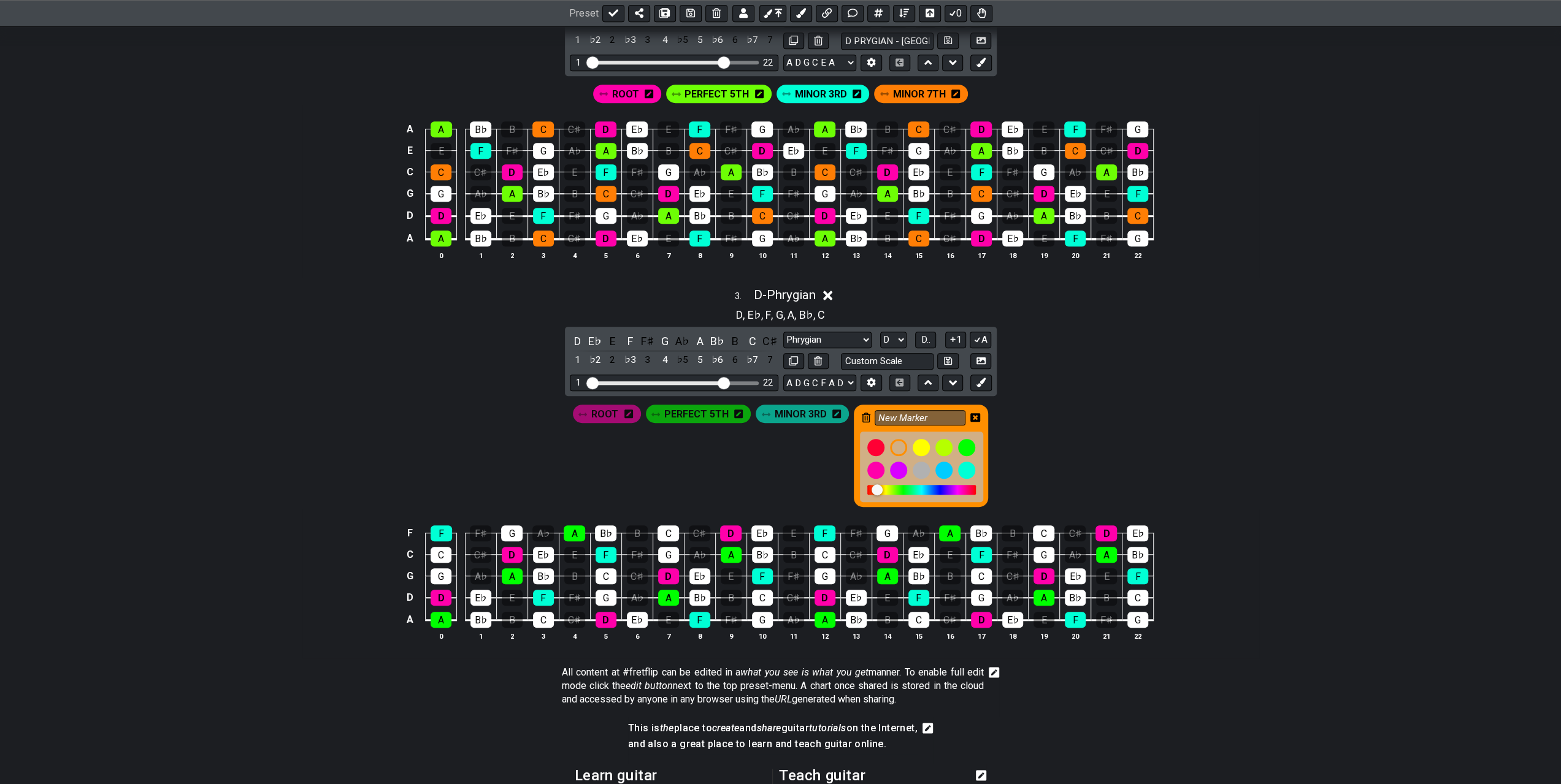
drag, startPoint x: 930, startPoint y: 411, endPoint x: 867, endPoint y: 416, distance: 63.2
click at [871, 416] on div "New Marker" at bounding box center [921, 456] width 135 height 103
type input "MINOR 7TH"
click at [970, 413] on icon at bounding box center [974, 418] width 10 height 9
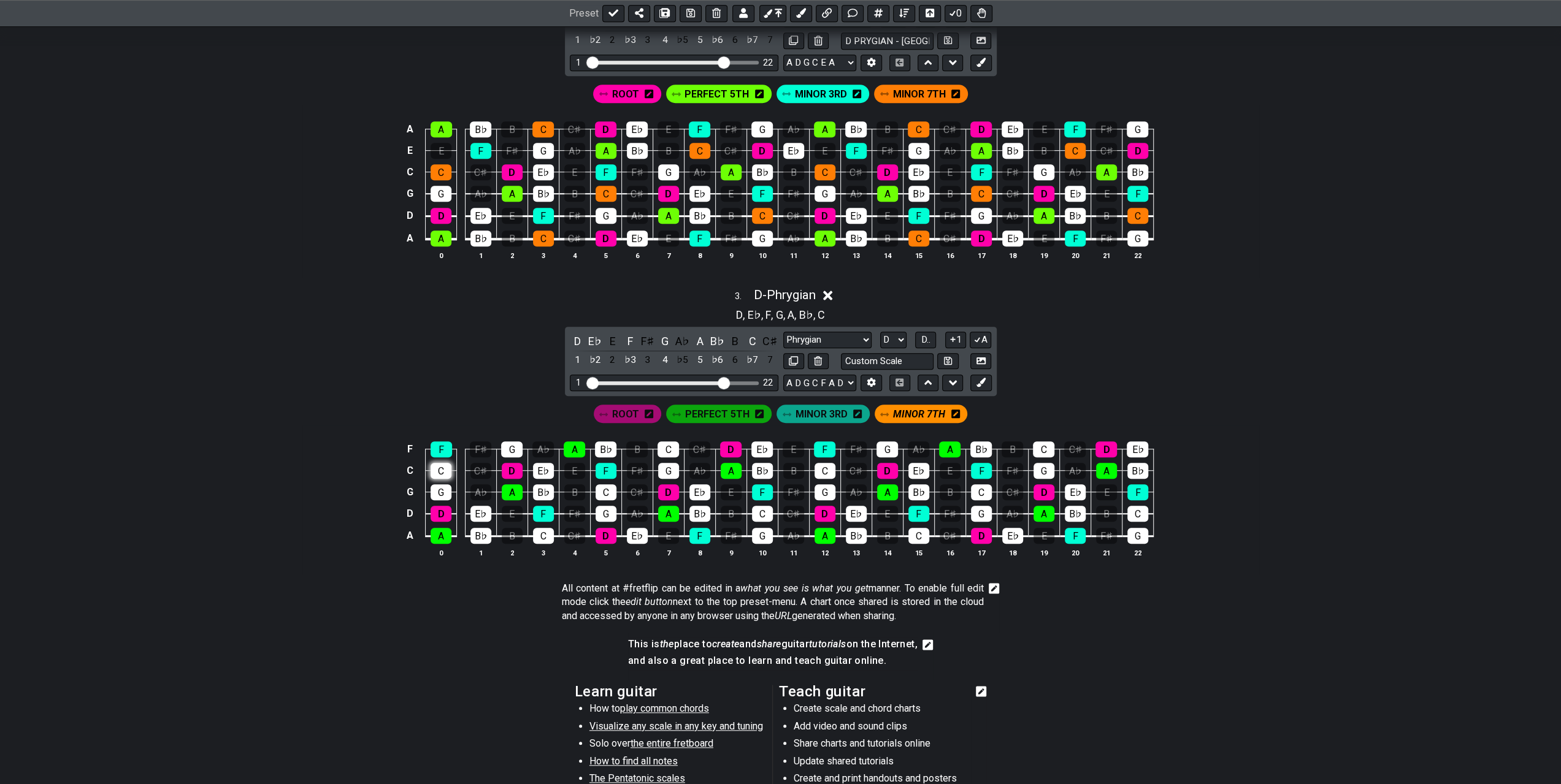
click at [445, 471] on div "C" at bounding box center [442, 471] width 21 height 16
click at [546, 531] on div "C" at bounding box center [543, 536] width 21 height 16
click at [604, 488] on div "C" at bounding box center [606, 493] width 21 height 16
click at [673, 446] on div "C" at bounding box center [668, 450] width 21 height 16
click at [763, 511] on div "C" at bounding box center [763, 514] width 21 height 16
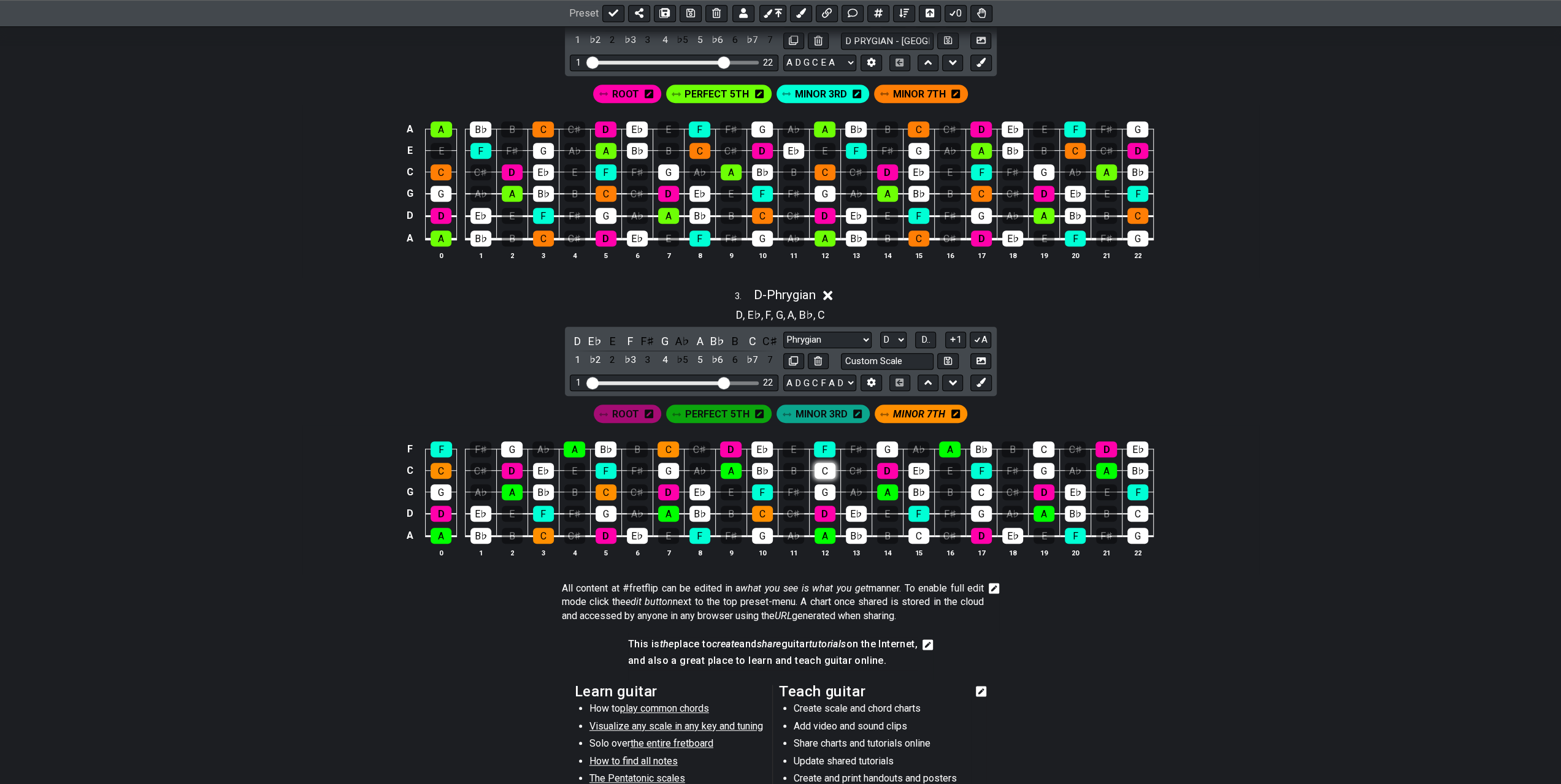
click at [825, 468] on div "C" at bounding box center [825, 471] width 21 height 16
click at [919, 532] on div "C" at bounding box center [919, 536] width 21 height 16
click at [974, 490] on div "C" at bounding box center [981, 493] width 21 height 16
click at [1042, 442] on div "C" at bounding box center [1043, 450] width 21 height 16
click at [1139, 510] on div "C" at bounding box center [1138, 514] width 21 height 16
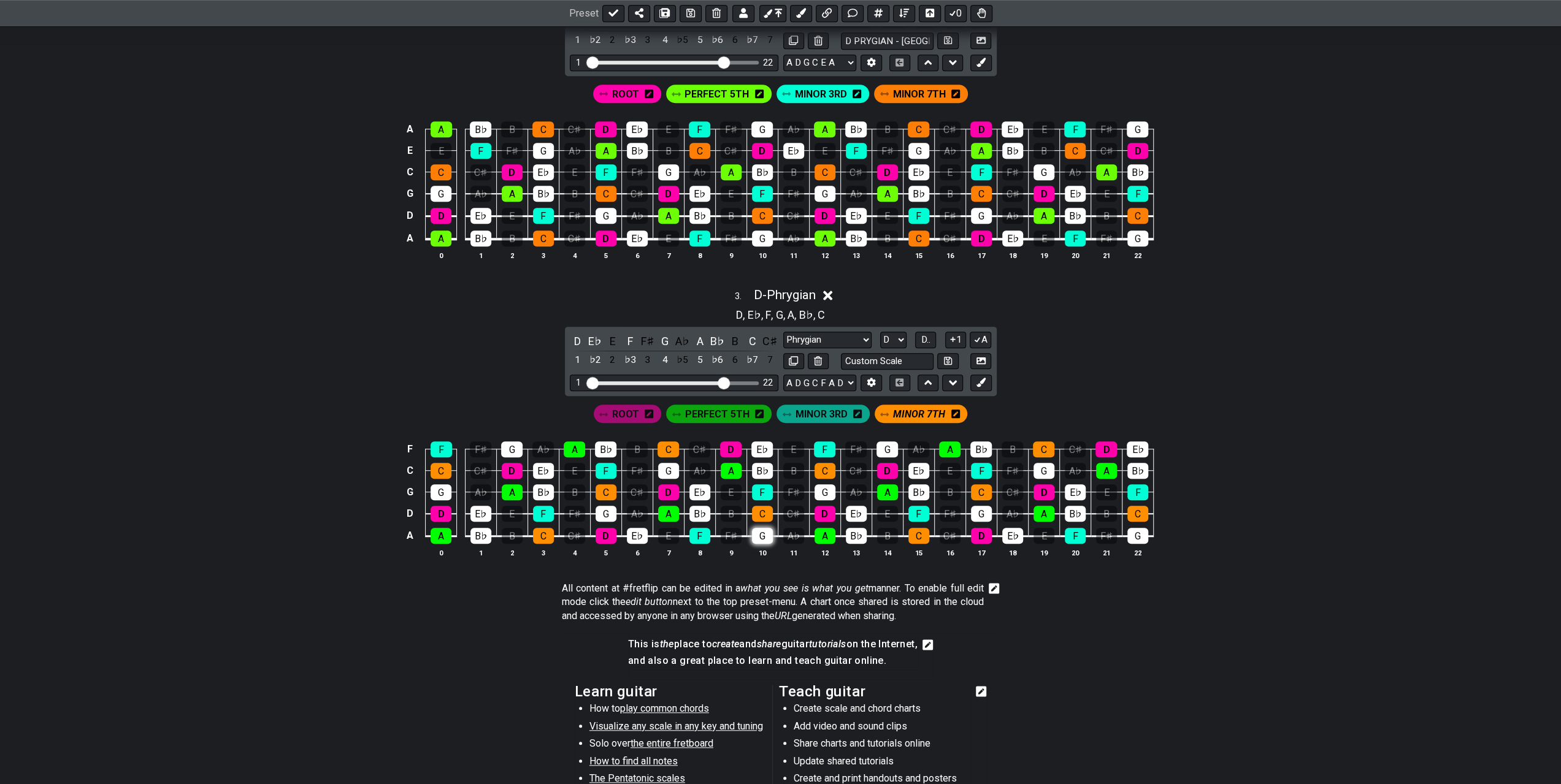
scroll to position [613, 0]
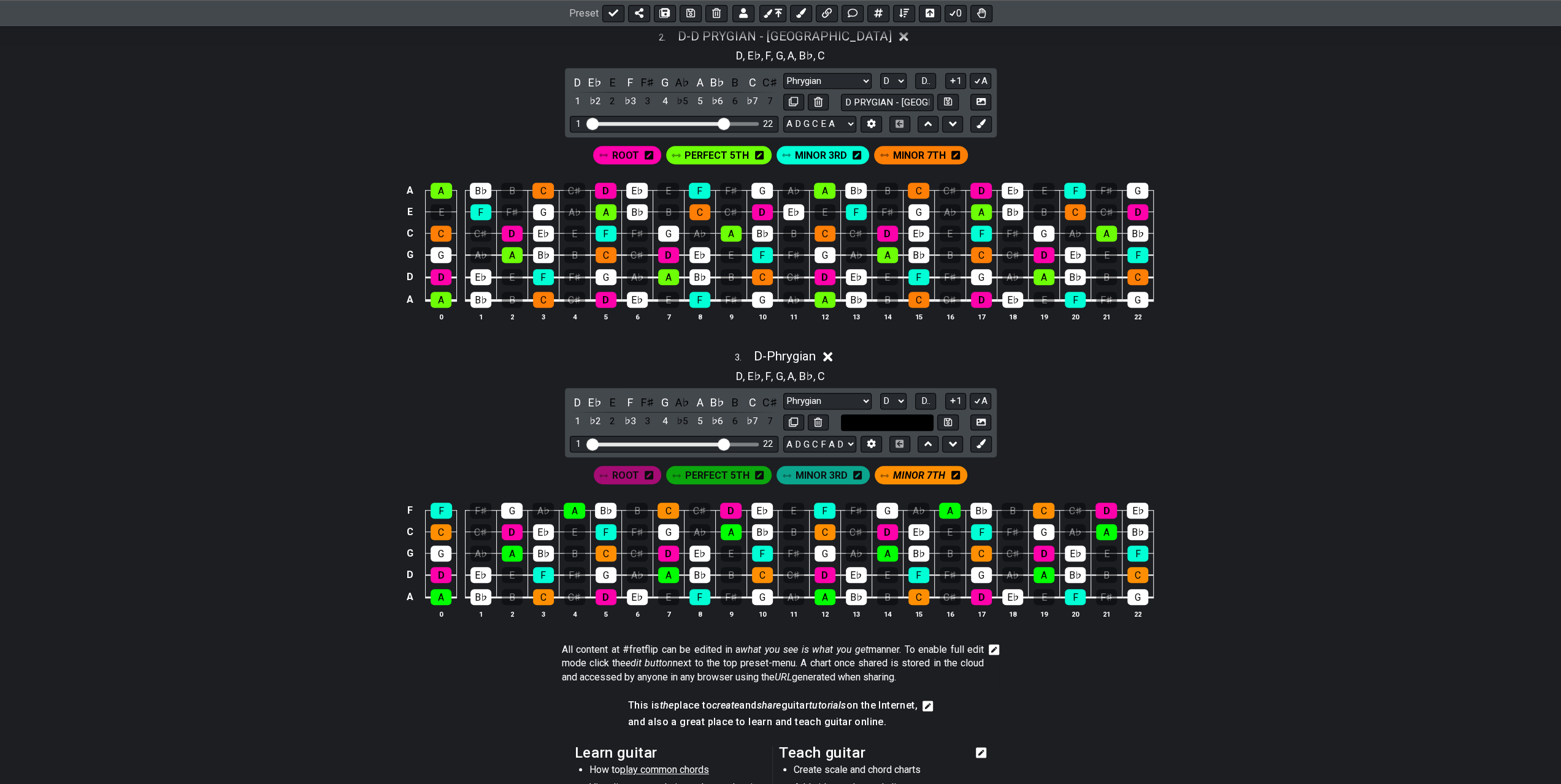
click at [905, 415] on input "text" at bounding box center [887, 423] width 93 height 17
type input "D PHRYGIAN 5 ST BASS"
click at [948, 419] on icon at bounding box center [948, 422] width 8 height 8
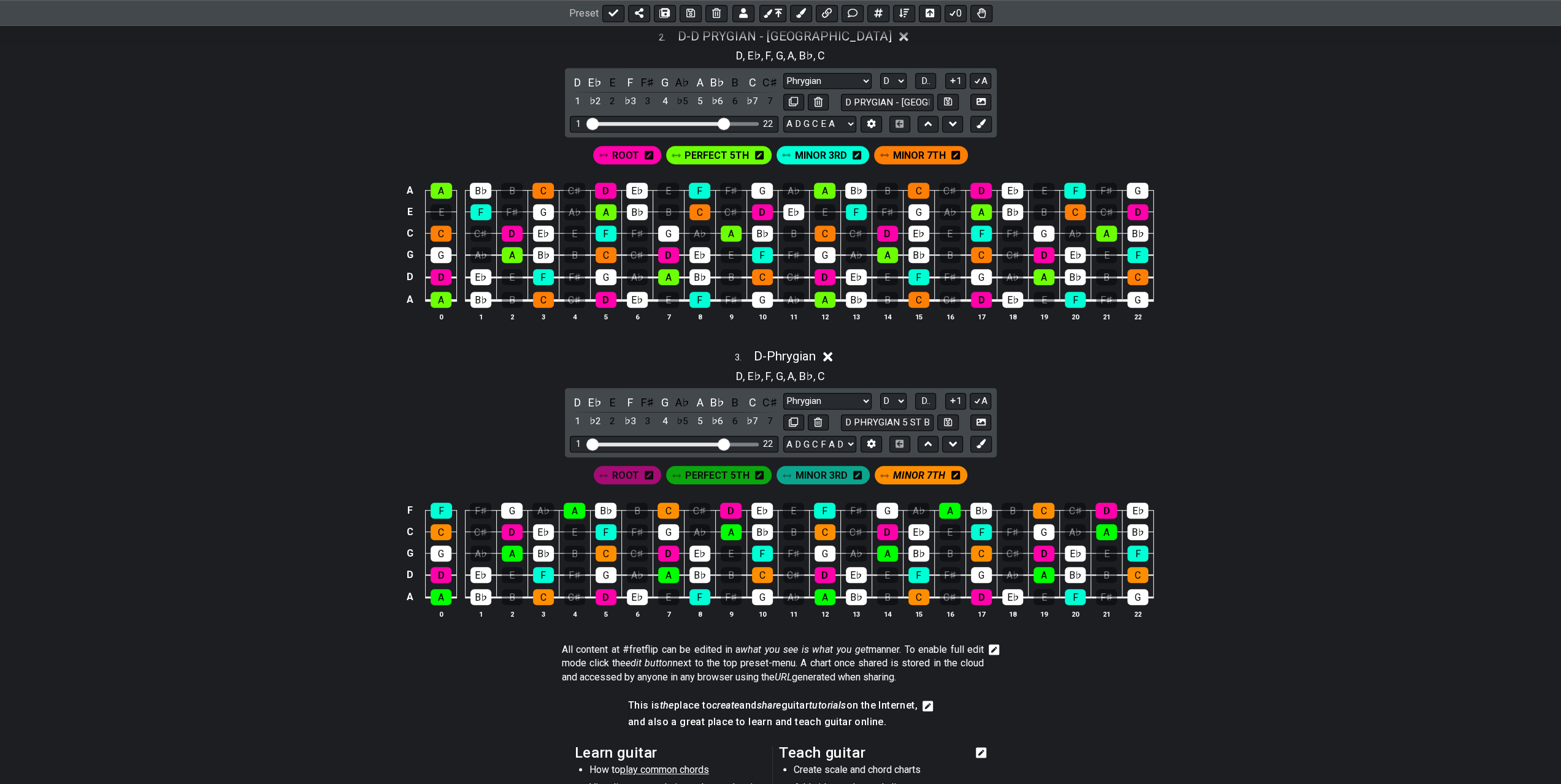
select select "D PHRYGIAN 5 ST BASS"
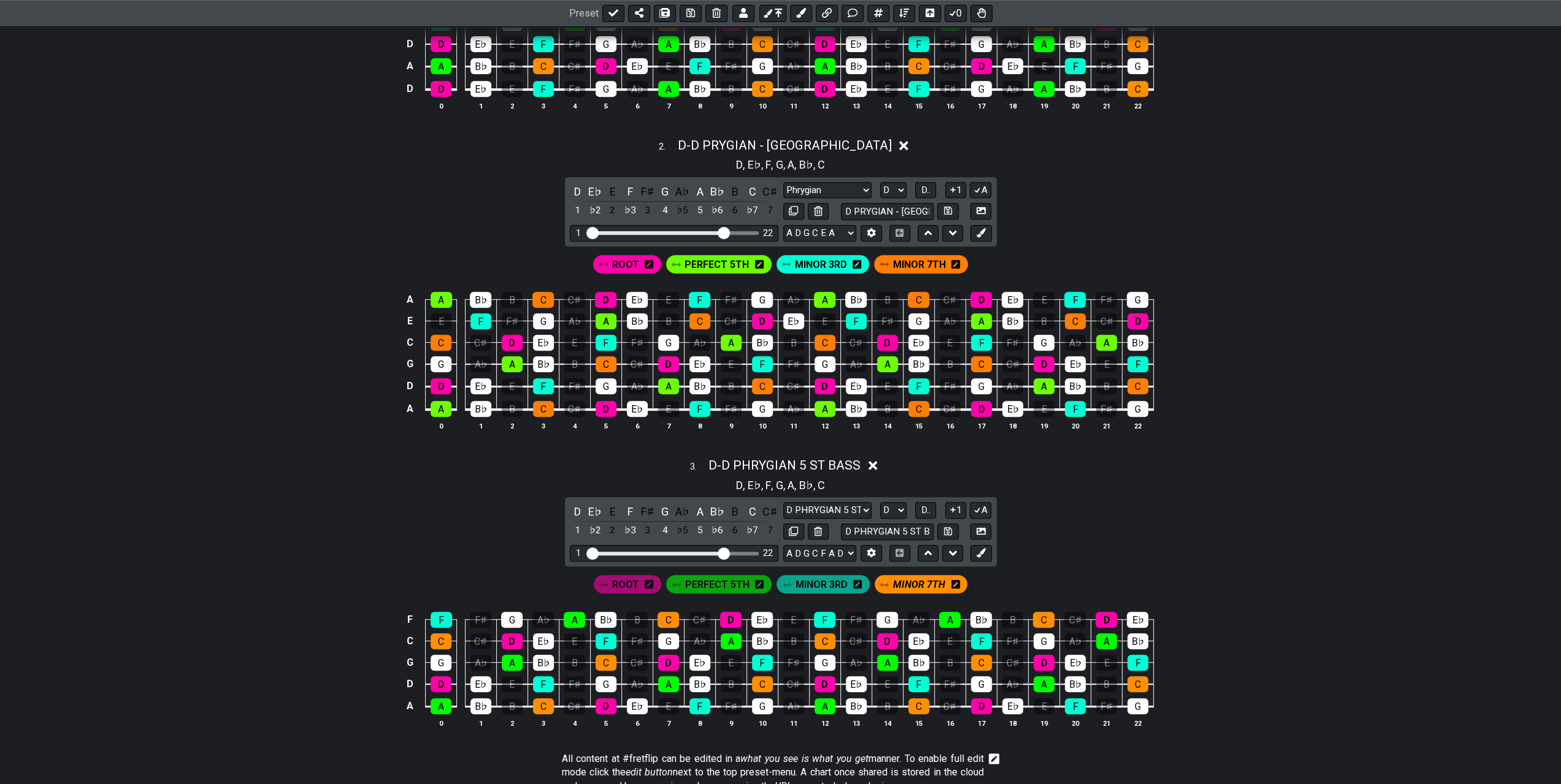
scroll to position [429, 0]
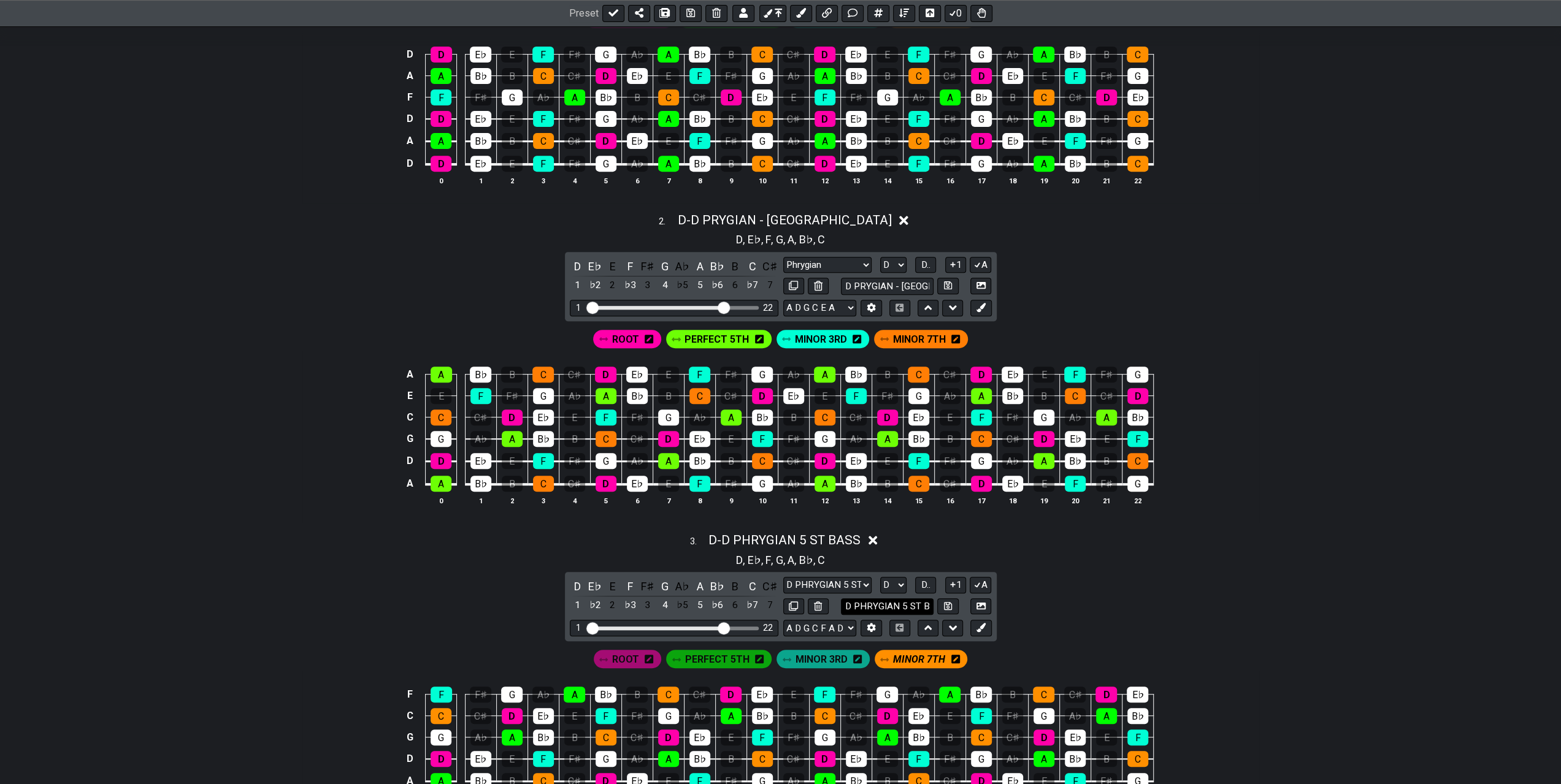
click at [900, 598] on input "D PHRYGIAN 5 ST BASS" at bounding box center [887, 606] width 93 height 17
click at [1123, 568] on div "3 . D - D PHRYGIAN 5 ST BASS D , E♭ , F , G , A , B♭ , C D E♭ E F F♯ G A♭ A B♭ …" at bounding box center [780, 673] width 957 height 295
click at [948, 603] on icon at bounding box center [948, 606] width 8 height 8
click at [1148, 555] on div "D , E♭ , F , G , A , B♭ , C" at bounding box center [780, 558] width 957 height 19
click at [873, 534] on icon at bounding box center [873, 541] width 9 height 13
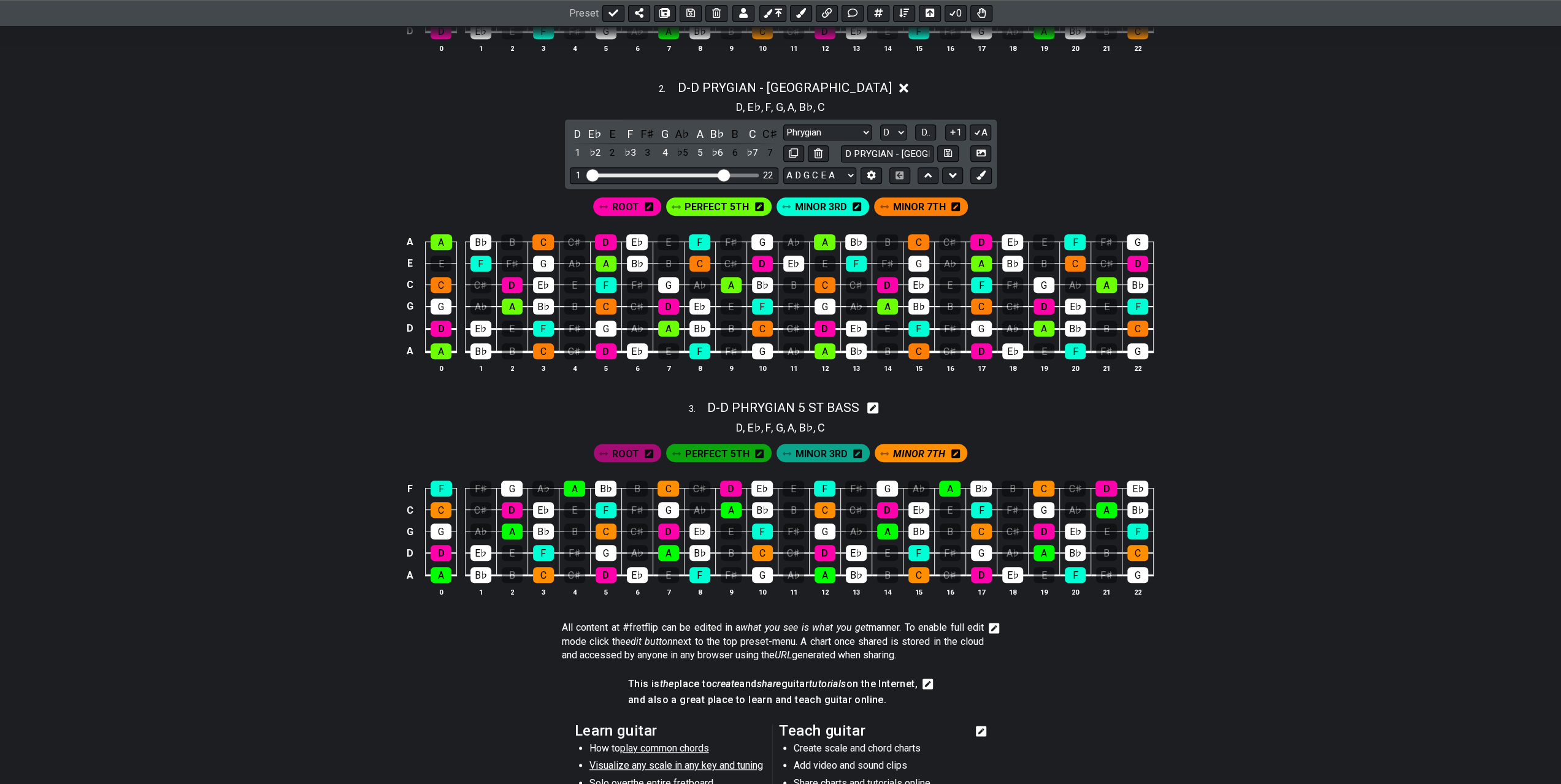
scroll to position [490, 0]
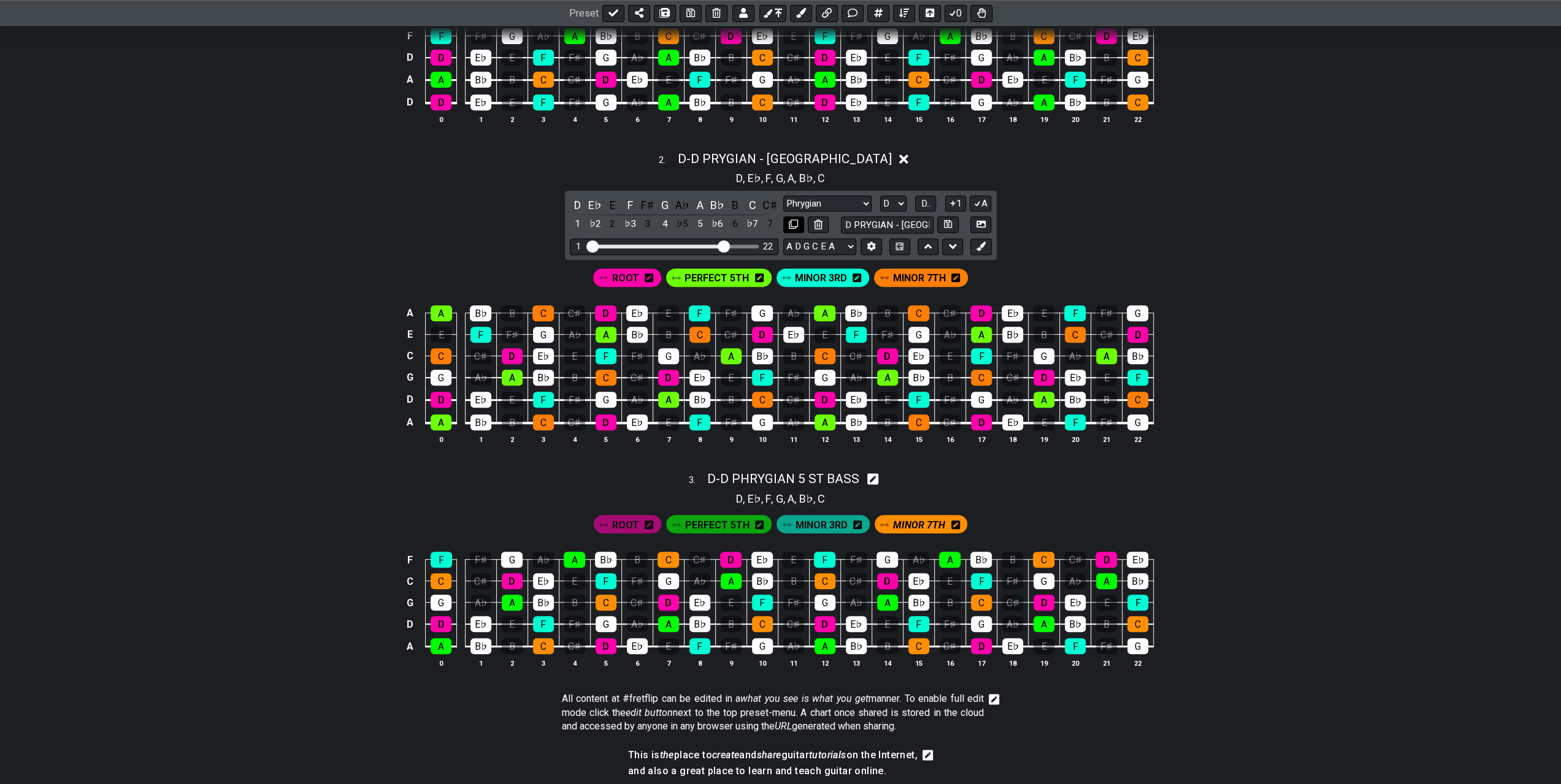
click at [792, 217] on button at bounding box center [794, 225] width 21 height 17
select select "D PRYGIAN - [GEOGRAPHIC_DATA]"
select select "D"
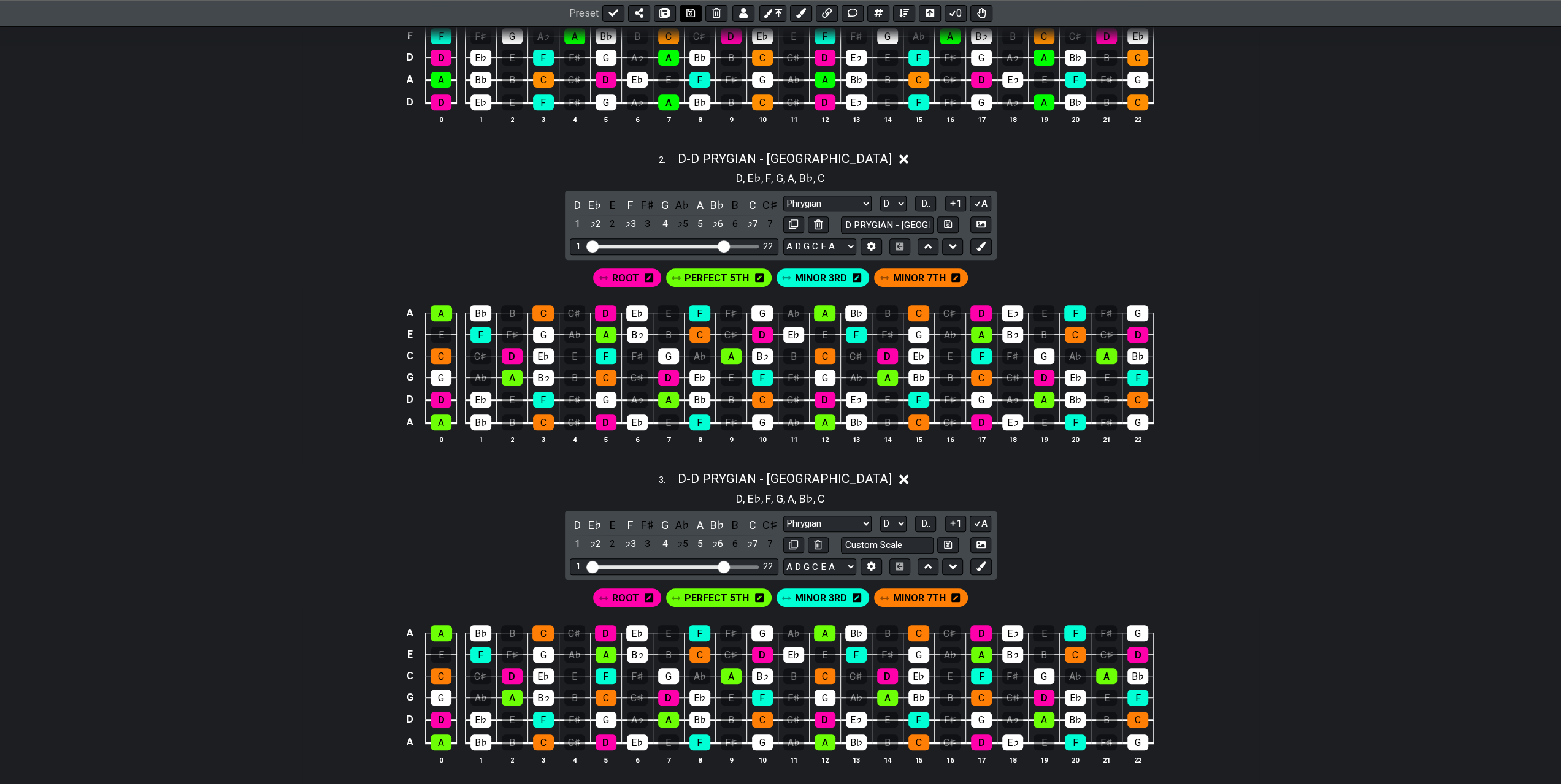
click at [687, 12] on icon at bounding box center [691, 13] width 9 height 10
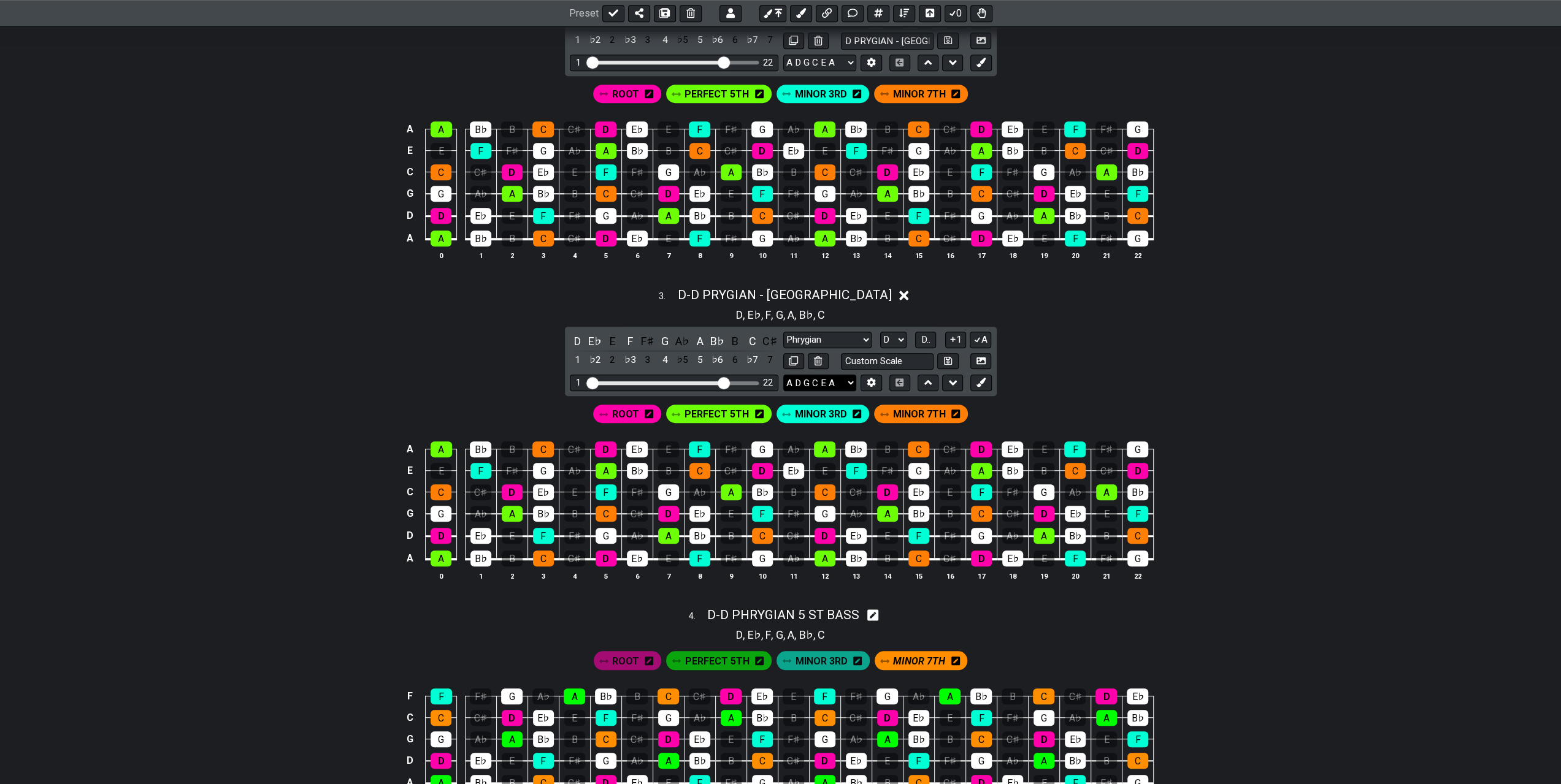
click at [849, 374] on select "A D G C E A D A D F A D E A D G B E B E A D F♯ B A D G C E A D A D G B E E♭ A♭ …" at bounding box center [819, 382] width 73 height 17
select select "D G C F A D"
click at [783, 374] on select "A D G C E A D A D F A D E A D G B E B E A D F♯ B A D G C E A D A D G B E E♭ A♭ …" at bounding box center [819, 382] width 73 height 17
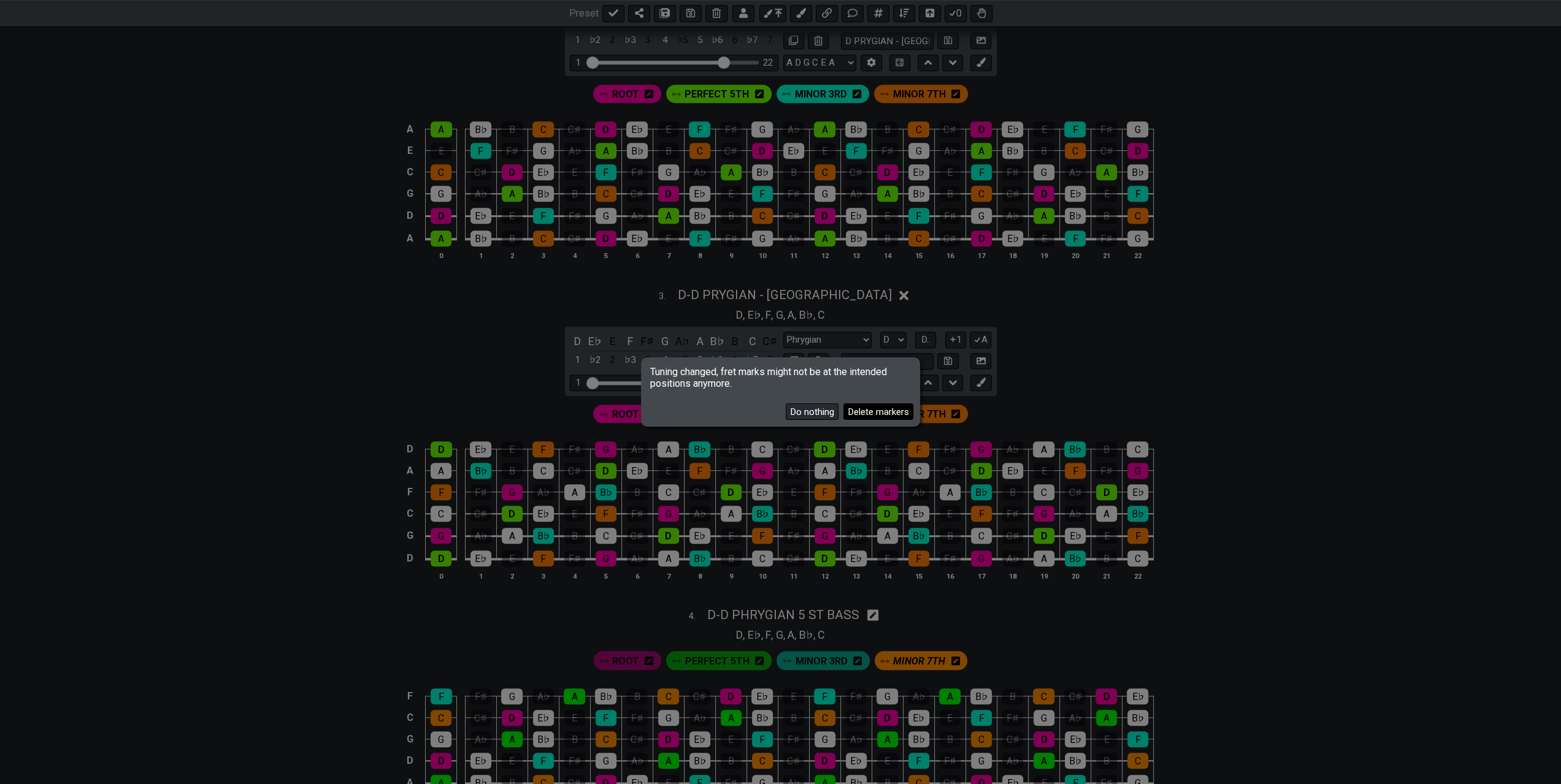
click at [862, 412] on button "Delete markers" at bounding box center [878, 411] width 70 height 17
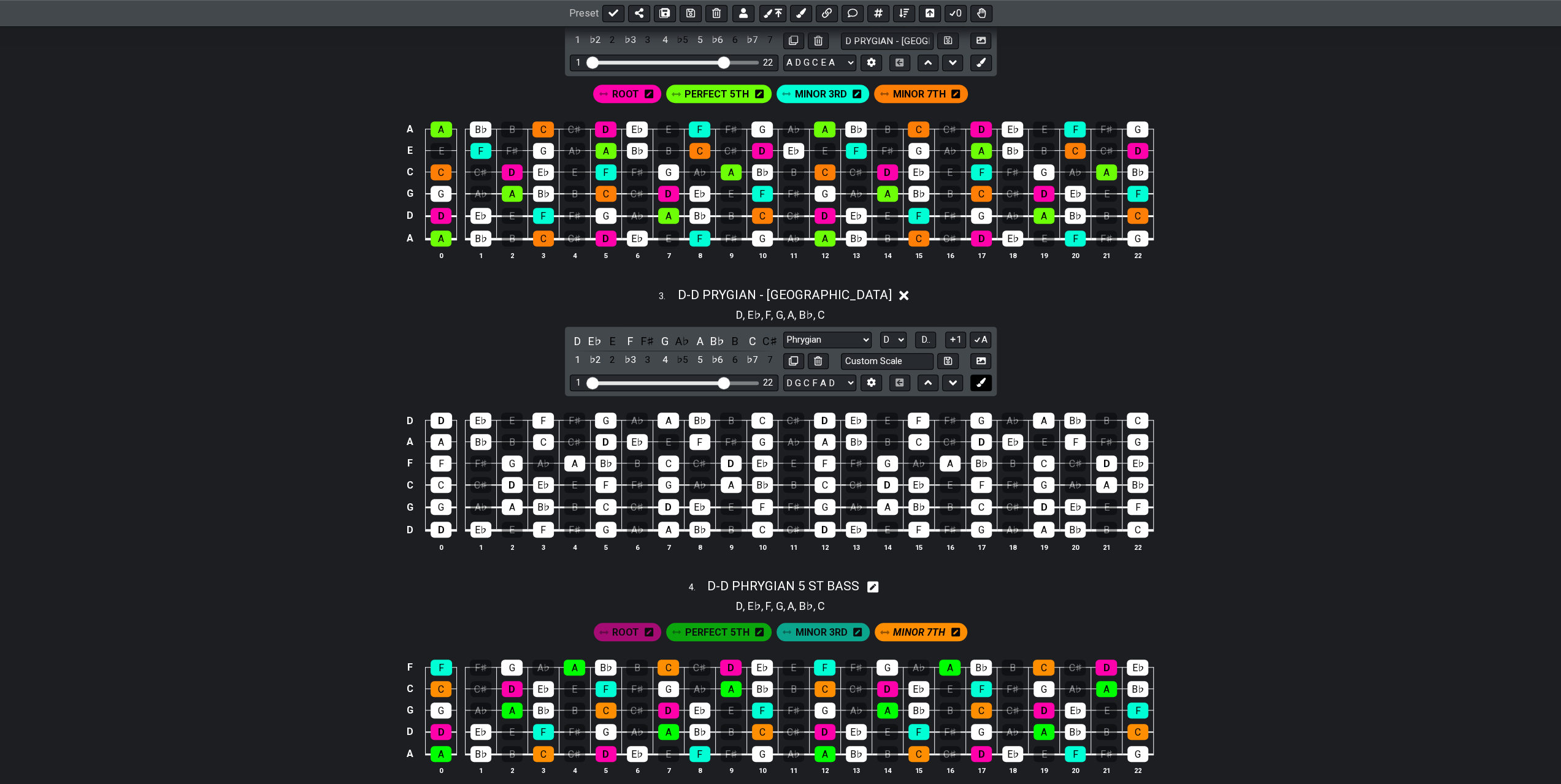
click at [979, 378] on icon at bounding box center [980, 382] width 9 height 9
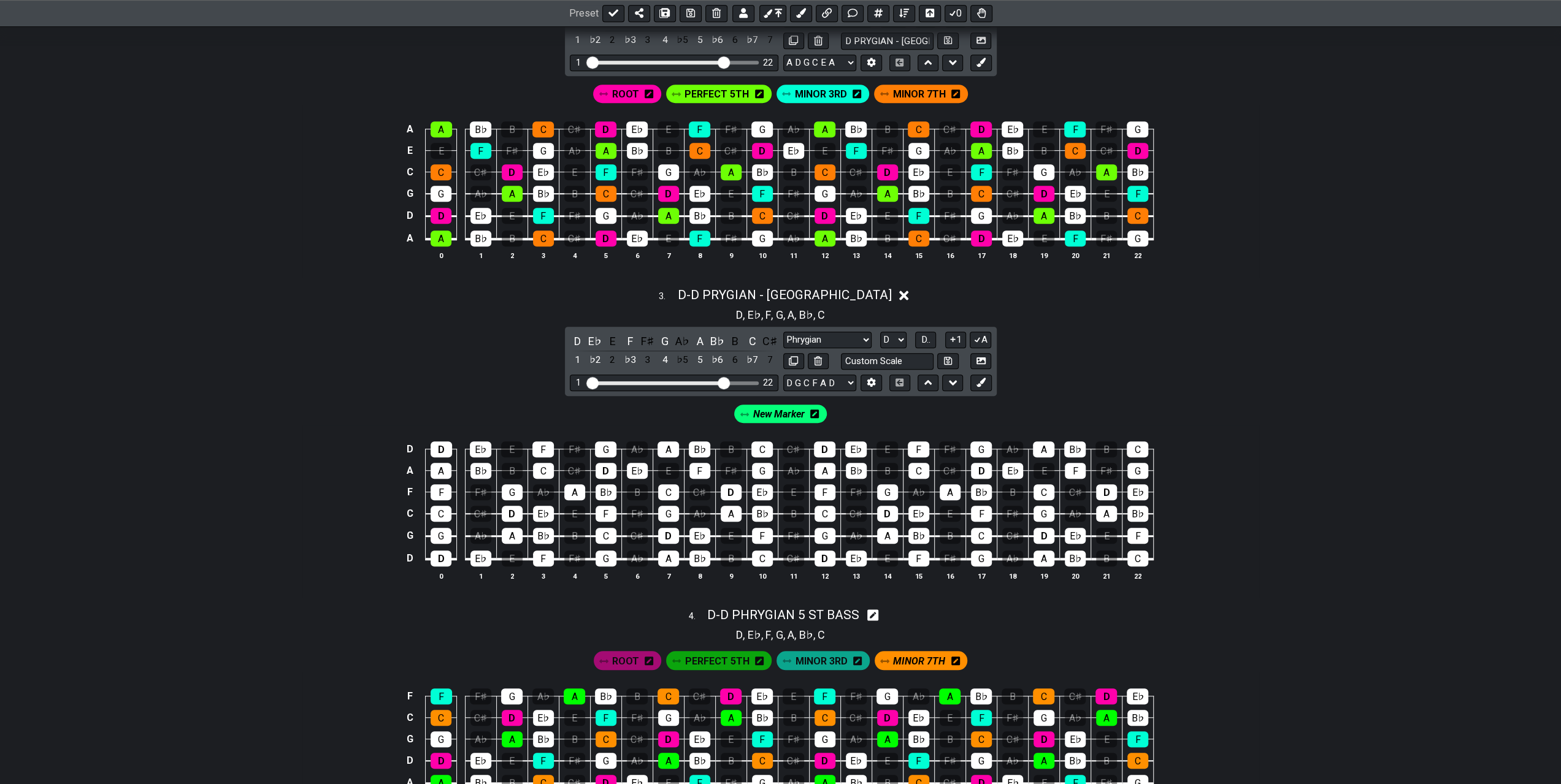
click at [820, 405] on div "New Marker" at bounding box center [780, 413] width 93 height 19
click at [814, 415] on icon at bounding box center [815, 414] width 9 height 18
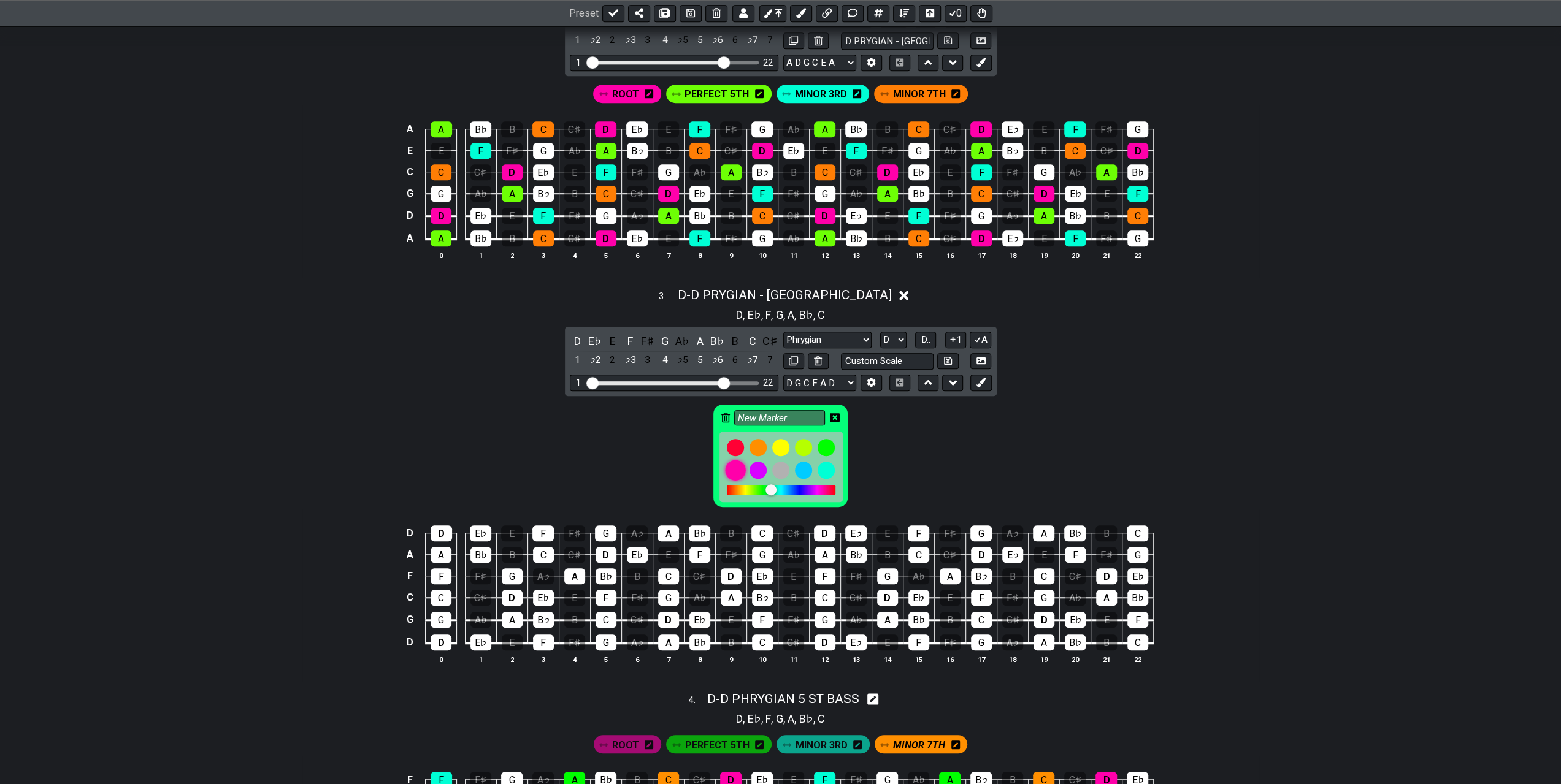
click at [733, 465] on div at bounding box center [735, 471] width 21 height 21
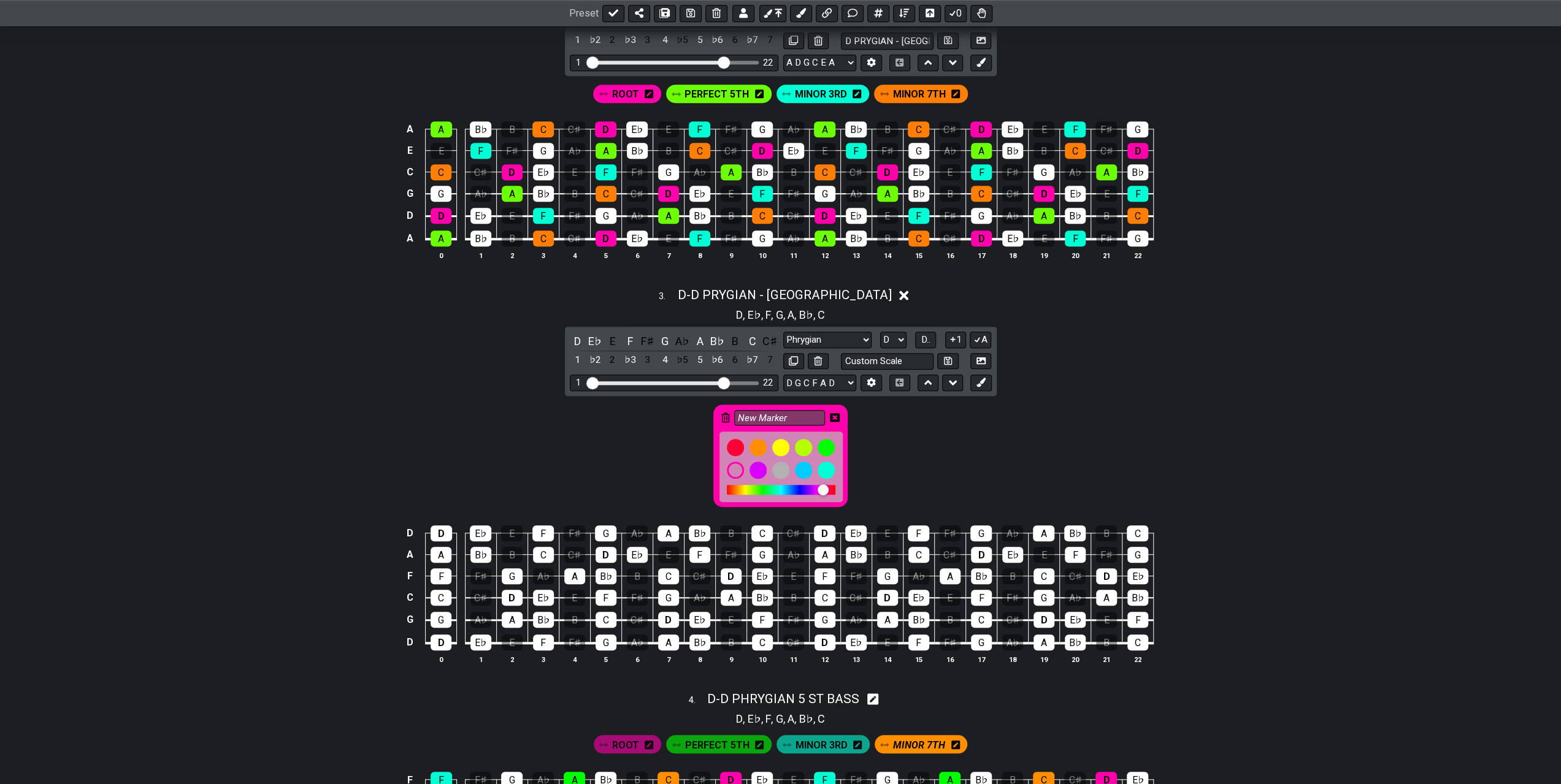
drag, startPoint x: 795, startPoint y: 410, endPoint x: 722, endPoint y: 416, distance: 73.2
click at [722, 416] on div "New Marker" at bounding box center [780, 456] width 135 height 103
type input "ROOT"
click at [834, 413] on icon at bounding box center [834, 418] width 10 height 9
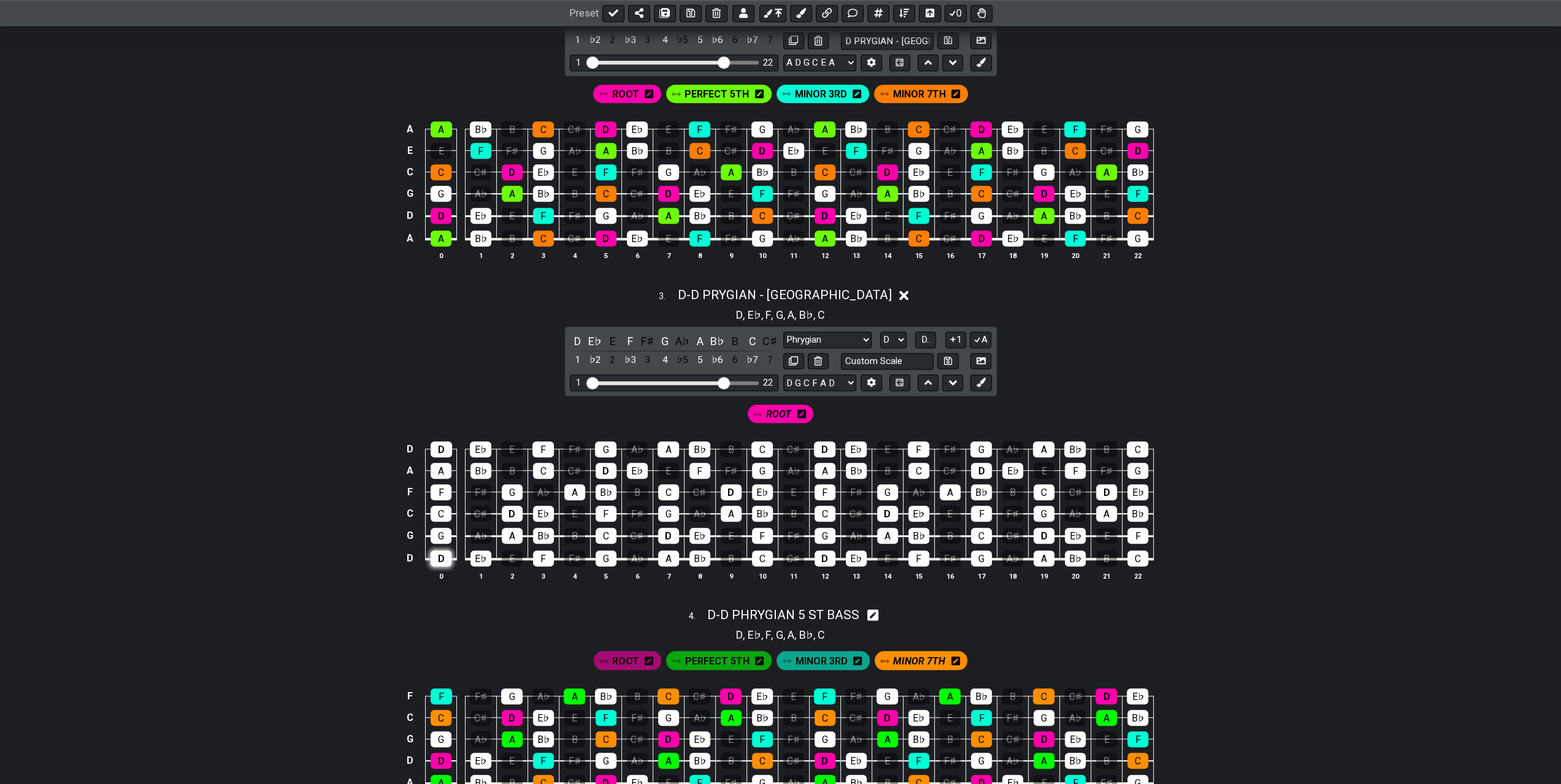
click at [440, 550] on div "D" at bounding box center [442, 558] width 21 height 16
click at [446, 449] on div "D" at bounding box center [442, 450] width 21 height 16
click at [517, 507] on div "D" at bounding box center [512, 514] width 21 height 16
click at [609, 466] on div "D" at bounding box center [606, 471] width 21 height 16
click at [673, 530] on div "D" at bounding box center [669, 536] width 21 height 16
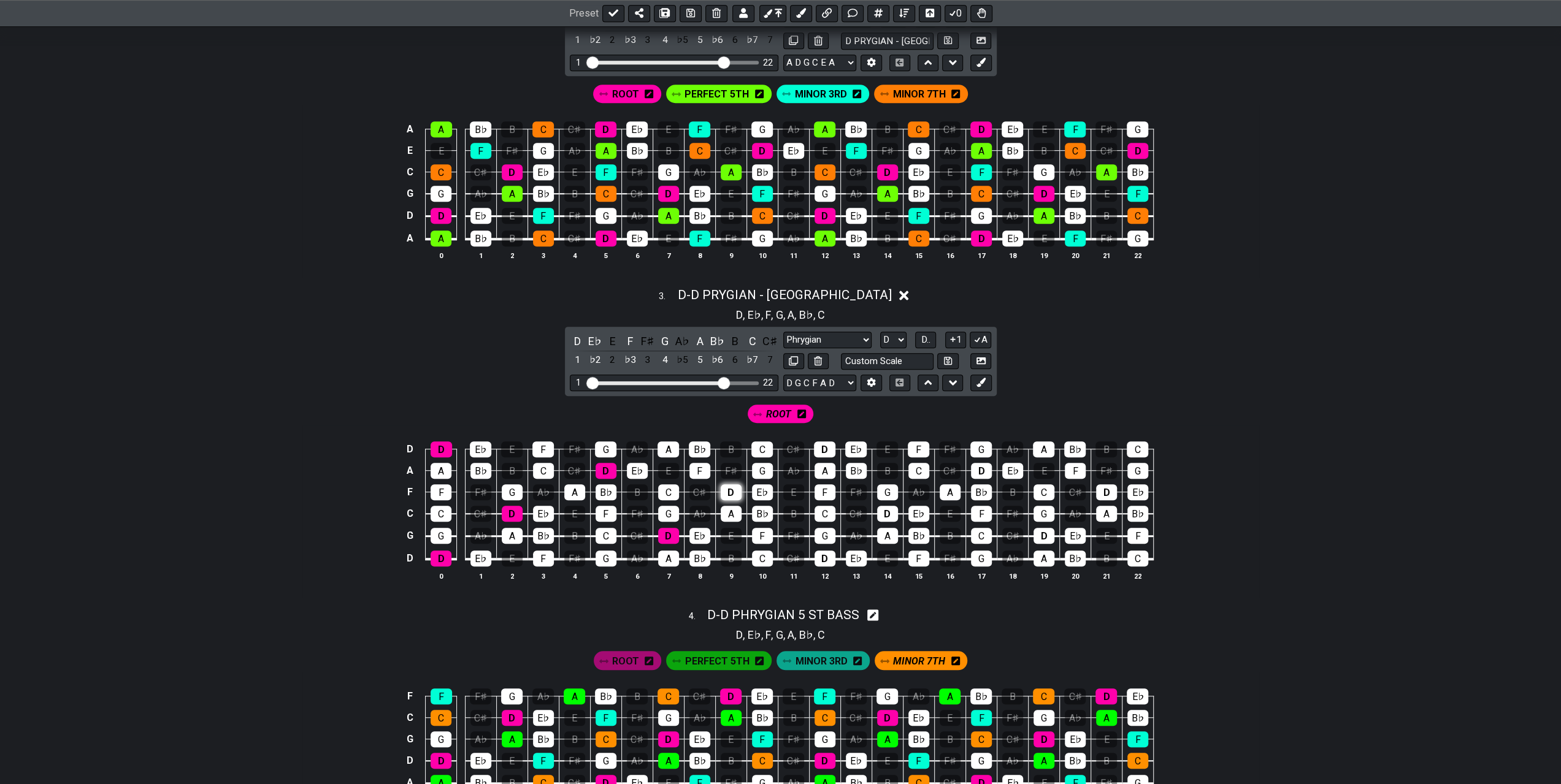
click at [728, 487] on div "D" at bounding box center [731, 493] width 21 height 16
drag, startPoint x: 824, startPoint y: 550, endPoint x: 826, endPoint y: 496, distance: 54.0
click at [824, 550] on div "D" at bounding box center [825, 558] width 21 height 16
click at [824, 443] on div "D" at bounding box center [825, 450] width 21 height 16
click at [888, 511] on div "D" at bounding box center [888, 514] width 21 height 16
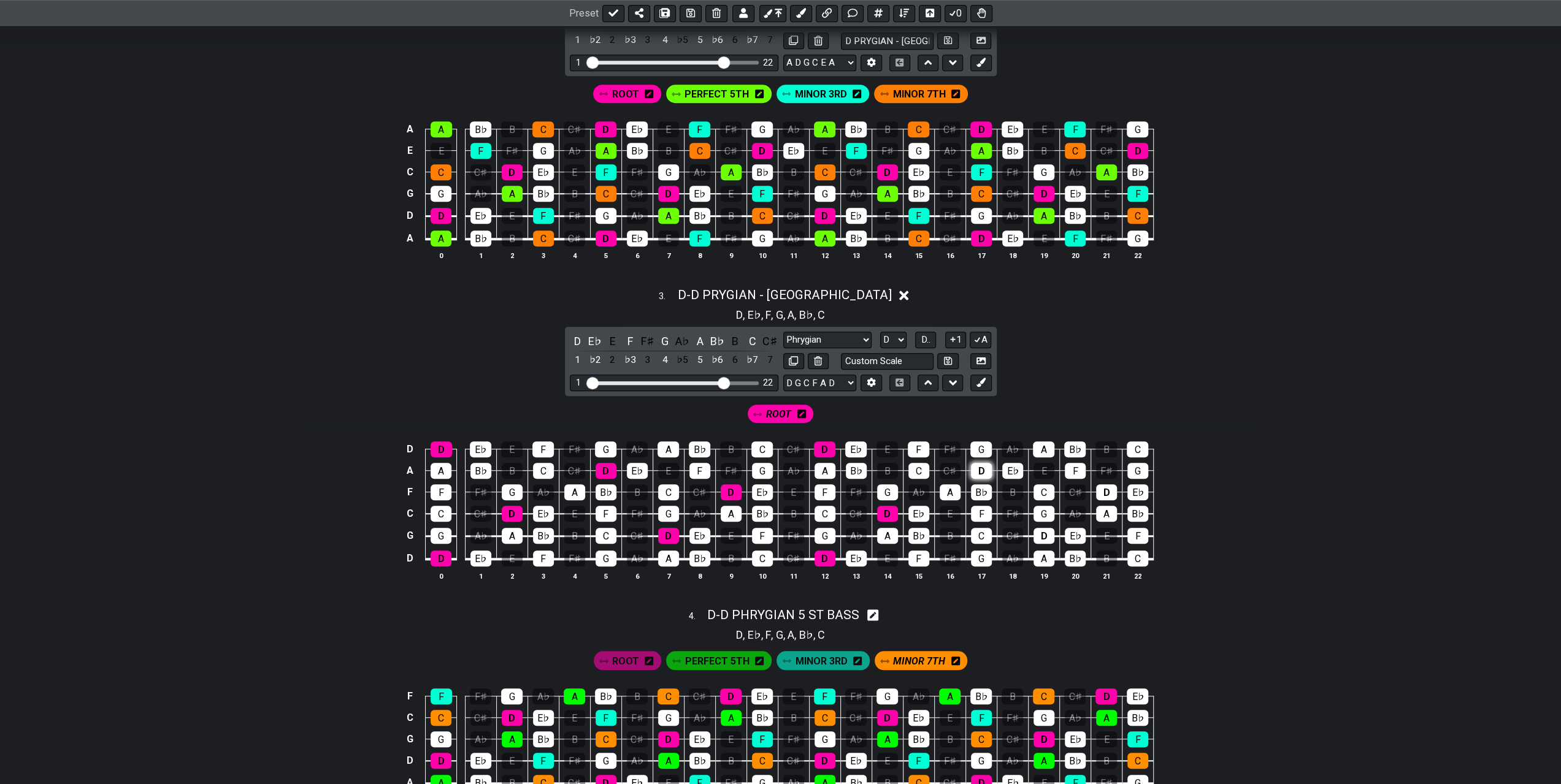
click at [981, 463] on div "D" at bounding box center [981, 471] width 21 height 16
click at [1040, 533] on div "D" at bounding box center [1044, 536] width 21 height 16
click at [1101, 488] on div "D" at bounding box center [1107, 493] width 21 height 16
click at [980, 378] on icon at bounding box center [980, 382] width 9 height 9
click at [852, 411] on icon at bounding box center [850, 414] width 9 height 9
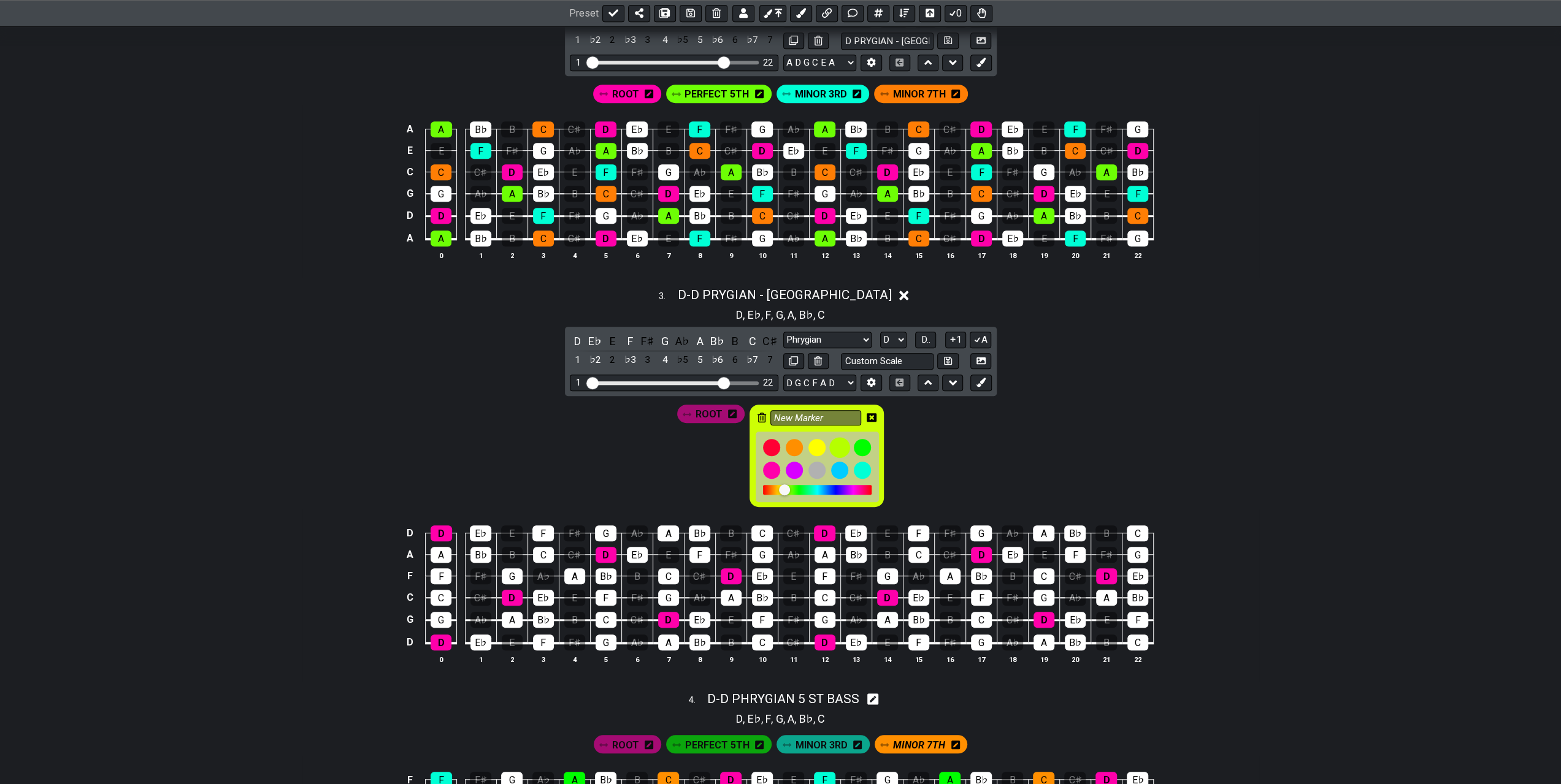
click at [862, 446] on div at bounding box center [862, 447] width 17 height 17
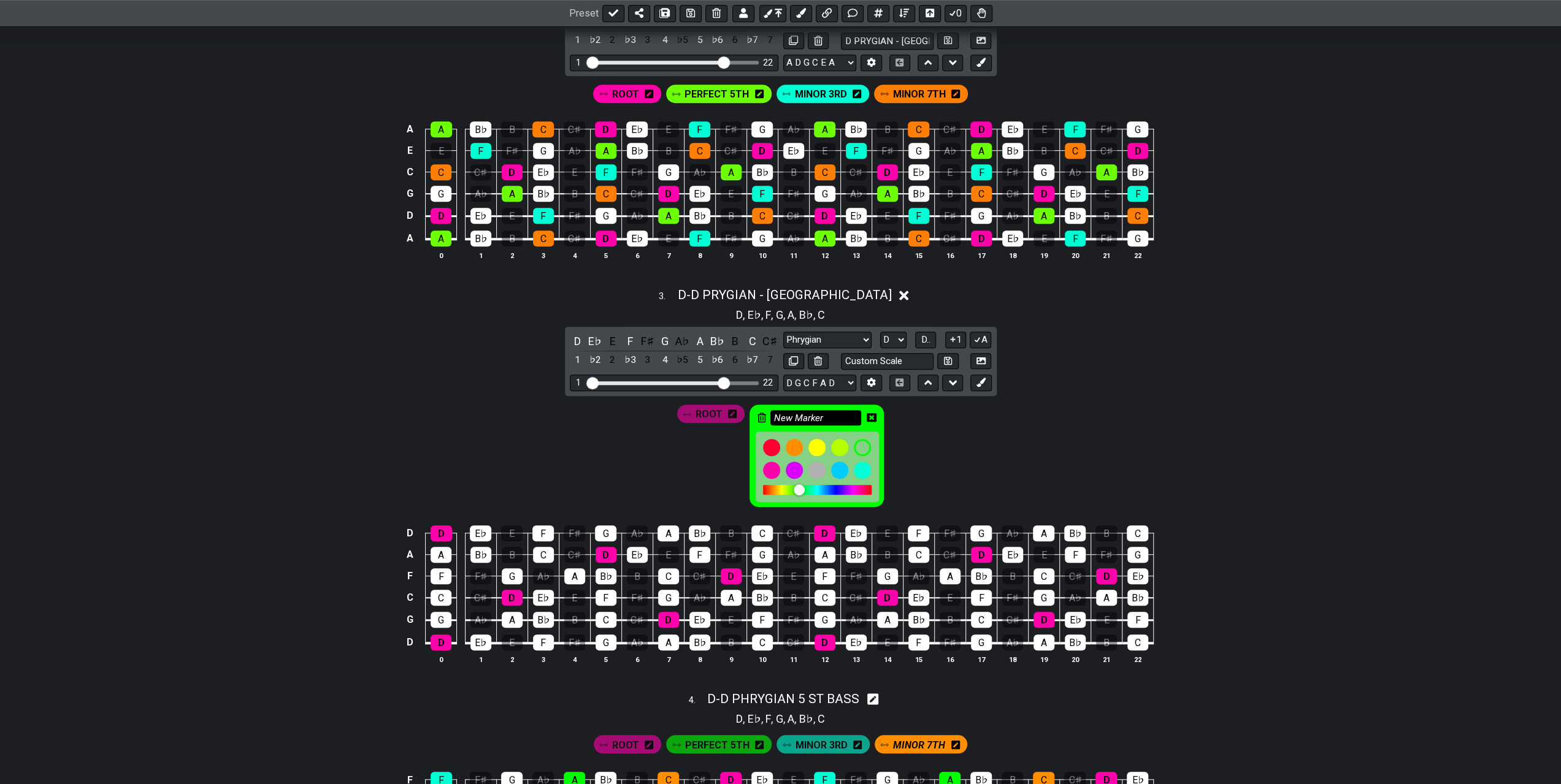
drag, startPoint x: 830, startPoint y: 417, endPoint x: 773, endPoint y: 419, distance: 57.0
click at [773, 419] on input "New Marker" at bounding box center [815, 418] width 91 height 15
type input "PERFECT 5TH"
click at [872, 415] on icon at bounding box center [871, 417] width 10 height 10
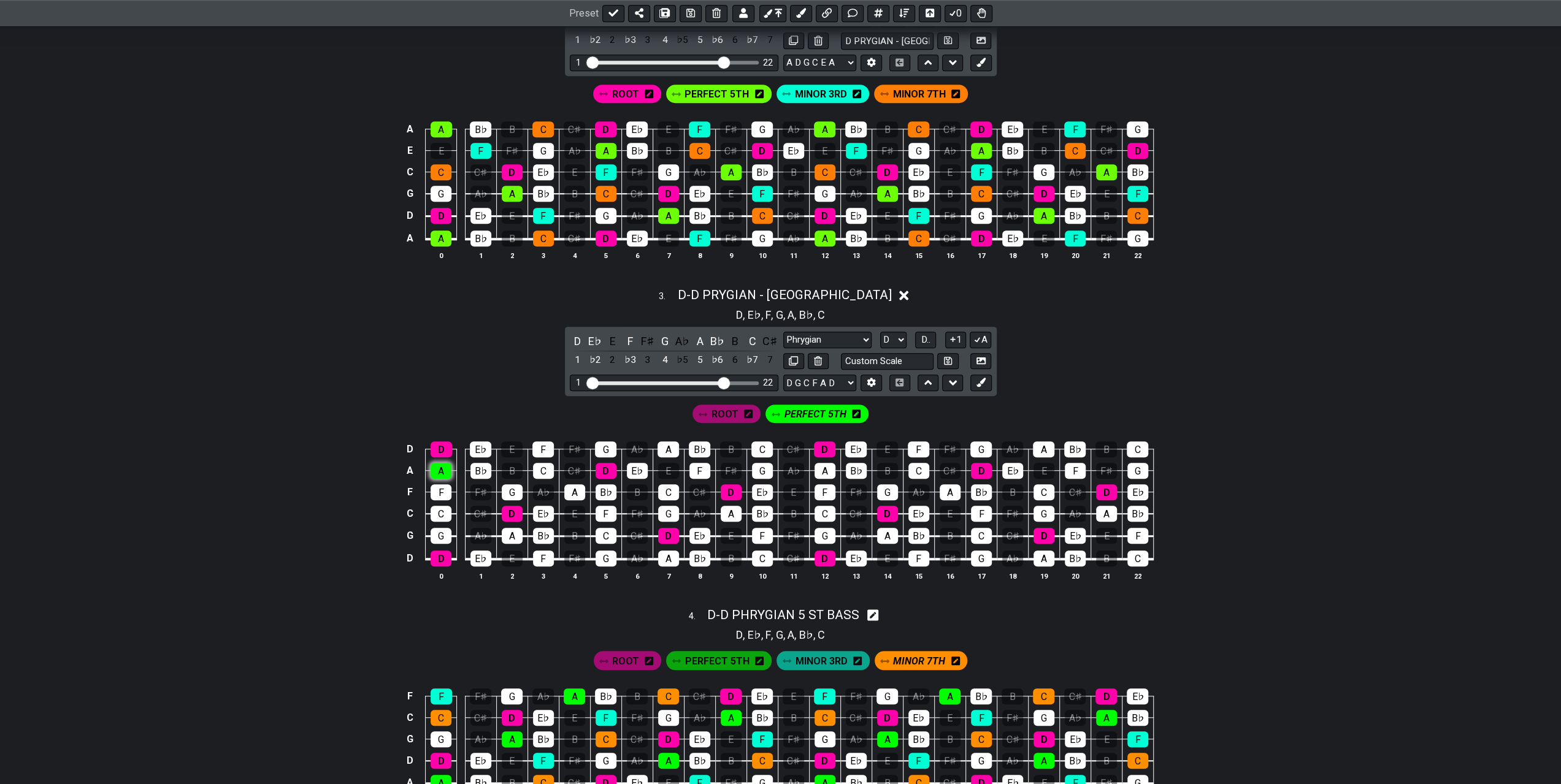
click at [442, 473] on div "A" at bounding box center [442, 471] width 21 height 16
click at [505, 528] on div "A" at bounding box center [512, 536] width 21 height 16
click at [579, 488] on div "A" at bounding box center [575, 493] width 21 height 16
click at [670, 448] on div "A" at bounding box center [668, 450] width 21 height 16
click at [671, 553] on div "A" at bounding box center [669, 558] width 21 height 16
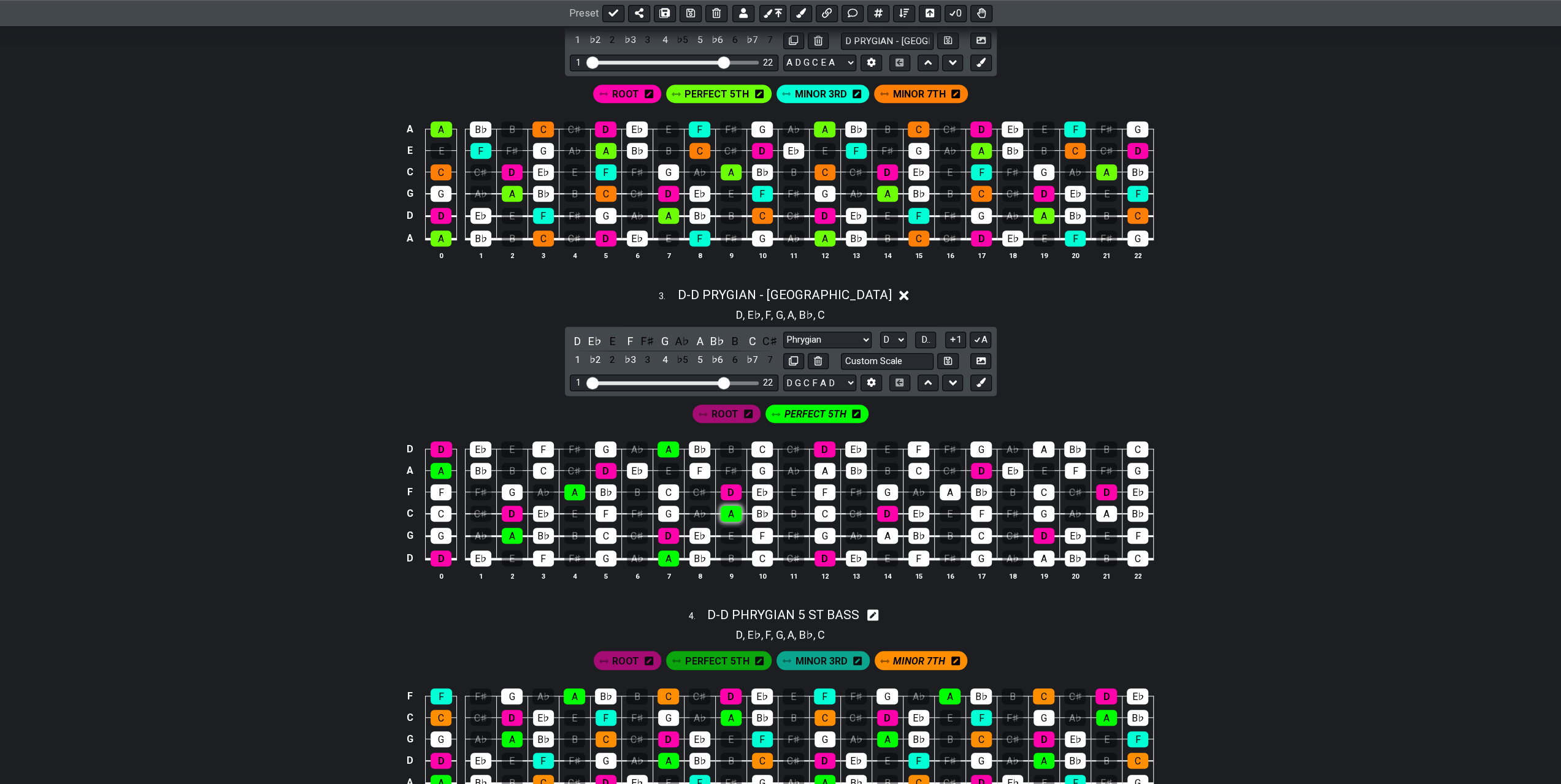
click at [730, 506] on div "A" at bounding box center [731, 514] width 21 height 16
click at [820, 465] on div "A" at bounding box center [825, 471] width 21 height 16
click at [881, 529] on div "A" at bounding box center [888, 536] width 21 height 16
click at [944, 488] on div "A" at bounding box center [950, 493] width 21 height 16
click at [1046, 444] on div "A" at bounding box center [1043, 450] width 21 height 16
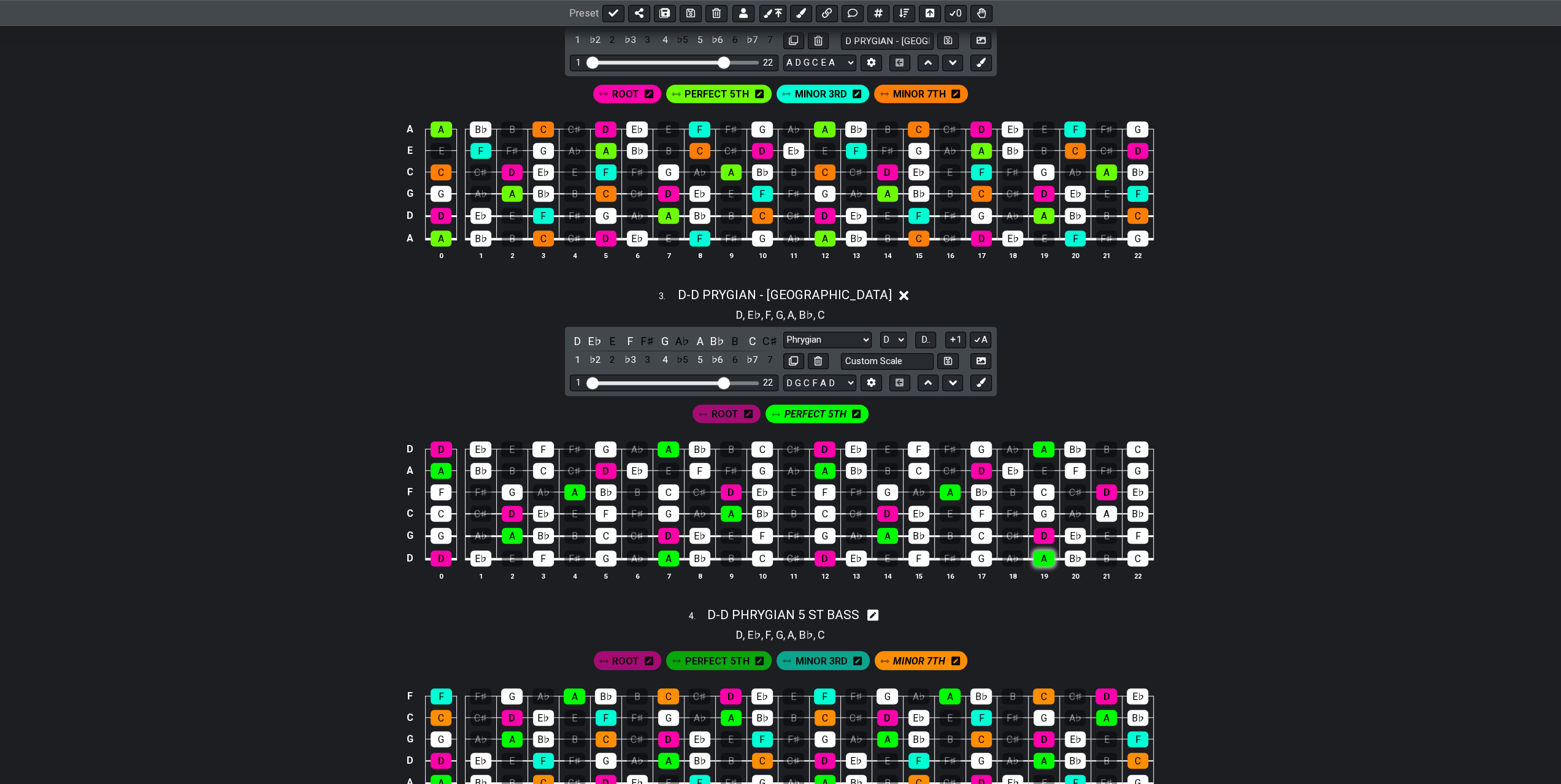
click at [1034, 554] on div "A" at bounding box center [1044, 558] width 21 height 16
click at [1103, 509] on div "A" at bounding box center [1107, 514] width 21 height 16
click at [980, 378] on icon at bounding box center [980, 382] width 9 height 9
click at [902, 414] on icon at bounding box center [906, 413] width 9 height 10
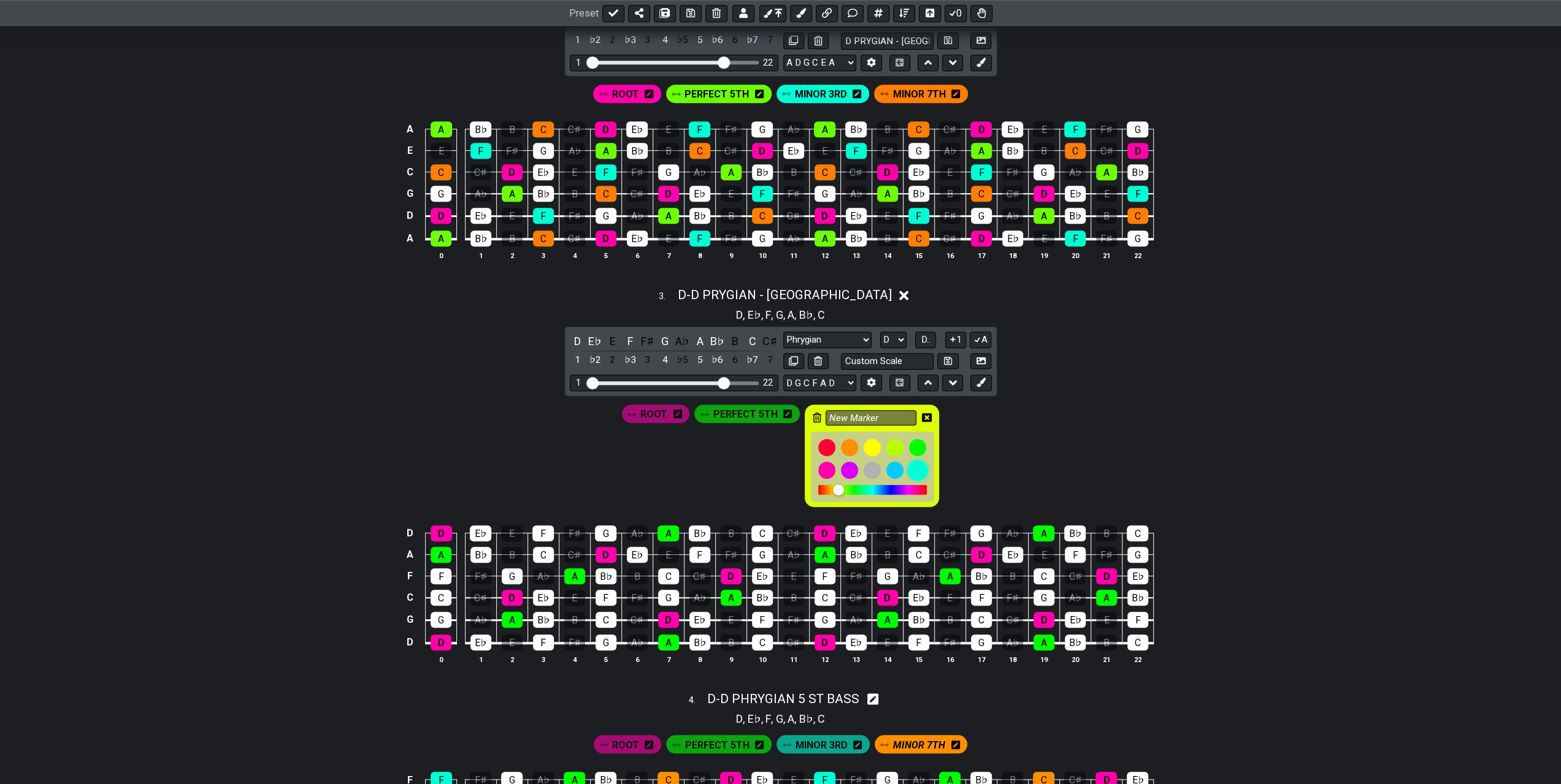
drag, startPoint x: 915, startPoint y: 466, endPoint x: 886, endPoint y: 427, distance: 48.6
click at [914, 466] on div at bounding box center [918, 471] width 21 height 21
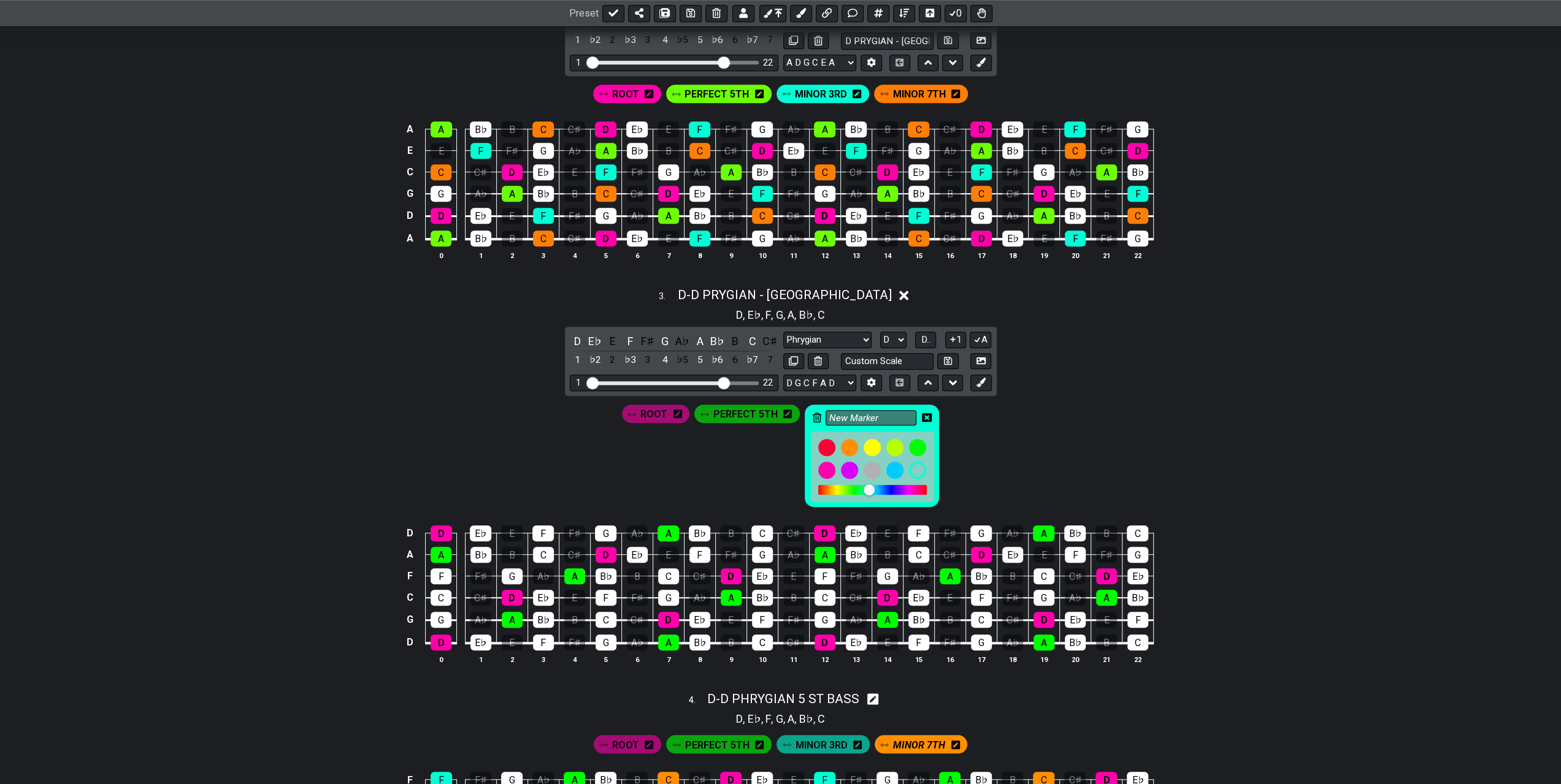
drag, startPoint x: 882, startPoint y: 419, endPoint x: 809, endPoint y: 418, distance: 73.0
click at [809, 418] on div "New Marker" at bounding box center [872, 456] width 135 height 103
type input "MINOR 3RD"
click at [927, 412] on icon at bounding box center [927, 417] width 10 height 10
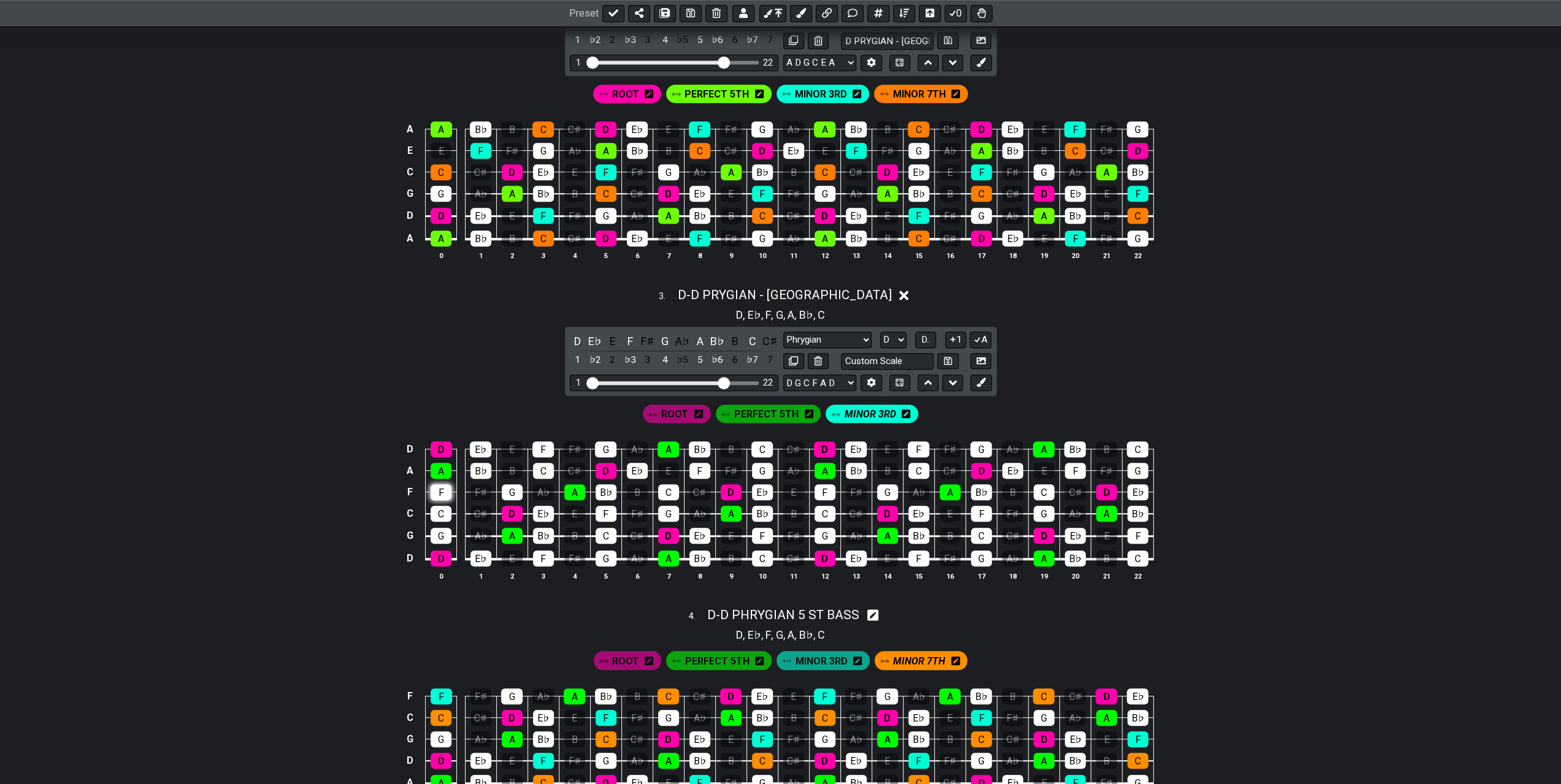
click at [442, 488] on div "F" at bounding box center [442, 493] width 21 height 16
click at [543, 445] on div "F" at bounding box center [543, 450] width 21 height 16
click at [550, 555] on div "F" at bounding box center [543, 558] width 21 height 16
click at [606, 511] on div "F" at bounding box center [606, 514] width 21 height 16
click at [699, 466] on div "F" at bounding box center [700, 471] width 21 height 16
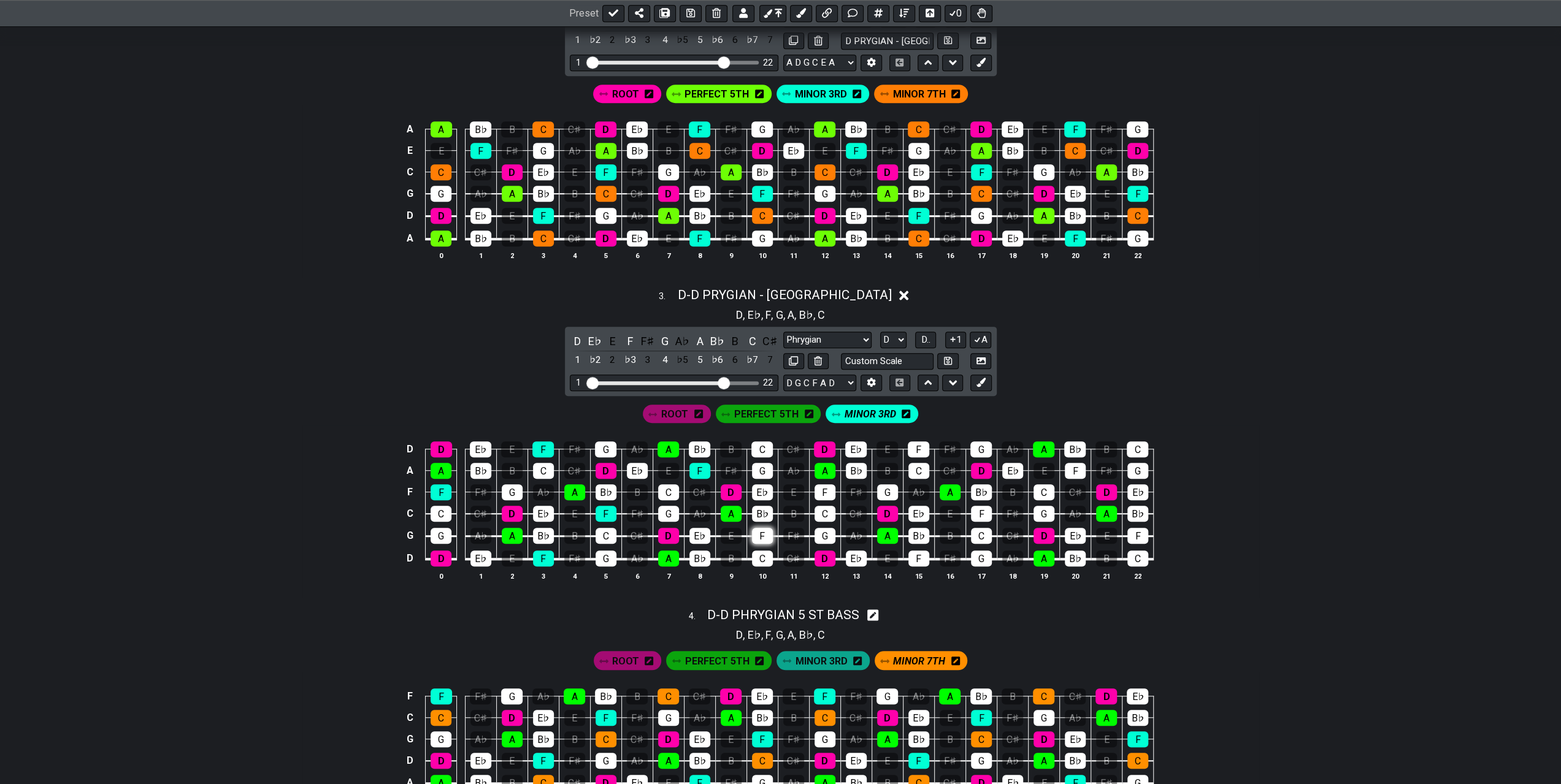
click at [757, 528] on div "F" at bounding box center [763, 536] width 21 height 16
click at [816, 487] on div "F" at bounding box center [825, 493] width 21 height 16
click at [920, 446] on div "F" at bounding box center [919, 450] width 21 height 16
click at [917, 554] on div "F" at bounding box center [919, 558] width 21 height 16
click at [974, 511] on div "F" at bounding box center [981, 514] width 21 height 16
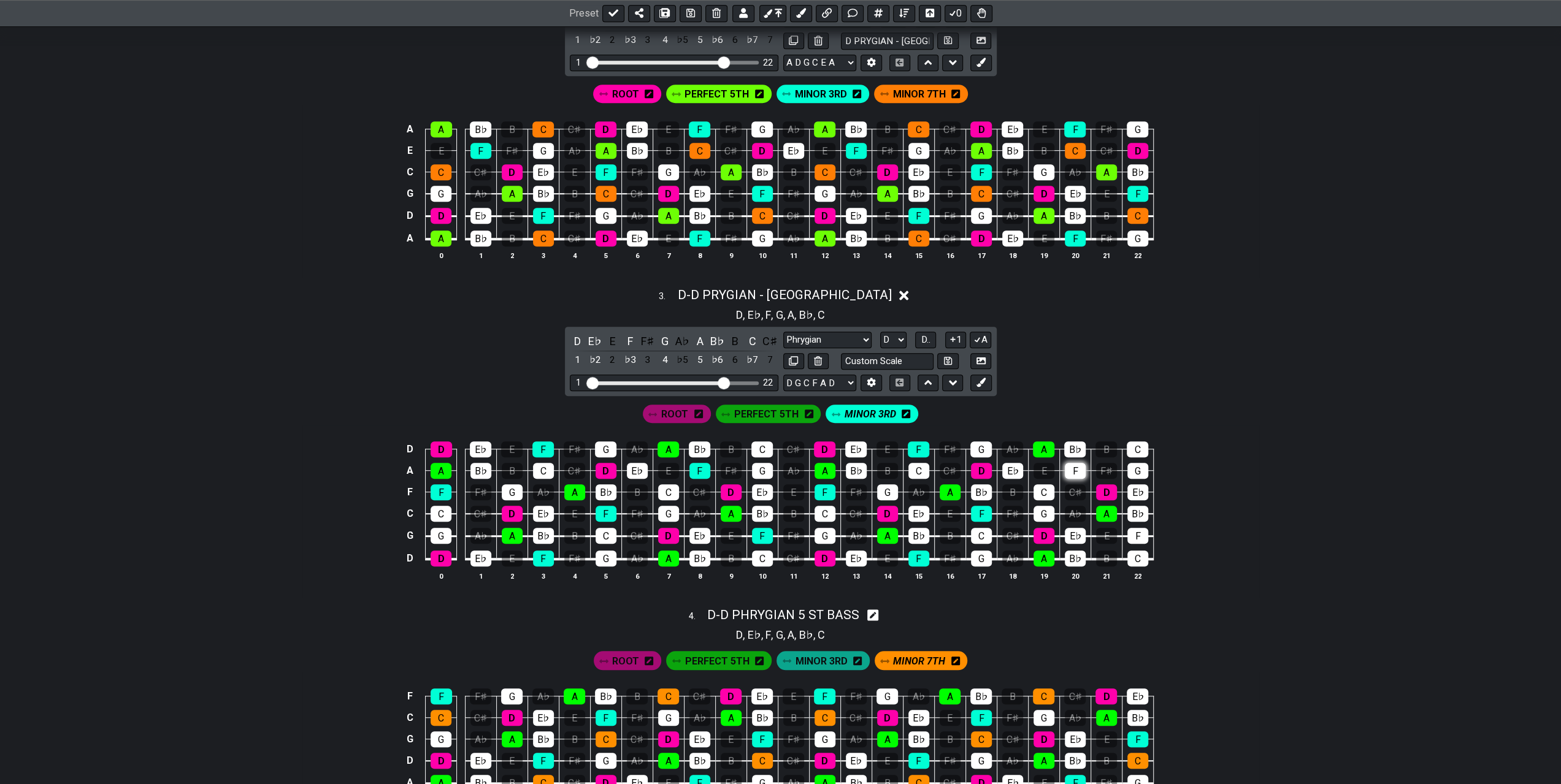
click at [1073, 466] on div "F" at bounding box center [1075, 471] width 21 height 16
click at [1127, 533] on div "F" at bounding box center [1138, 536] width 21 height 16
click at [976, 380] on icon at bounding box center [980, 382] width 9 height 9
click at [954, 411] on icon at bounding box center [955, 414] width 9 height 9
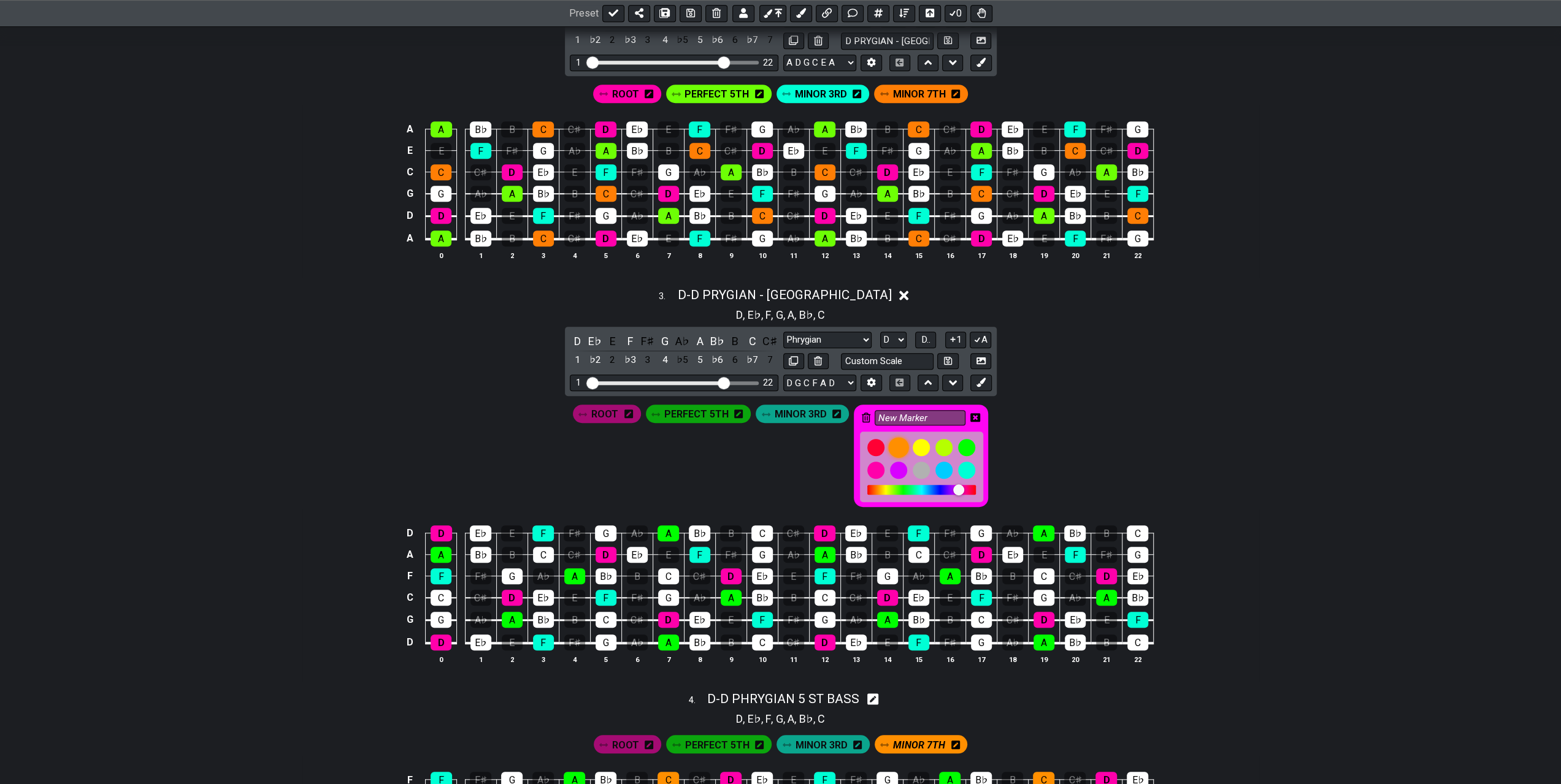
click at [896, 441] on div at bounding box center [899, 448] width 21 height 21
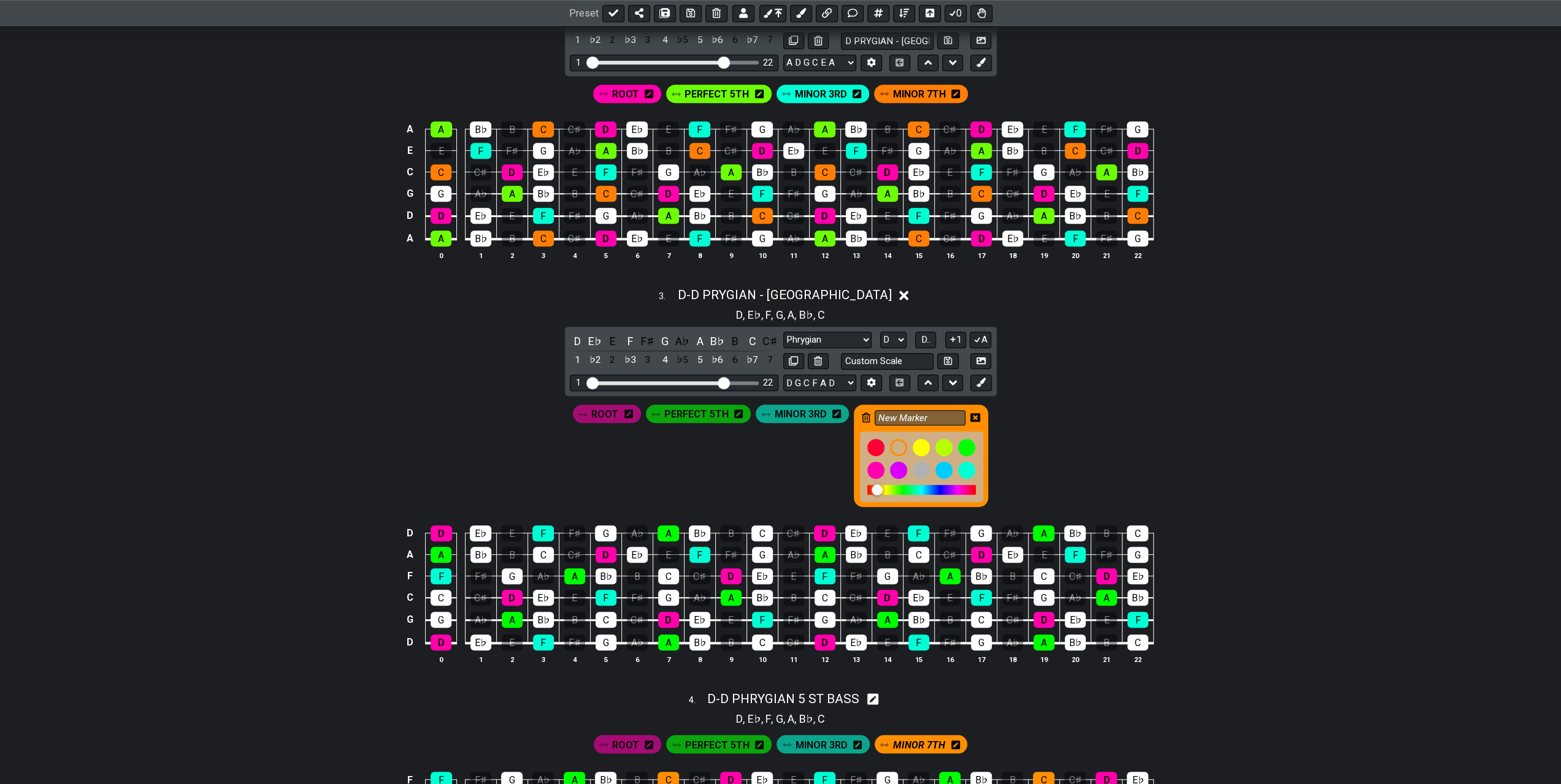
drag, startPoint x: 930, startPoint y: 414, endPoint x: 872, endPoint y: 415, distance: 58.0
click at [872, 415] on div "New Marker" at bounding box center [921, 456] width 135 height 103
type input "MINOR 7TH"
click at [973, 413] on icon at bounding box center [974, 418] width 10 height 9
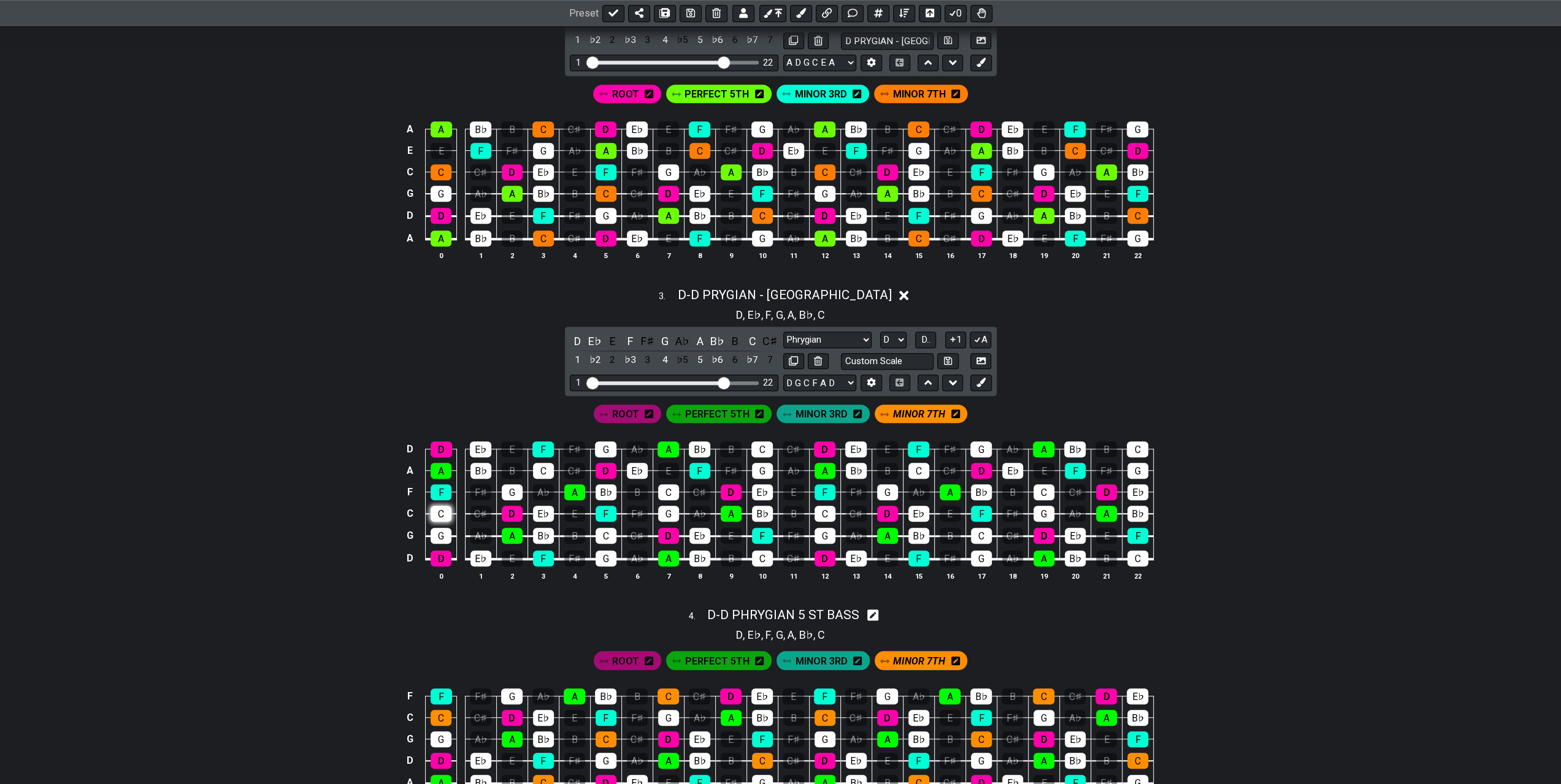
click at [436, 512] on div "C" at bounding box center [442, 514] width 21 height 16
click at [544, 465] on div "C" at bounding box center [543, 471] width 21 height 16
click at [607, 533] on div "C" at bounding box center [606, 536] width 21 height 16
click at [678, 490] on div "C" at bounding box center [669, 493] width 21 height 16
click at [766, 444] on div "C" at bounding box center [762, 450] width 21 height 16
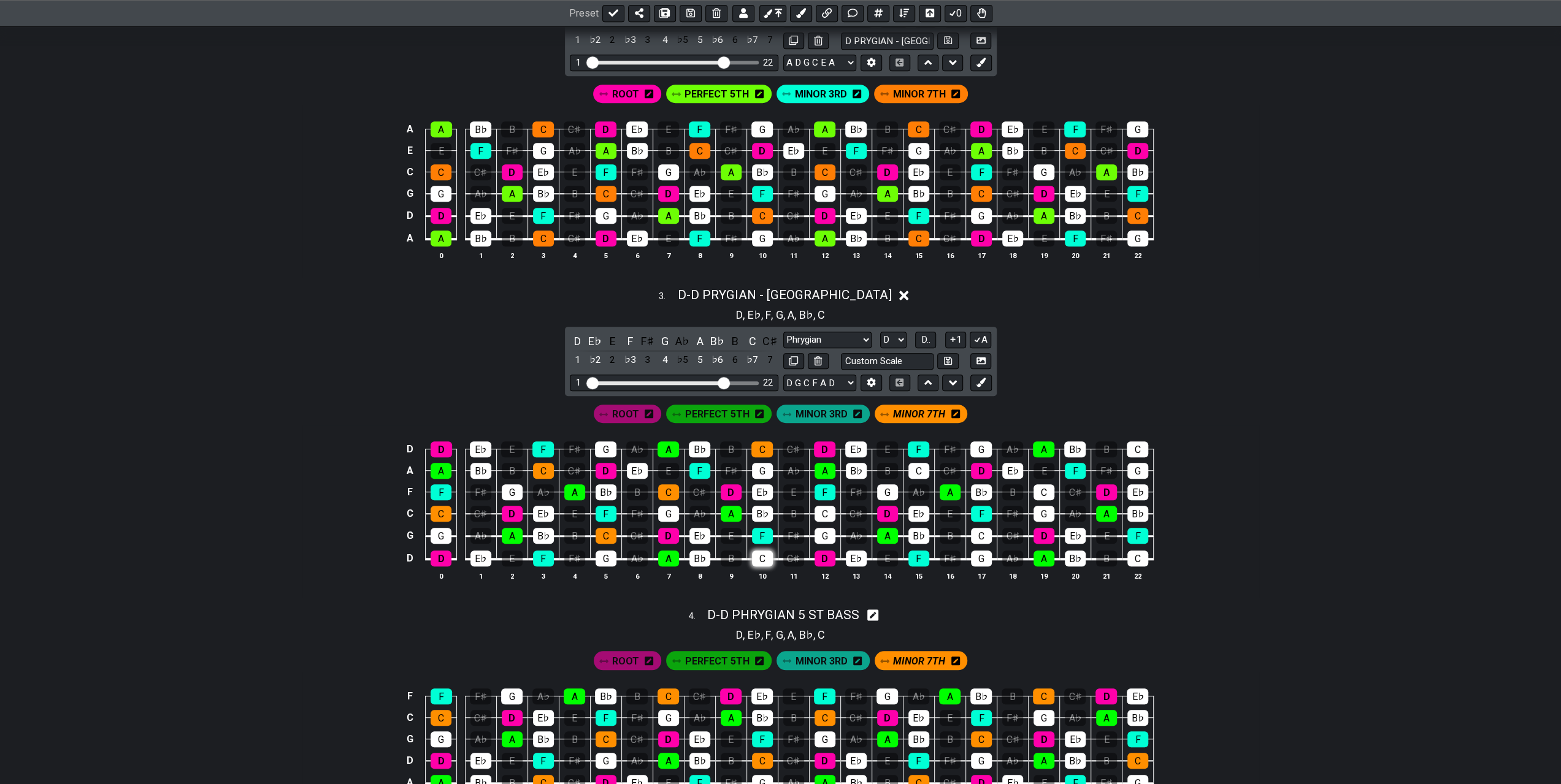
click at [757, 553] on div "C" at bounding box center [763, 558] width 21 height 16
click at [821, 509] on div "C" at bounding box center [825, 514] width 21 height 16
click at [915, 473] on div "C" at bounding box center [919, 471] width 21 height 16
click at [981, 534] on div "C" at bounding box center [981, 536] width 21 height 16
click at [1049, 487] on div "C" at bounding box center [1044, 493] width 21 height 16
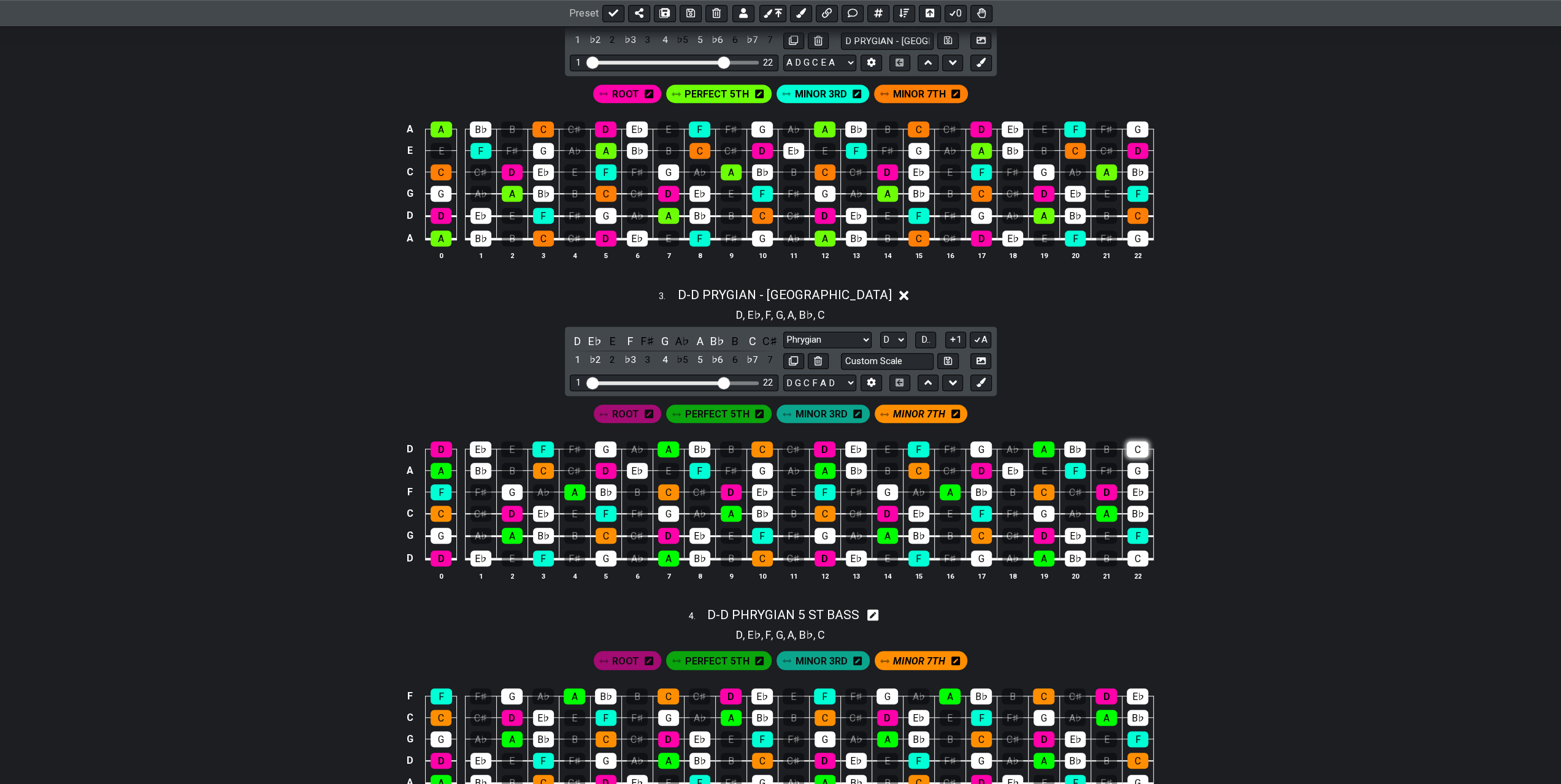
click at [1134, 447] on div "C" at bounding box center [1137, 450] width 21 height 16
click at [1133, 554] on div "C" at bounding box center [1138, 558] width 21 height 16
click at [903, 353] on input "text" at bounding box center [887, 361] width 93 height 17
type input "D STANDARD GUITAR"
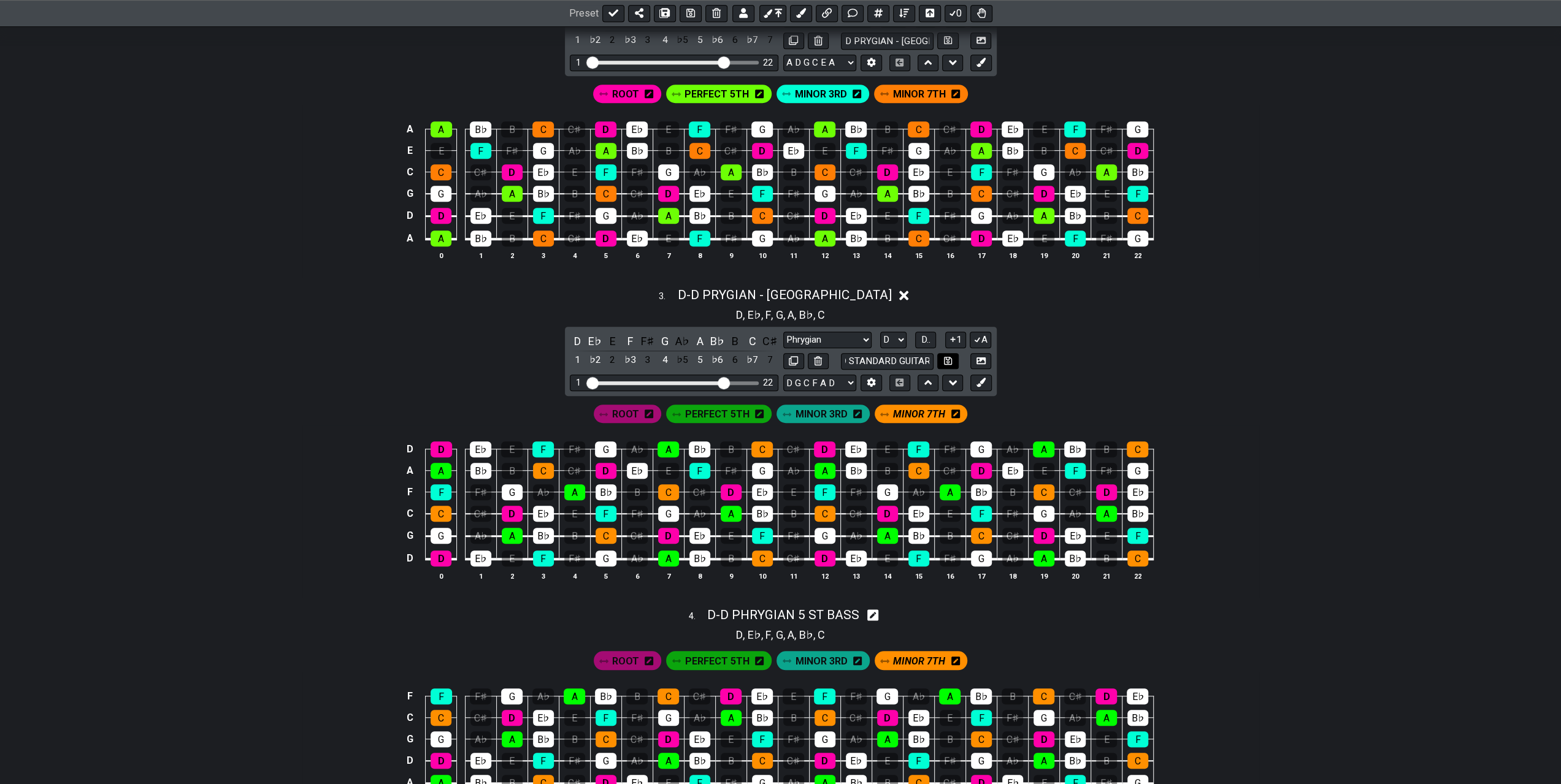
scroll to position [0, 0]
click at [943, 357] on button at bounding box center [948, 361] width 21 height 17
select select "D STANDARD GUITAR"
click at [1040, 366] on div "3 . D - D STANDARD GUITAR D , E♭ , F , G , A , B♭ , C D E♭ E F F♯ G A♭ A B♭ B C…" at bounding box center [780, 439] width 957 height 318
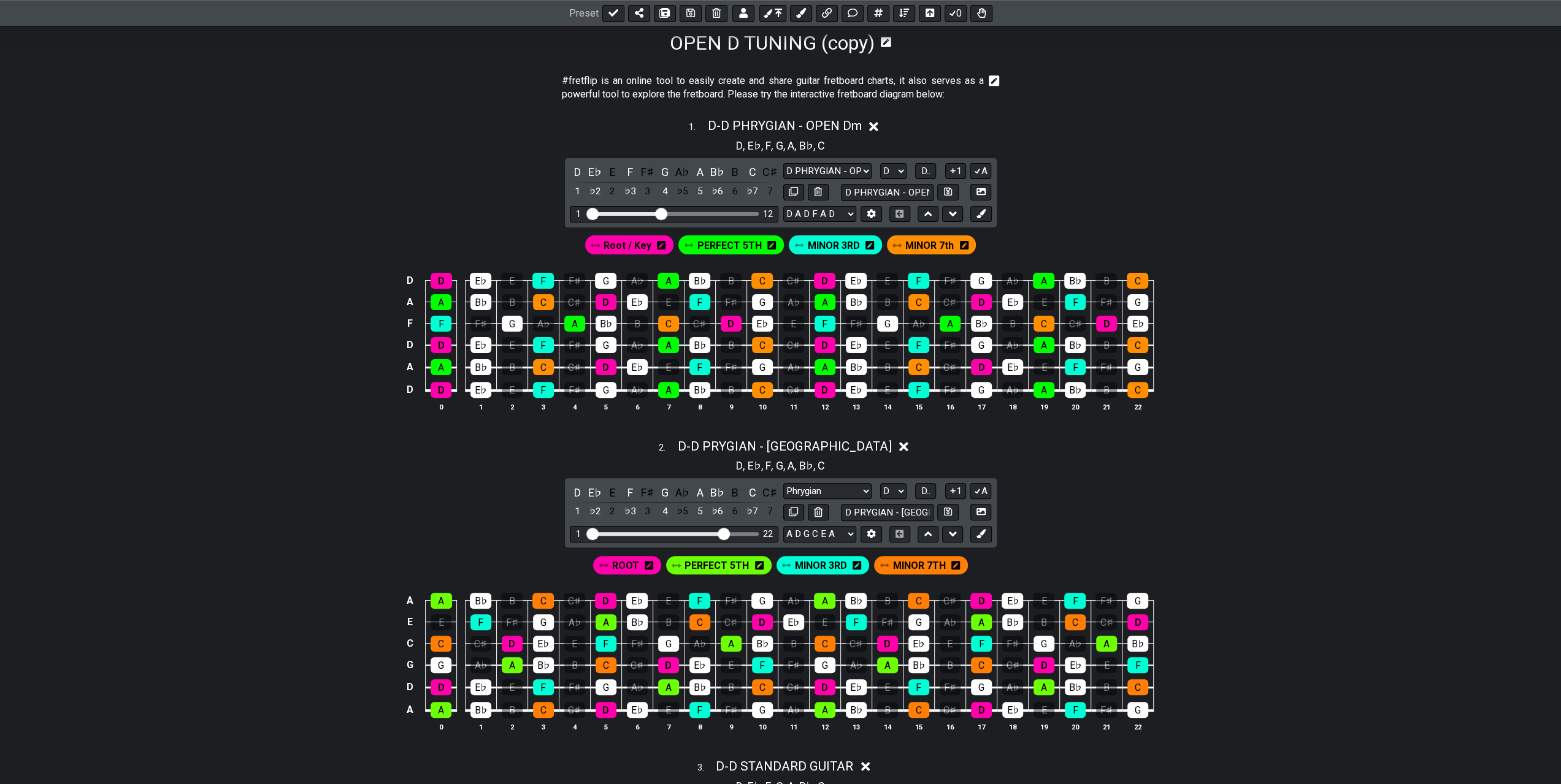
scroll to position [184, 0]
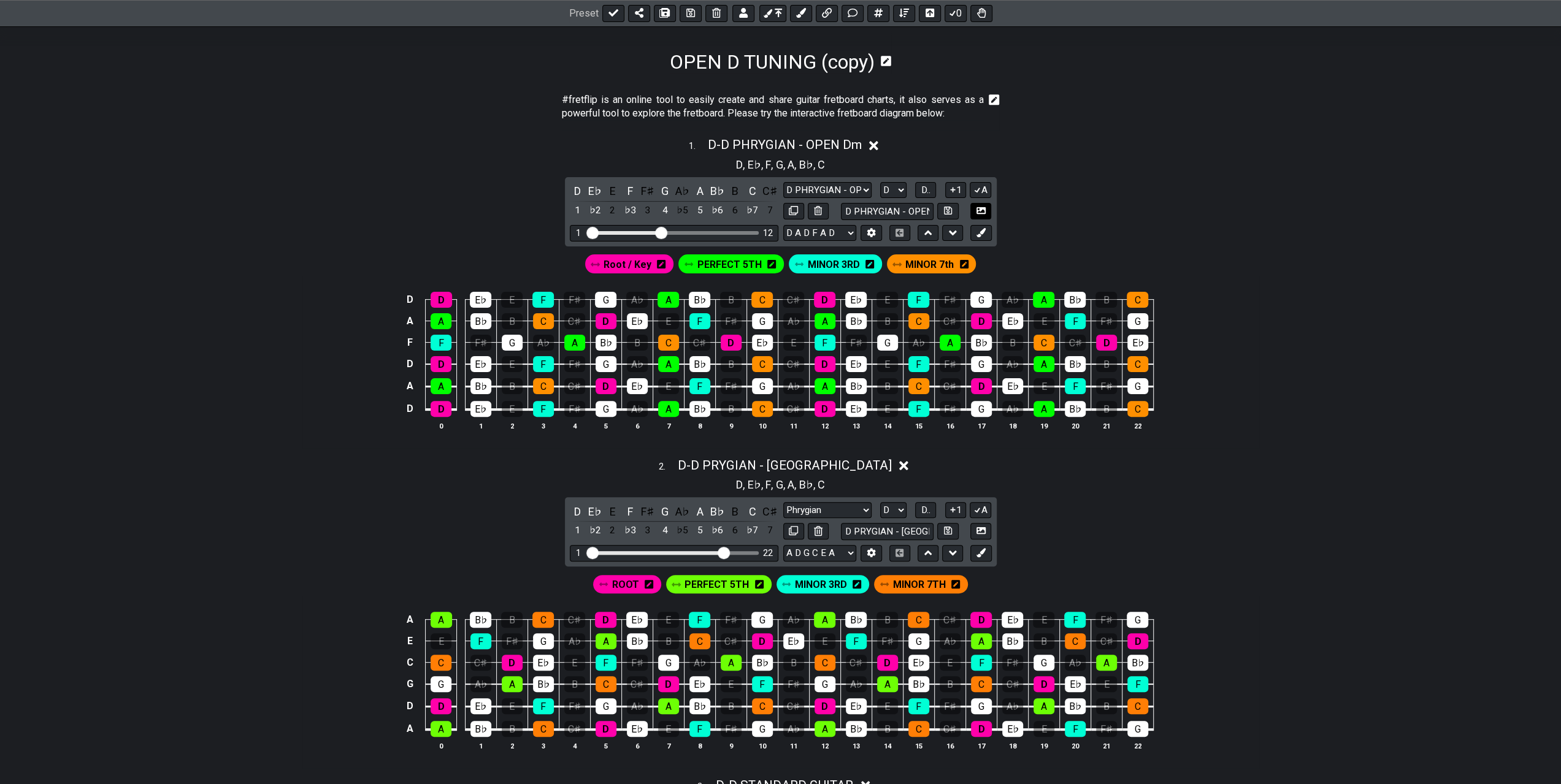
click at [980, 209] on icon at bounding box center [980, 211] width 9 height 7
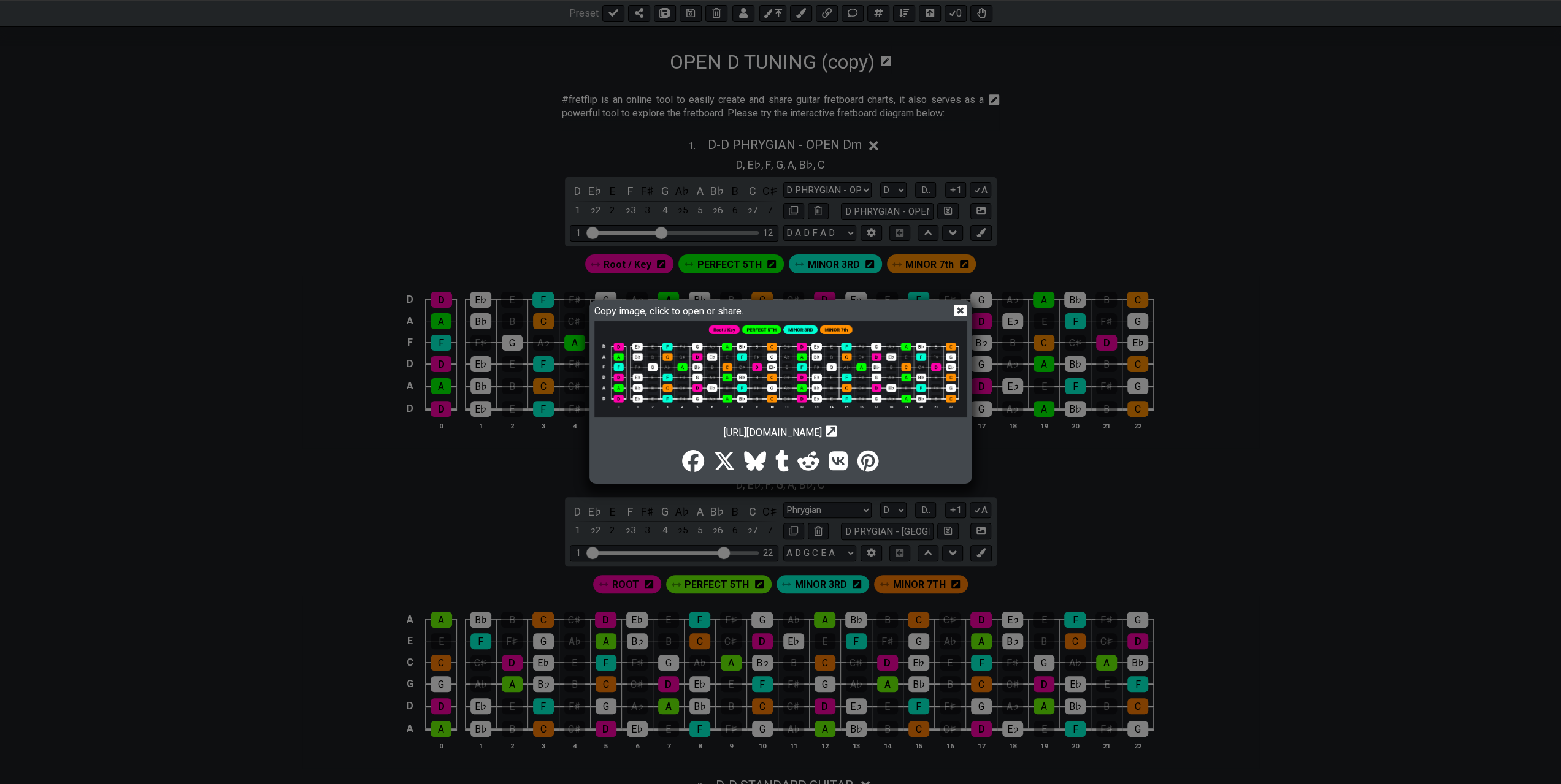
click at [880, 377] on img at bounding box center [780, 369] width 373 height 96
click at [958, 306] on icon at bounding box center [960, 310] width 13 height 12
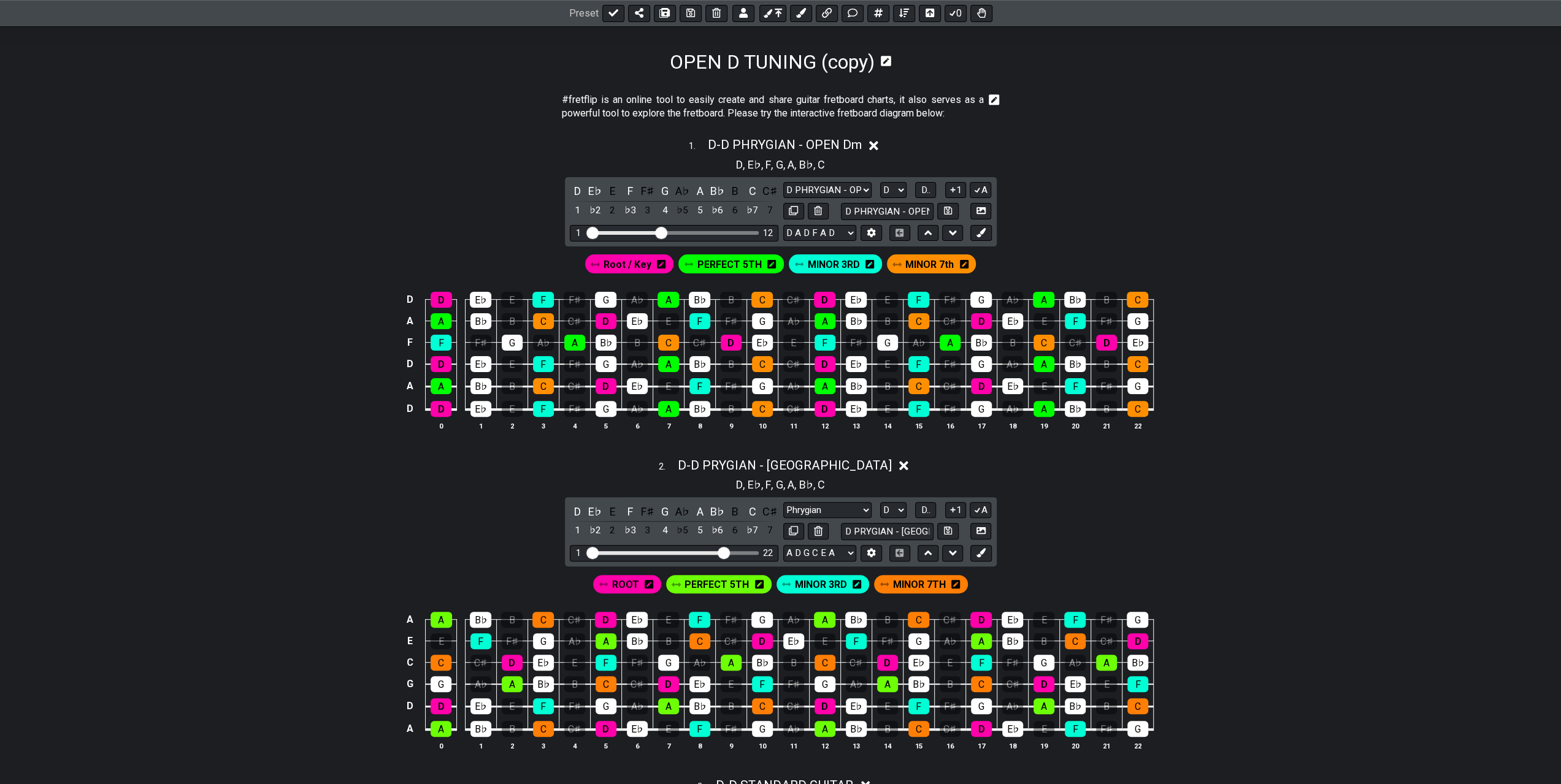
click at [874, 144] on icon at bounding box center [873, 145] width 9 height 9
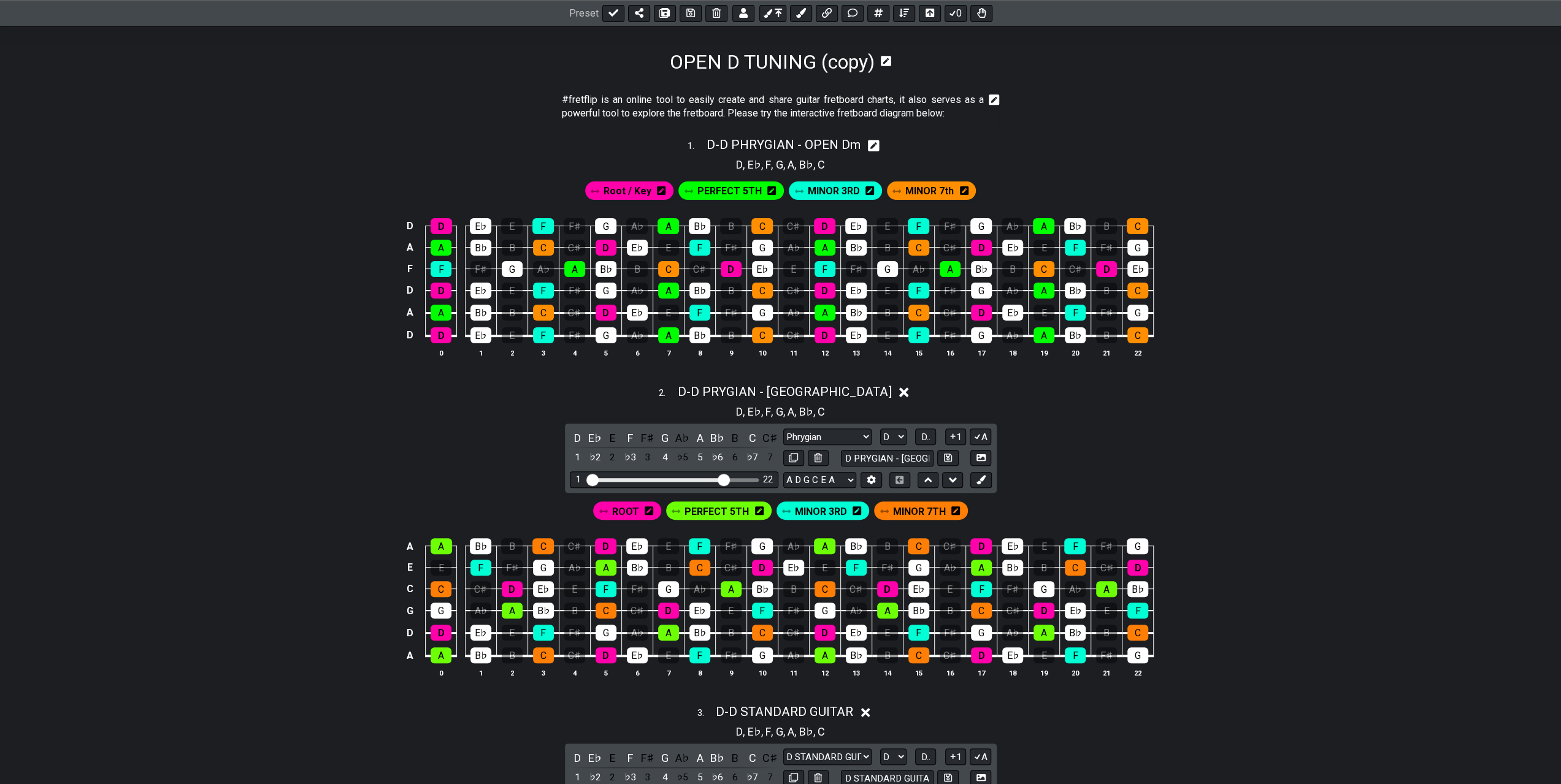
click at [899, 388] on icon at bounding box center [904, 393] width 9 height 9
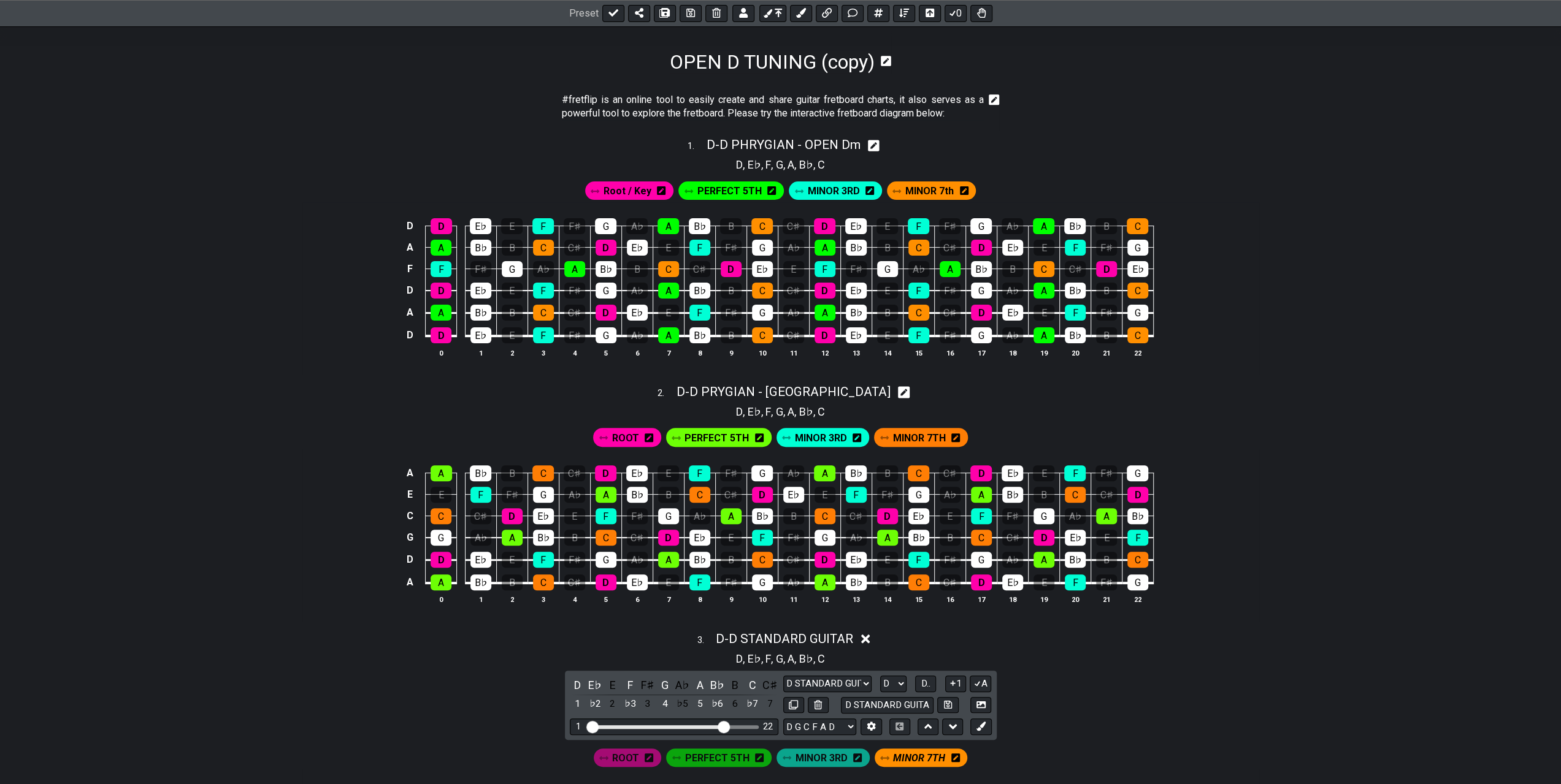
click at [870, 634] on icon at bounding box center [865, 639] width 9 height 9
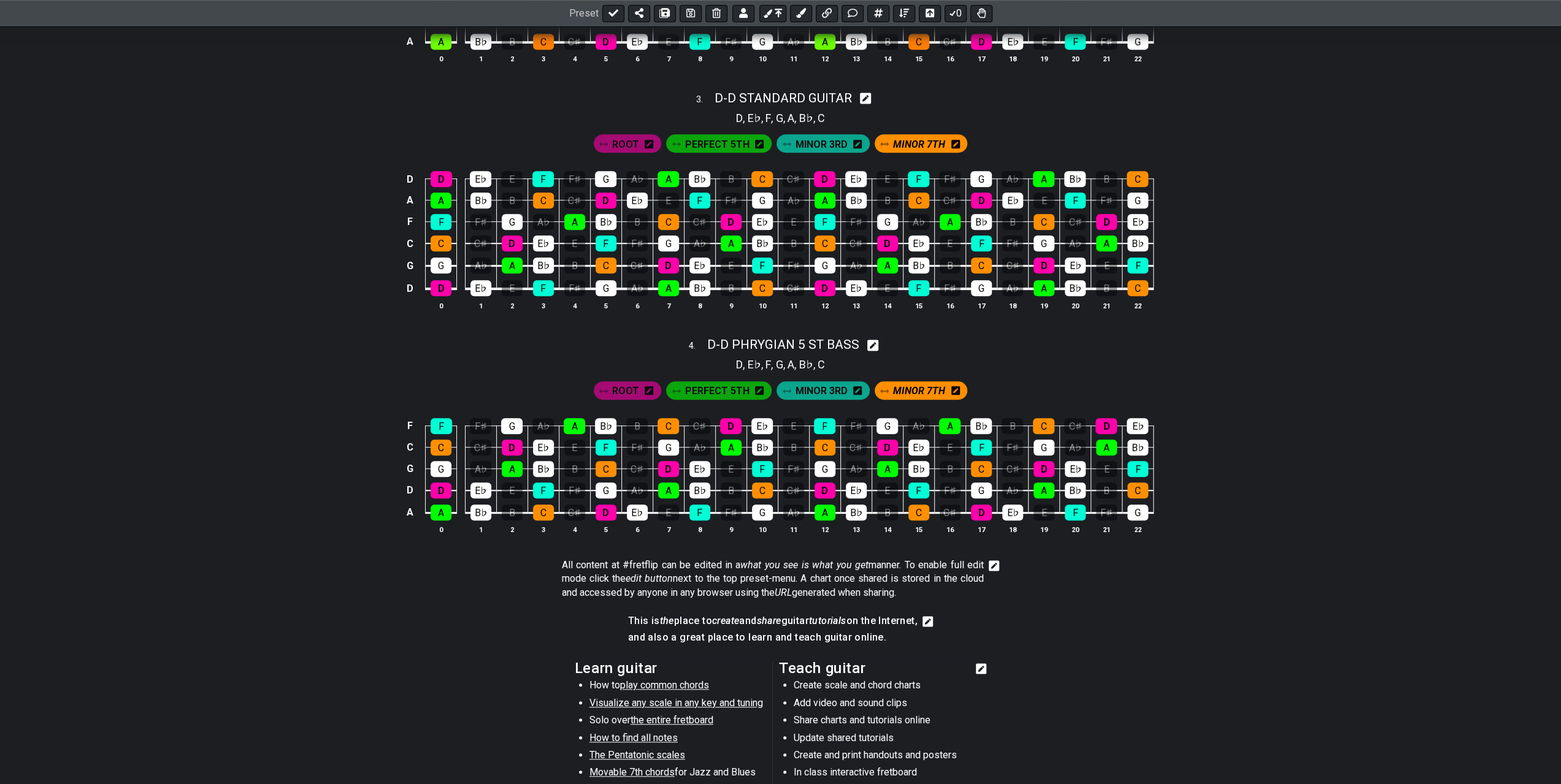
scroll to position [613, 0]
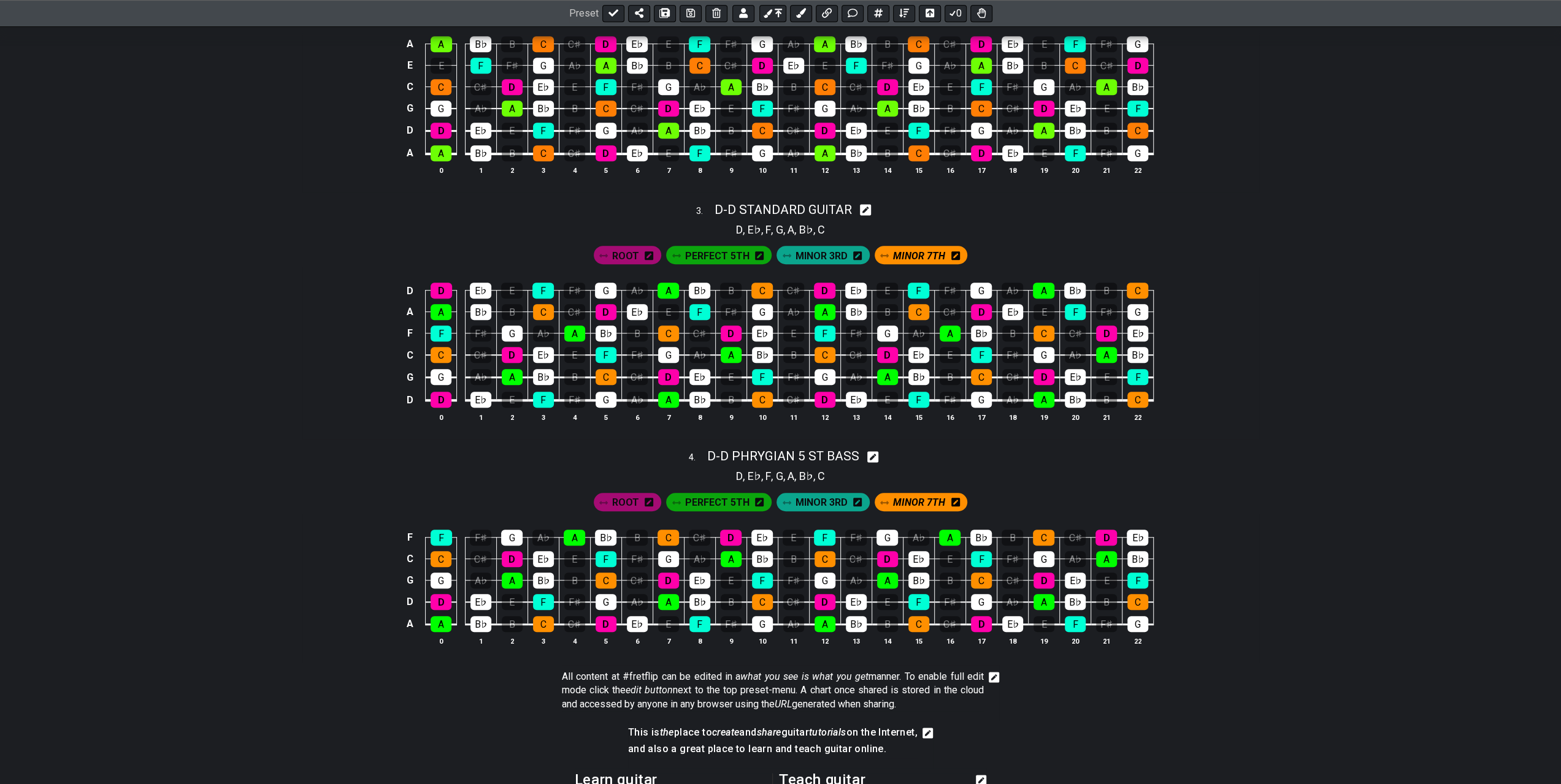
click at [863, 208] on icon at bounding box center [865, 210] width 12 height 12
select select "D STANDARD GUITAR"
select select "D"
select select "D G C F A D"
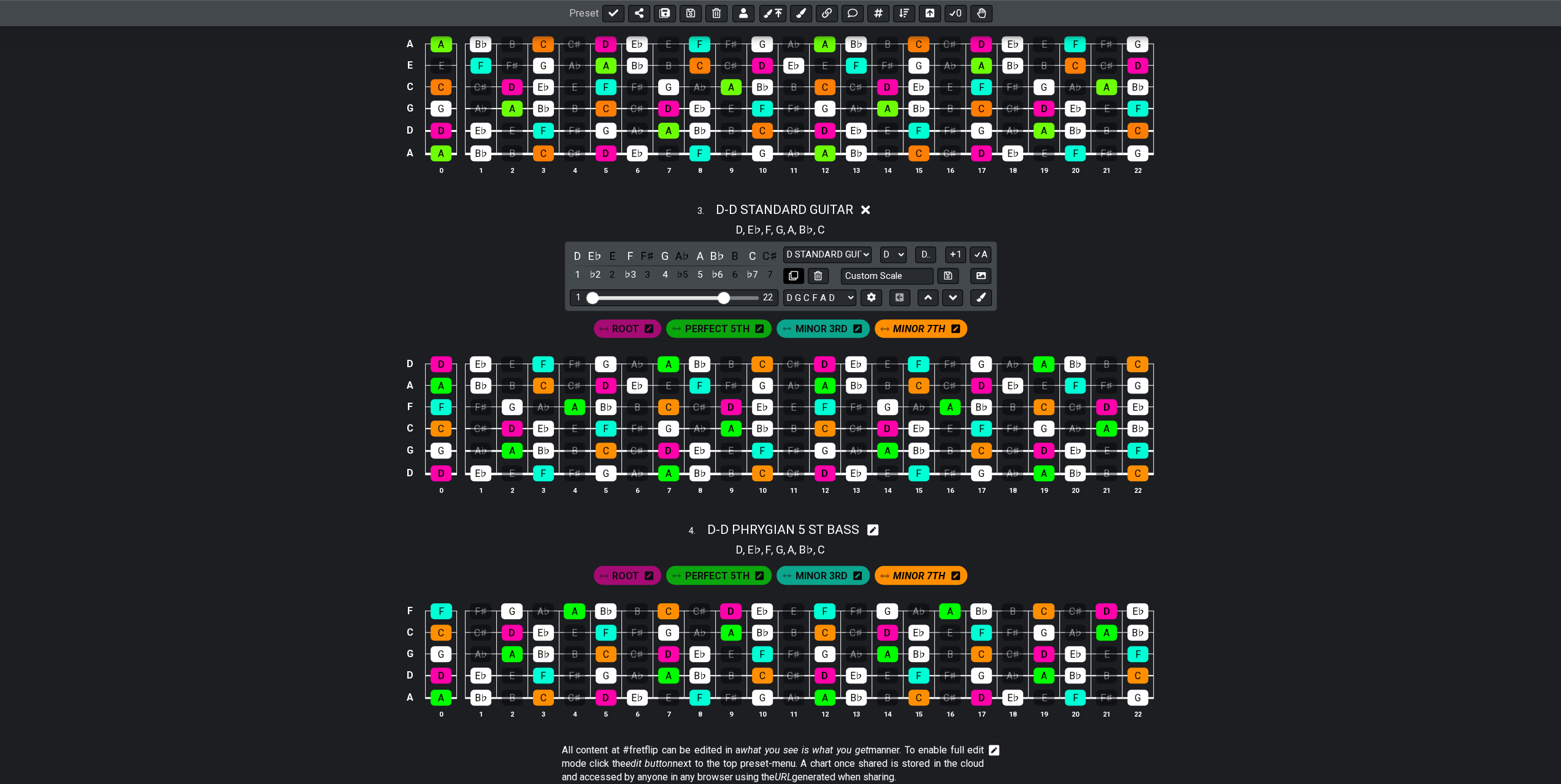
click at [797, 275] on icon at bounding box center [793, 275] width 9 height 9
select select "D STANDARD GUITAR"
select select "D"
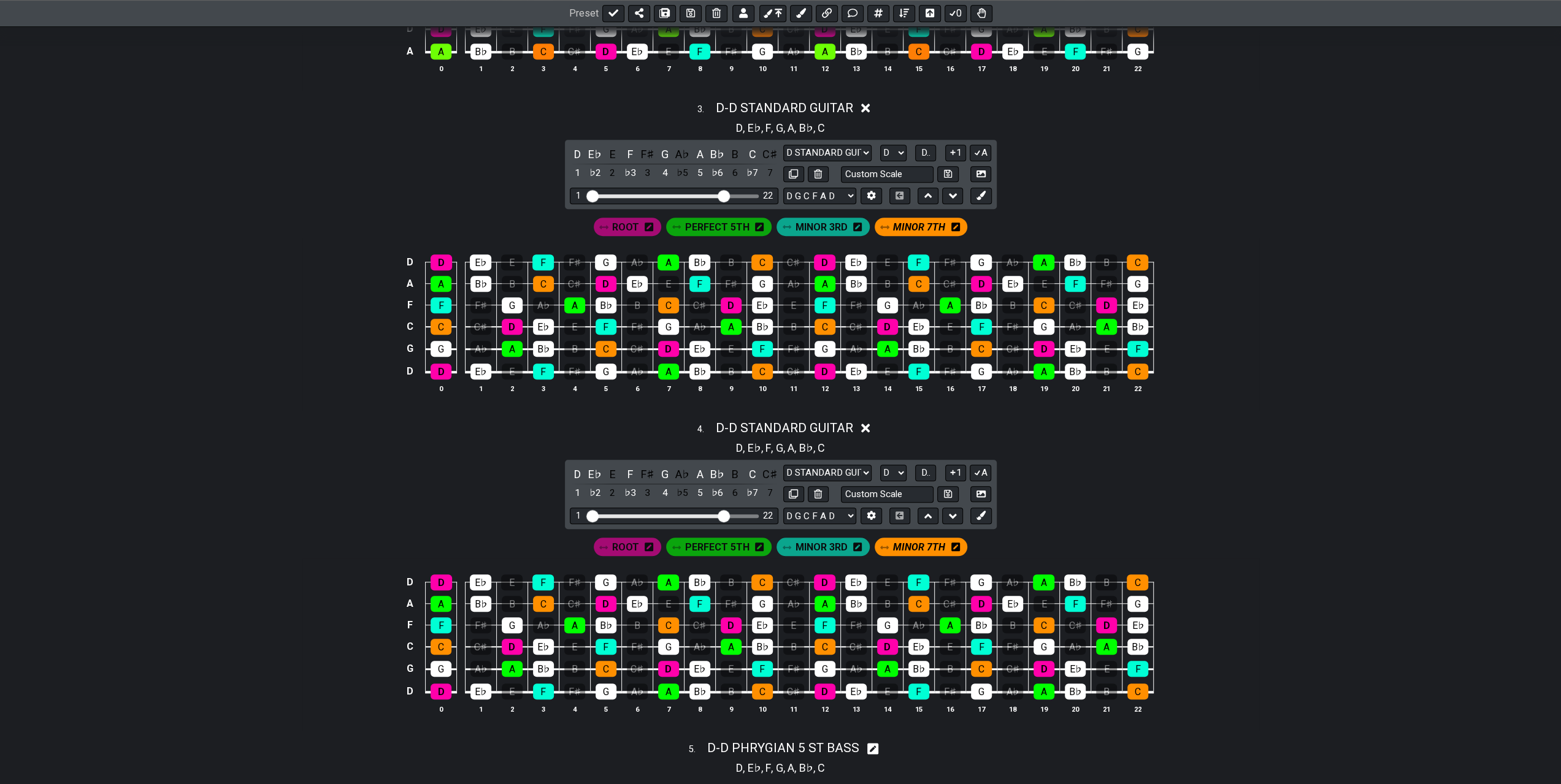
scroll to position [858, 0]
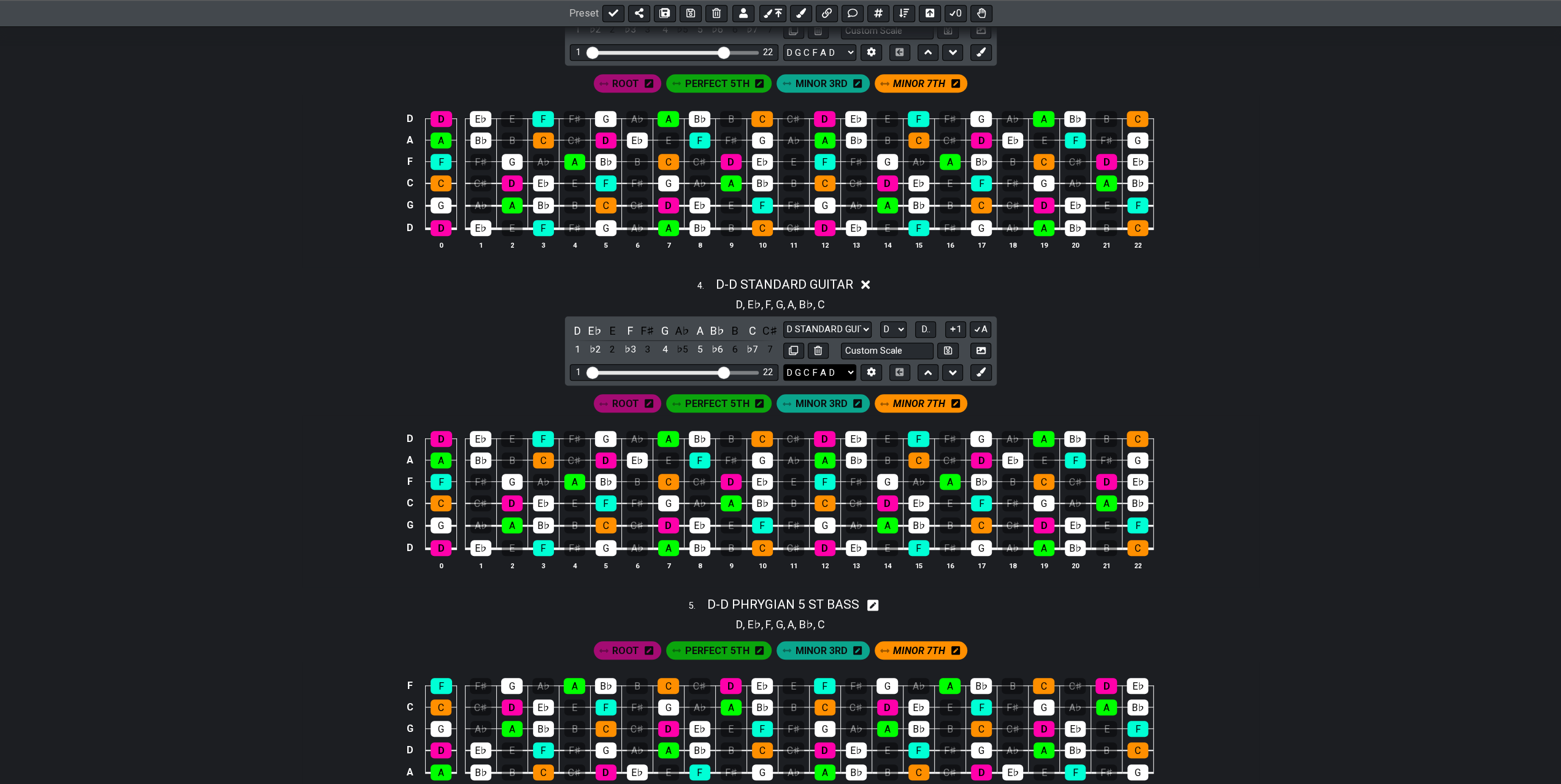
click at [852, 369] on select "A D G C E A D A D F A D E A D G B E B E A D F♯ B A D G C E A D A D G B E E♭ A♭ …" at bounding box center [819, 373] width 73 height 17
click at [783, 365] on select "A D G C E A D A D F A D E A D G B E B E A D F♯ B A D G C E A D A D G B E E♭ A♭ …" at bounding box center [819, 373] width 73 height 17
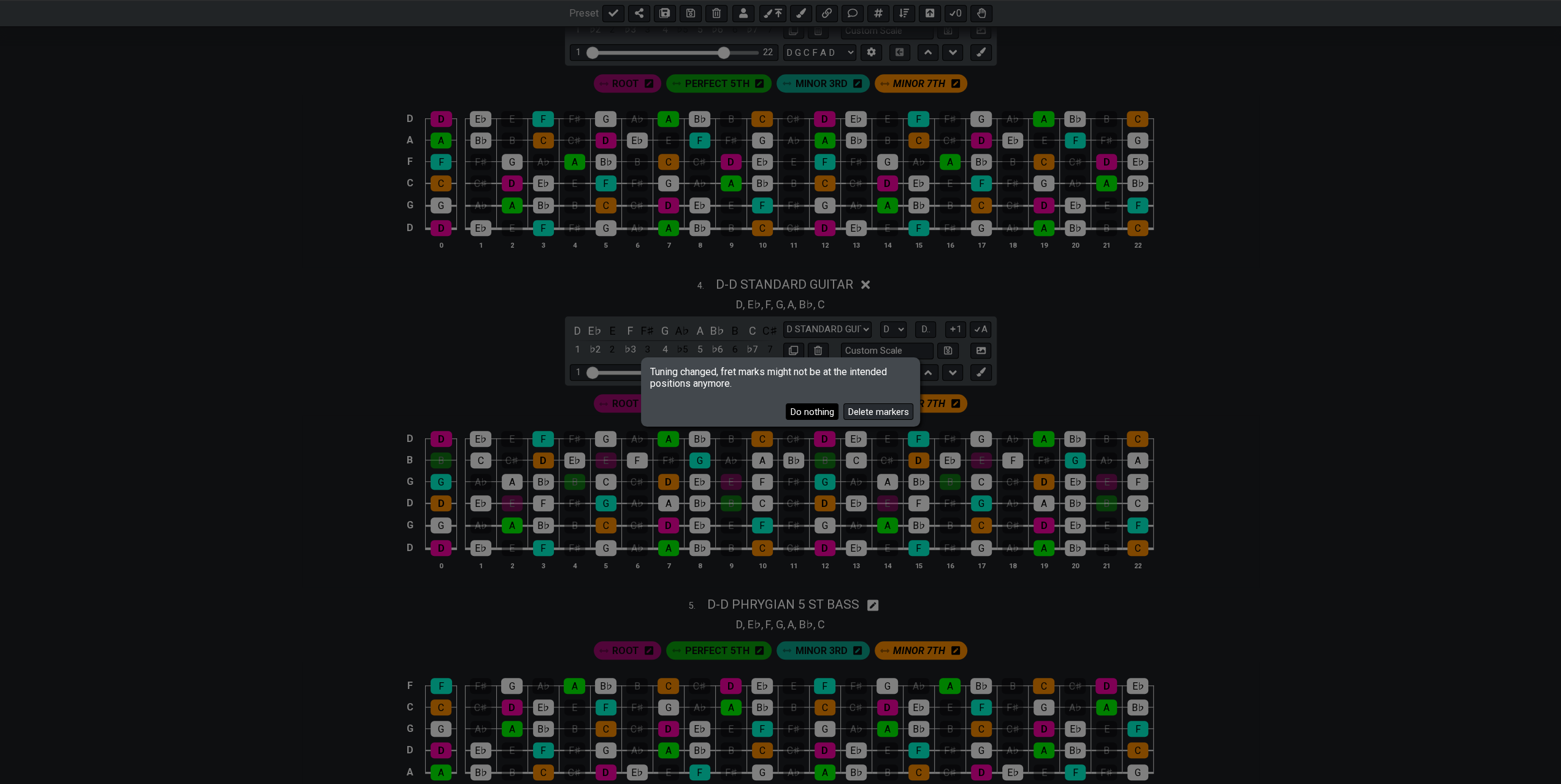
click at [824, 415] on button "Do nothing" at bounding box center [812, 411] width 53 height 17
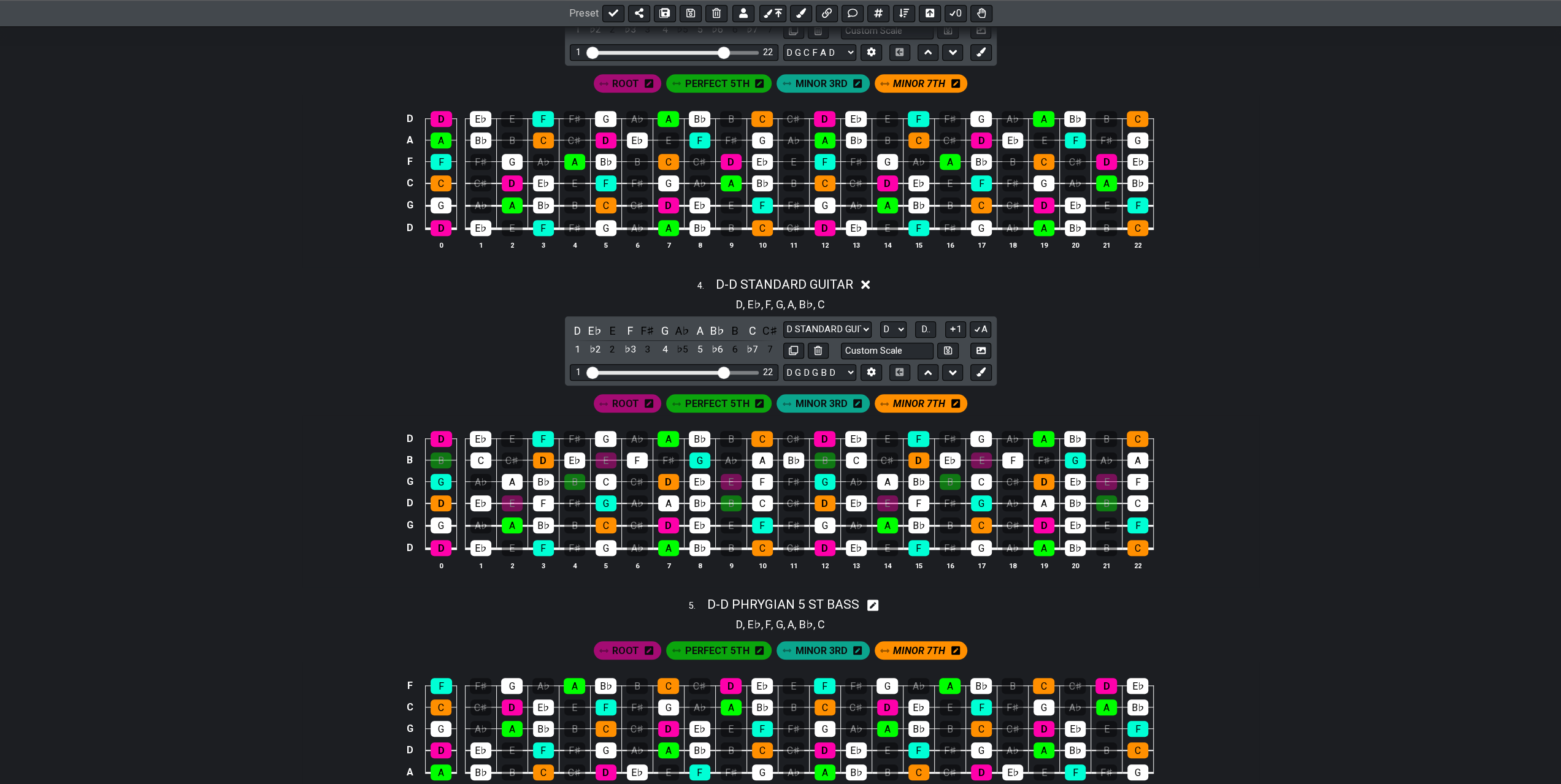
click at [711, 409] on div "PERFECT 5TH" at bounding box center [719, 404] width 111 height 23
click at [712, 404] on span "PERFECT 5TH" at bounding box center [717, 404] width 65 height 18
click at [730, 396] on span "PERFECT 5TH" at bounding box center [717, 404] width 62 height 18
click at [730, 396] on span "PERFECT 5TH" at bounding box center [716, 404] width 65 height 18
click at [432, 455] on td "B" at bounding box center [441, 450] width 31 height 21
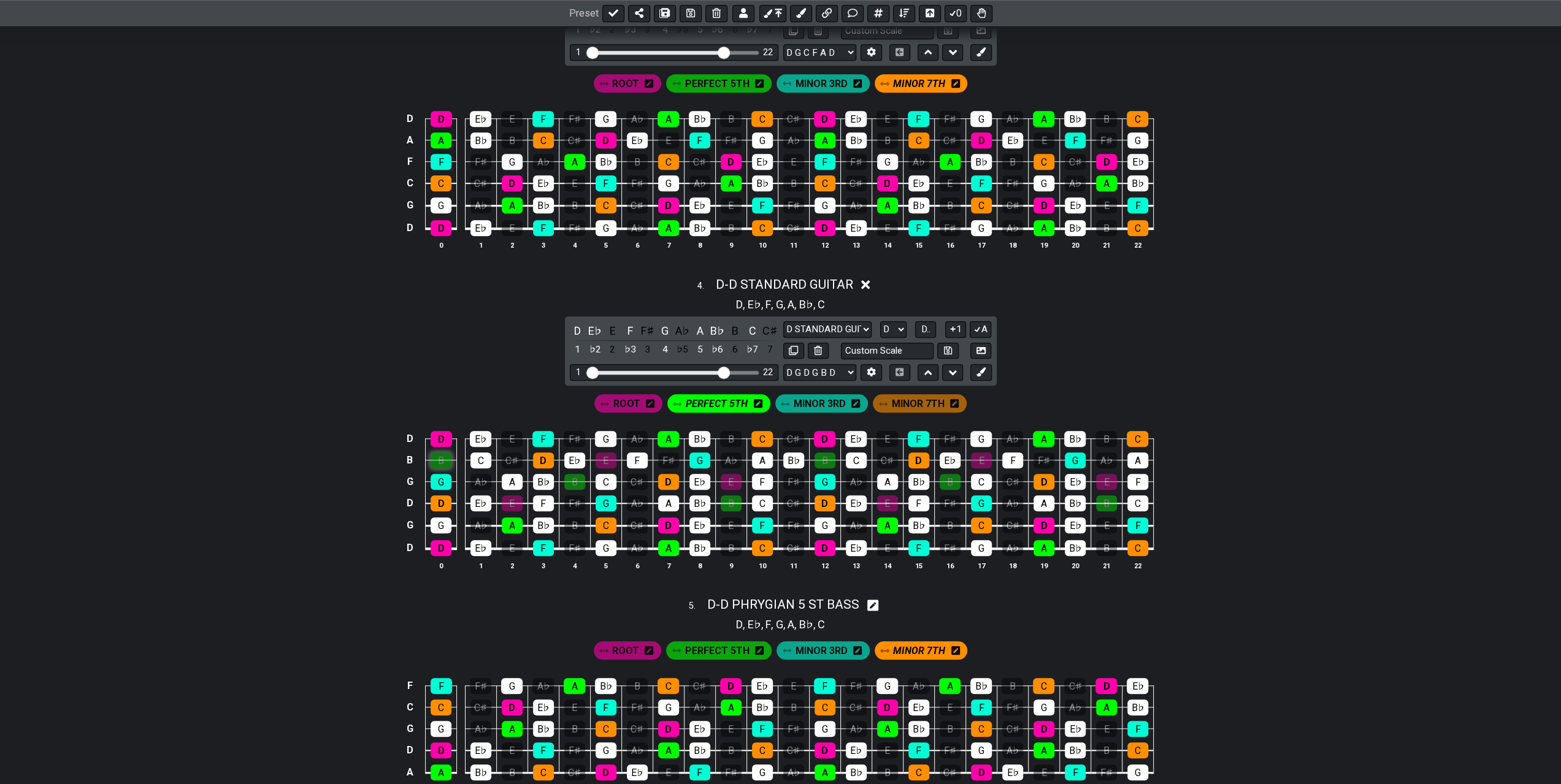
click at [439, 456] on div "B" at bounding box center [442, 460] width 21 height 16
click at [572, 479] on div "B" at bounding box center [575, 482] width 21 height 16
click at [672, 496] on div "A" at bounding box center [669, 503] width 21 height 16
click at [733, 501] on div "B" at bounding box center [731, 503] width 21 height 16
click at [762, 456] on div "A" at bounding box center [763, 460] width 21 height 16
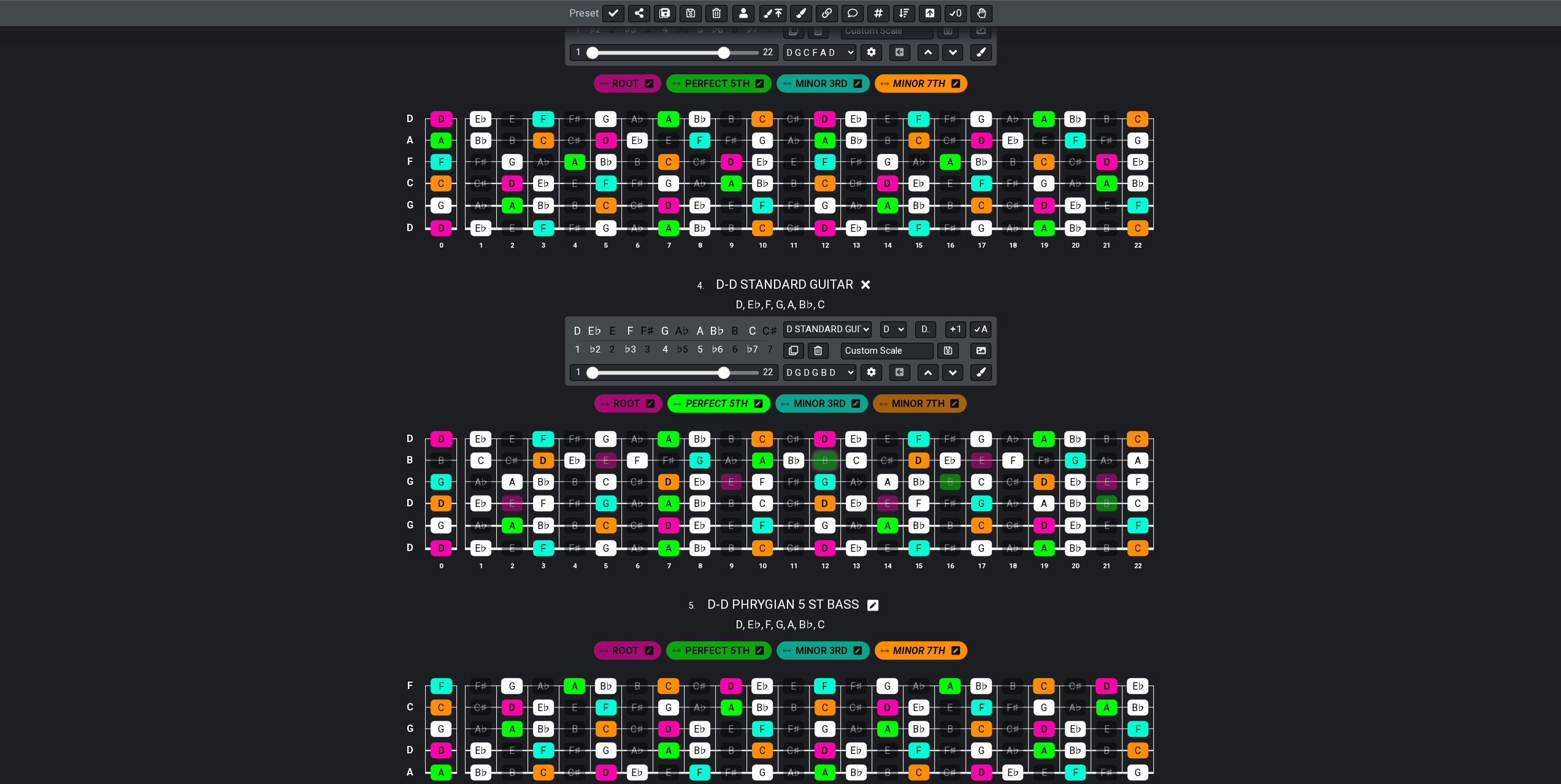
click at [827, 457] on div "B" at bounding box center [825, 460] width 21 height 16
click at [886, 480] on div "A" at bounding box center [888, 482] width 21 height 16
click at [852, 365] on select "A D G C E A D A D F A D E A D G B E B E A D F♯ B A D G C E A D A D G B E E♭ A♭ …" at bounding box center [819, 373] width 73 height 17
select select "D A D G B E"
click at [783, 365] on select "A D G C E A D A D F A D E A D G B E B E A D F♯ B A D G C E A D A D G B E E♭ A♭ …" at bounding box center [819, 373] width 73 height 17
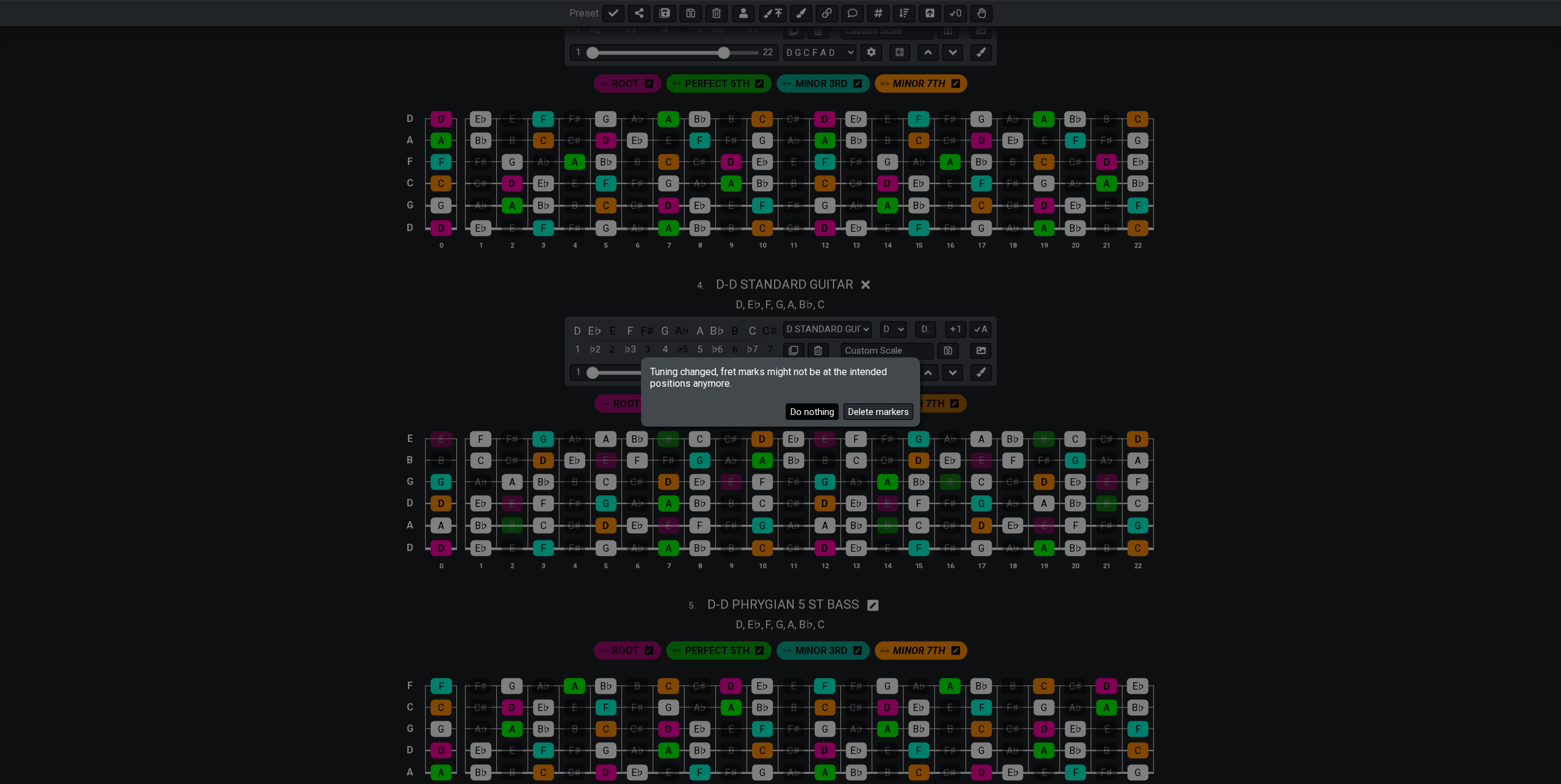
click at [820, 414] on button "Do nothing" at bounding box center [812, 411] width 53 height 17
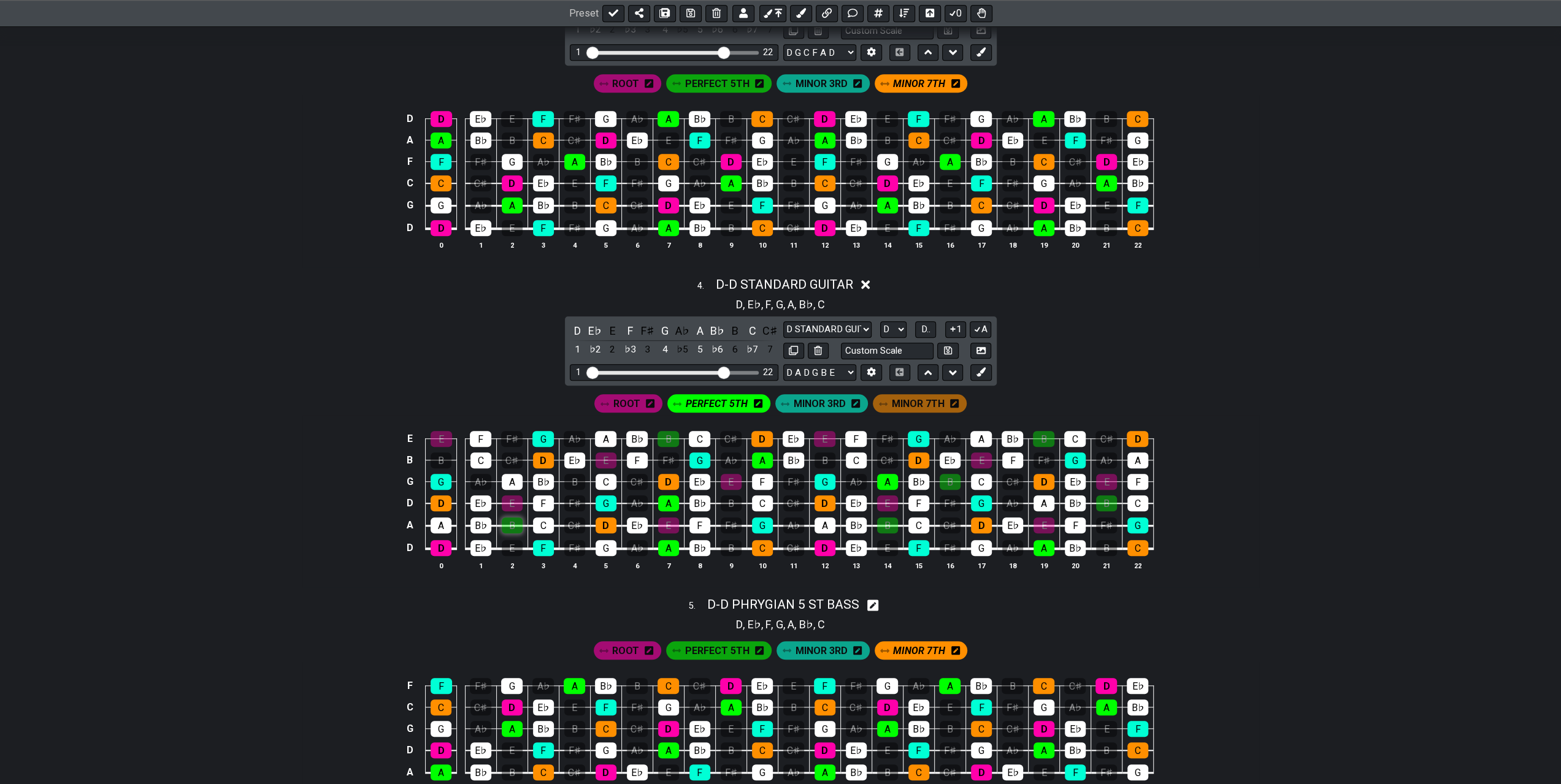
click at [511, 523] on div "B" at bounding box center [512, 526] width 21 height 16
click at [440, 522] on div "A" at bounding box center [442, 526] width 21 height 16
click at [514, 478] on div "A" at bounding box center [512, 482] width 21 height 16
click at [512, 498] on div "E" at bounding box center [512, 503] width 21 height 16
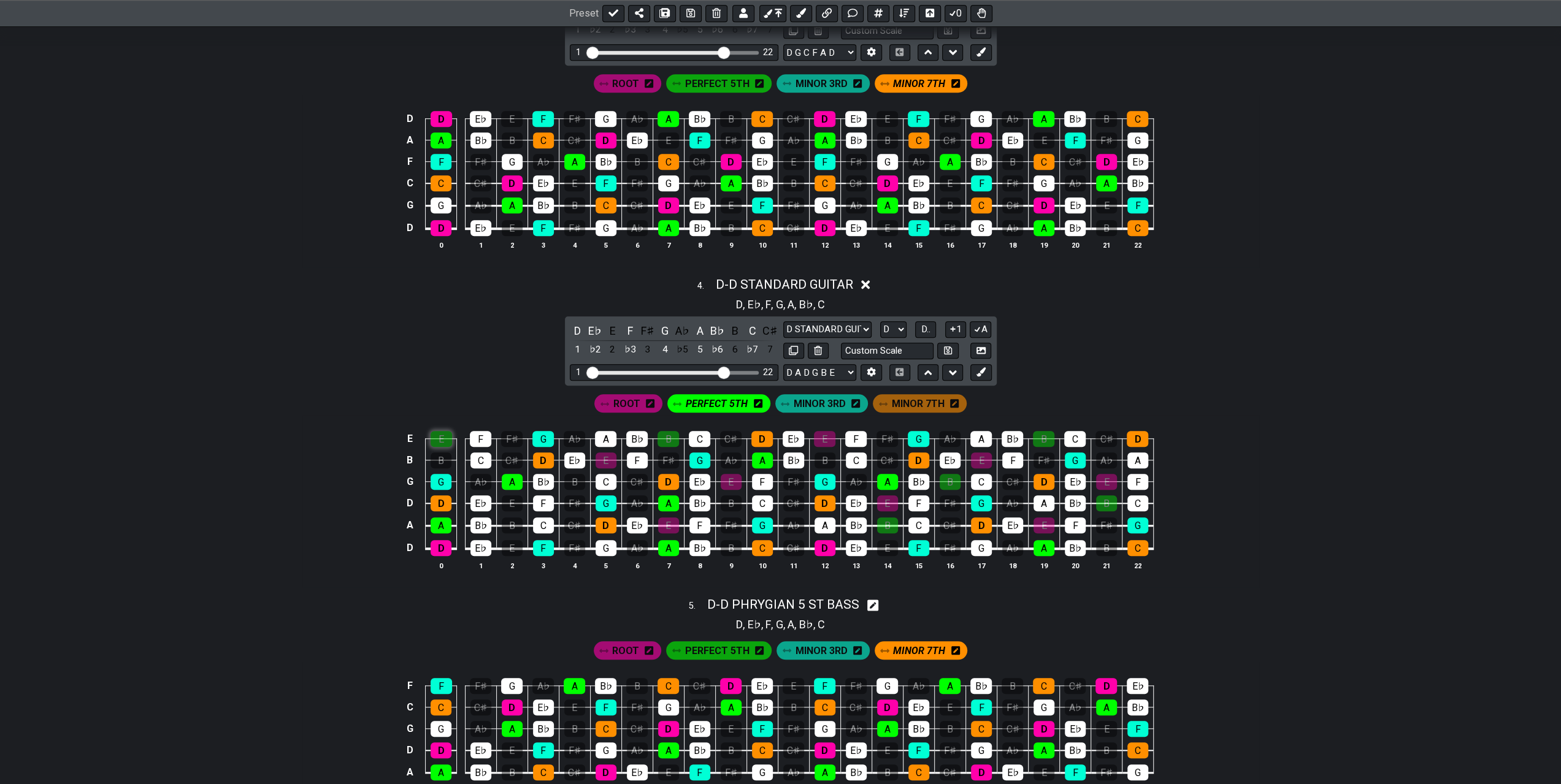
click at [442, 434] on div "E" at bounding box center [442, 439] width 21 height 16
click at [604, 457] on div "E" at bounding box center [606, 460] width 21 height 16
click at [608, 438] on div "A" at bounding box center [605, 439] width 21 height 16
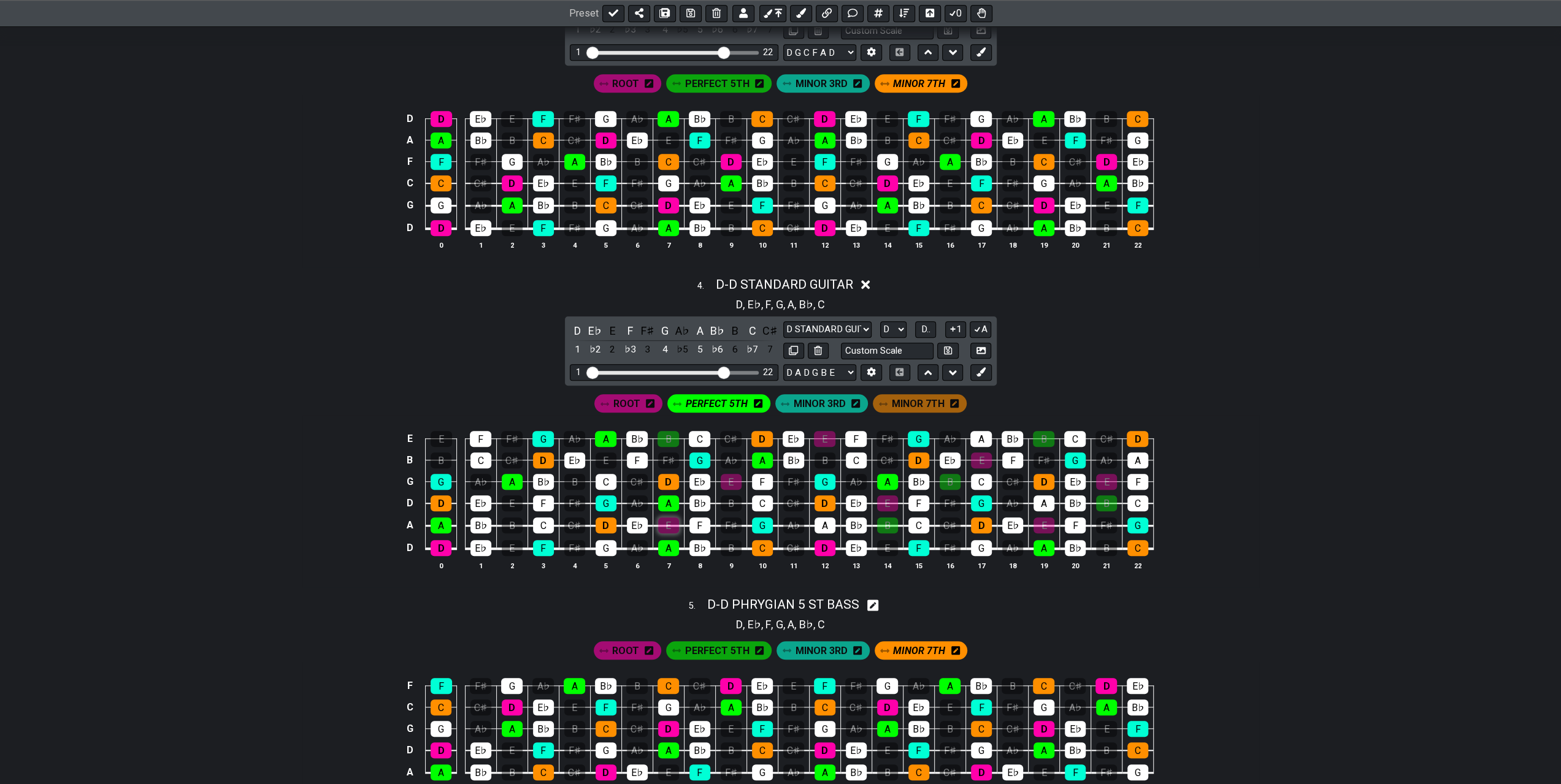
click at [666, 522] on div "E" at bounding box center [669, 526] width 21 height 16
click at [664, 434] on div "B" at bounding box center [668, 439] width 21 height 16
click at [736, 474] on div "E" at bounding box center [731, 482] width 21 height 16
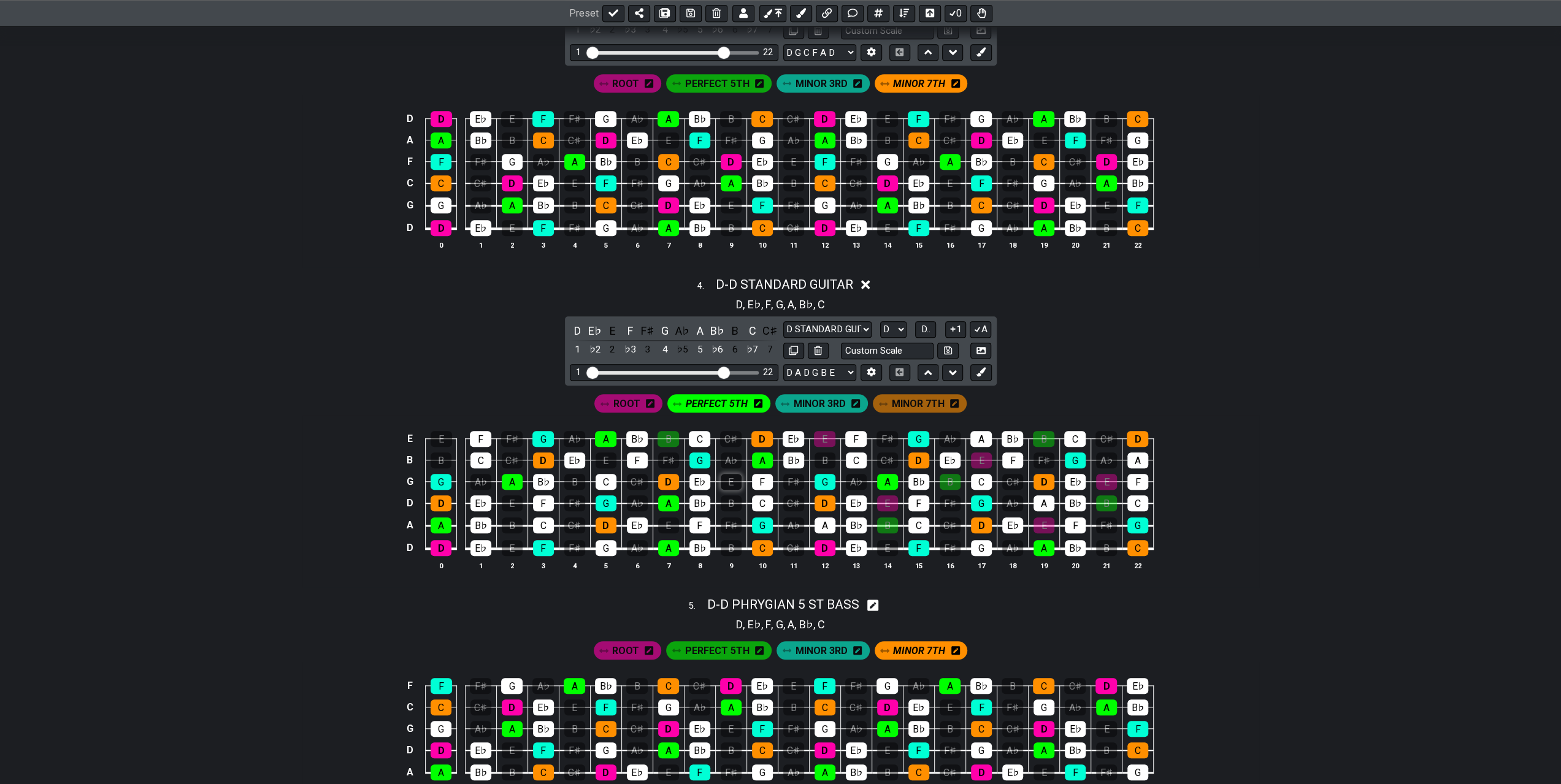
click at [736, 474] on div "E" at bounding box center [731, 482] width 21 height 16
click at [827, 523] on div "A" at bounding box center [825, 526] width 21 height 16
click at [827, 434] on div "E" at bounding box center [825, 439] width 21 height 16
click at [890, 502] on div "E" at bounding box center [888, 503] width 21 height 16
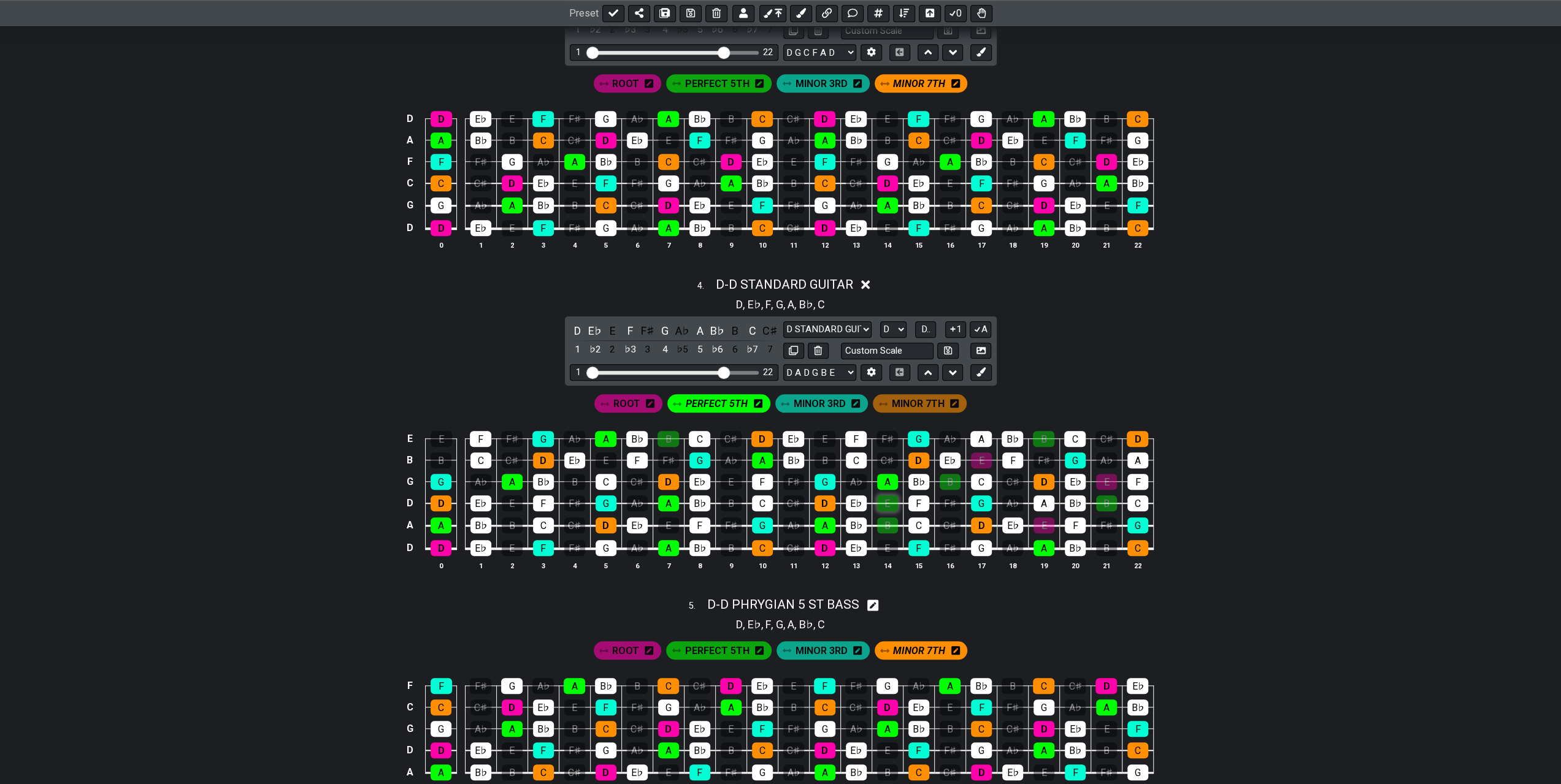
click at [890, 502] on div "E" at bounding box center [888, 503] width 21 height 16
click at [890, 523] on div "B" at bounding box center [888, 526] width 21 height 16
click at [944, 480] on div "B" at bounding box center [950, 482] width 21 height 16
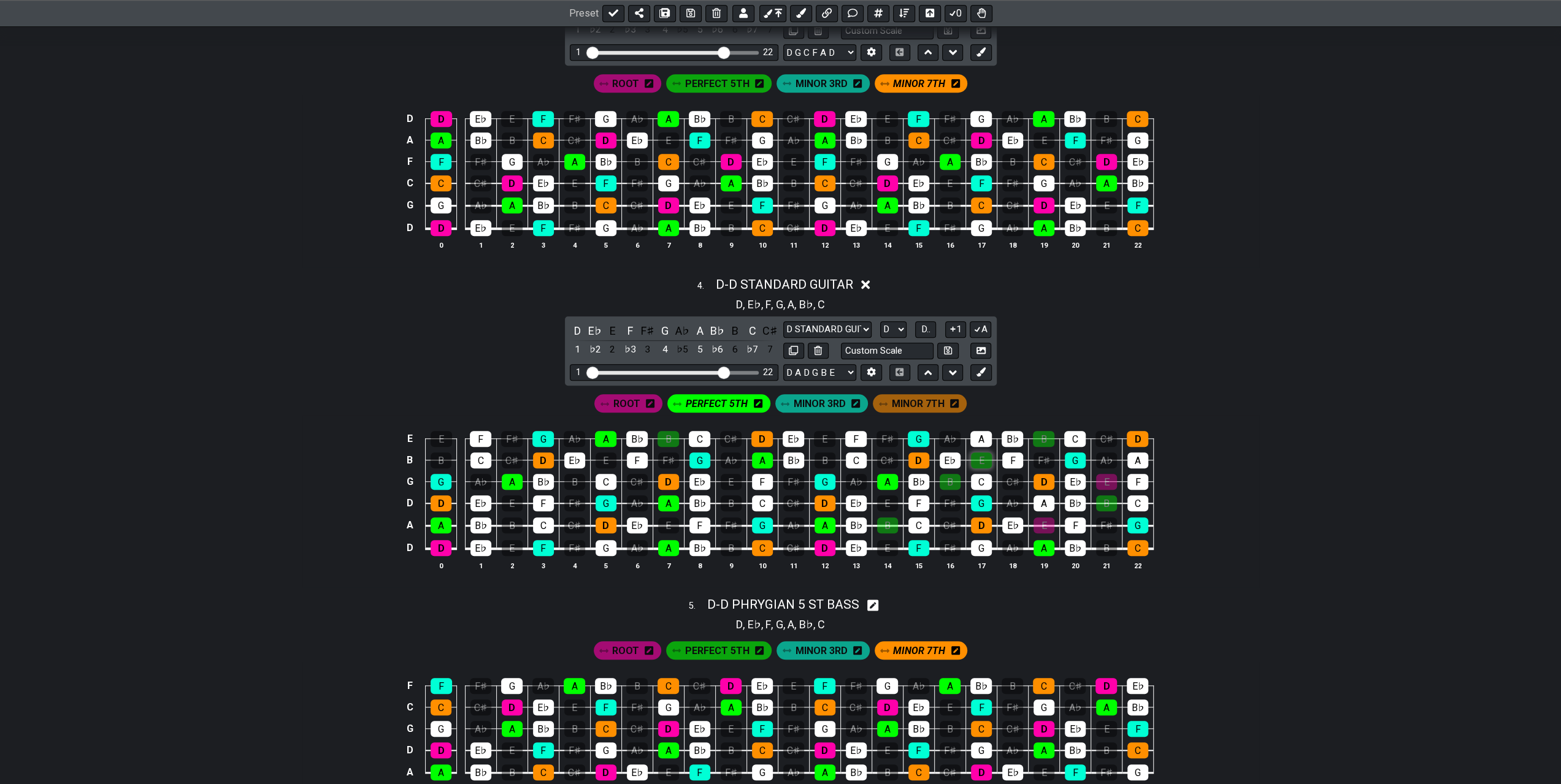
click at [980, 458] on div "E" at bounding box center [981, 460] width 21 height 16
click at [980, 433] on div "A" at bounding box center [980, 439] width 21 height 16
click at [950, 479] on div "B" at bounding box center [950, 482] width 21 height 16
click at [886, 522] on div "B" at bounding box center [888, 526] width 21 height 16
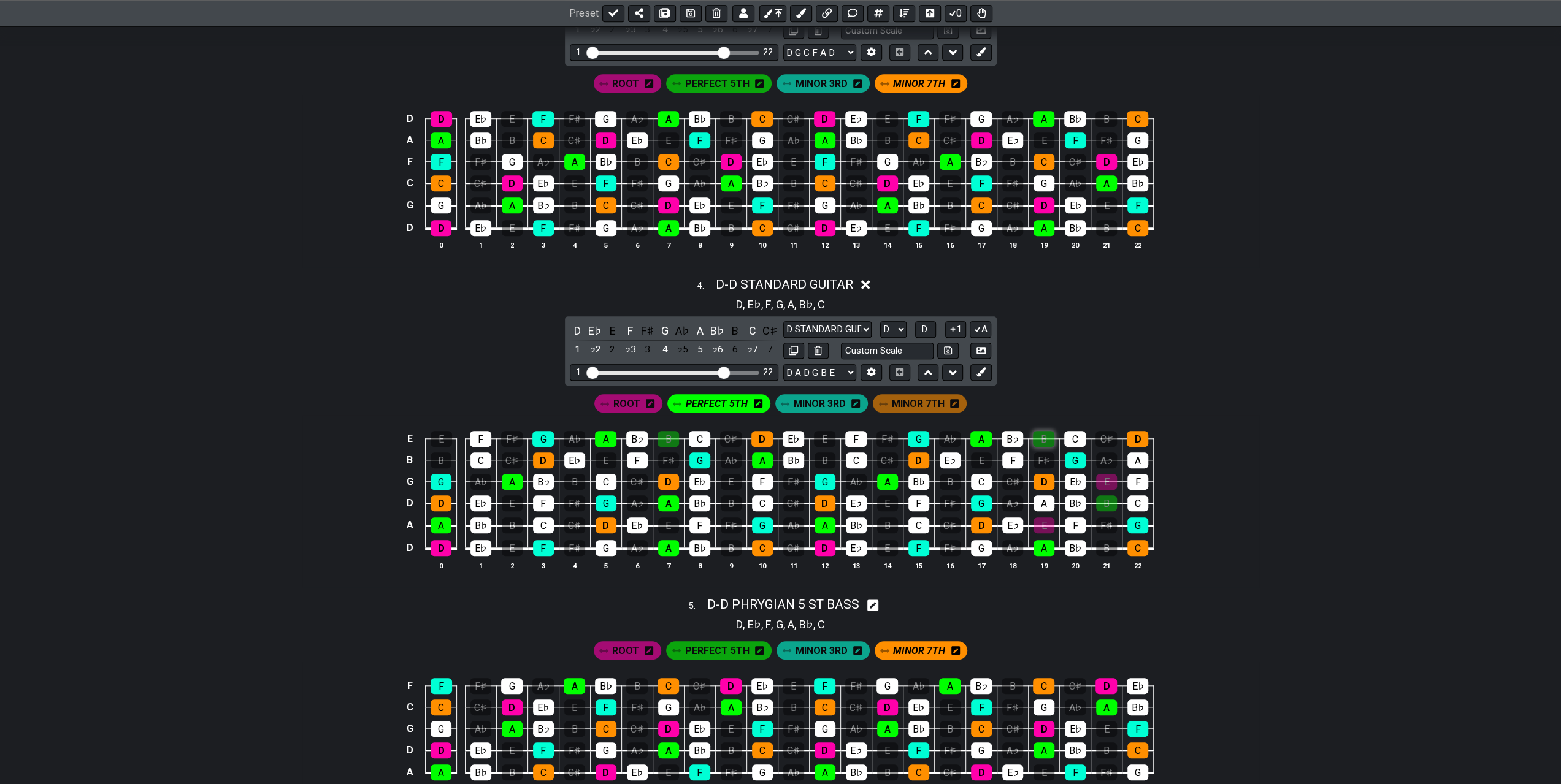
click at [1042, 438] on div "B" at bounding box center [1043, 439] width 21 height 16
click at [1040, 524] on div "E" at bounding box center [1044, 526] width 21 height 16
click at [1099, 480] on div "E" at bounding box center [1107, 482] width 21 height 16
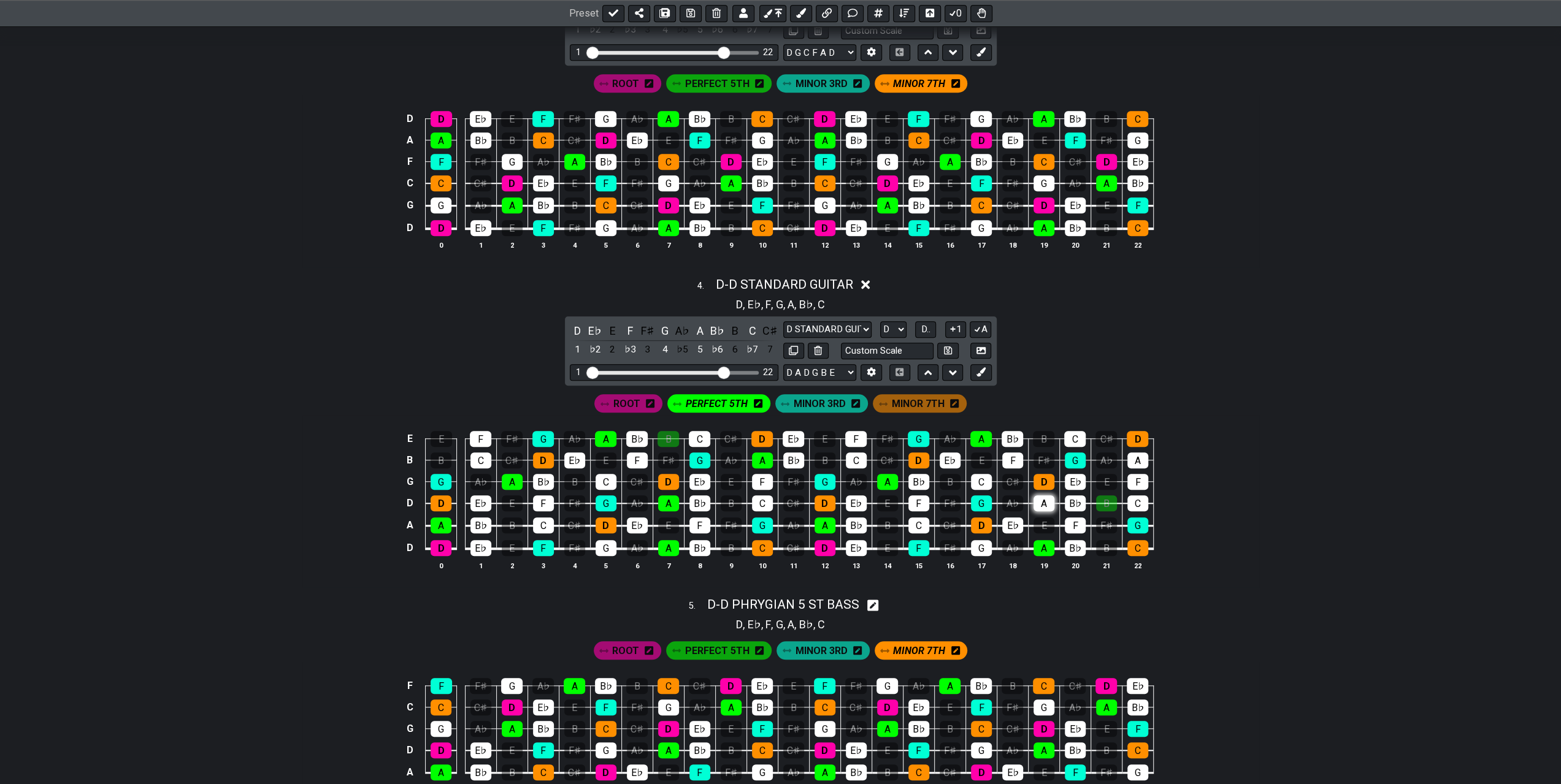
click at [1044, 503] on div "A" at bounding box center [1044, 503] width 21 height 16
click at [1138, 459] on div "A" at bounding box center [1138, 460] width 21 height 16
click at [1100, 496] on div "B" at bounding box center [1107, 503] width 21 height 16
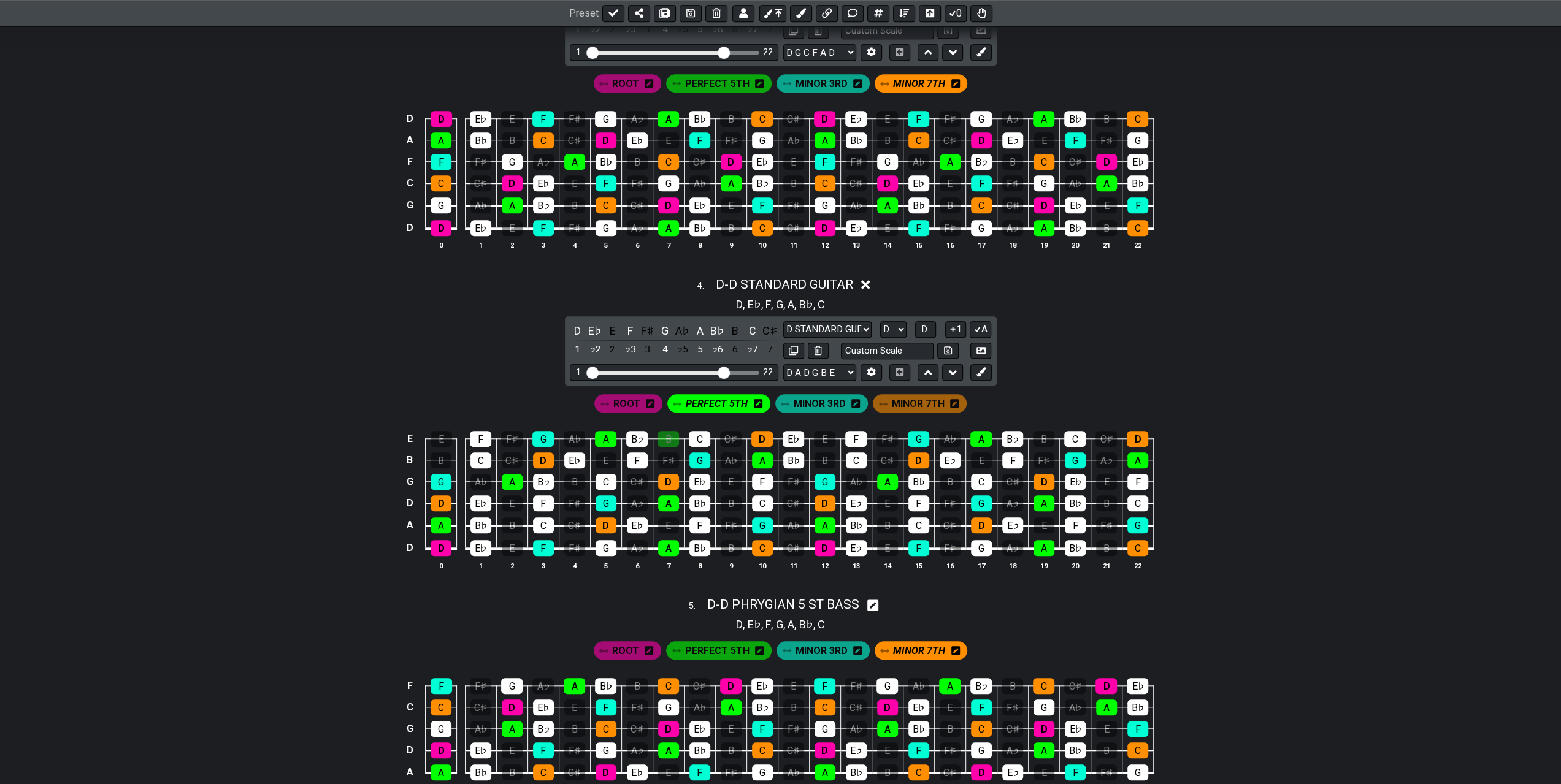
click at [814, 398] on span "MINOR 3RD" at bounding box center [819, 404] width 52 height 18
click at [441, 478] on div "G" at bounding box center [442, 482] width 21 height 16
click at [479, 433] on div "F" at bounding box center [481, 439] width 21 height 16
drag, startPoint x: 546, startPoint y: 500, endPoint x: 550, endPoint y: 453, distance: 47.2
click at [546, 497] on div "F" at bounding box center [543, 503] width 21 height 16
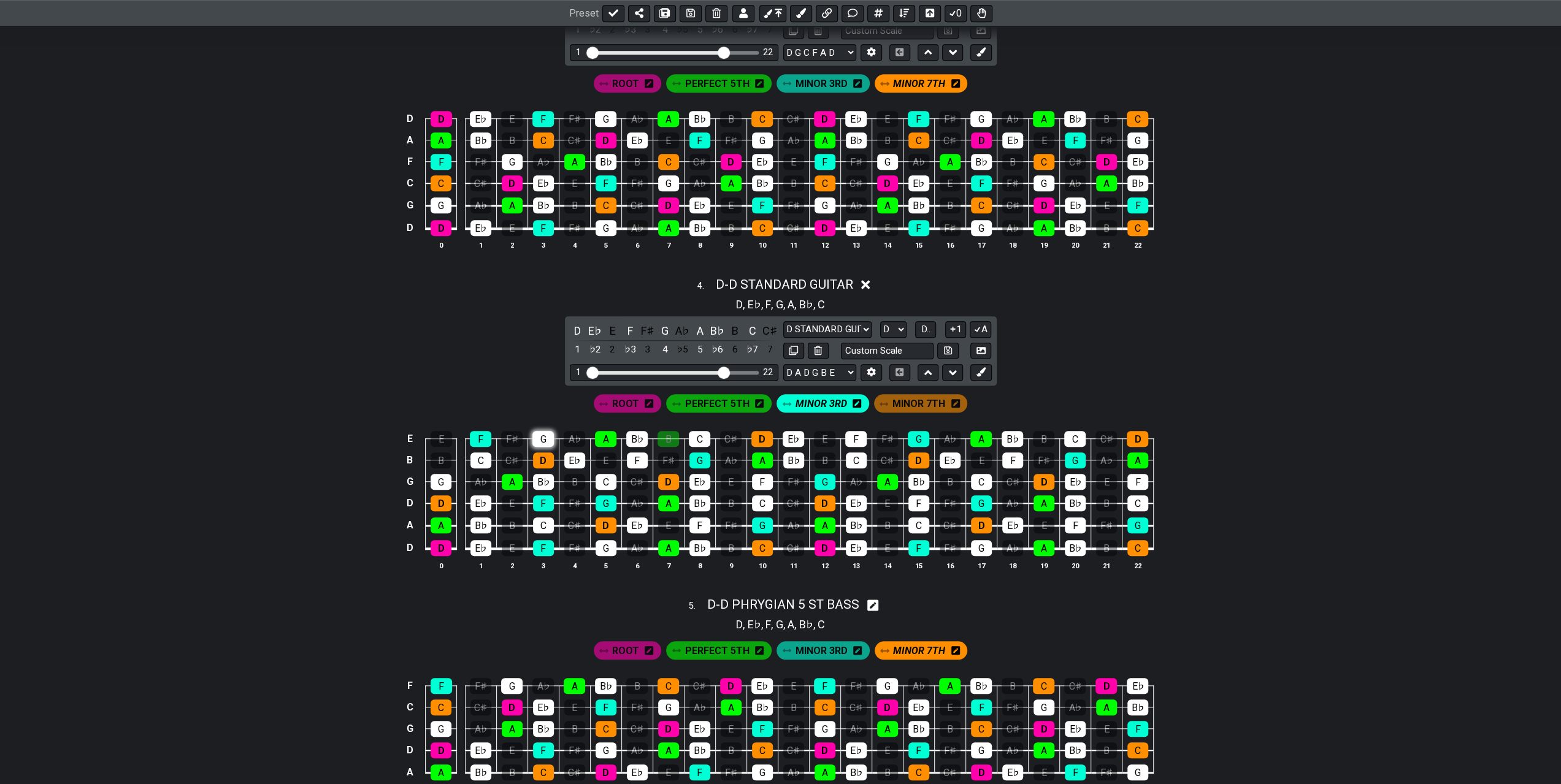
click at [553, 434] on div "G" at bounding box center [543, 439] width 21 height 16
drag, startPoint x: 613, startPoint y: 503, endPoint x: 637, endPoint y: 465, distance: 44.9
click at [614, 499] on div "G" at bounding box center [606, 503] width 21 height 16
click at [642, 458] on div "F" at bounding box center [637, 460] width 21 height 16
click at [696, 519] on div "F" at bounding box center [700, 526] width 21 height 16
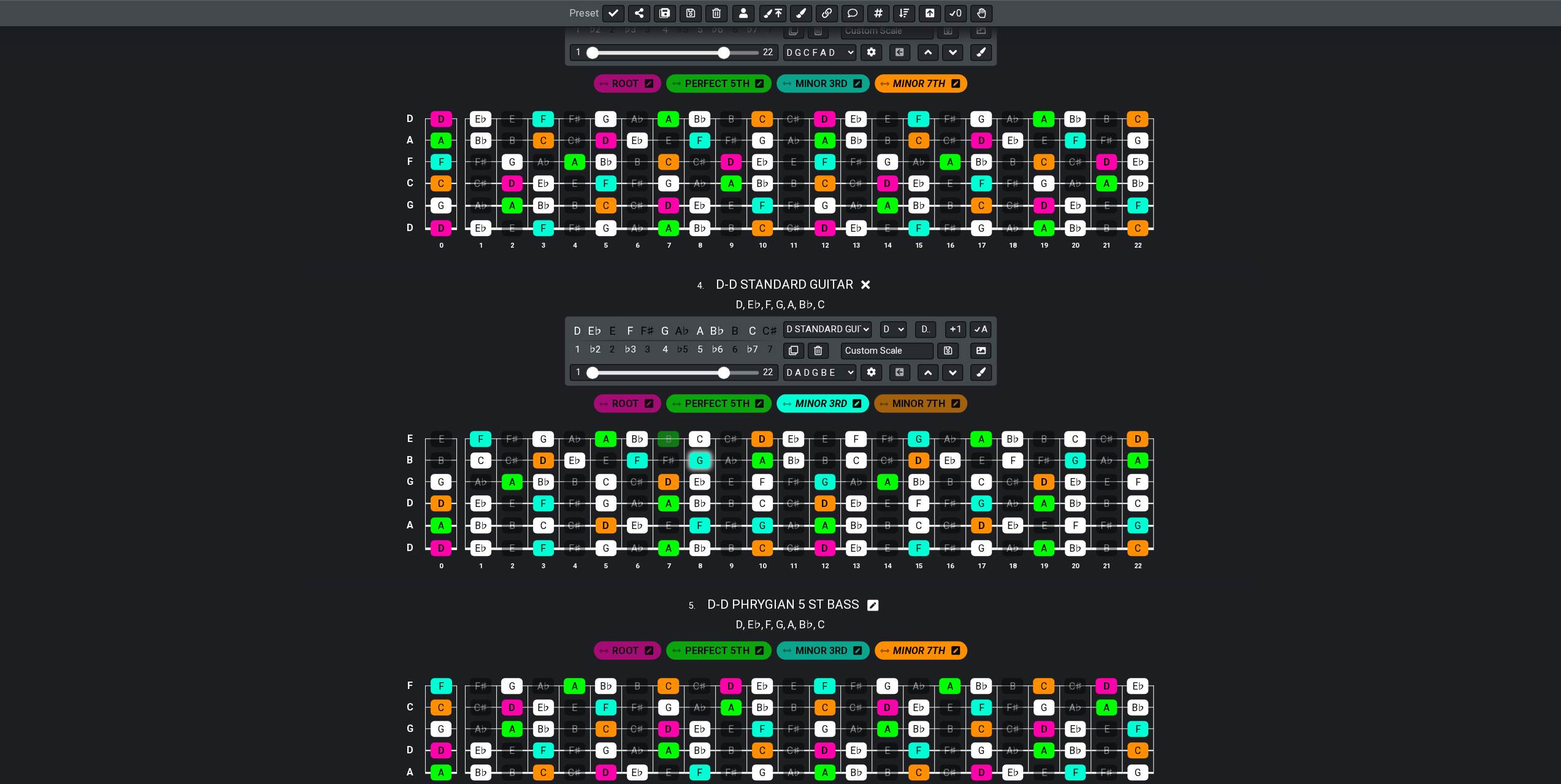
click at [706, 456] on div "G" at bounding box center [700, 460] width 21 height 16
click at [756, 478] on div "F" at bounding box center [763, 482] width 21 height 16
click at [766, 526] on div "G" at bounding box center [763, 526] width 21 height 16
drag, startPoint x: 820, startPoint y: 475, endPoint x: 828, endPoint y: 469, distance: 10.0
click at [820, 475] on div "G" at bounding box center [825, 482] width 21 height 16
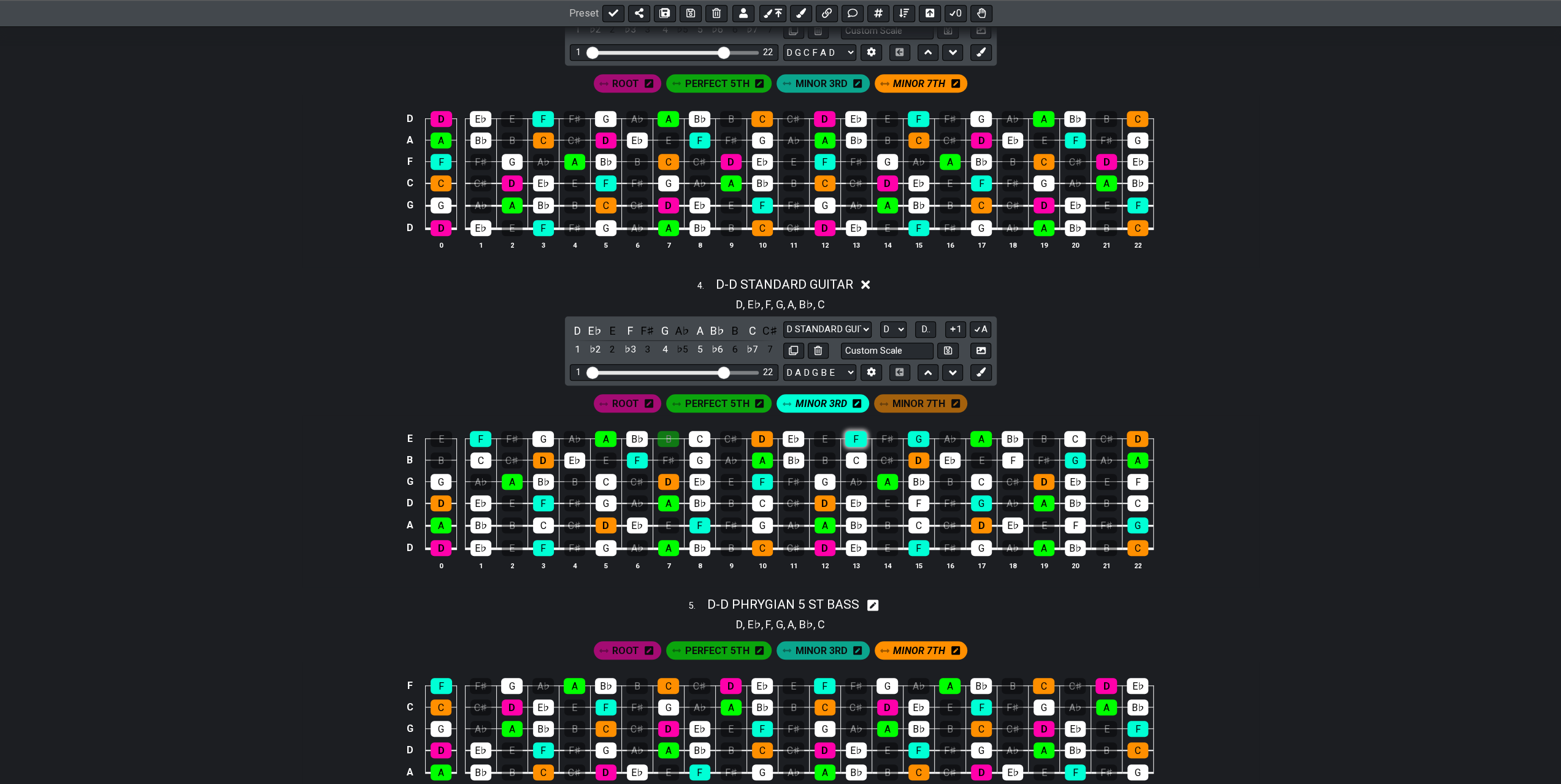
click at [854, 437] on div "F" at bounding box center [856, 439] width 21 height 16
click at [919, 501] on div "F" at bounding box center [919, 503] width 21 height 16
click at [926, 436] on div "G" at bounding box center [919, 439] width 21 height 16
click at [1011, 458] on div "F" at bounding box center [1012, 460] width 21 height 16
click at [1070, 518] on div "F" at bounding box center [1075, 526] width 21 height 16
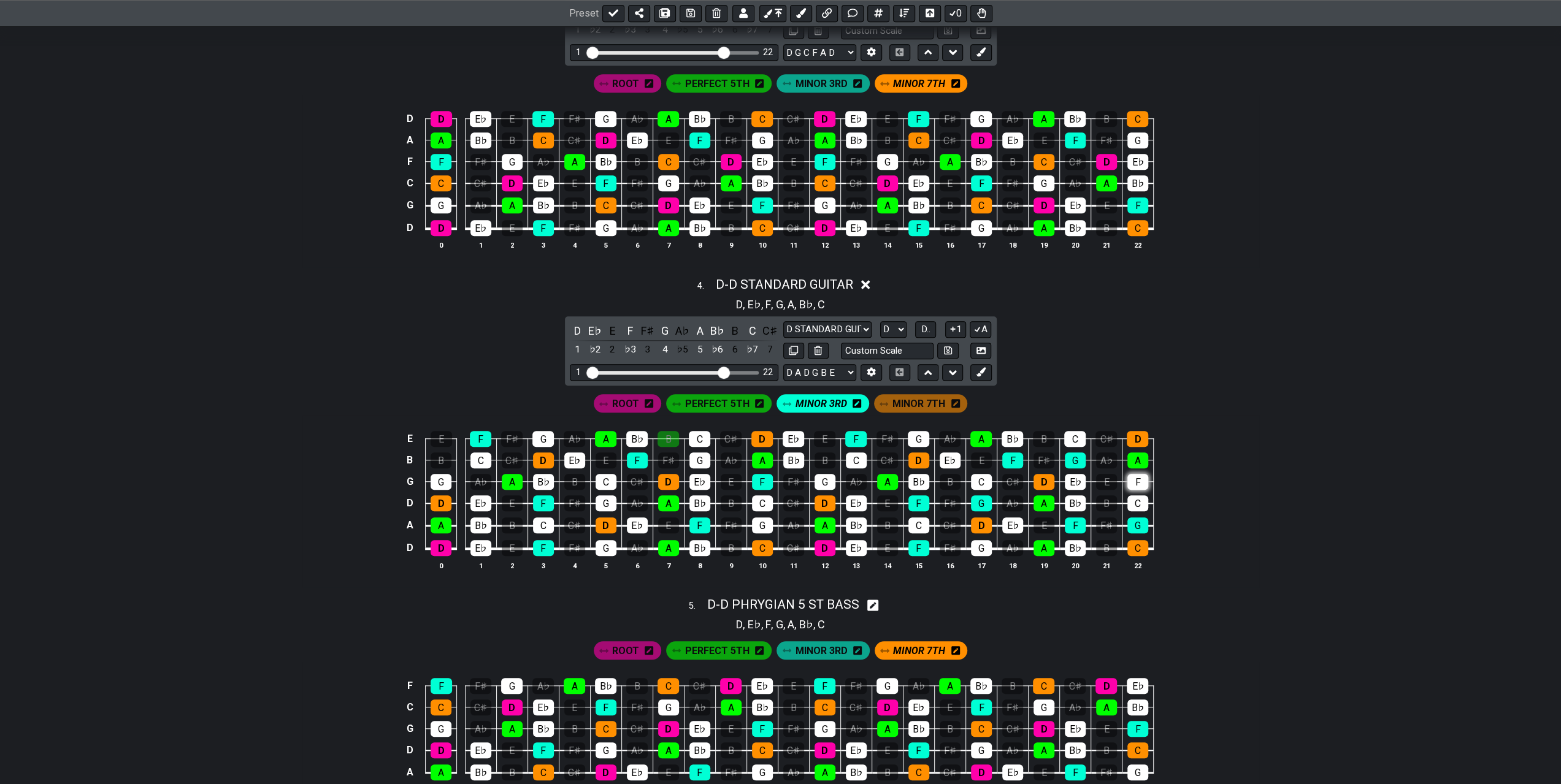
click at [1134, 479] on div "F" at bounding box center [1138, 482] width 21 height 16
click at [1129, 518] on div "G" at bounding box center [1138, 526] width 21 height 16
click at [1073, 455] on div "G" at bounding box center [1075, 460] width 21 height 16
click at [978, 498] on div "G" at bounding box center [981, 503] width 21 height 16
click at [668, 438] on div "B" at bounding box center [668, 439] width 21 height 16
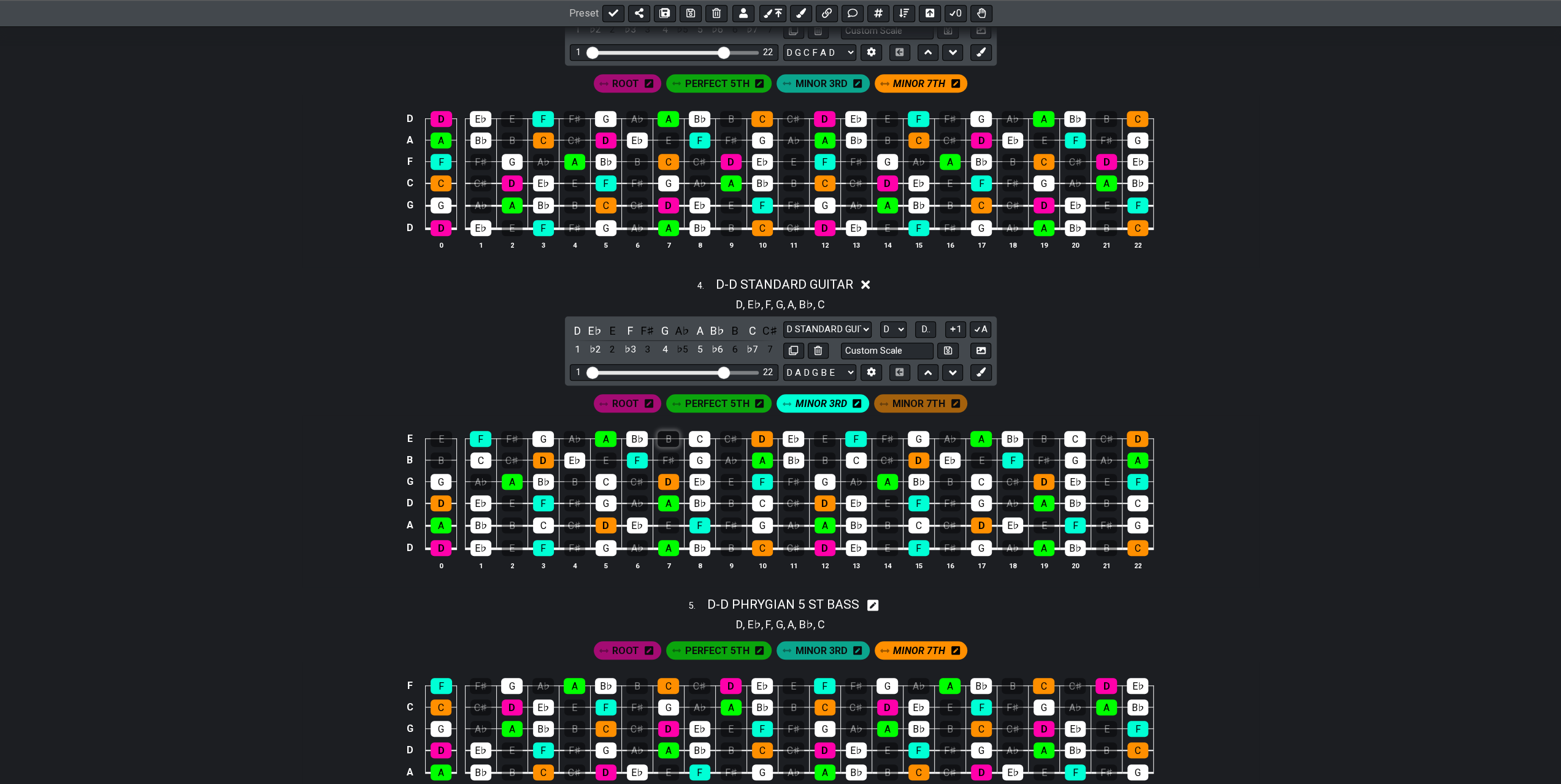
click at [670, 435] on div "B" at bounding box center [668, 439] width 21 height 16
click at [916, 401] on span "MINOR 7TH" at bounding box center [919, 404] width 53 height 18
click at [442, 496] on div "D" at bounding box center [442, 503] width 21 height 16
click at [479, 458] on div "C" at bounding box center [481, 460] width 21 height 16
click at [548, 457] on div "D" at bounding box center [543, 460] width 21 height 16
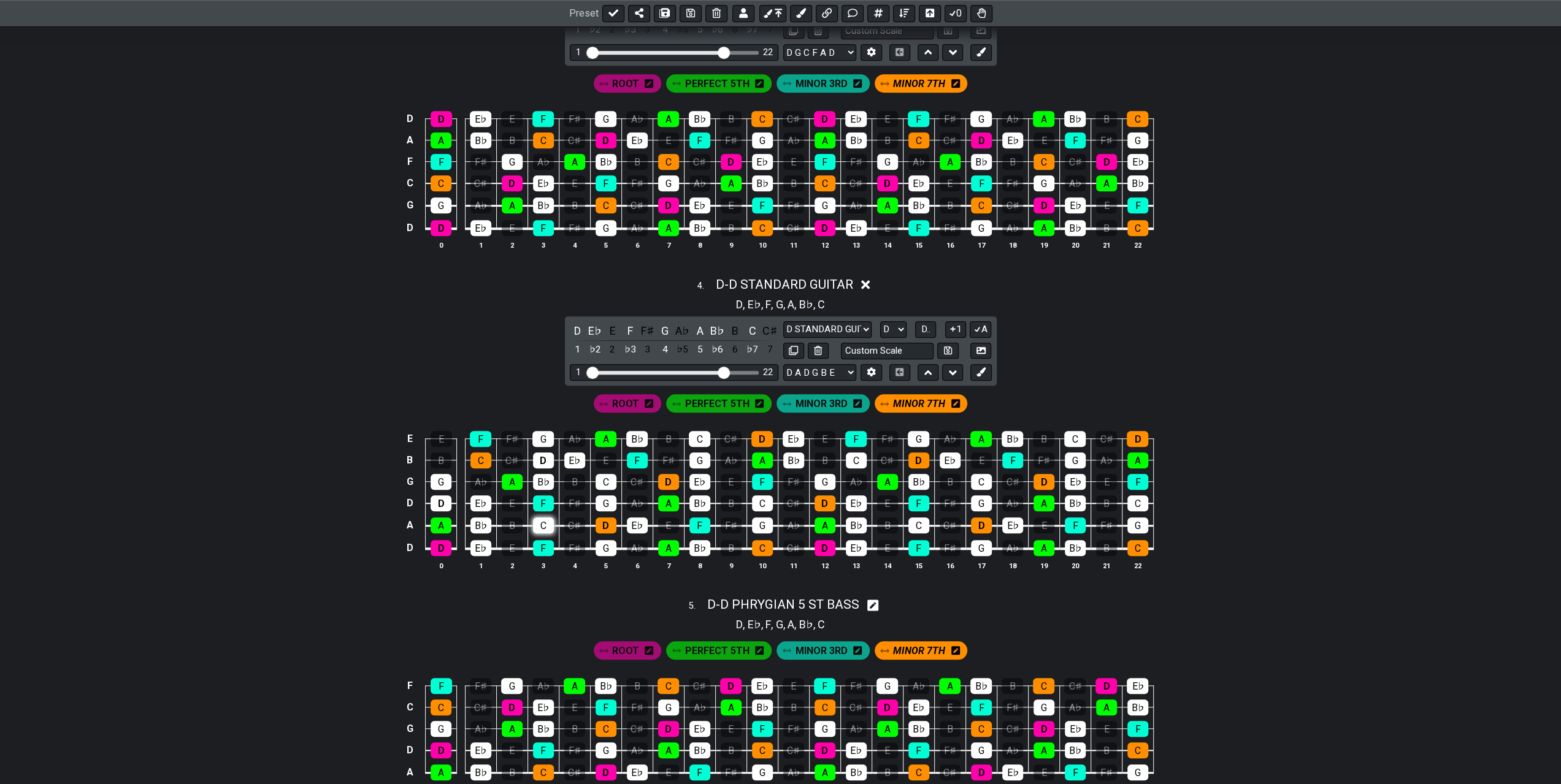
click at [548, 519] on div "C" at bounding box center [543, 526] width 21 height 16
click at [604, 474] on div "C" at bounding box center [606, 482] width 21 height 16
click at [609, 518] on div "D" at bounding box center [606, 526] width 21 height 16
click at [668, 480] on div "D" at bounding box center [669, 482] width 21 height 16
click at [699, 438] on div "C" at bounding box center [699, 439] width 21 height 16
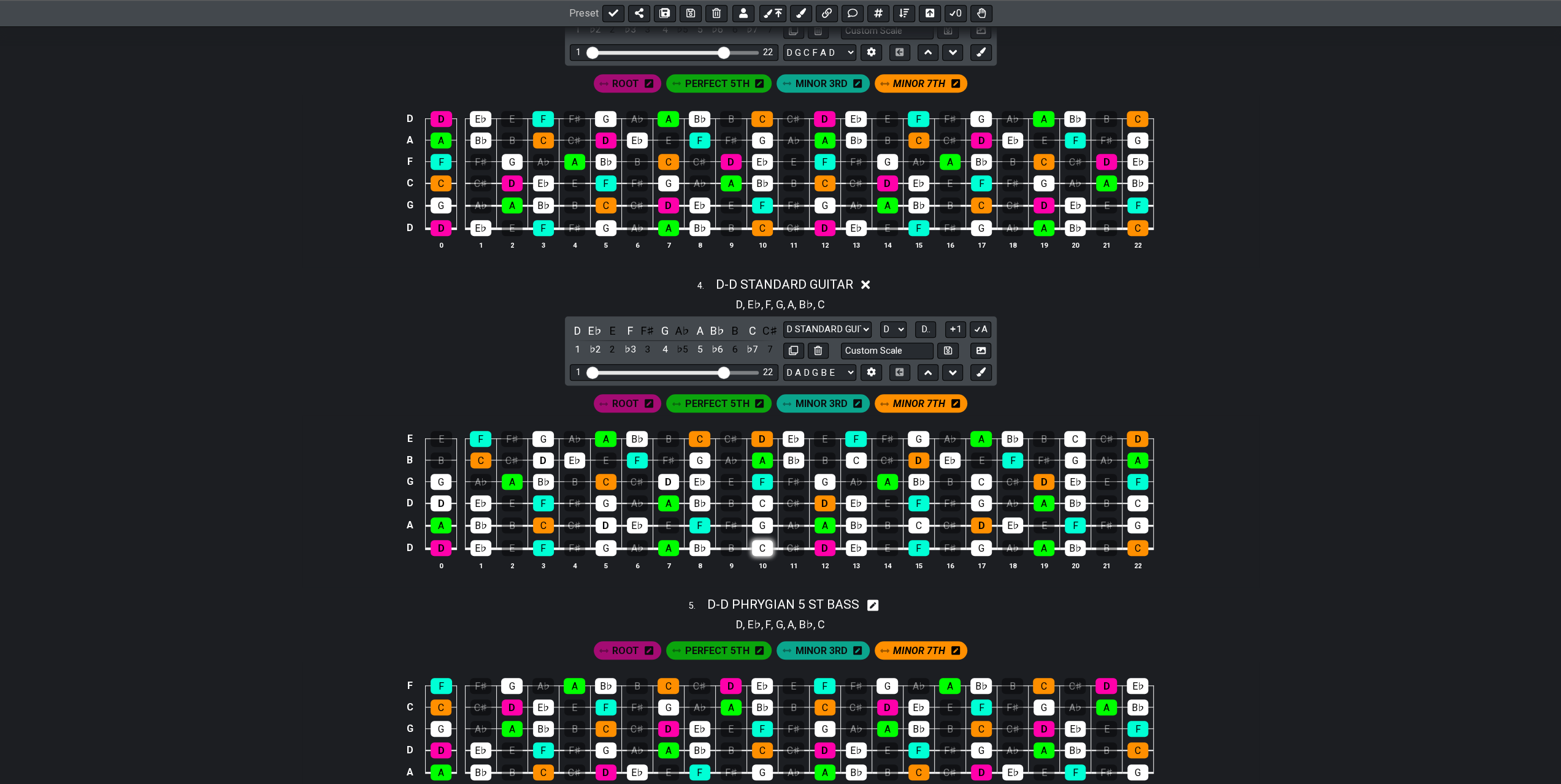
click at [756, 542] on div "C" at bounding box center [763, 549] width 21 height 16
click at [763, 433] on div "D" at bounding box center [762, 439] width 21 height 16
click at [768, 499] on div "C" at bounding box center [763, 503] width 21 height 16
click at [762, 544] on div "C" at bounding box center [763, 549] width 21 height 16
click at [850, 457] on div "C" at bounding box center [857, 460] width 21 height 16
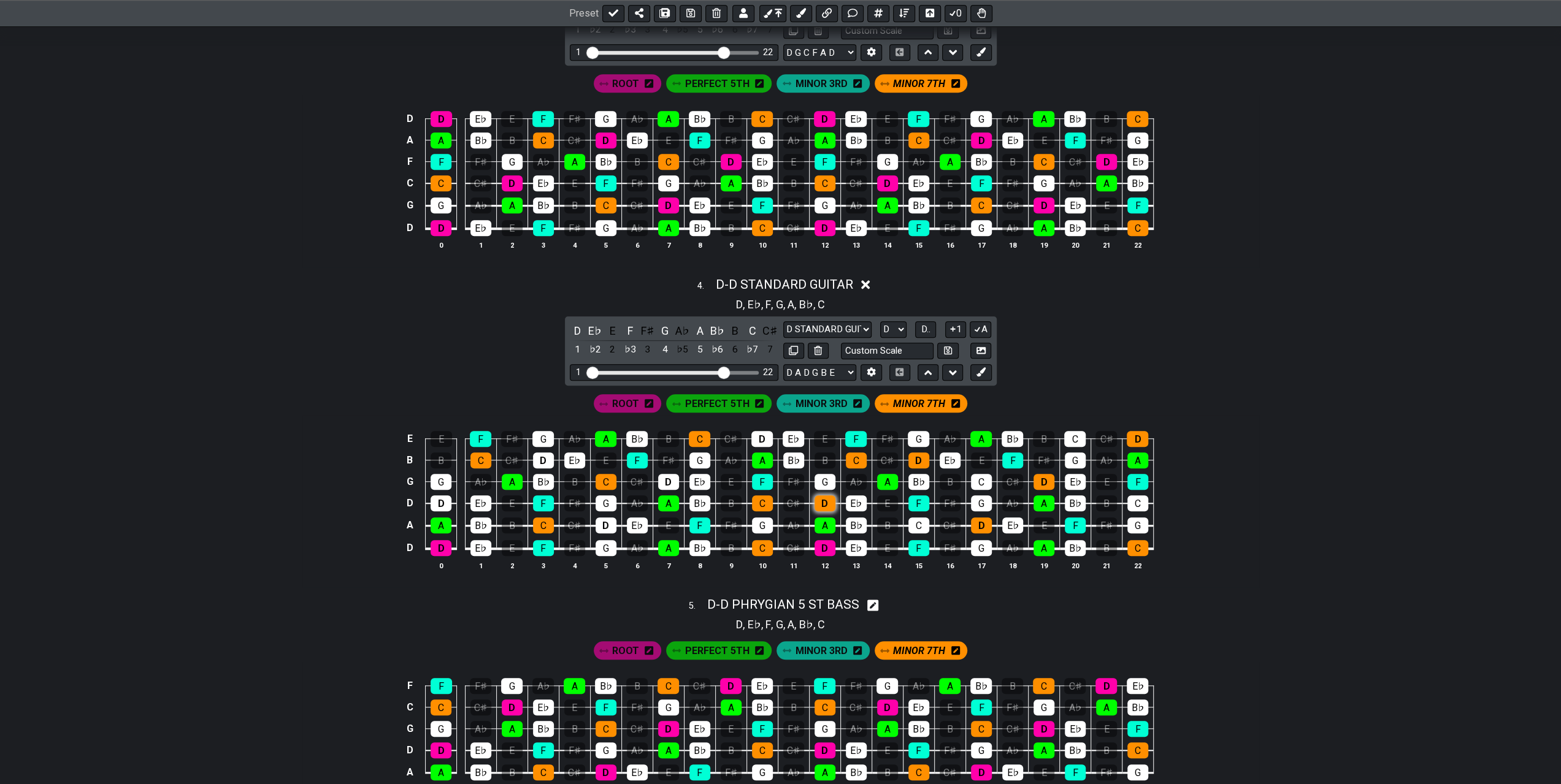
click at [822, 498] on div "D" at bounding box center [825, 503] width 21 height 16
click at [916, 522] on div "C" at bounding box center [919, 526] width 21 height 16
click at [911, 454] on div "D" at bounding box center [919, 460] width 21 height 16
click at [979, 482] on div "C" at bounding box center [981, 482] width 21 height 16
click at [981, 520] on div "D" at bounding box center [981, 526] width 21 height 16
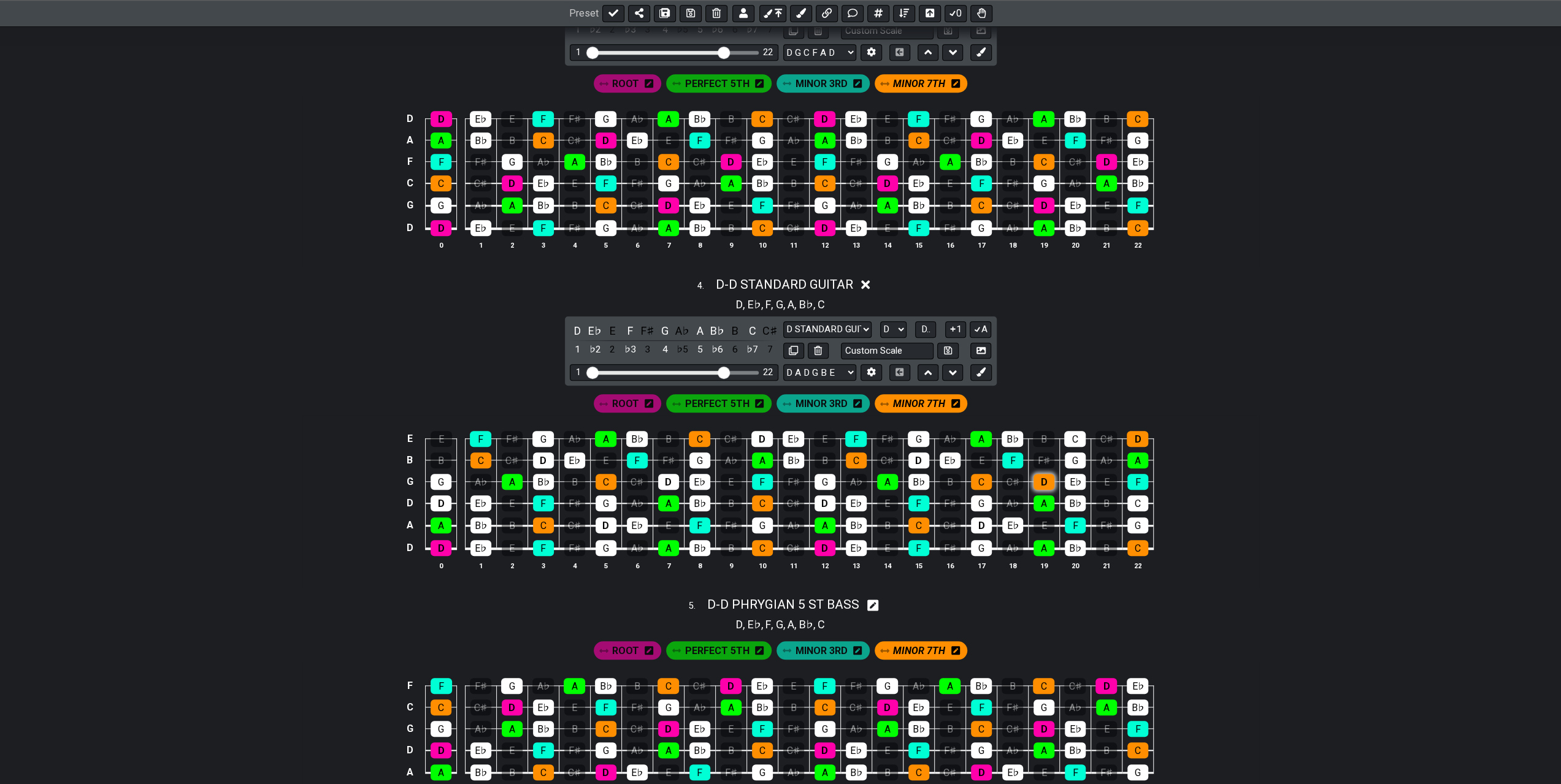
click at [1042, 479] on div "D" at bounding box center [1044, 482] width 21 height 16
click at [1070, 439] on div "C" at bounding box center [1074, 439] width 21 height 16
click at [1136, 439] on div "D" at bounding box center [1137, 439] width 21 height 16
click at [1136, 499] on div "C" at bounding box center [1138, 503] width 21 height 16
drag, startPoint x: 618, startPoint y: 399, endPoint x: 607, endPoint y: 412, distance: 17.0
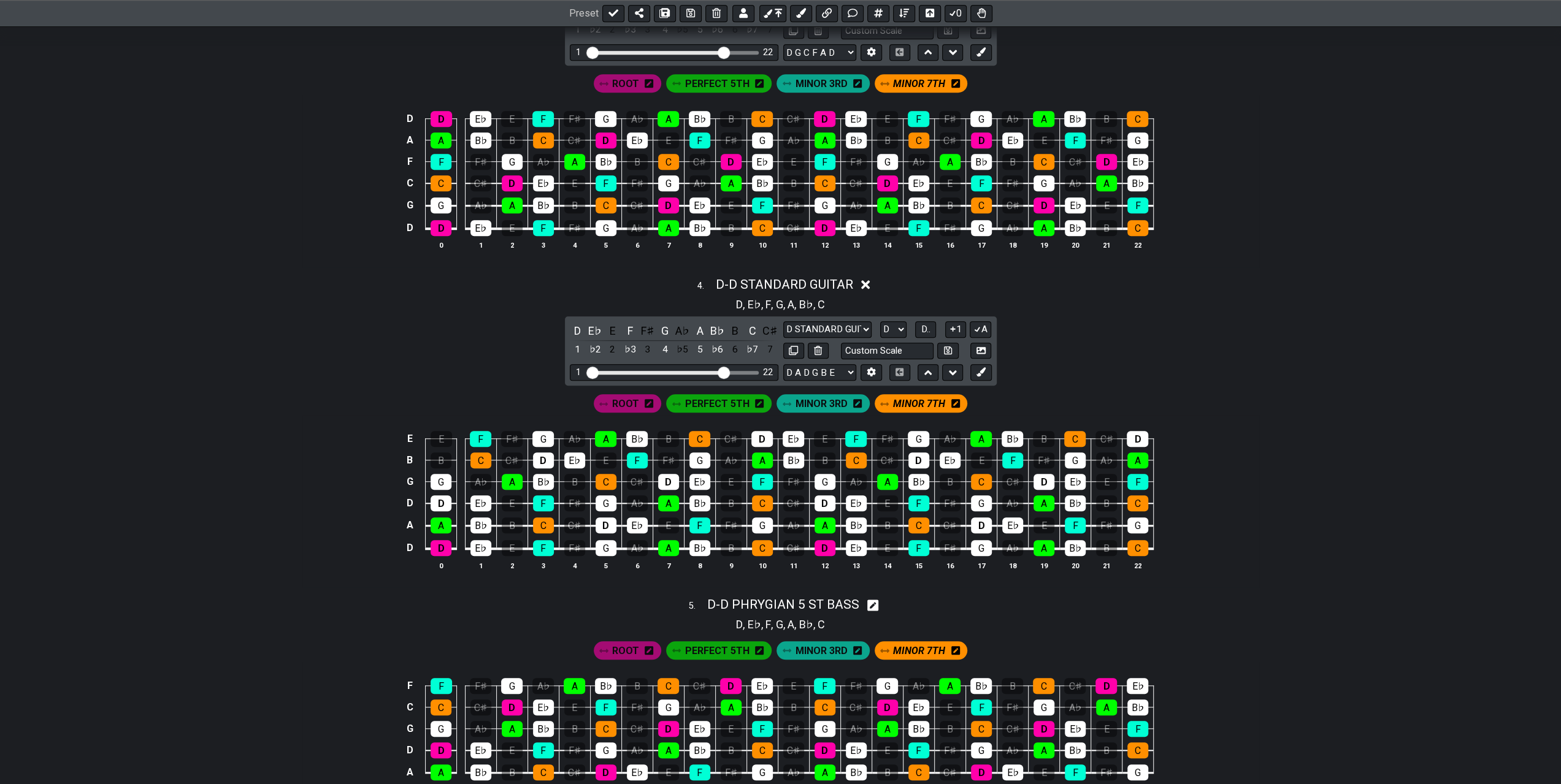
click at [618, 398] on span "ROOT" at bounding box center [626, 404] width 27 height 18
click at [447, 496] on div "D" at bounding box center [442, 503] width 21 height 16
click at [544, 458] on div "D" at bounding box center [543, 460] width 21 height 16
click at [606, 522] on div "D" at bounding box center [606, 526] width 21 height 16
click at [668, 477] on div "D" at bounding box center [669, 482] width 21 height 16
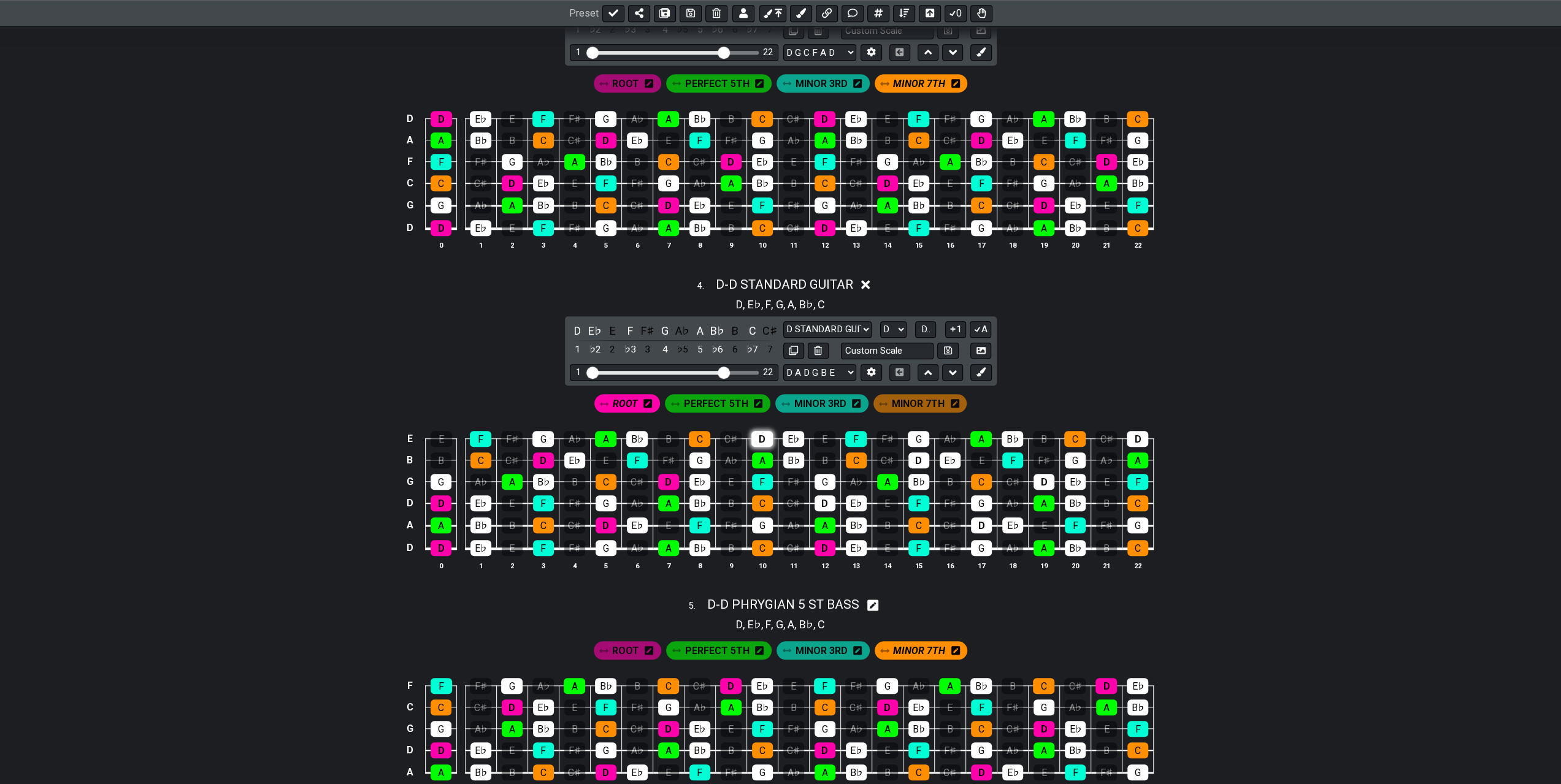
click at [762, 436] on div "D" at bounding box center [762, 439] width 21 height 16
click at [828, 501] on div "D" at bounding box center [825, 503] width 21 height 16
click at [915, 462] on div "D" at bounding box center [919, 460] width 21 height 16
click at [982, 518] on div "D" at bounding box center [981, 526] width 21 height 16
click at [1036, 475] on div "D" at bounding box center [1044, 482] width 21 height 16
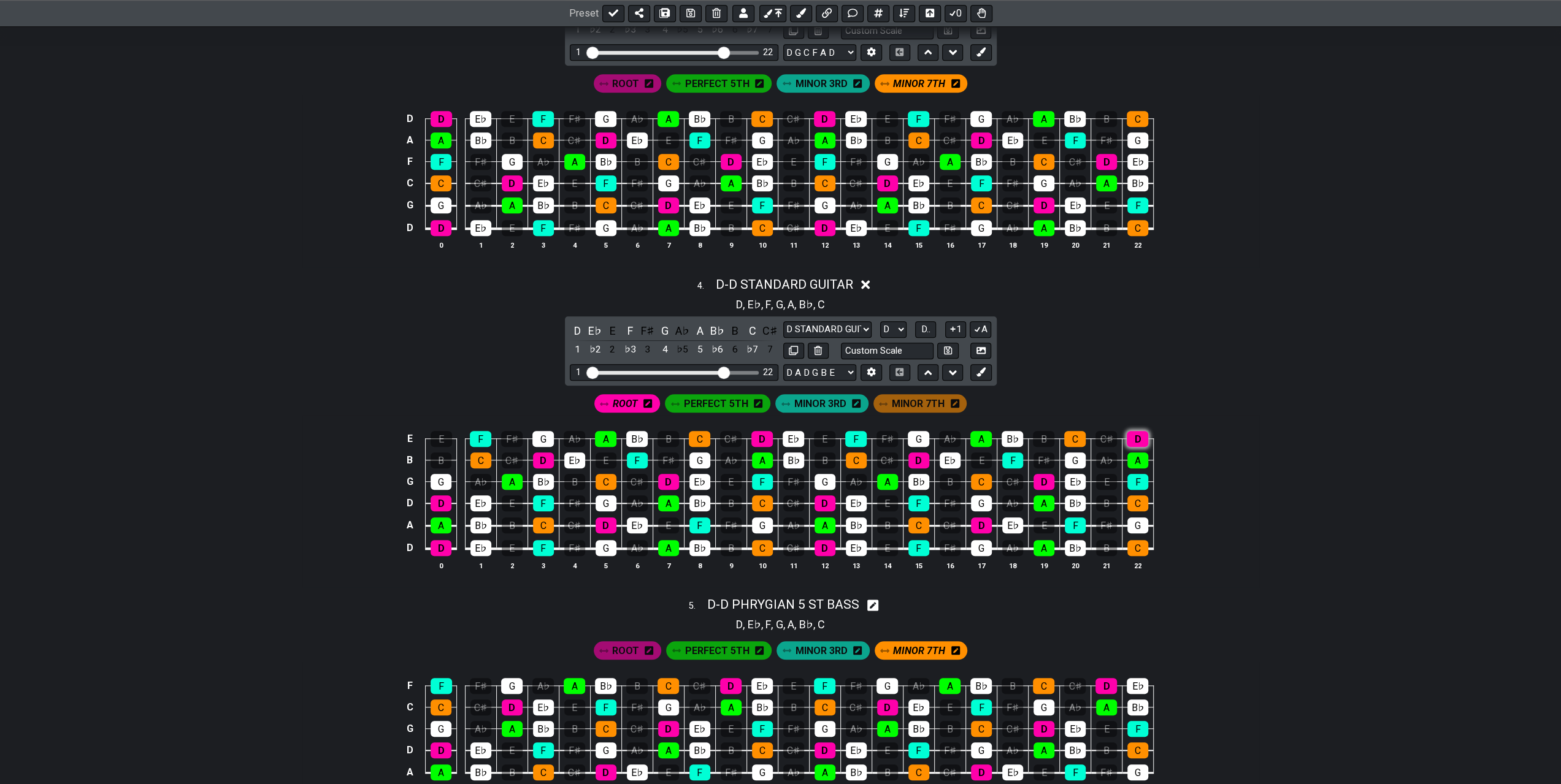
click at [1128, 441] on div "D" at bounding box center [1137, 439] width 21 height 16
click at [885, 343] on input "text" at bounding box center [887, 350] width 93 height 17
type input "D PHRYGIAN - DROP D"
click at [940, 347] on button at bounding box center [948, 350] width 21 height 17
select select "D PHRYGIAN - DROP D"
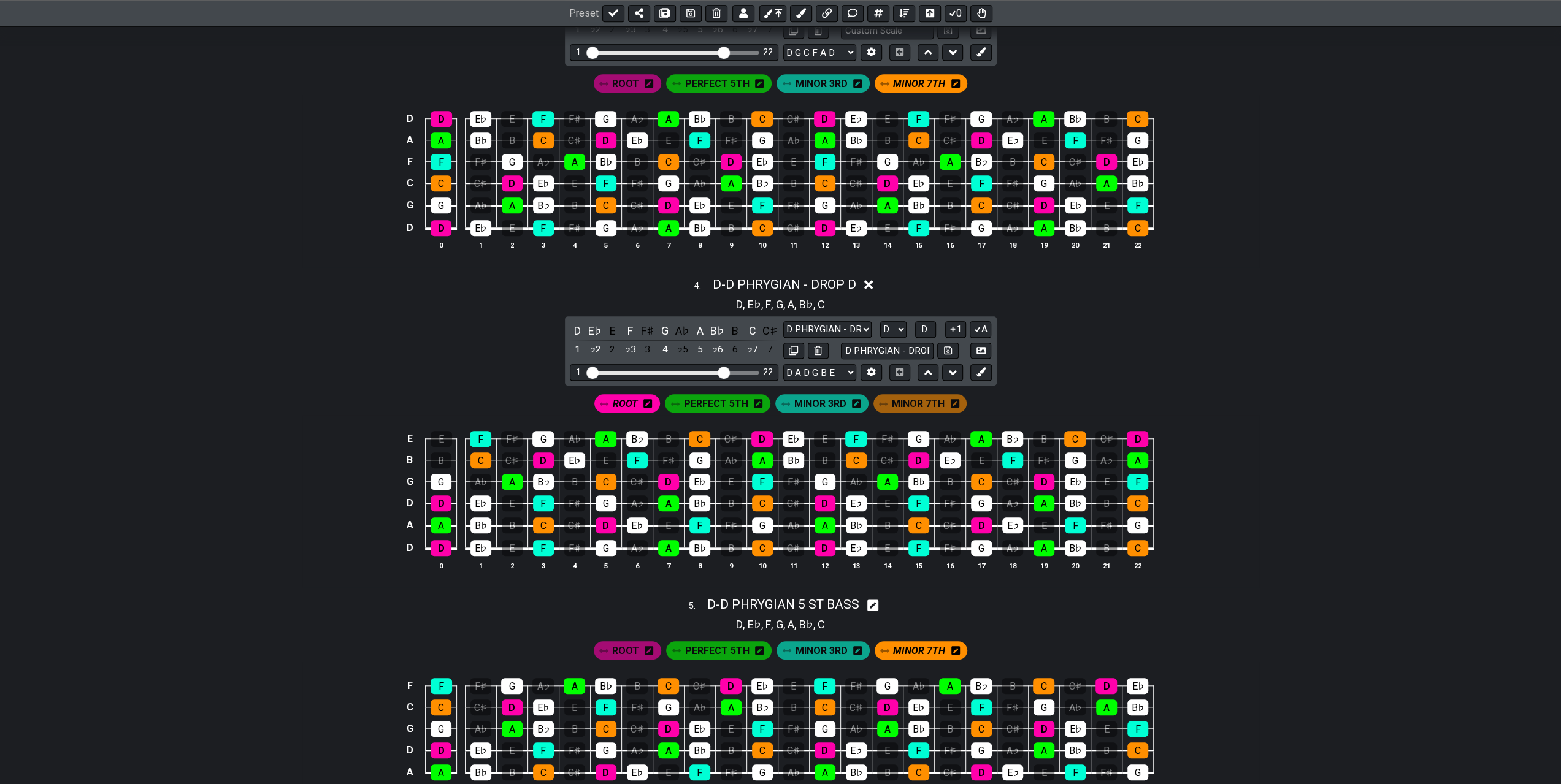
drag, startPoint x: 868, startPoint y: 281, endPoint x: 873, endPoint y: 299, distance: 18.7
click at [869, 281] on icon at bounding box center [869, 285] width 9 height 9
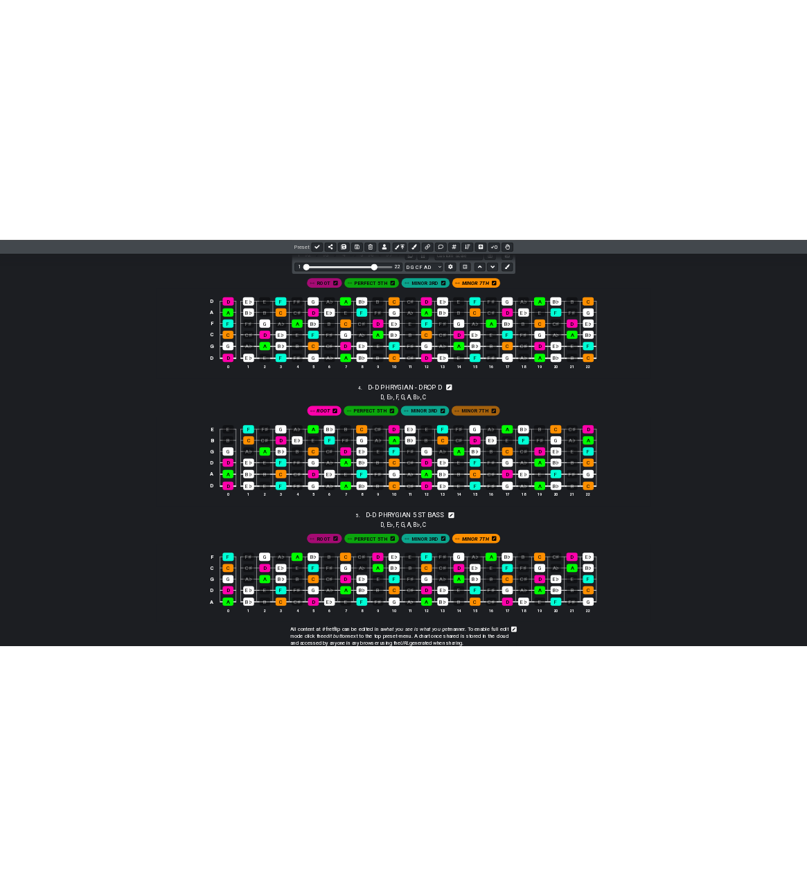
scroll to position [991, 0]
